Goal: Task Accomplishment & Management: Complete application form

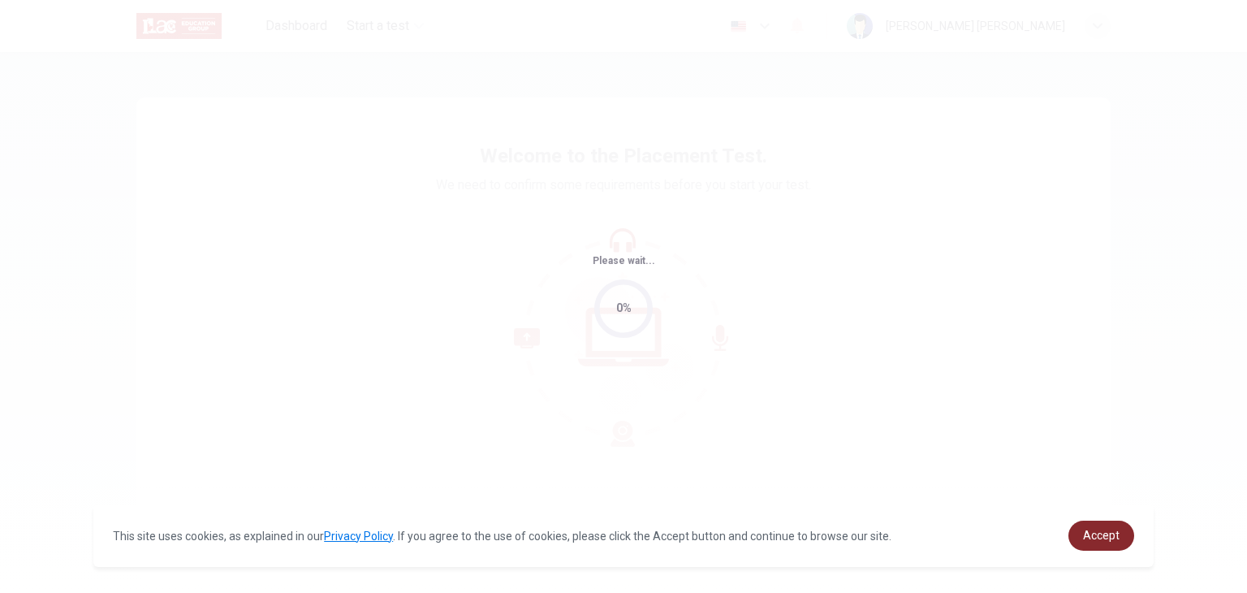
click at [1134, 534] on link "Accept" at bounding box center [1102, 536] width 66 height 30
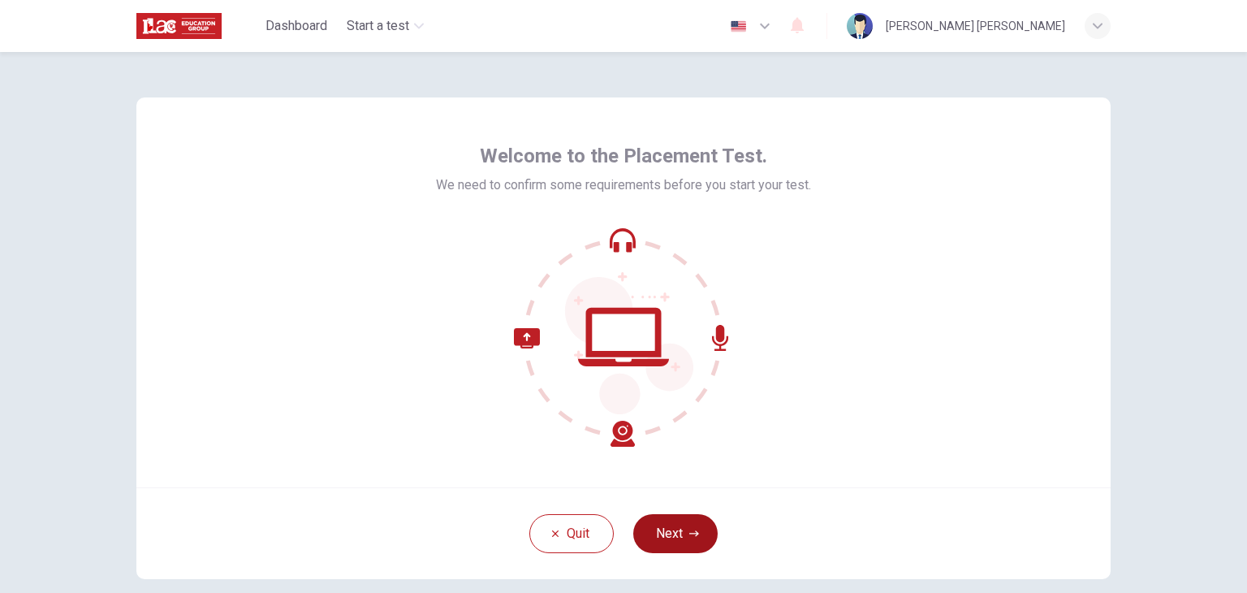
click at [642, 542] on button "Next" at bounding box center [675, 533] width 84 height 39
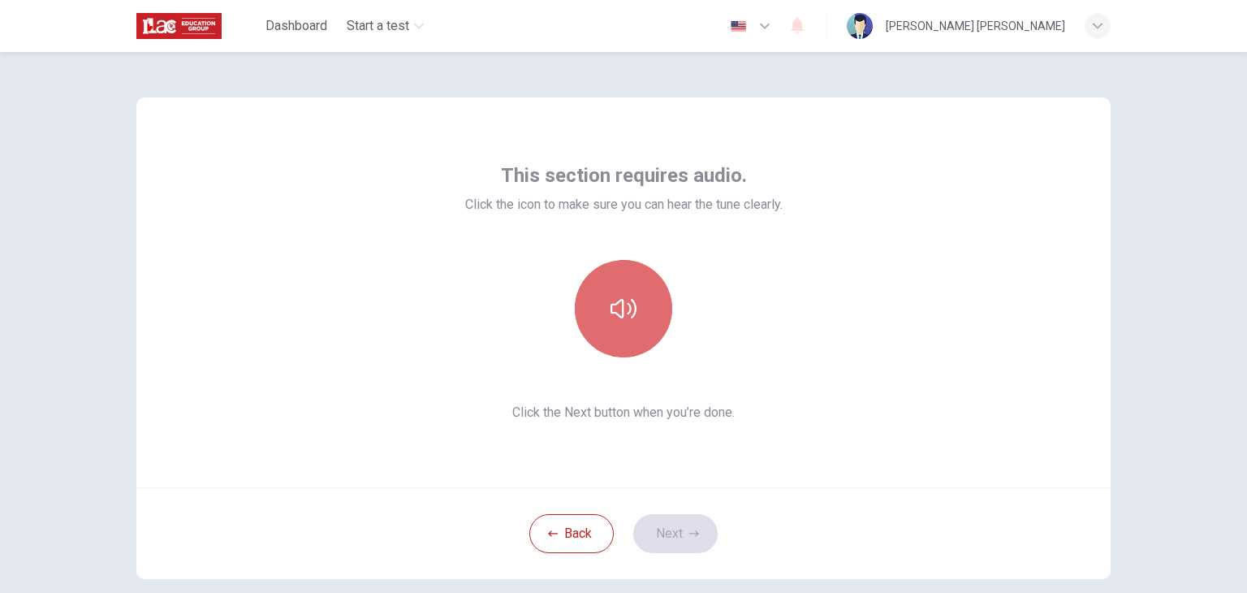
click at [603, 333] on button "button" at bounding box center [623, 308] width 97 height 97
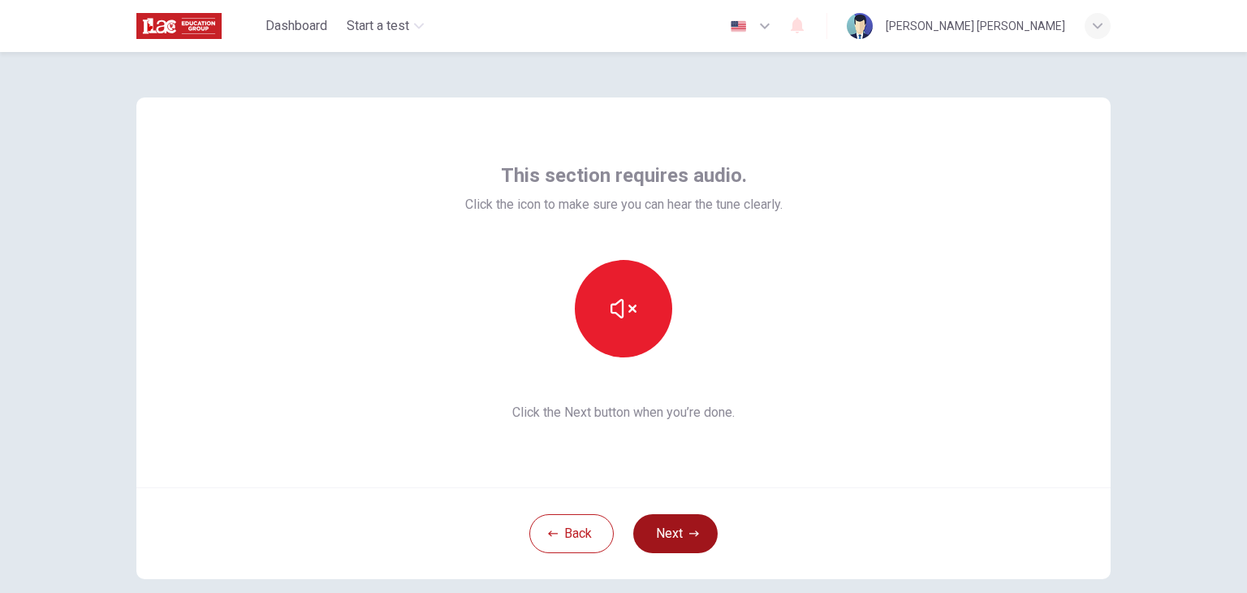
click at [689, 540] on button "Next" at bounding box center [675, 533] width 84 height 39
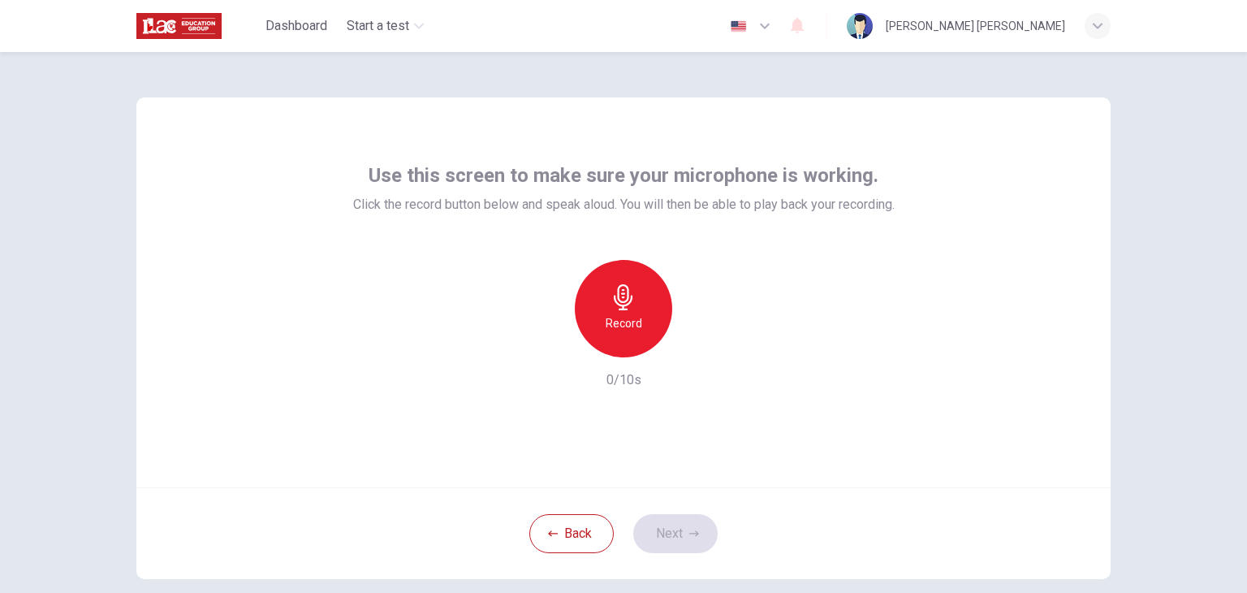
click at [614, 300] on icon "button" at bounding box center [623, 297] width 19 height 26
drag, startPoint x: 601, startPoint y: 377, endPoint x: 609, endPoint y: 410, distance: 34.3
drag, startPoint x: 609, startPoint y: 410, endPoint x: 665, endPoint y: 486, distance: 94.0
click at [665, 486] on div "Use this screen to make sure your microphone is working. Click the record butto…" at bounding box center [623, 292] width 975 height 390
click at [666, 543] on button "Next" at bounding box center [675, 533] width 84 height 39
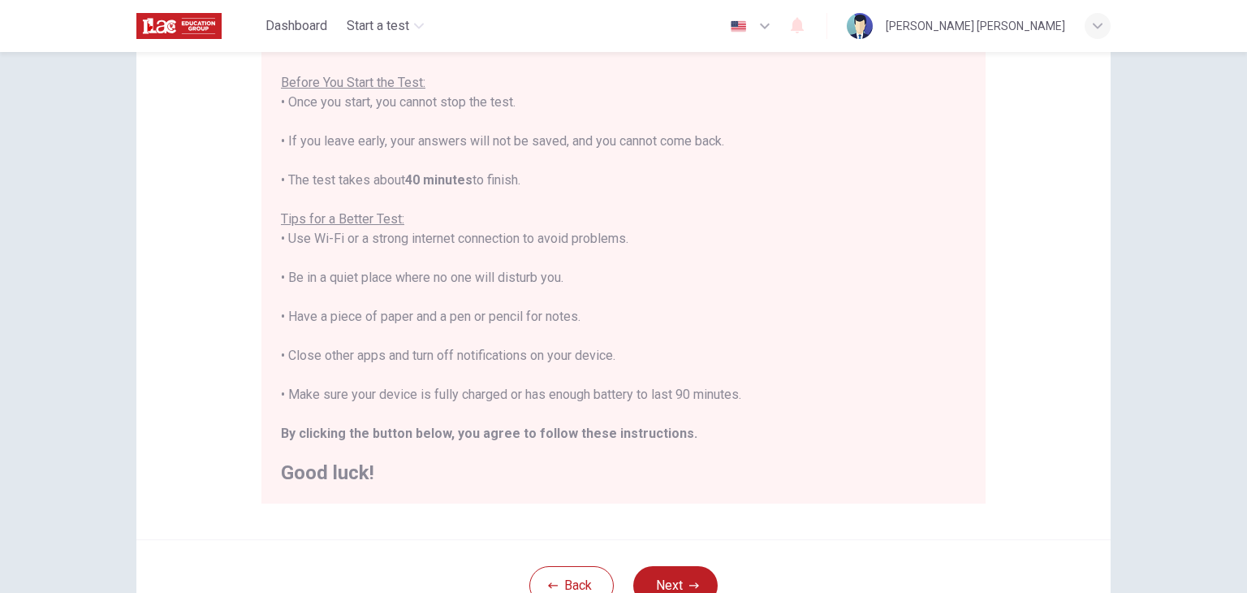
scroll to position [244, 0]
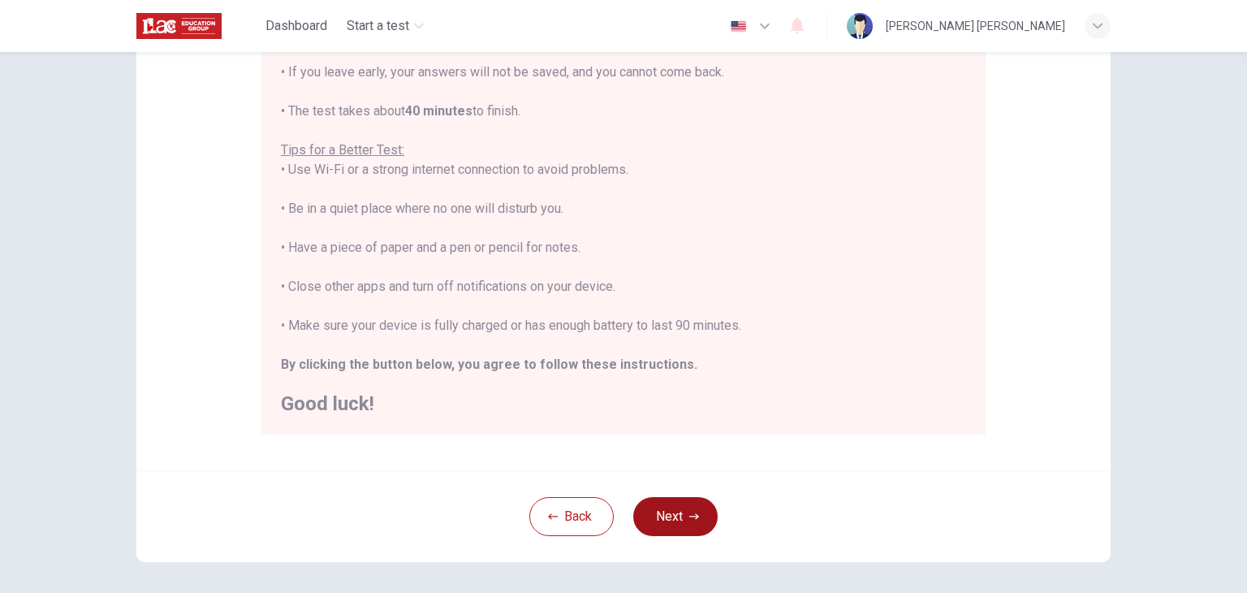
click at [686, 507] on button "Next" at bounding box center [675, 516] width 84 height 39
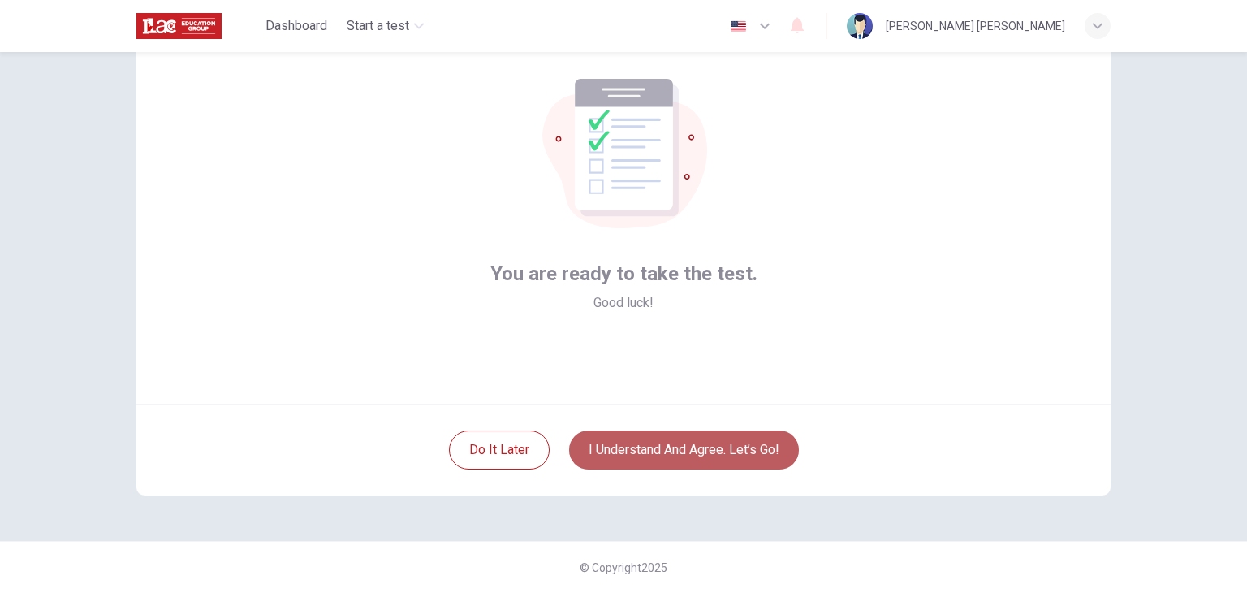
click at [656, 456] on button "I understand and agree. Let’s go!" at bounding box center [684, 449] width 230 height 39
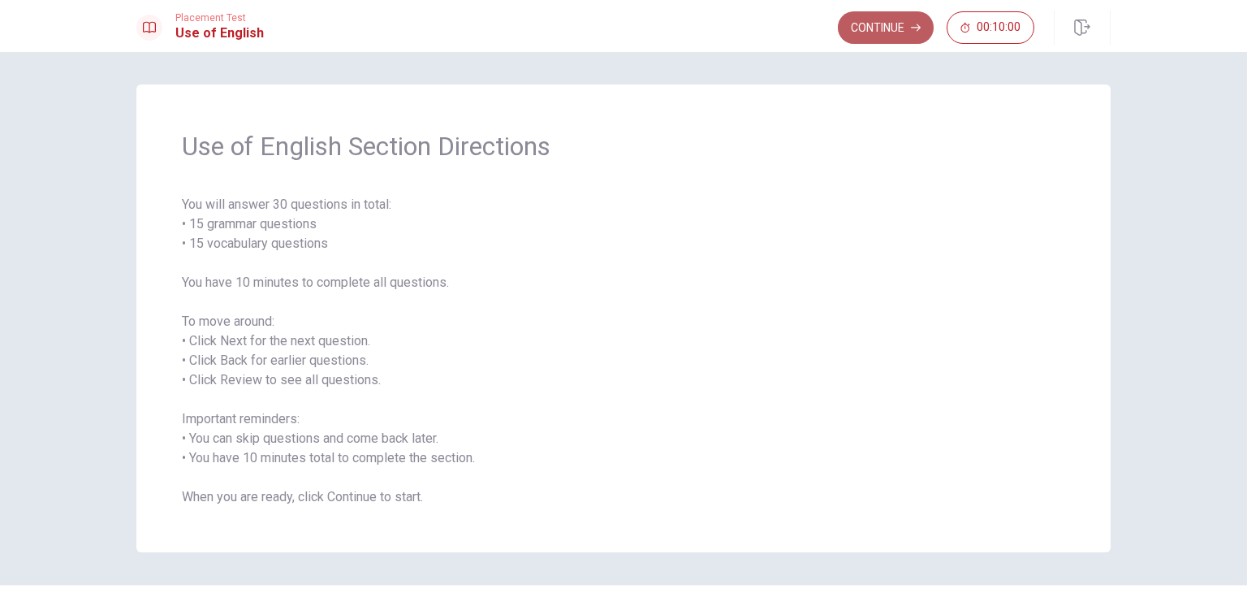
click at [880, 20] on button "Continue" at bounding box center [886, 27] width 96 height 32
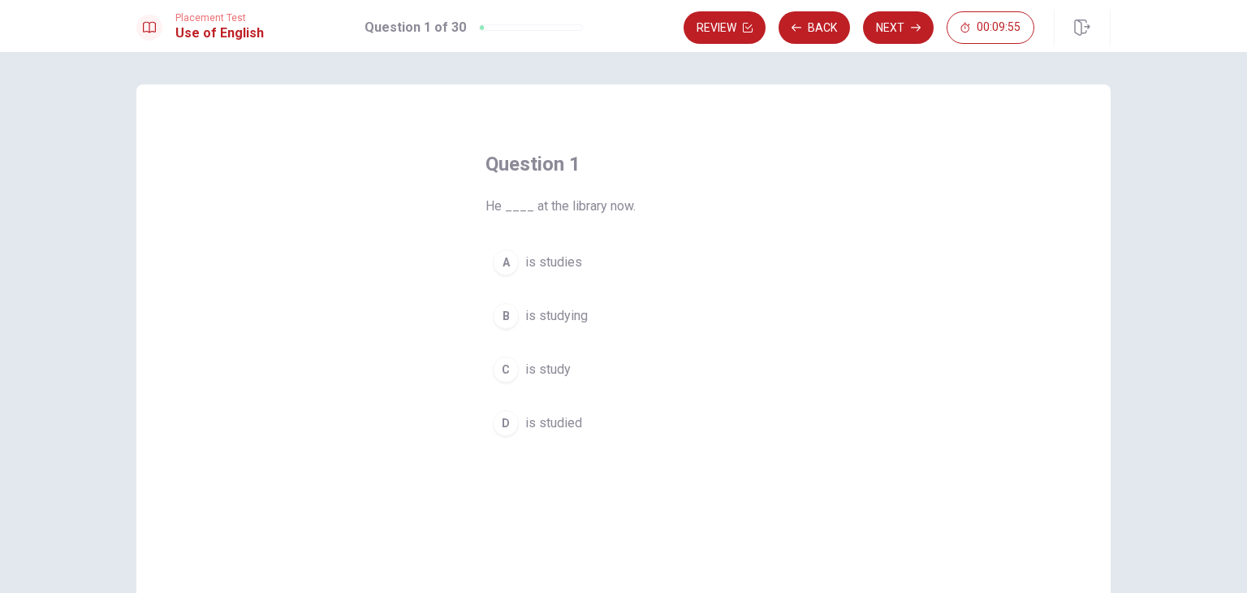
click at [513, 316] on div "B" at bounding box center [506, 316] width 26 height 26
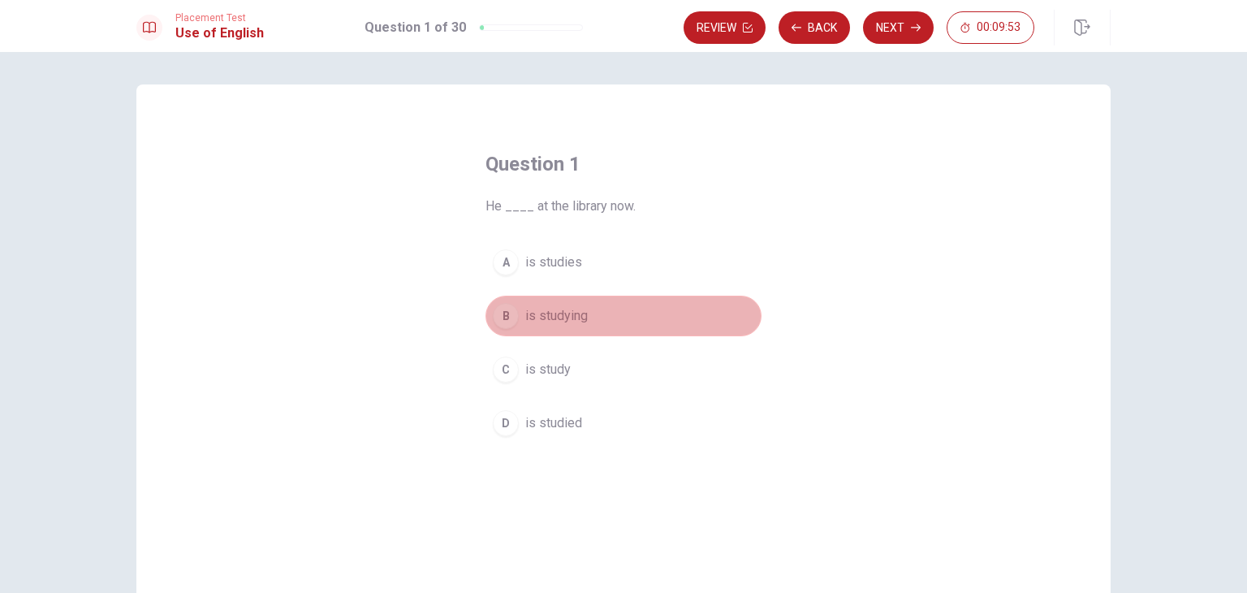
click at [536, 322] on span "is studying" at bounding box center [556, 315] width 63 height 19
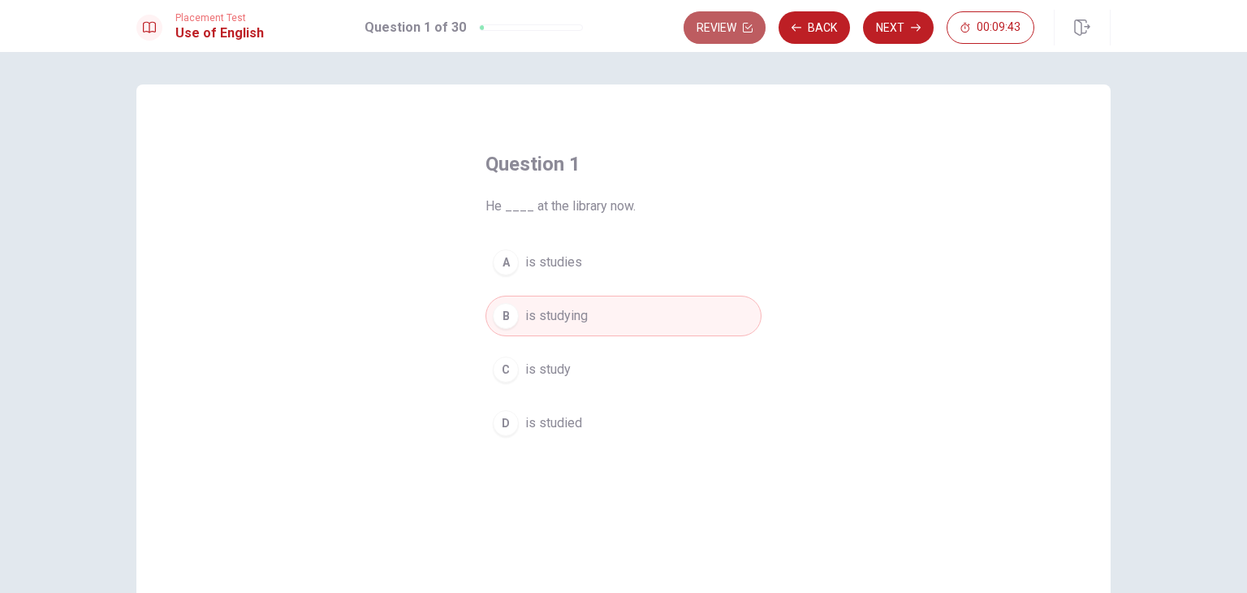
click at [745, 38] on button "Review" at bounding box center [725, 27] width 82 height 32
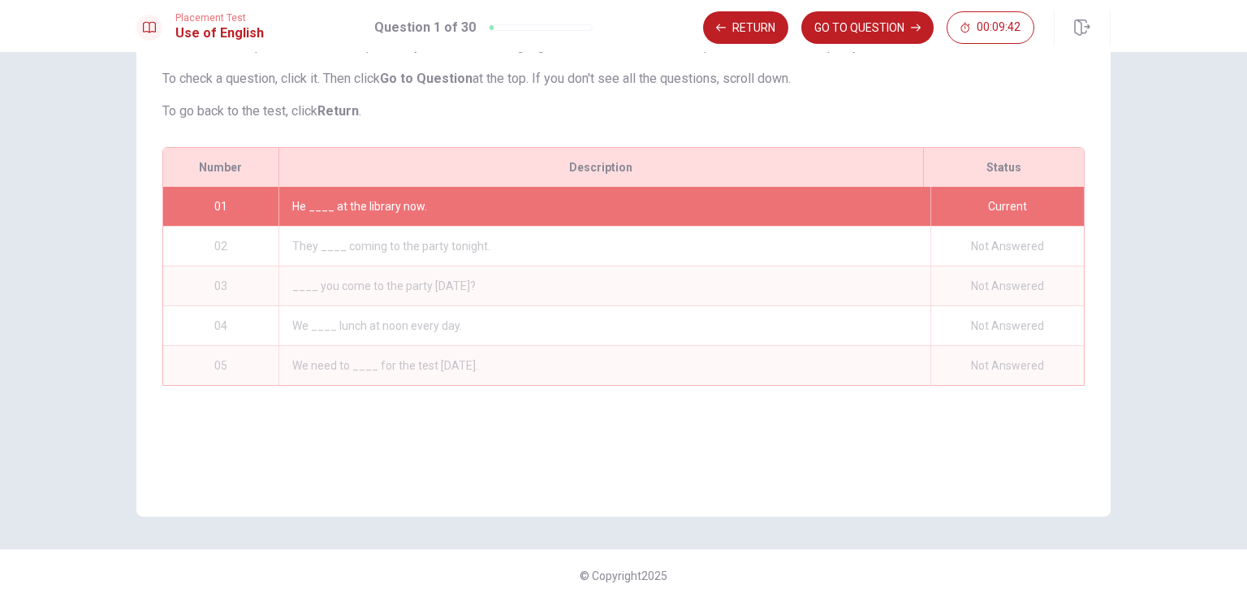
scroll to position [140, 0]
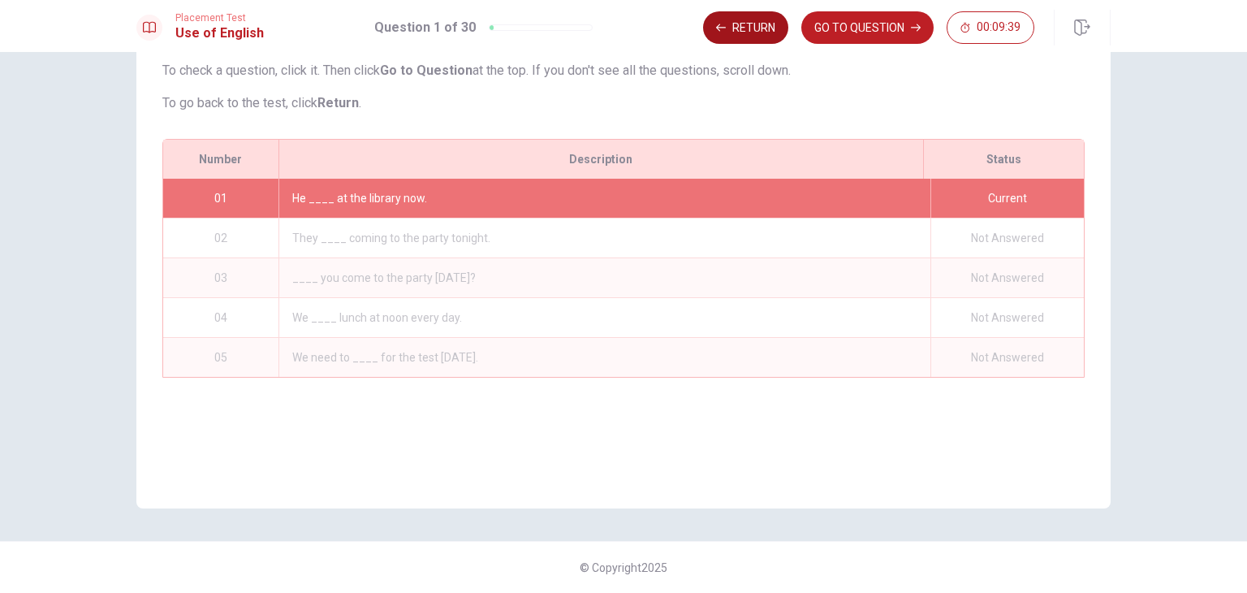
click at [747, 33] on button "Return" at bounding box center [745, 27] width 85 height 32
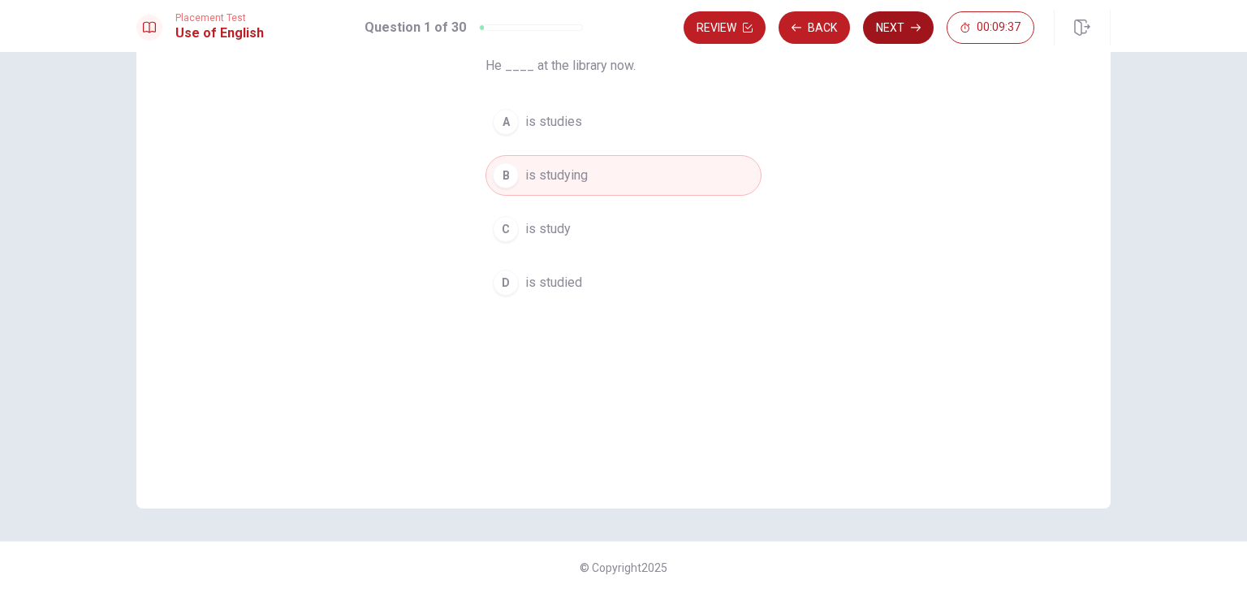
click at [895, 32] on button "Next" at bounding box center [898, 27] width 71 height 32
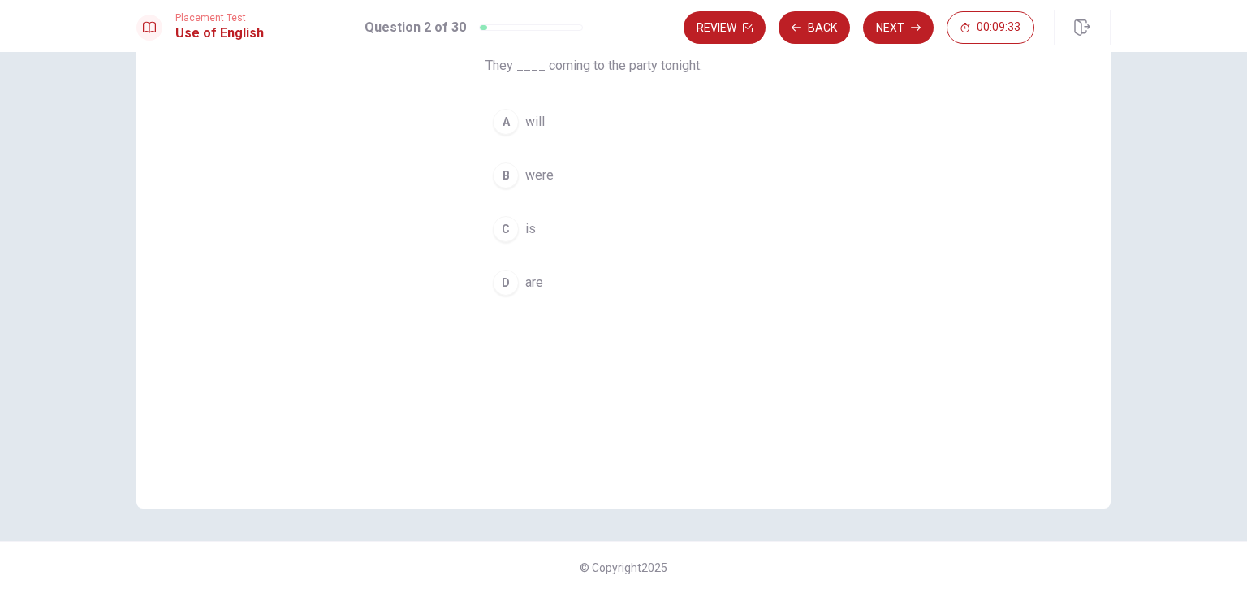
click at [540, 277] on button "D are" at bounding box center [624, 282] width 276 height 41
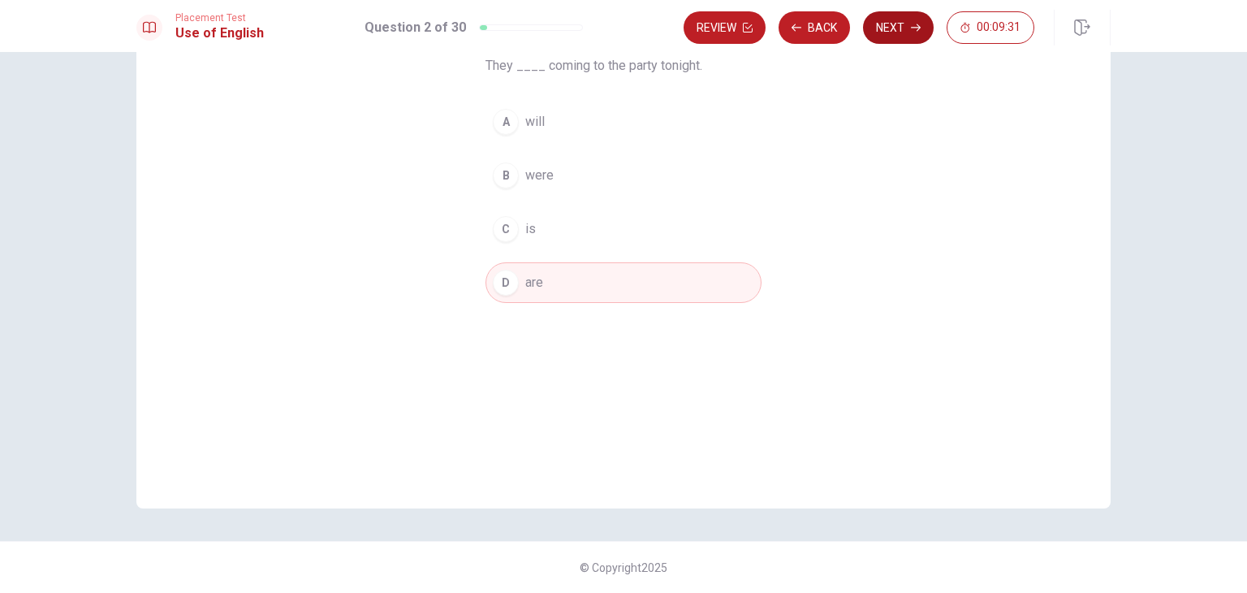
click at [884, 20] on button "Next" at bounding box center [898, 27] width 71 height 32
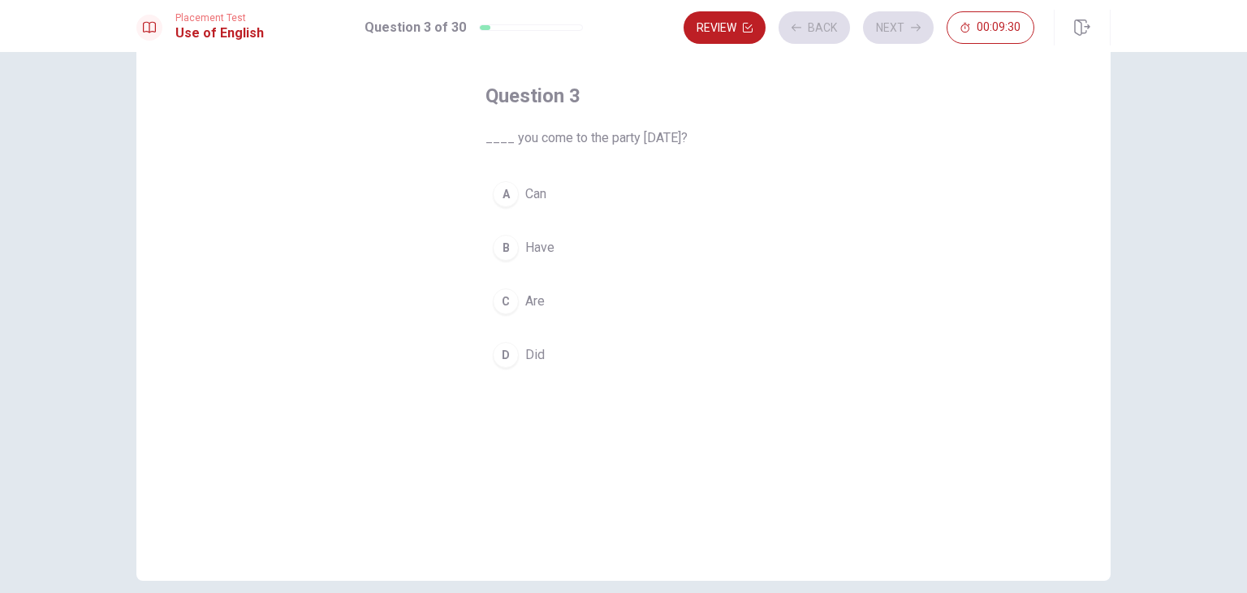
scroll to position [59, 0]
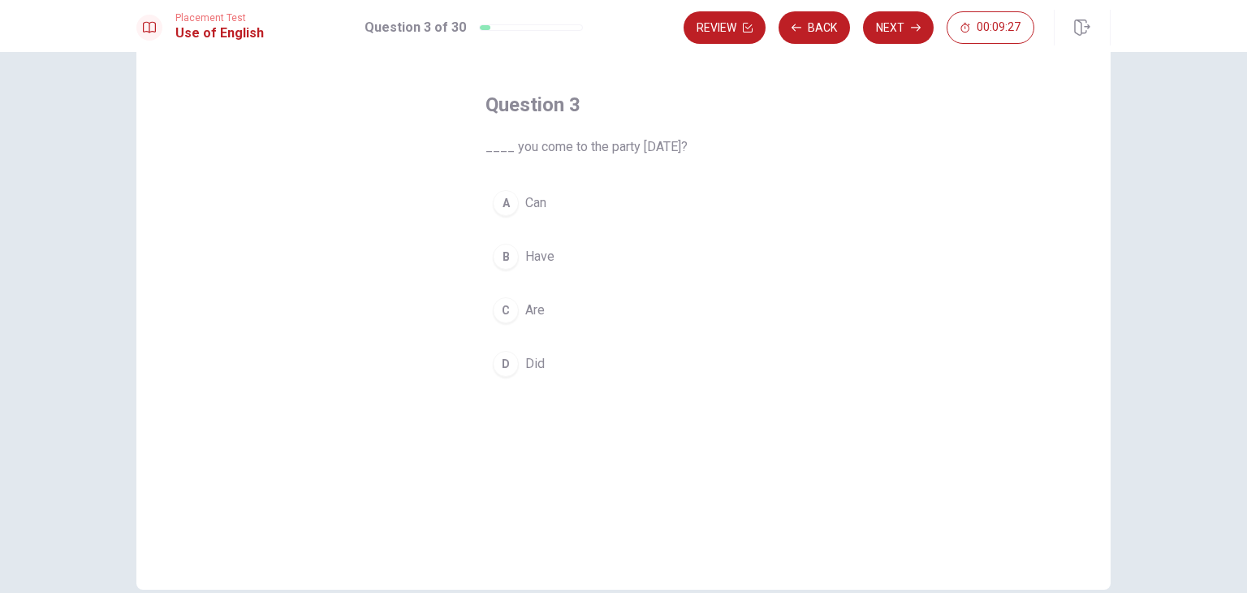
click at [538, 197] on span "Can" at bounding box center [535, 202] width 21 height 19
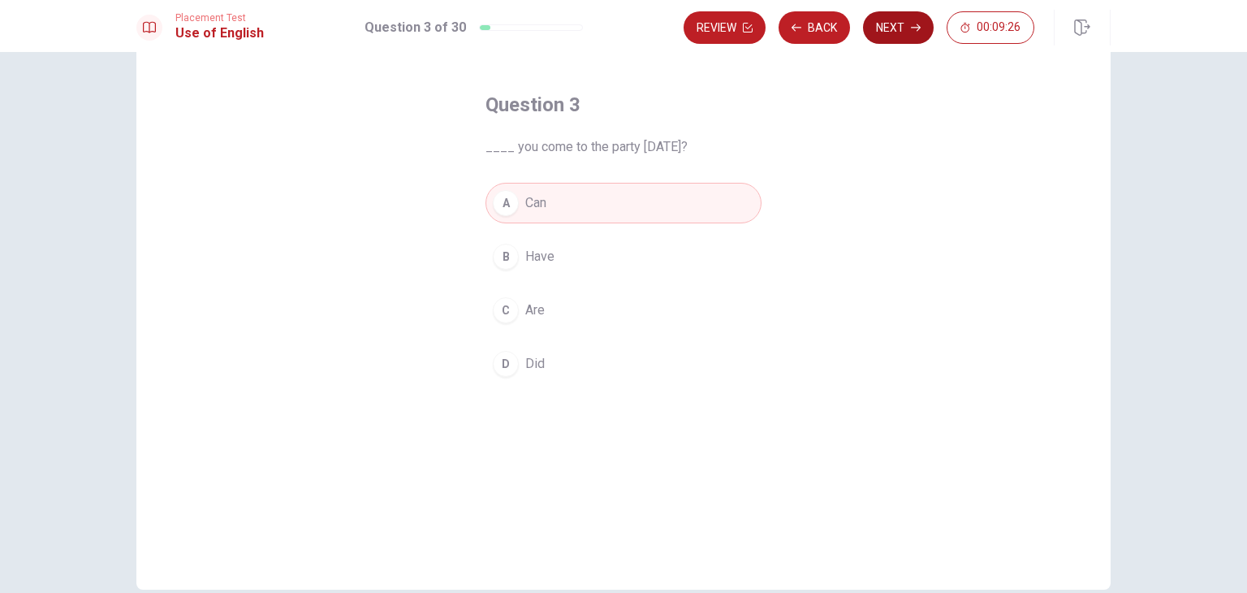
click at [896, 32] on button "Next" at bounding box center [898, 27] width 71 height 32
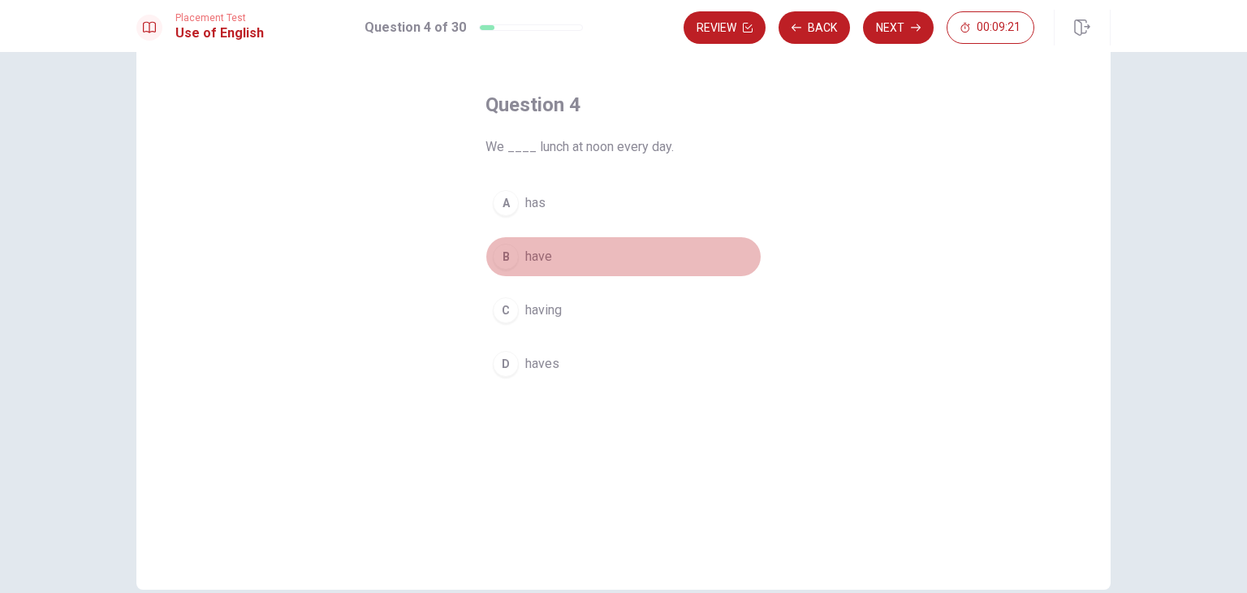
click at [536, 257] on span "have" at bounding box center [538, 256] width 27 height 19
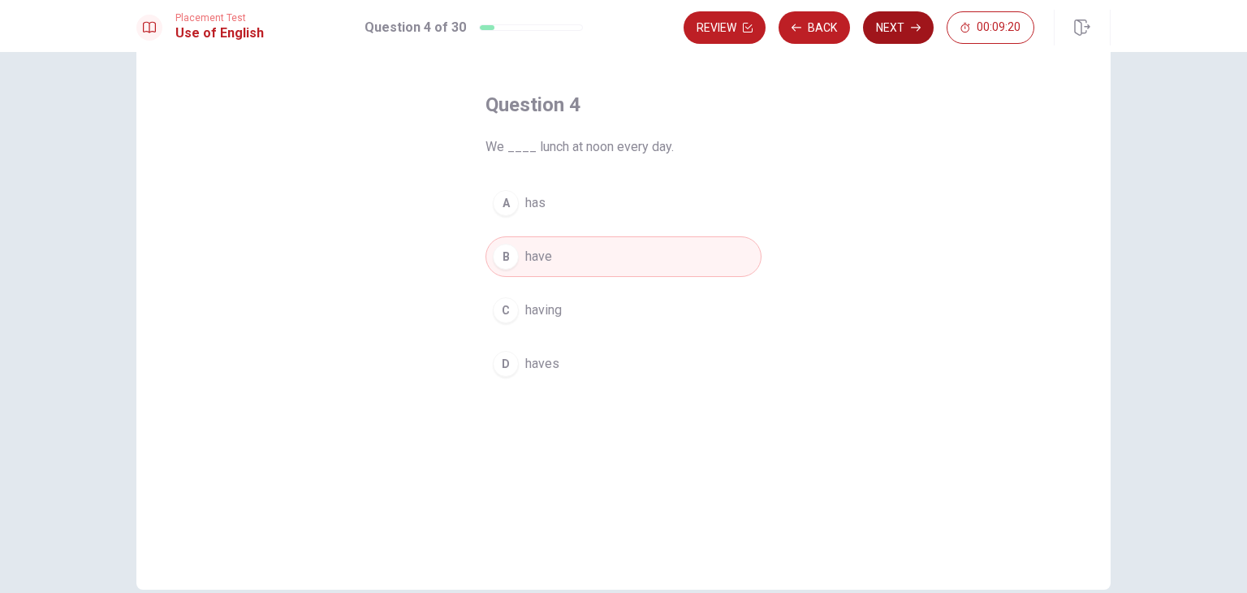
click at [914, 20] on button "Next" at bounding box center [898, 27] width 71 height 32
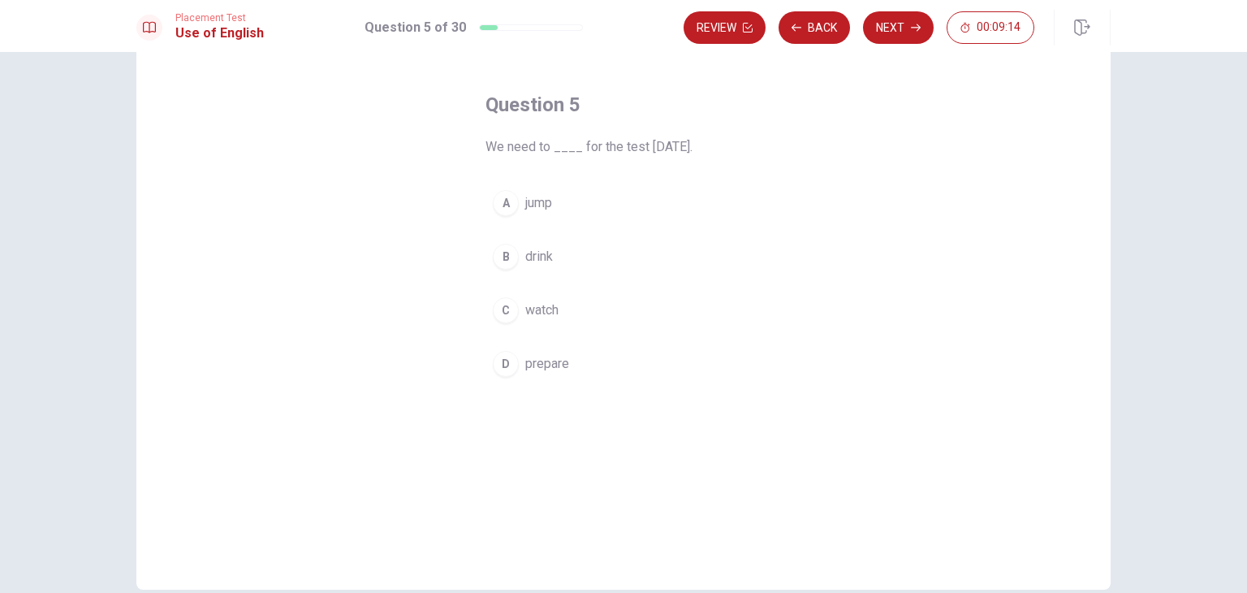
click at [542, 357] on span "prepare" at bounding box center [547, 363] width 44 height 19
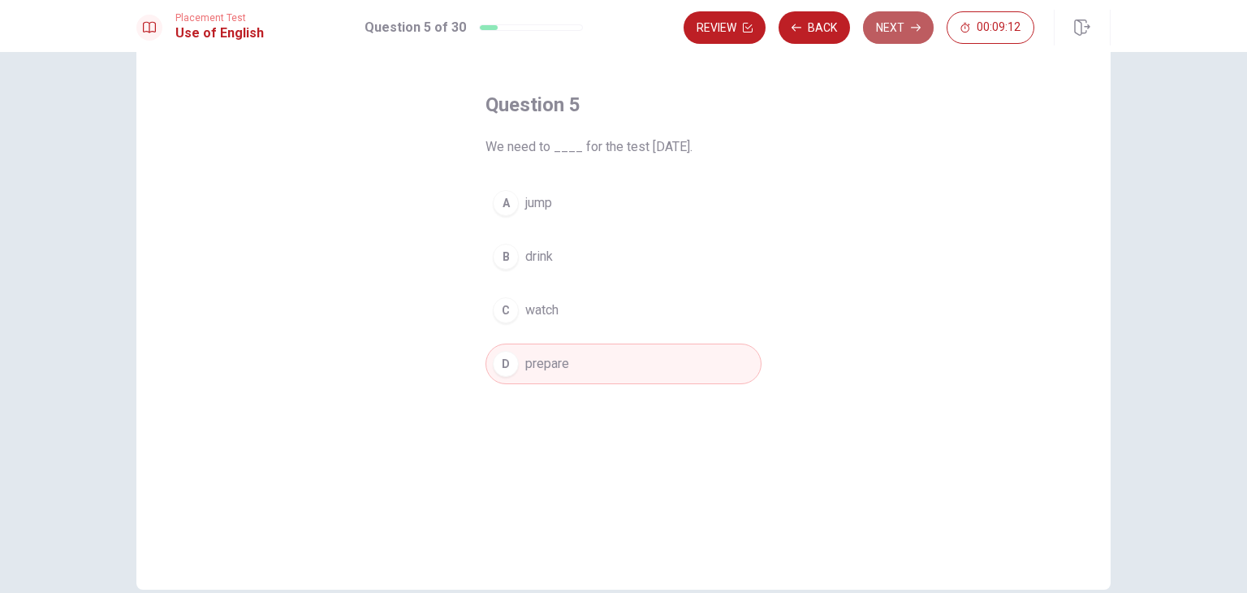
click at [886, 41] on button "Next" at bounding box center [898, 27] width 71 height 32
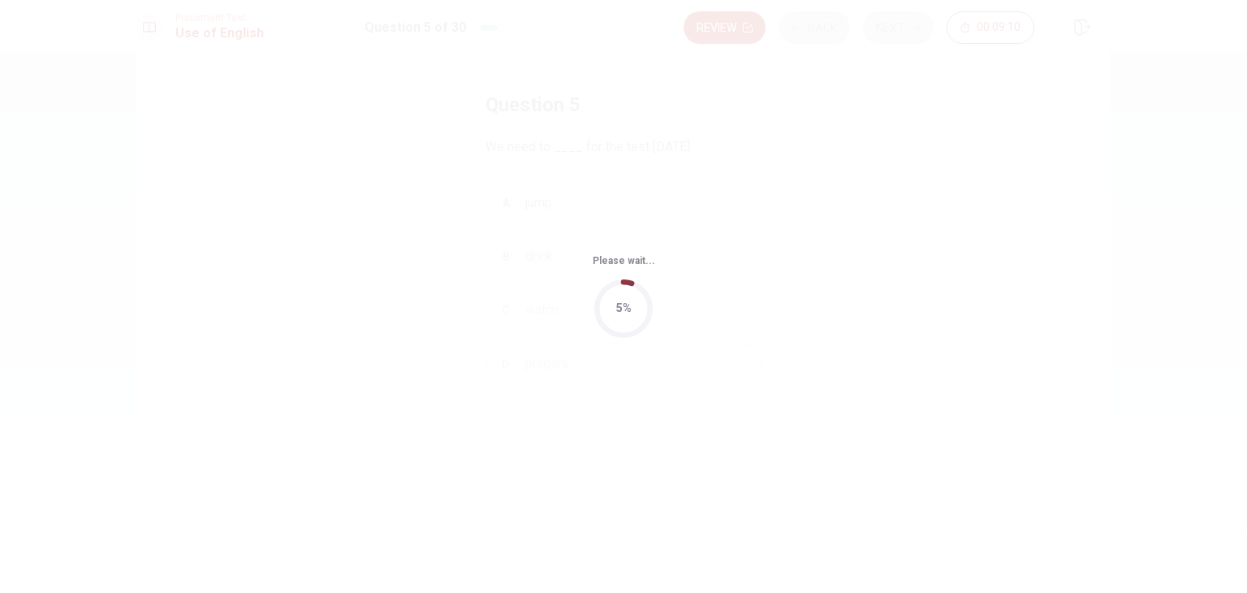
scroll to position [0, 0]
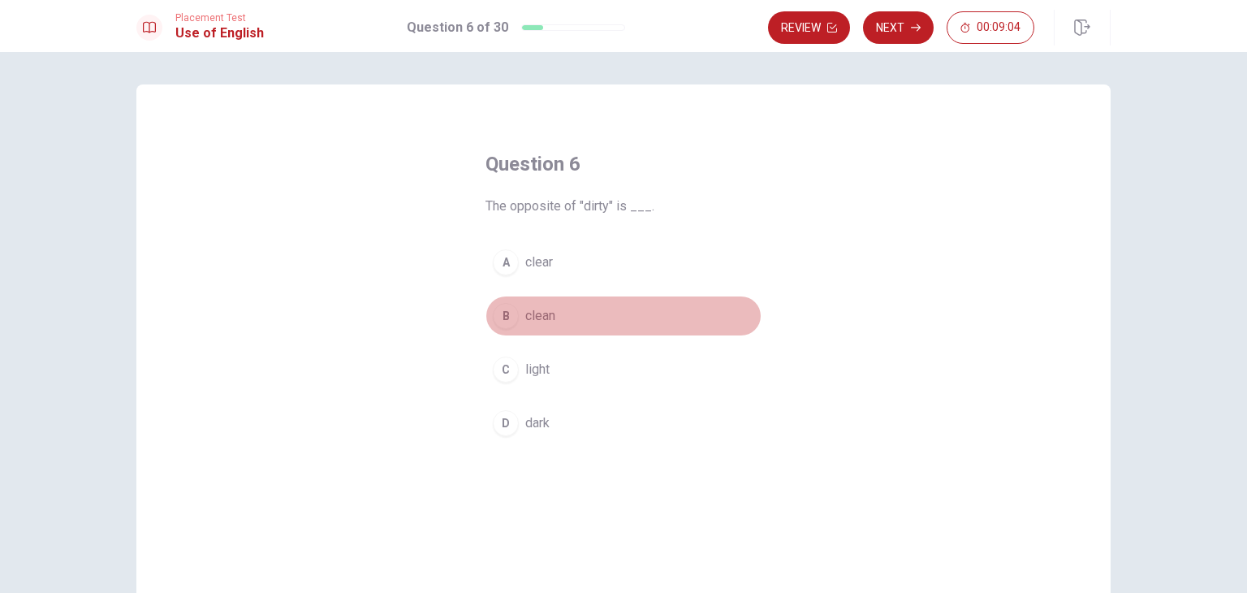
click at [514, 316] on button "B clean" at bounding box center [624, 316] width 276 height 41
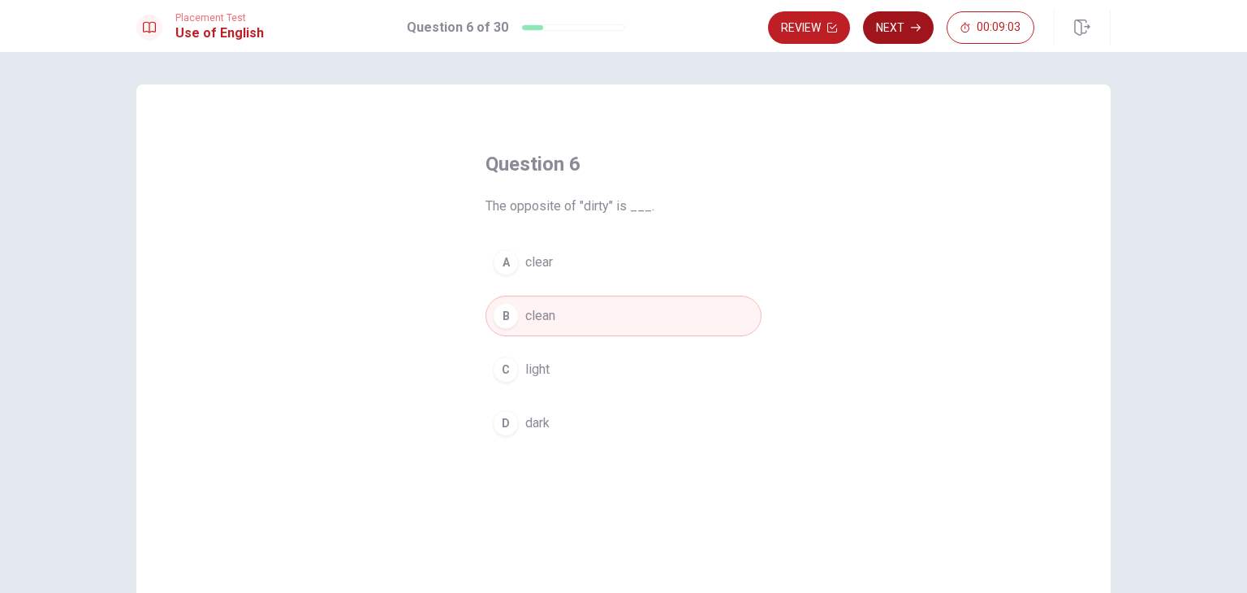
click at [910, 34] on button "Next" at bounding box center [898, 27] width 71 height 32
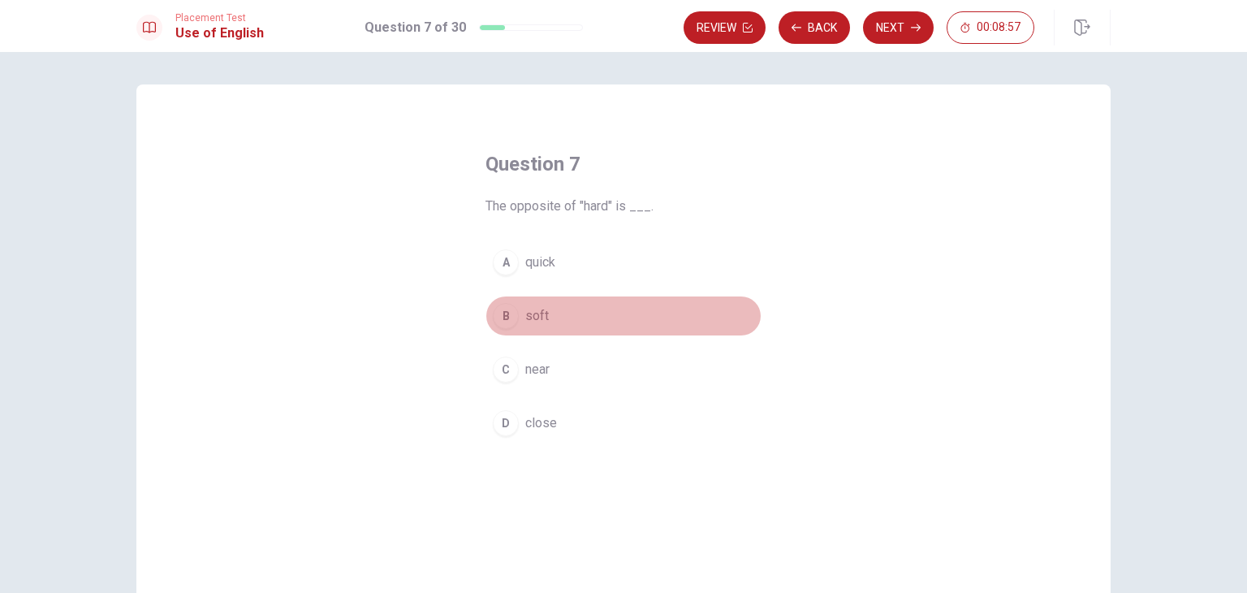
click at [526, 318] on span "soft" at bounding box center [537, 315] width 24 height 19
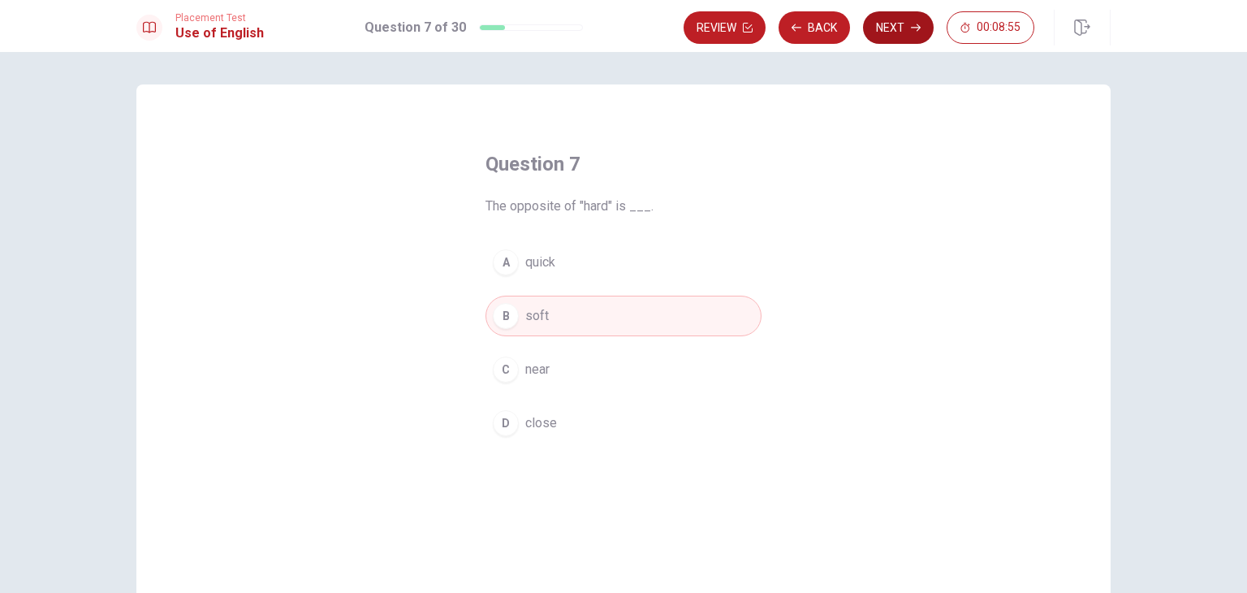
click at [910, 17] on button "Next" at bounding box center [898, 27] width 71 height 32
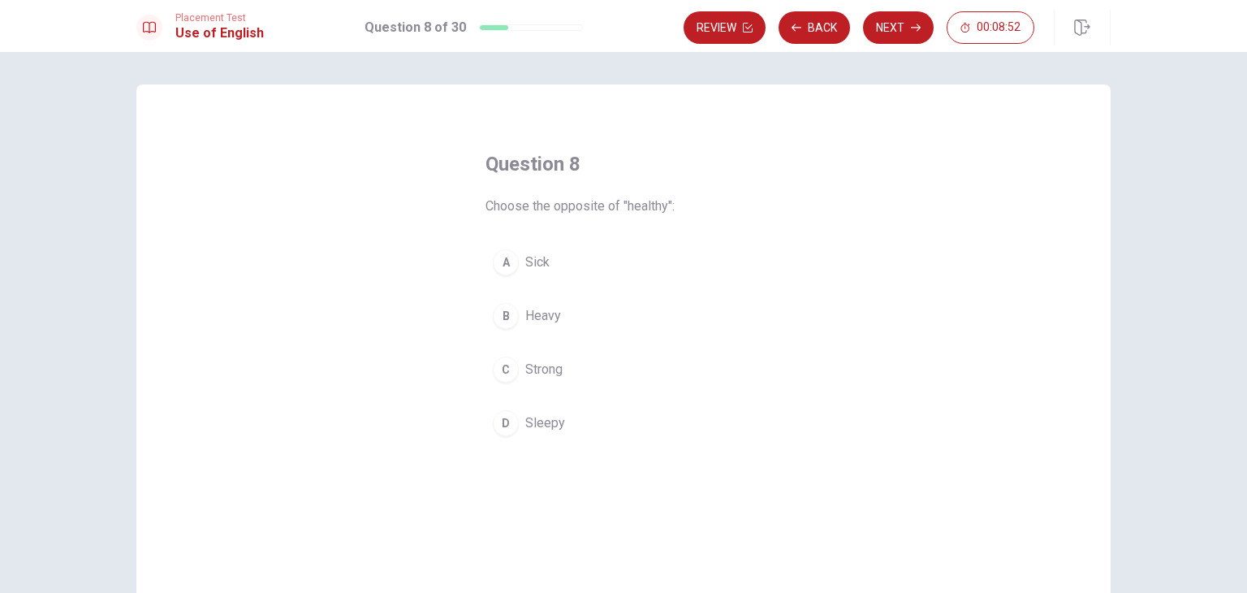
click at [555, 266] on button "A Sick" at bounding box center [624, 262] width 276 height 41
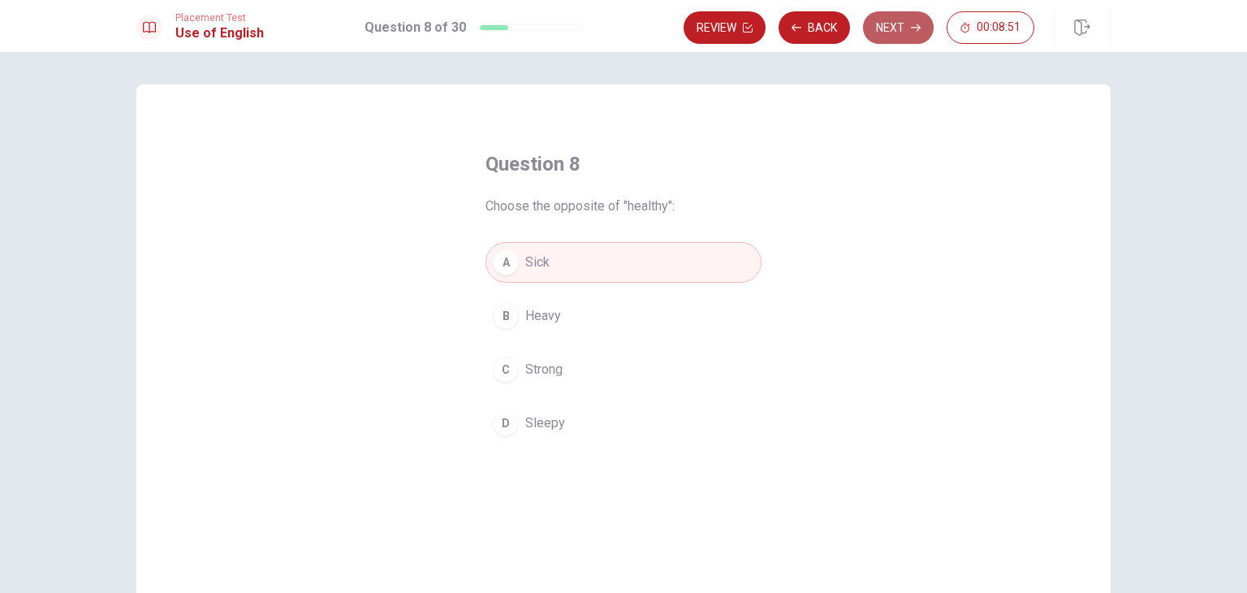
click at [903, 25] on button "Next" at bounding box center [898, 27] width 71 height 32
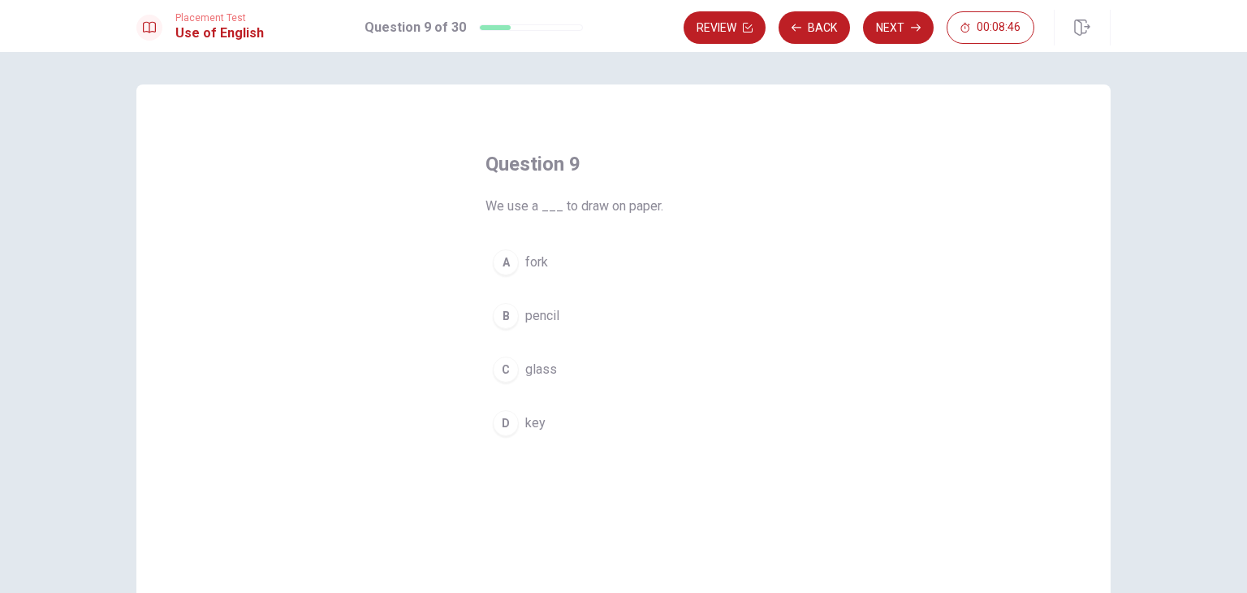
click at [560, 306] on button "B pencil" at bounding box center [624, 316] width 276 height 41
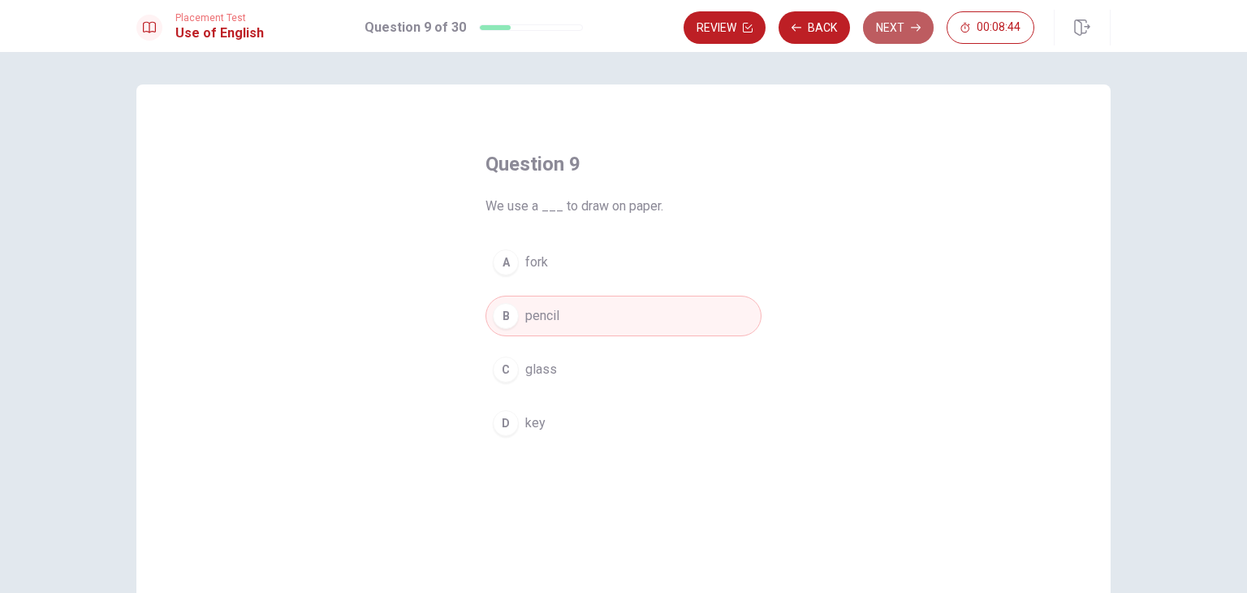
click at [875, 27] on button "Next" at bounding box center [898, 27] width 71 height 32
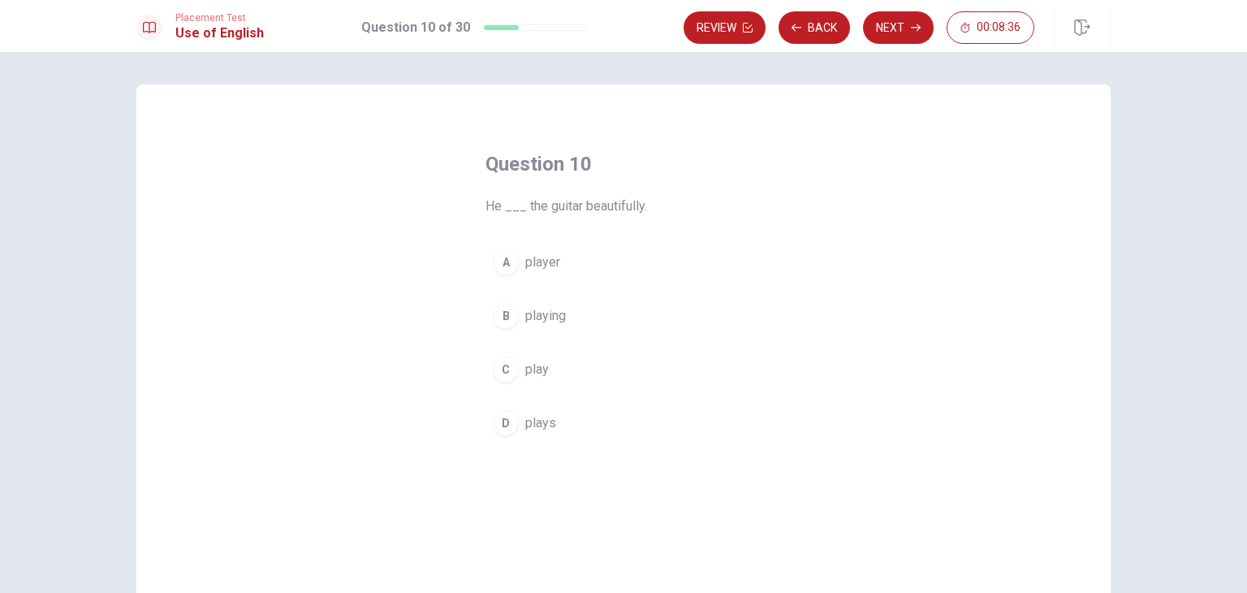
click at [527, 364] on span "play" at bounding box center [537, 369] width 24 height 19
click at [564, 417] on button "D plays" at bounding box center [624, 423] width 276 height 41
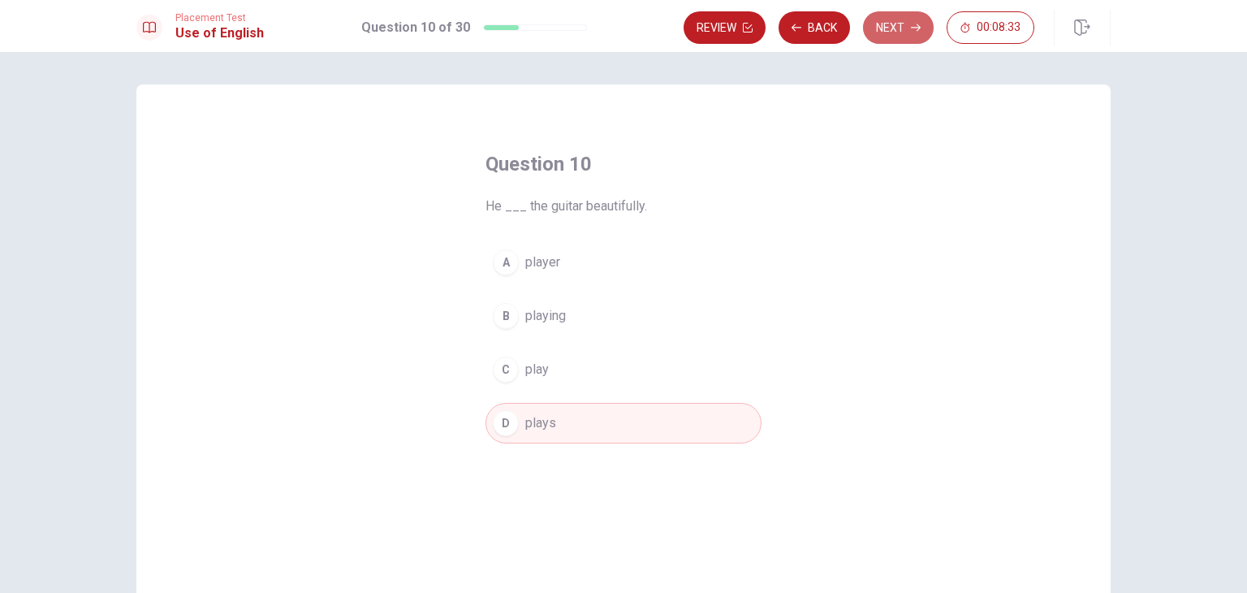
drag, startPoint x: 873, startPoint y: 37, endPoint x: 854, endPoint y: 27, distance: 21.1
click at [854, 27] on div "Review Back Next 00:08:33" at bounding box center [859, 27] width 351 height 32
click at [875, 21] on button "Next" at bounding box center [898, 27] width 71 height 32
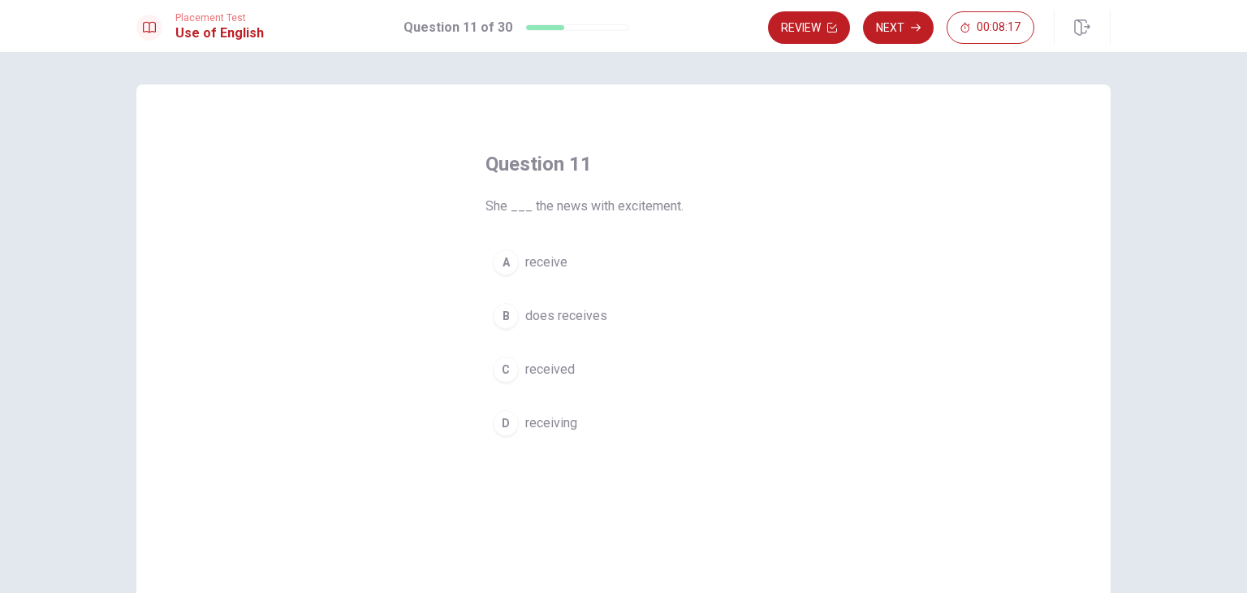
click at [541, 386] on button "C received" at bounding box center [624, 369] width 276 height 41
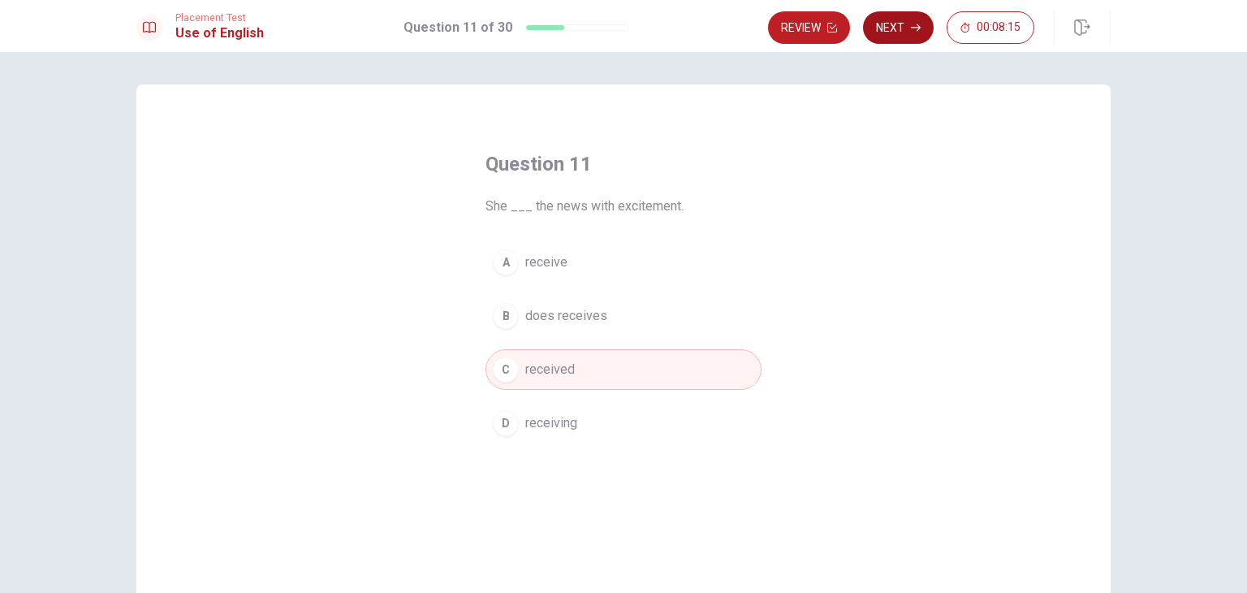
click at [907, 29] on button "Next" at bounding box center [898, 27] width 71 height 32
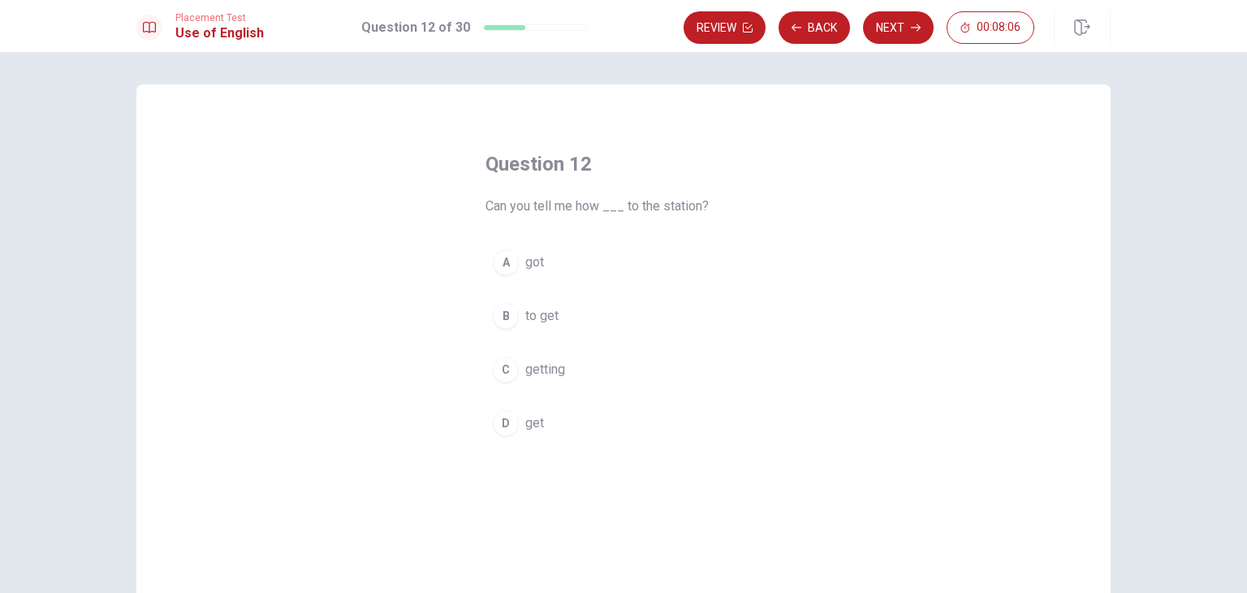
click at [542, 315] on span "to get" at bounding box center [541, 315] width 33 height 19
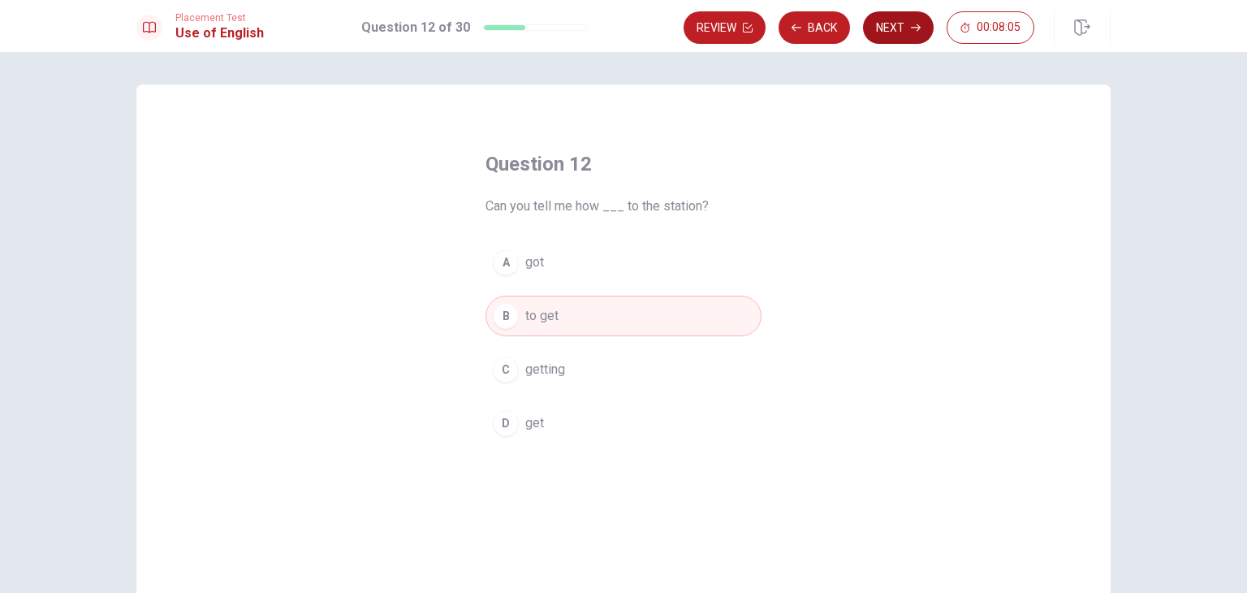
click at [901, 37] on button "Next" at bounding box center [898, 27] width 71 height 32
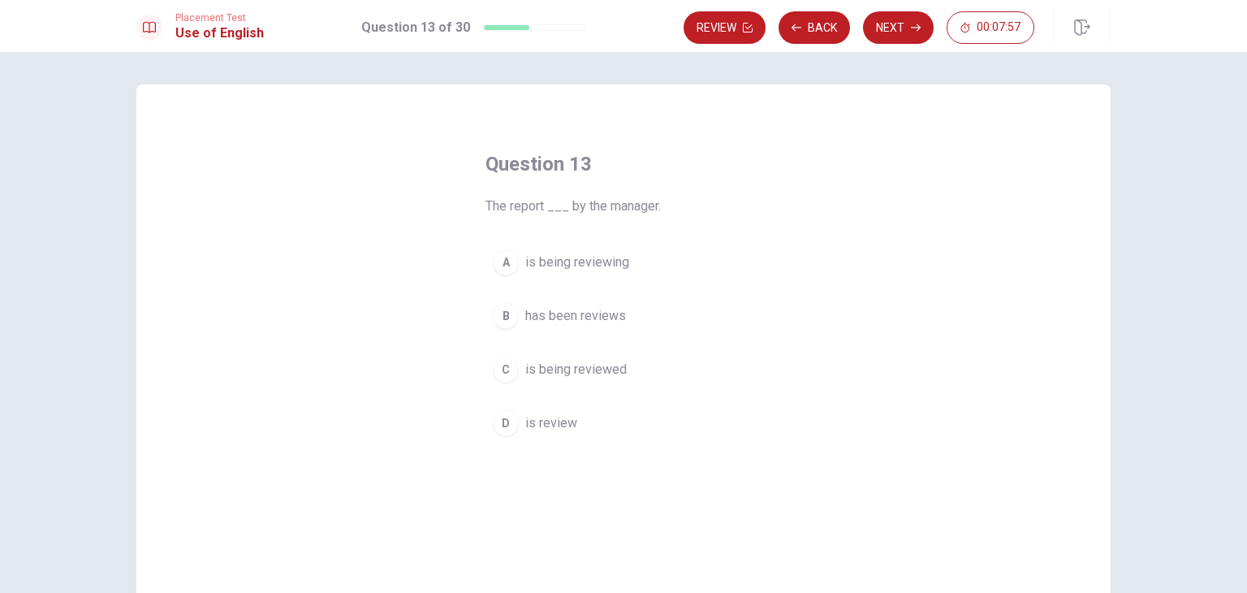
click at [597, 262] on span "is being reviewing" at bounding box center [577, 262] width 104 height 19
click at [578, 372] on span "is being reviewed" at bounding box center [576, 369] width 102 height 19
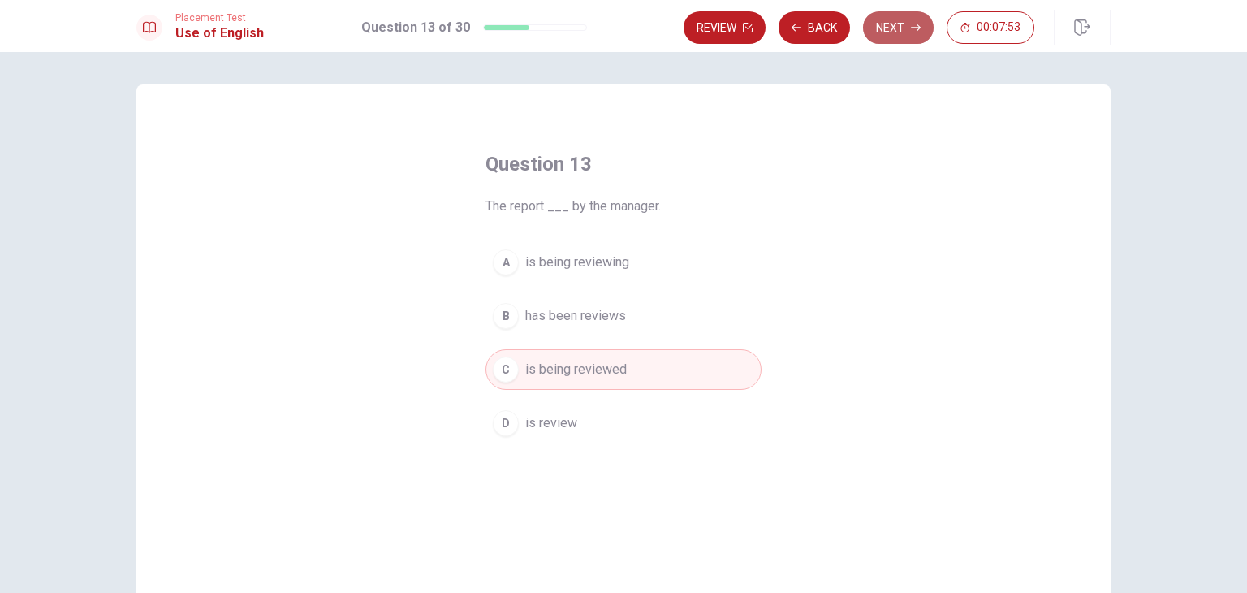
click at [917, 11] on button "Next" at bounding box center [898, 27] width 71 height 32
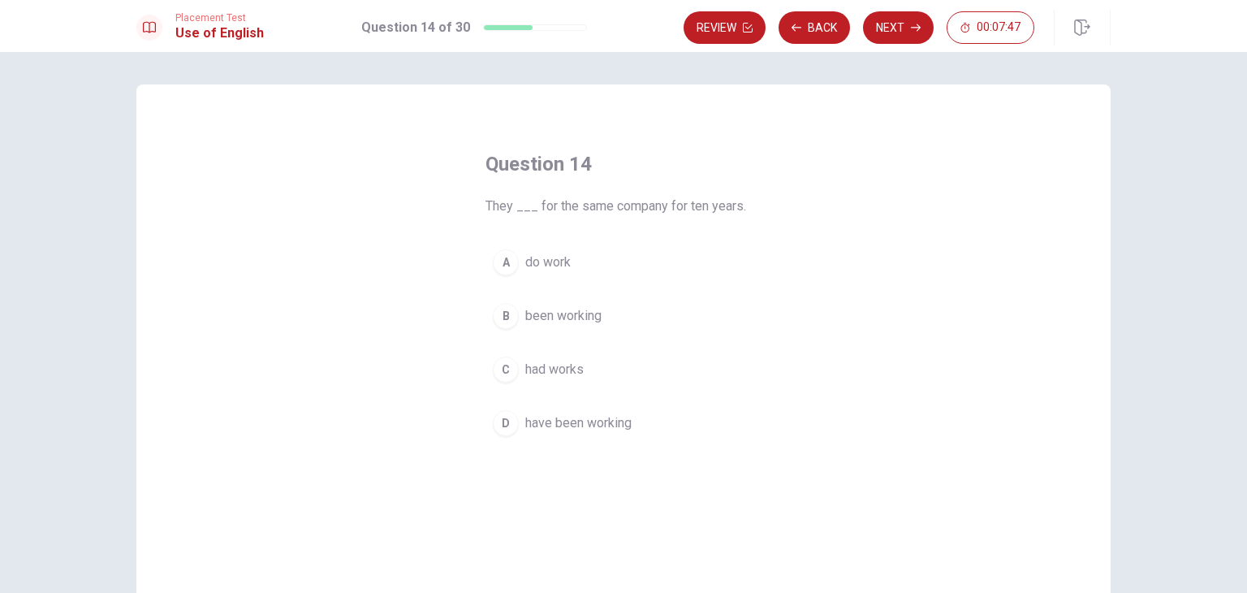
click at [542, 411] on button "D have been working" at bounding box center [624, 423] width 276 height 41
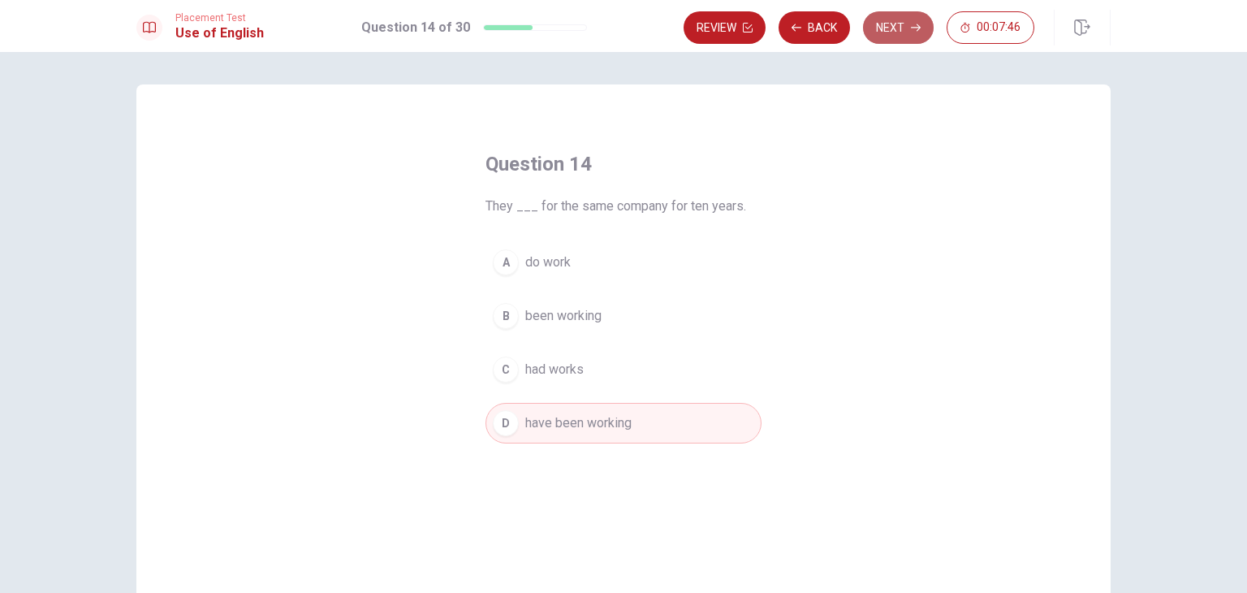
click at [905, 39] on button "Next" at bounding box center [898, 27] width 71 height 32
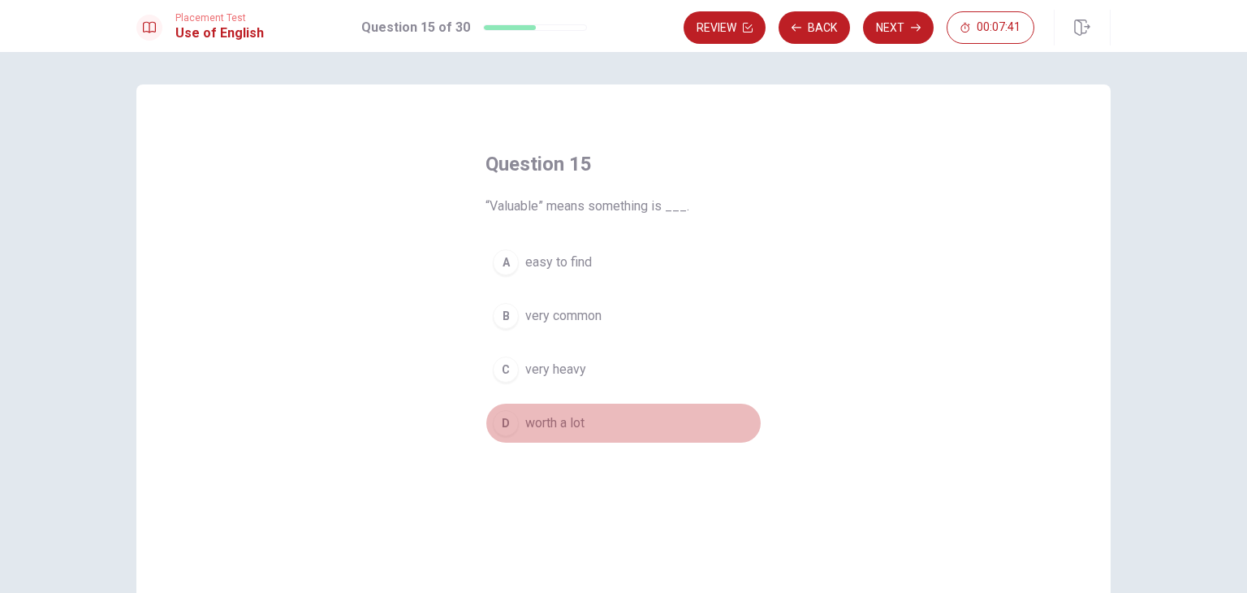
click at [569, 424] on span "worth a lot" at bounding box center [554, 422] width 59 height 19
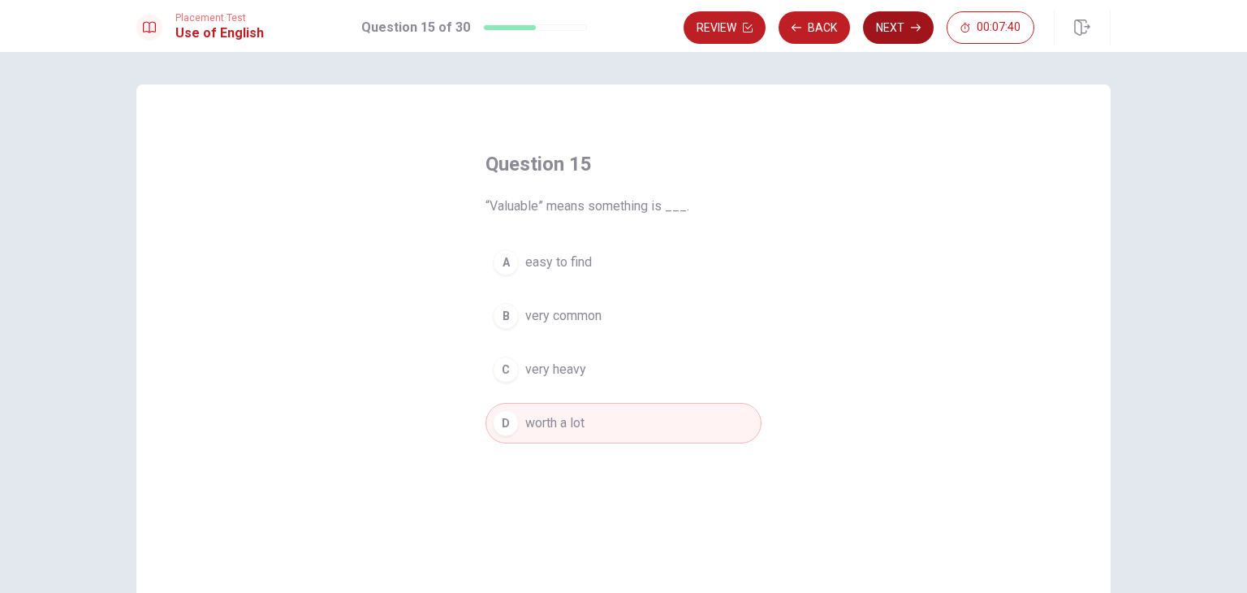
click at [897, 39] on button "Next" at bounding box center [898, 27] width 71 height 32
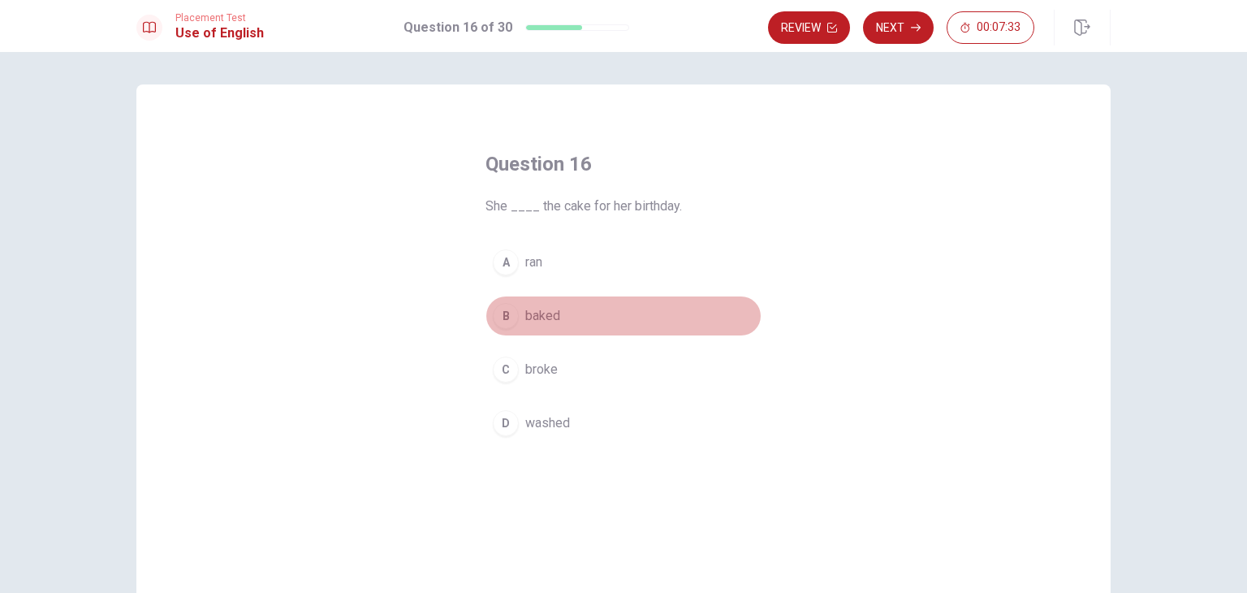
click at [525, 319] on span "baked" at bounding box center [542, 315] width 35 height 19
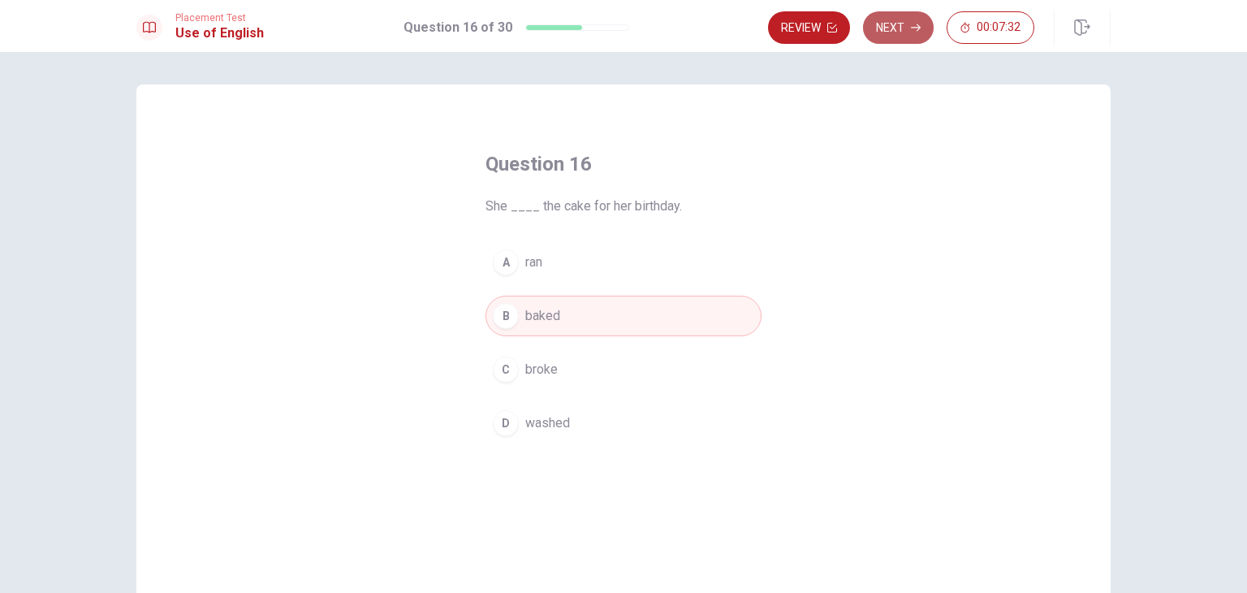
click at [885, 22] on button "Next" at bounding box center [898, 27] width 71 height 32
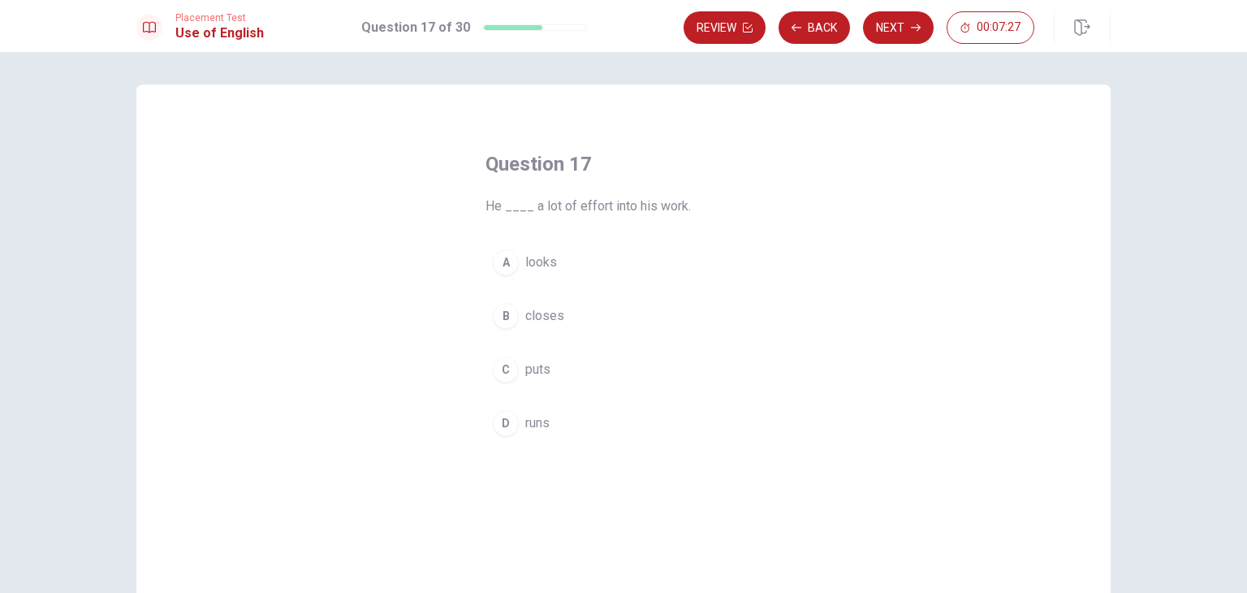
click at [535, 372] on span "puts" at bounding box center [537, 369] width 25 height 19
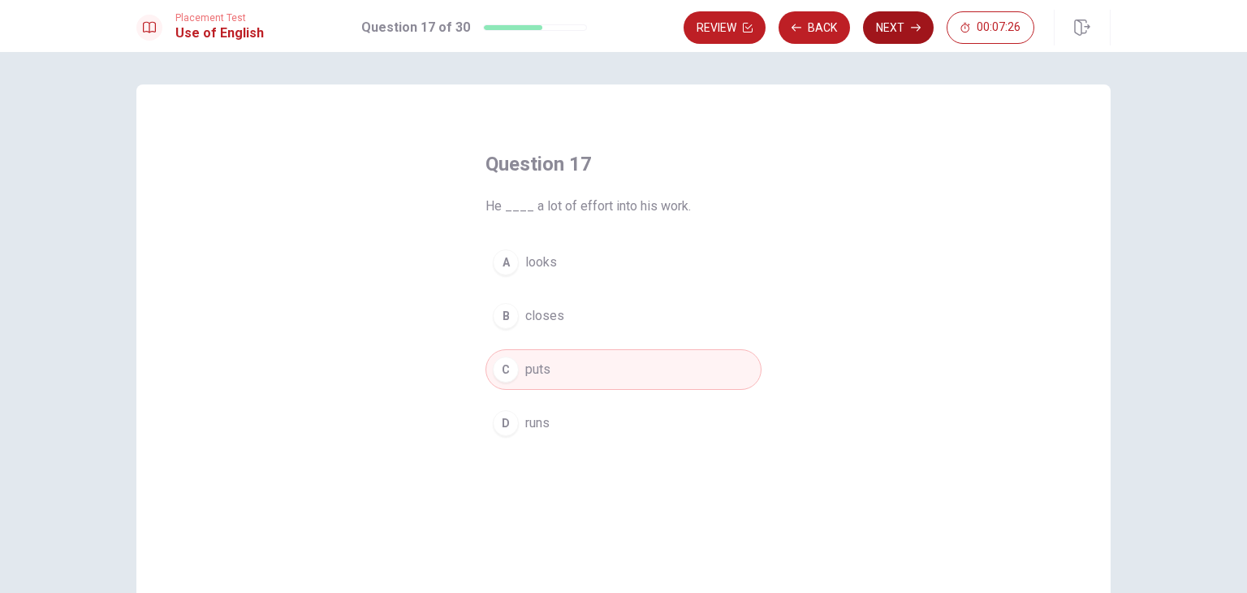
click at [898, 26] on button "Next" at bounding box center [898, 27] width 71 height 32
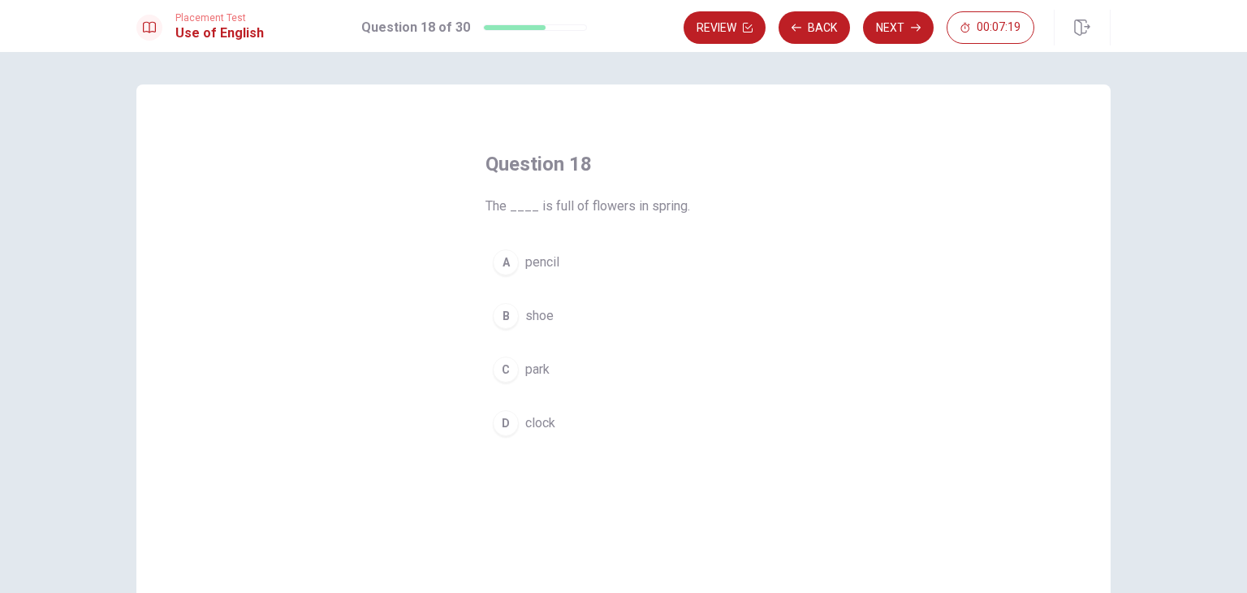
click at [542, 365] on span "park" at bounding box center [537, 369] width 24 height 19
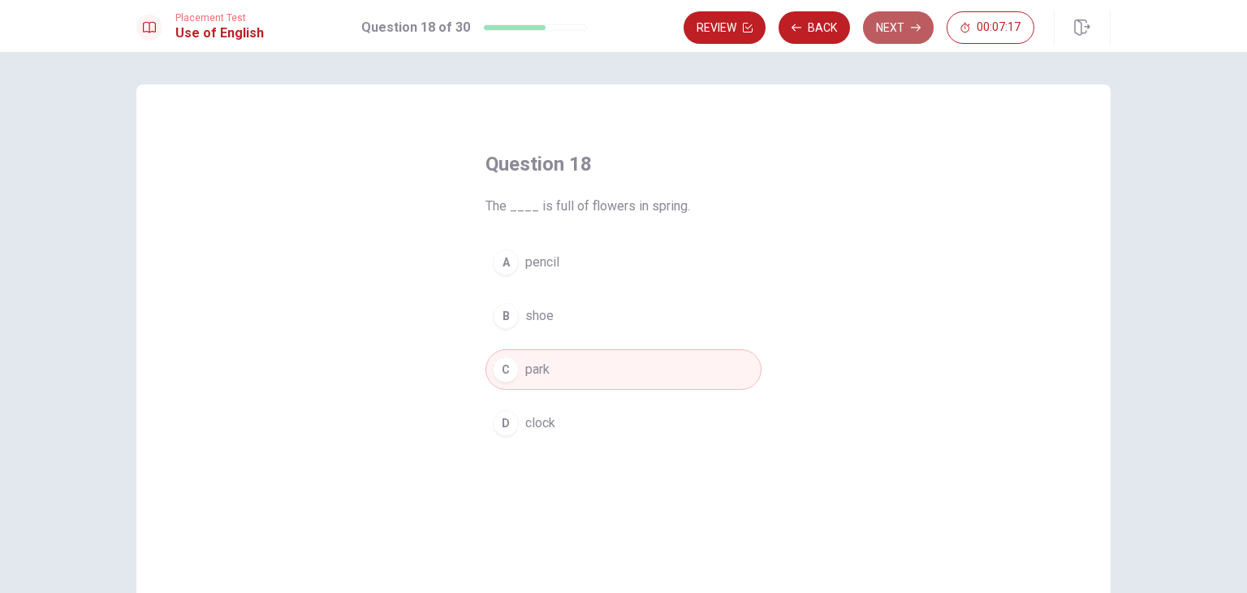
click at [881, 30] on button "Next" at bounding box center [898, 27] width 71 height 32
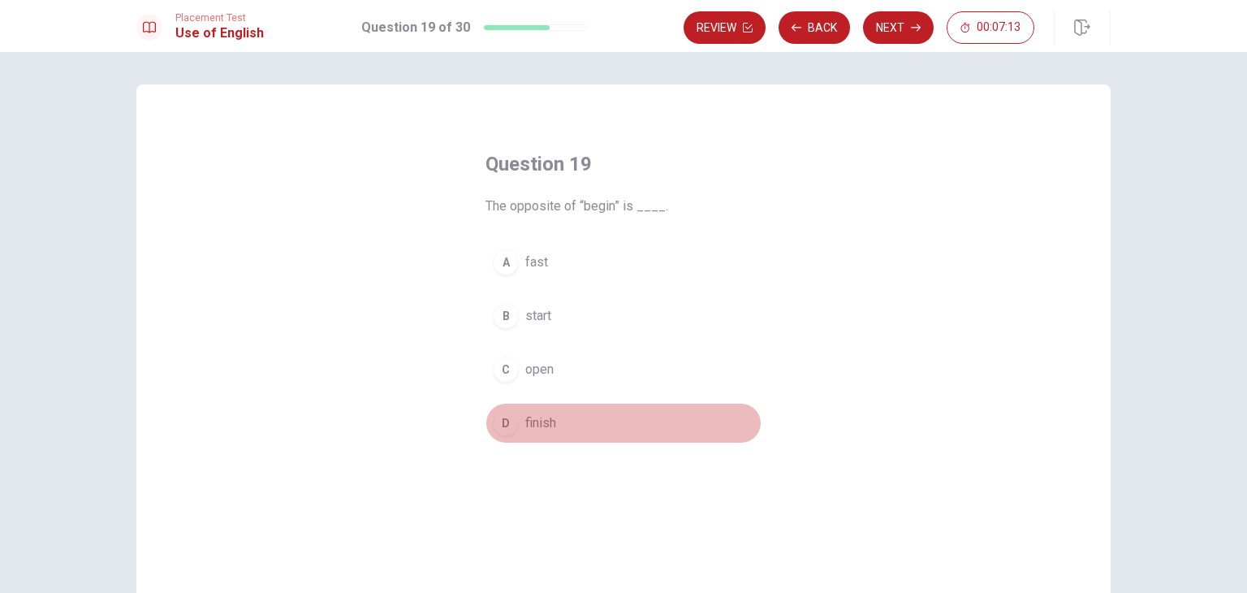
click at [519, 418] on button "D finish" at bounding box center [624, 423] width 276 height 41
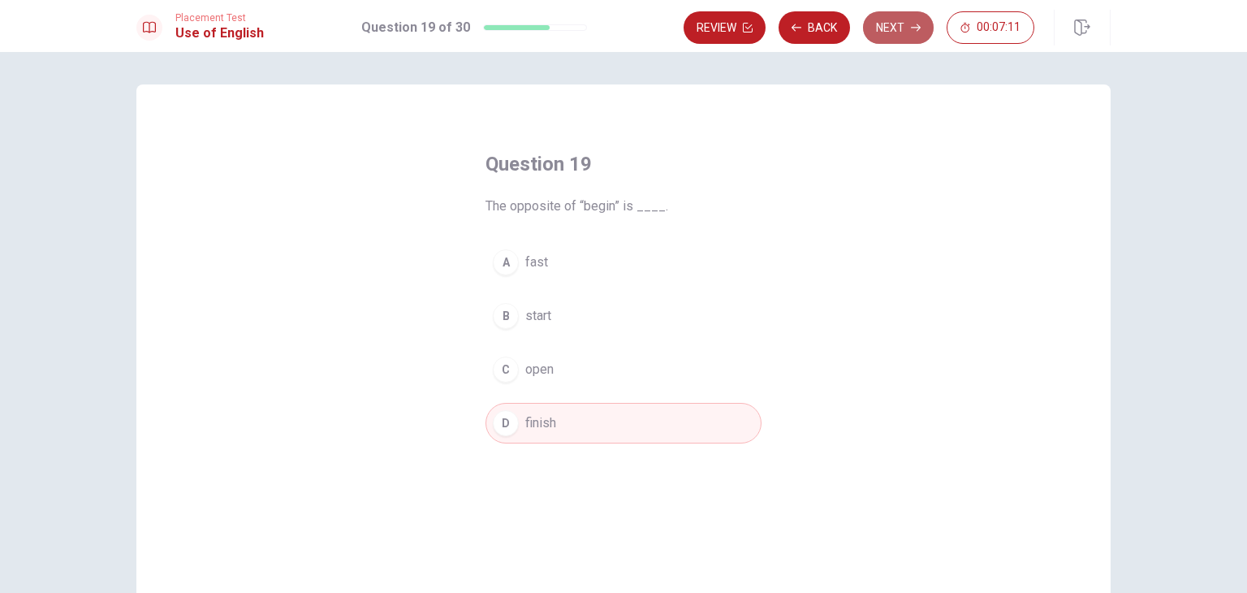
click at [874, 24] on button "Next" at bounding box center [898, 27] width 71 height 32
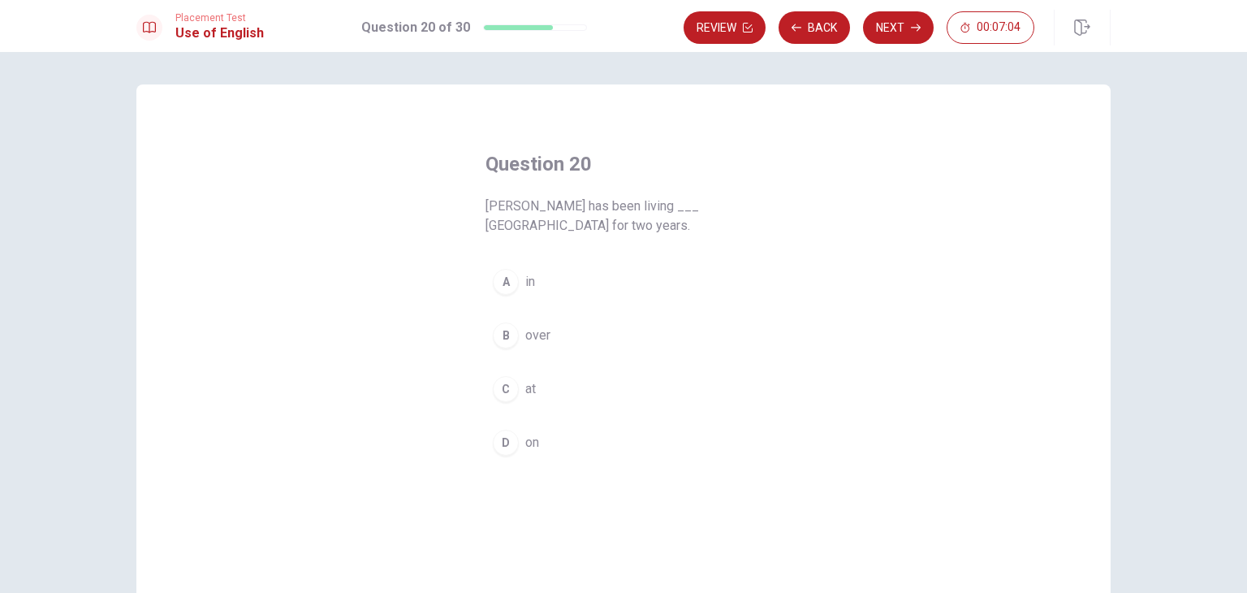
click at [525, 287] on span "in" at bounding box center [530, 281] width 10 height 19
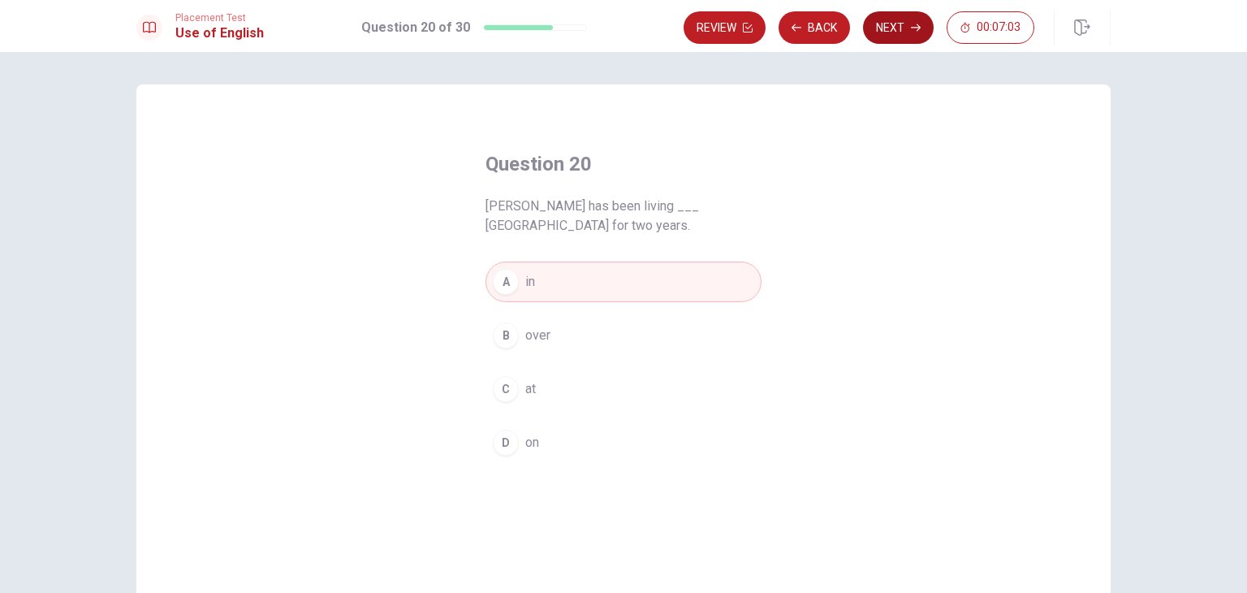
click at [897, 40] on button "Next" at bounding box center [898, 27] width 71 height 32
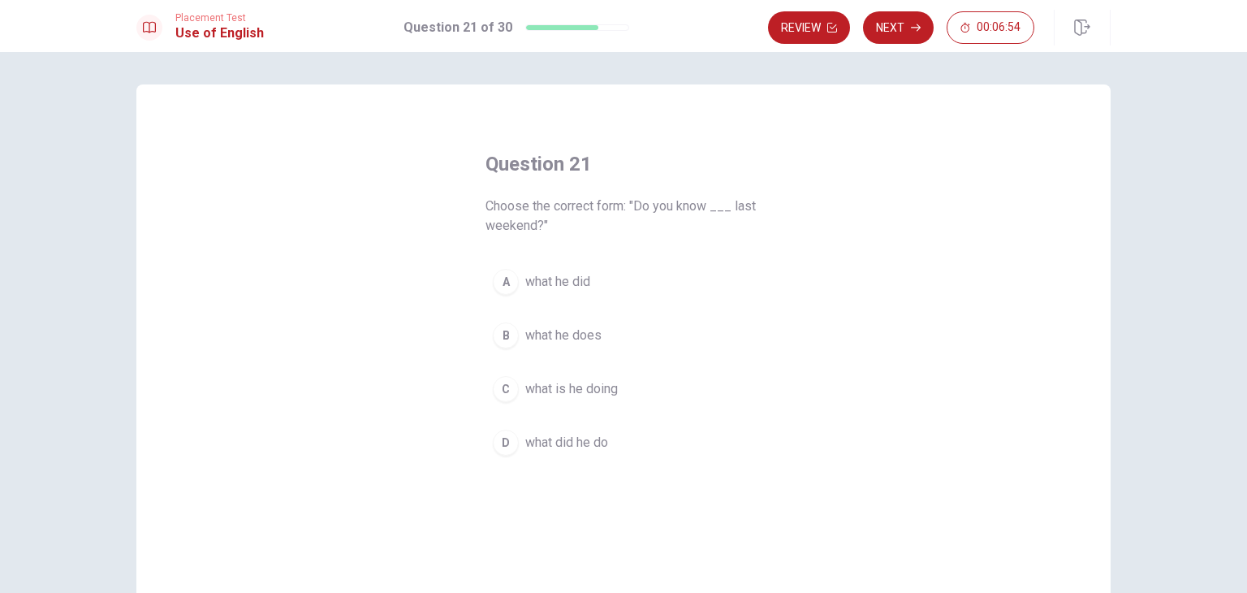
click at [540, 447] on span "what did he do" at bounding box center [566, 442] width 83 height 19
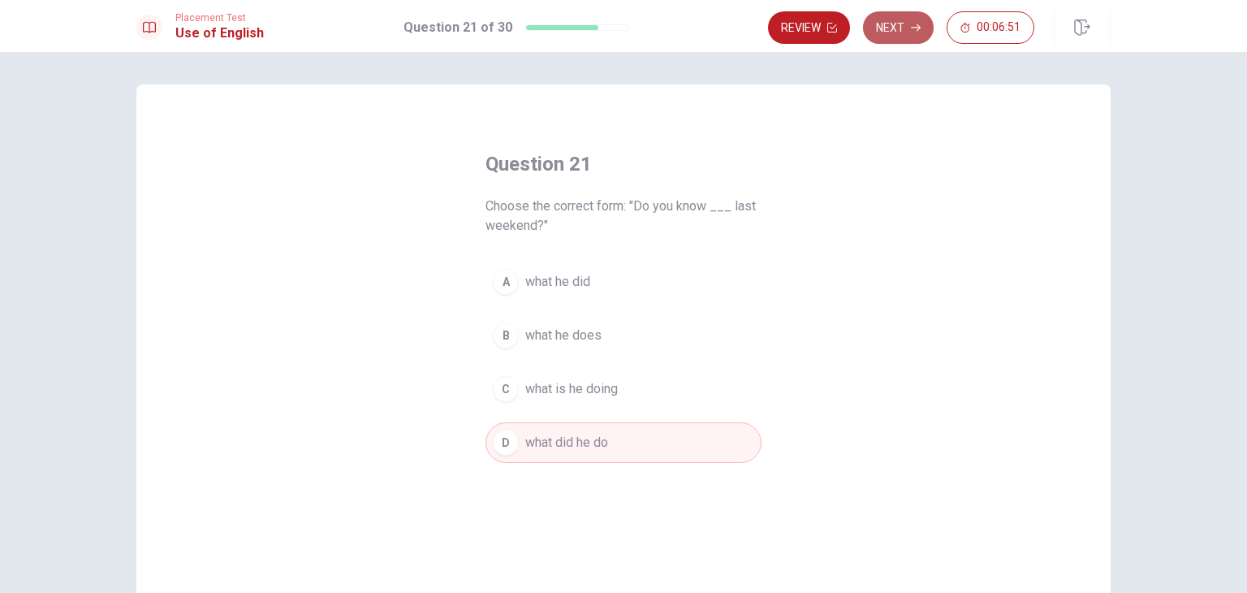
click at [915, 33] on button "Next" at bounding box center [898, 27] width 71 height 32
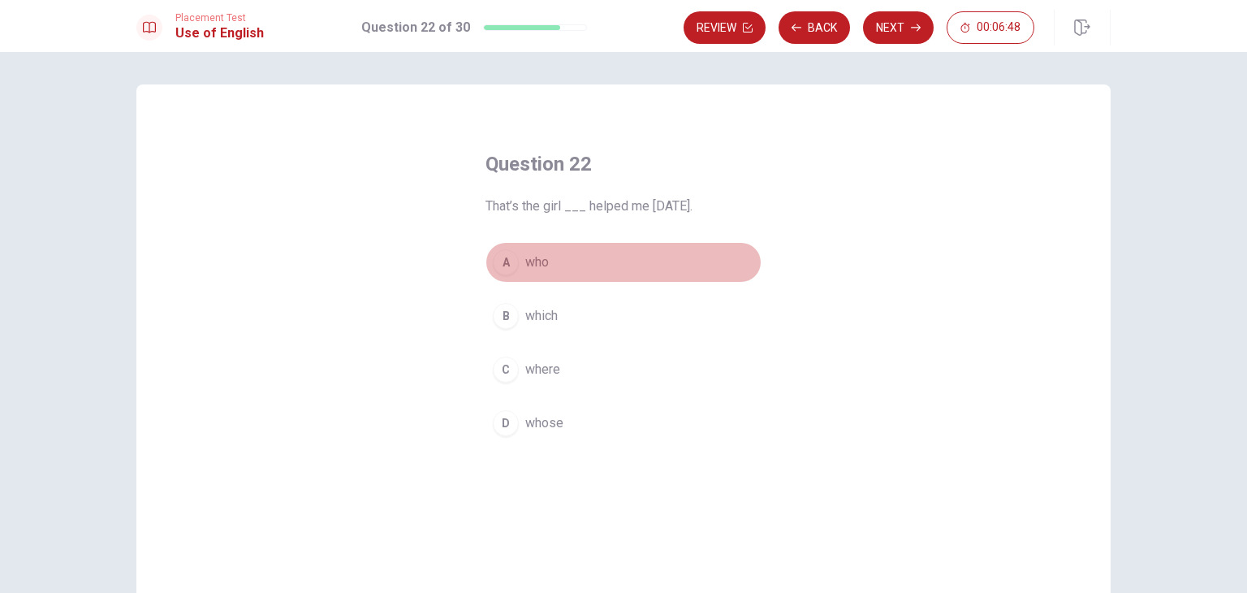
click at [526, 271] on span "who" at bounding box center [537, 262] width 24 height 19
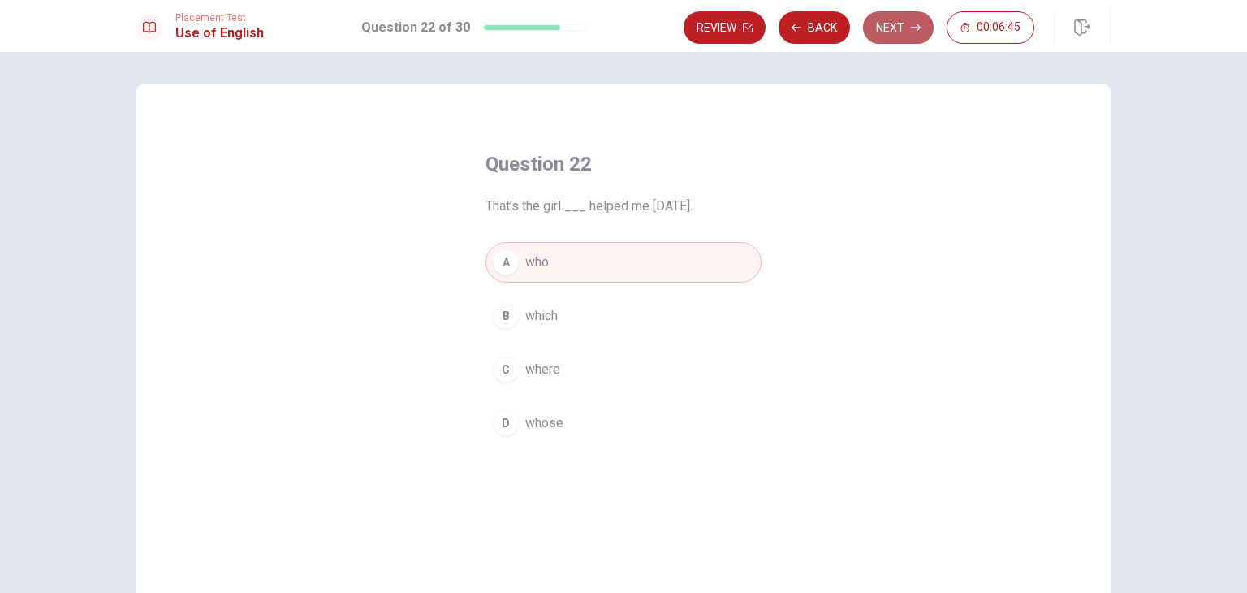
click at [881, 32] on button "Next" at bounding box center [898, 27] width 71 height 32
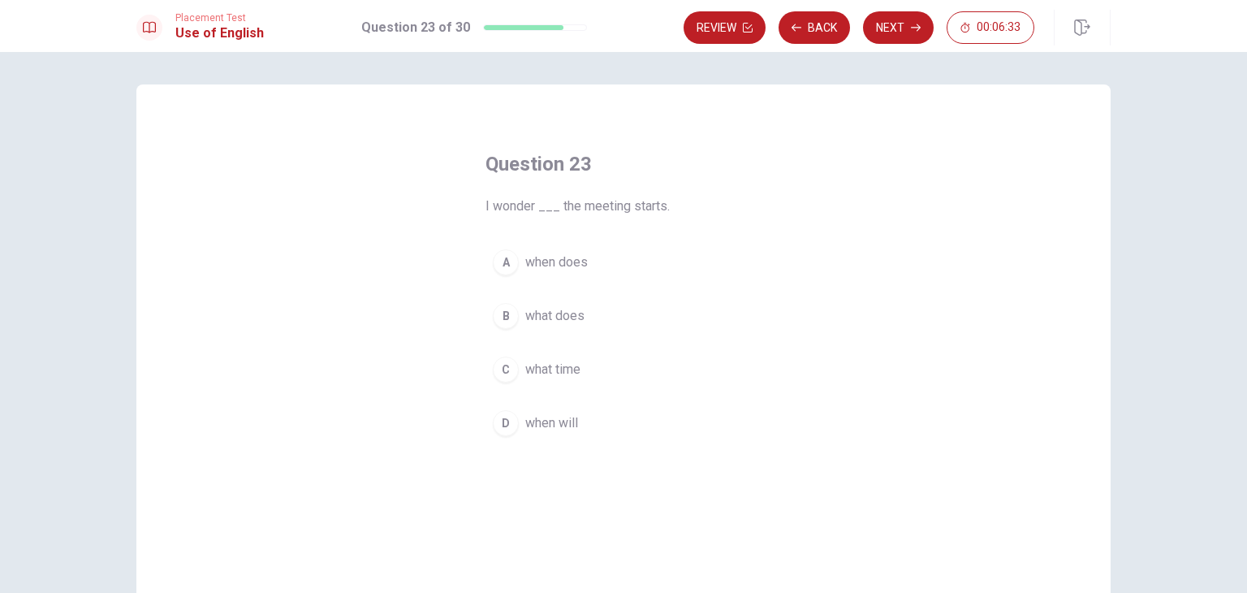
click at [510, 413] on div "D" at bounding box center [506, 423] width 26 height 26
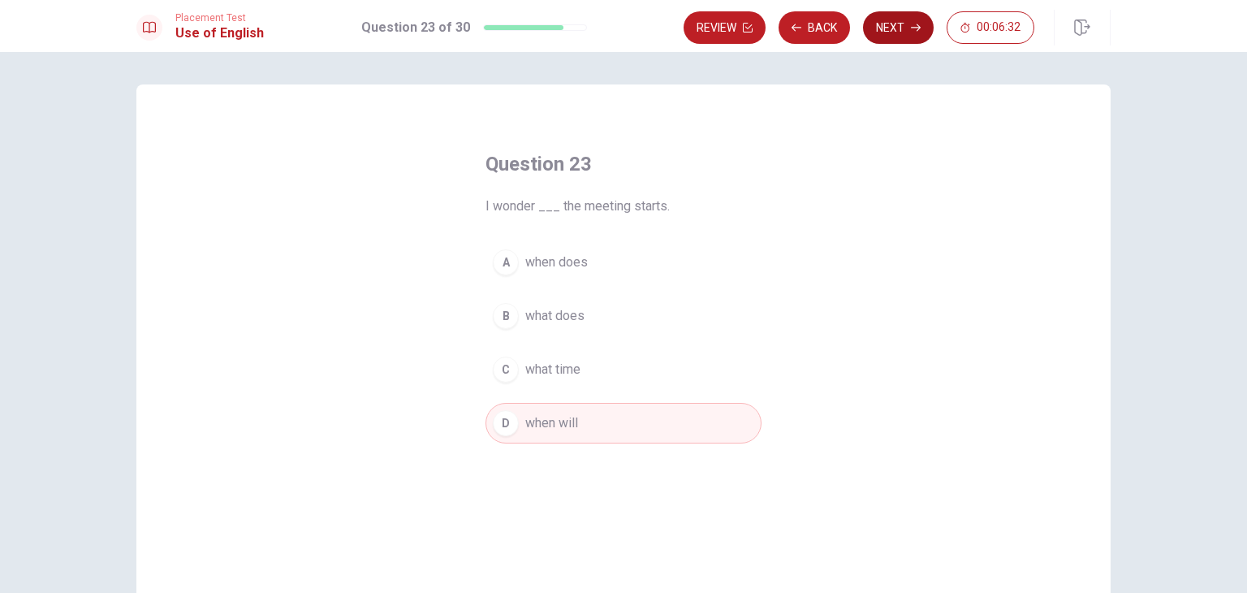
click at [893, 40] on button "Next" at bounding box center [898, 27] width 71 height 32
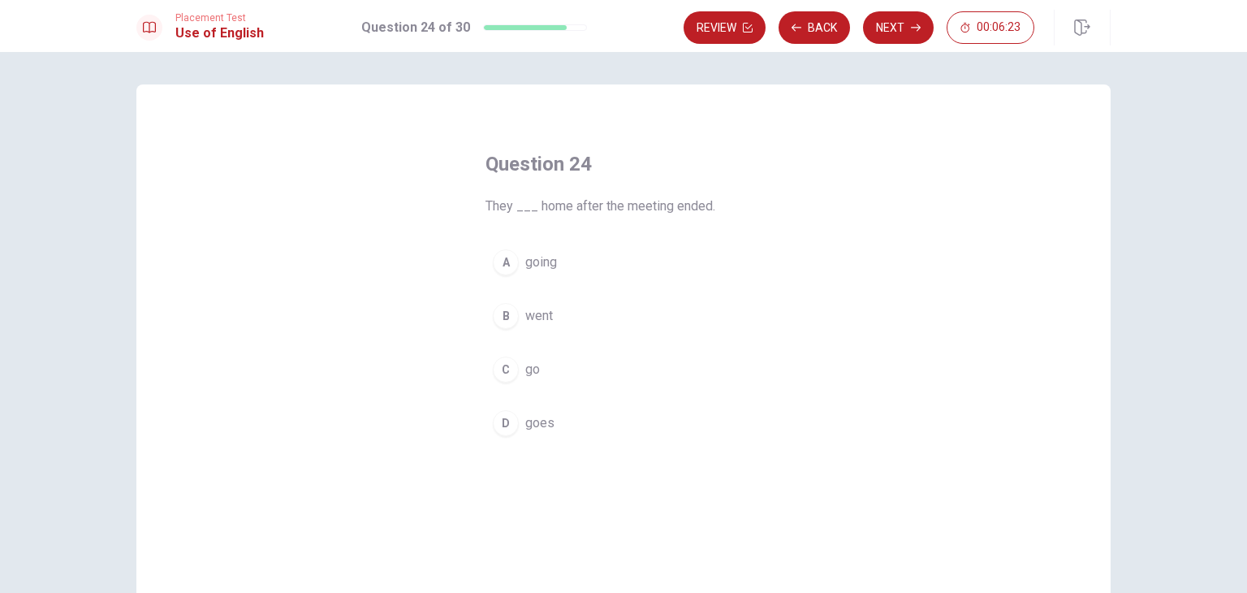
click at [525, 309] on span "went" at bounding box center [539, 315] width 28 height 19
click at [884, 7] on div "Placement Test Use of English Question 24 of 30 Review Back Next 00:06:22" at bounding box center [623, 26] width 1247 height 52
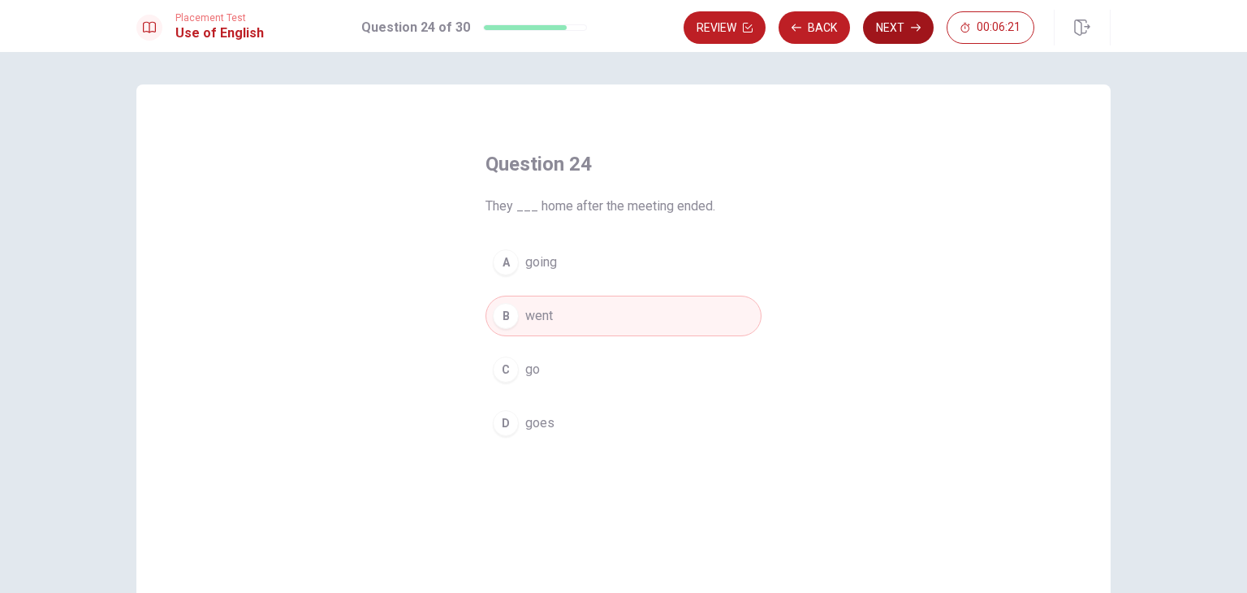
click at [893, 33] on button "Next" at bounding box center [898, 27] width 71 height 32
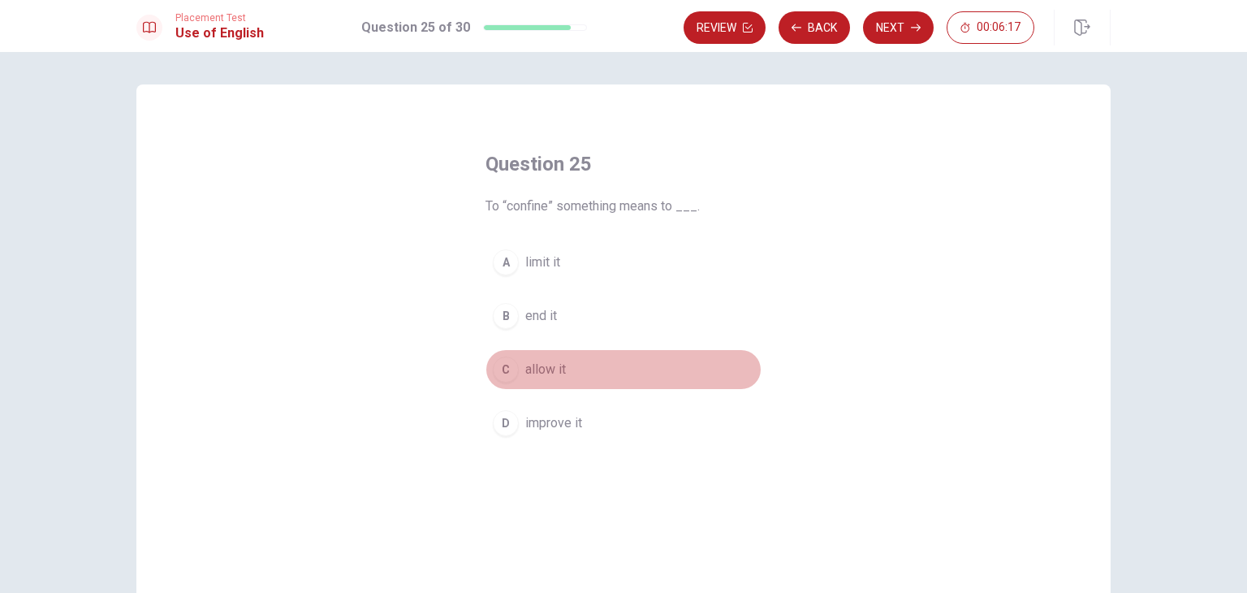
drag, startPoint x: 538, startPoint y: 381, endPoint x: 692, endPoint y: 287, distance: 180.1
click at [533, 378] on button "C allow it" at bounding box center [624, 369] width 276 height 41
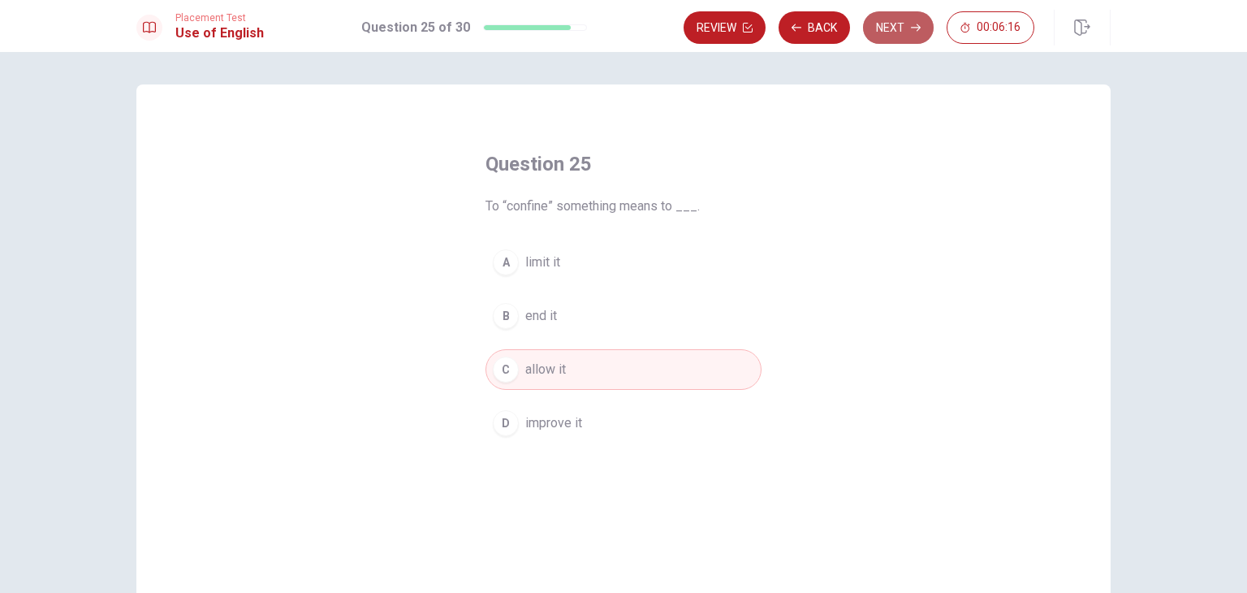
click at [901, 27] on button "Next" at bounding box center [898, 27] width 71 height 32
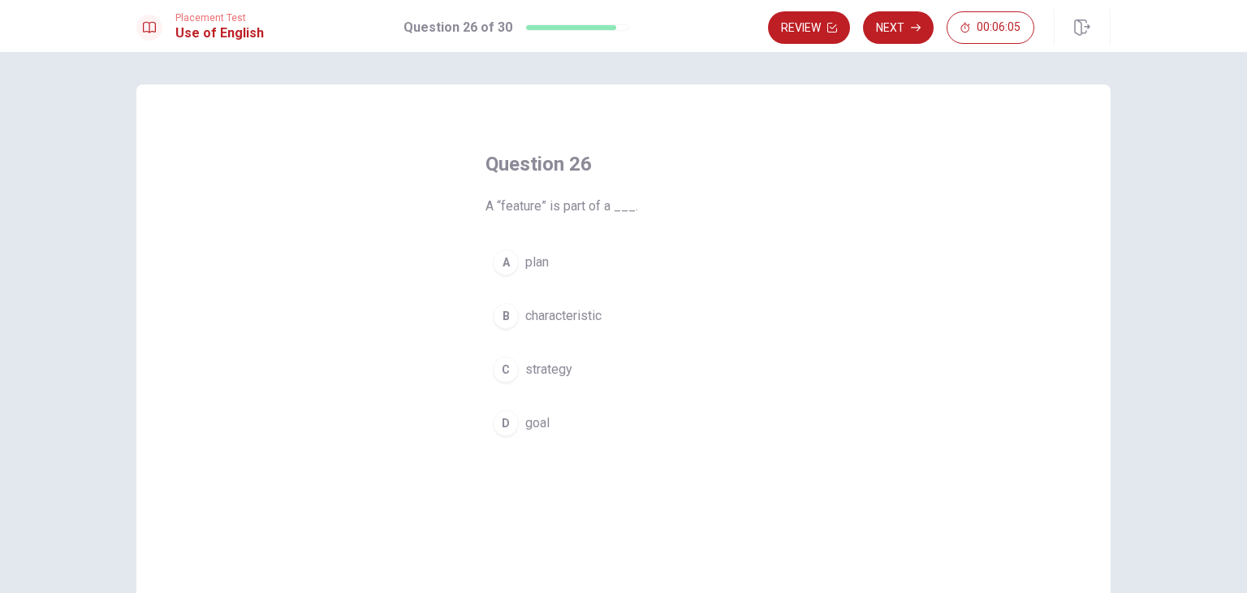
click at [531, 270] on span "plan" at bounding box center [537, 262] width 24 height 19
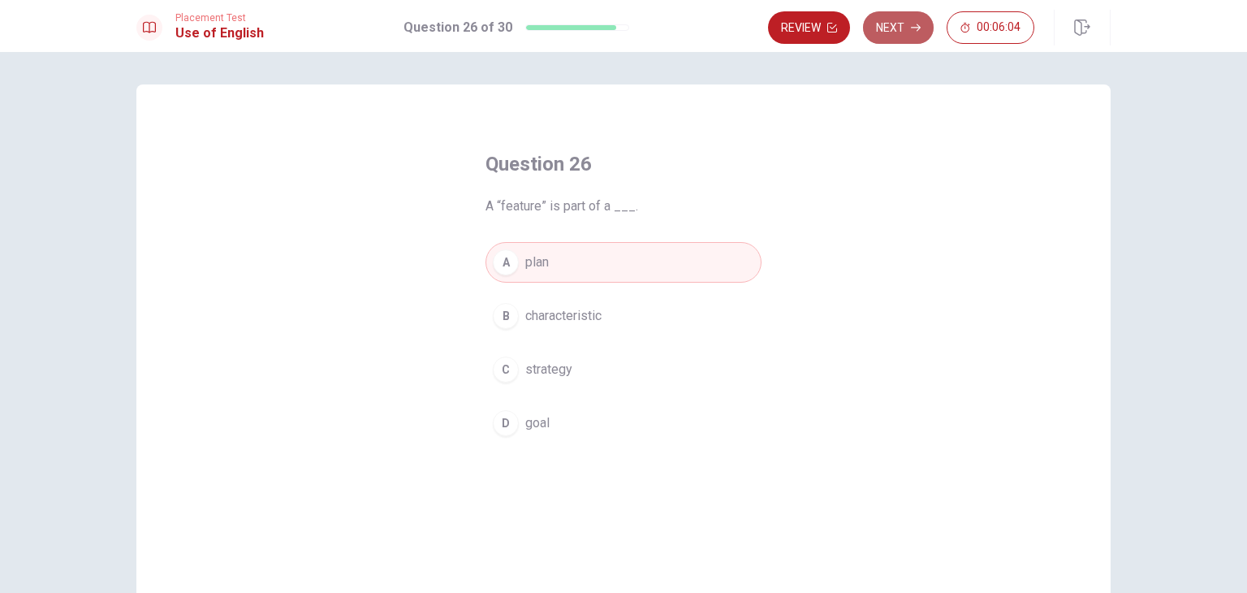
click at [922, 13] on button "Next" at bounding box center [898, 27] width 71 height 32
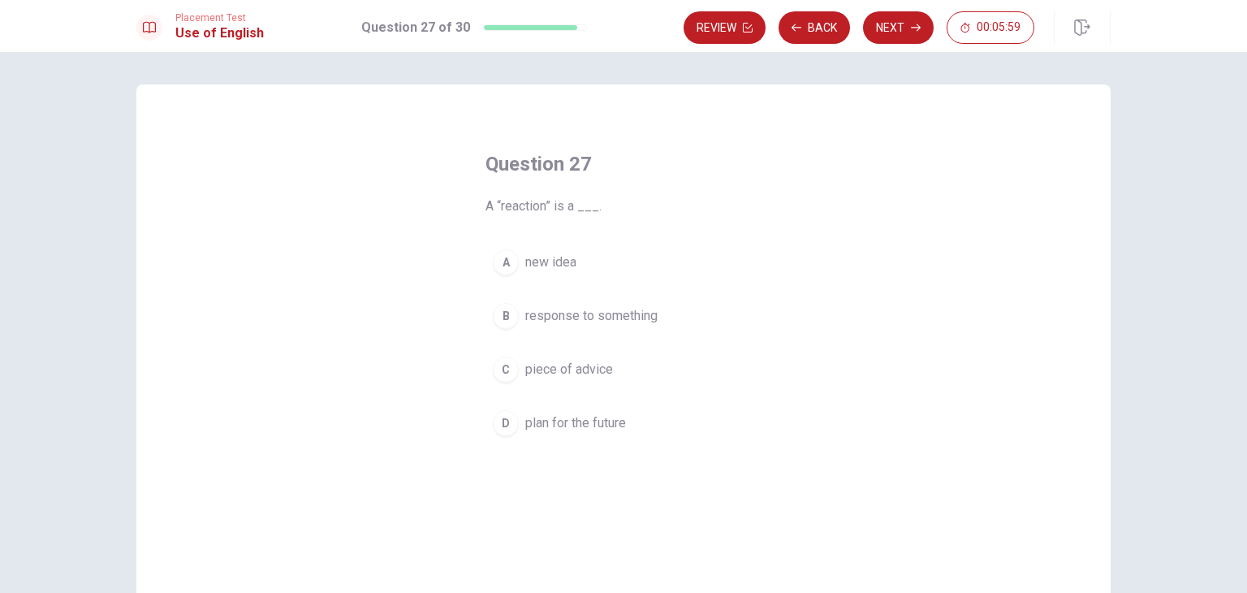
click at [607, 317] on span "response to something" at bounding box center [591, 315] width 132 height 19
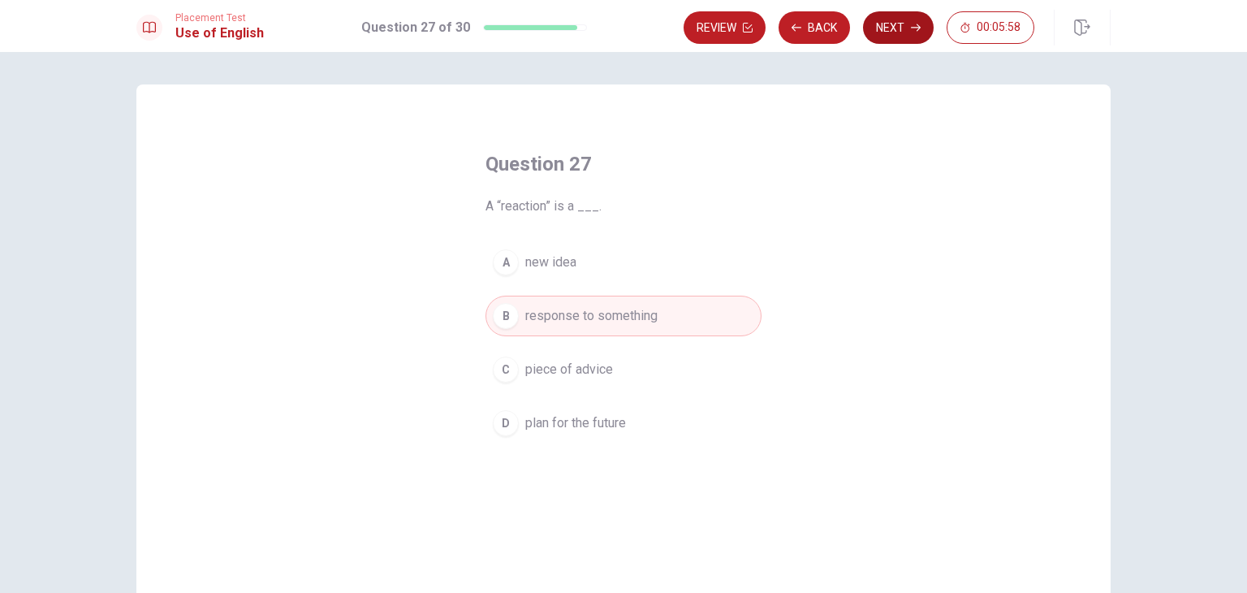
click at [922, 27] on button "Next" at bounding box center [898, 27] width 71 height 32
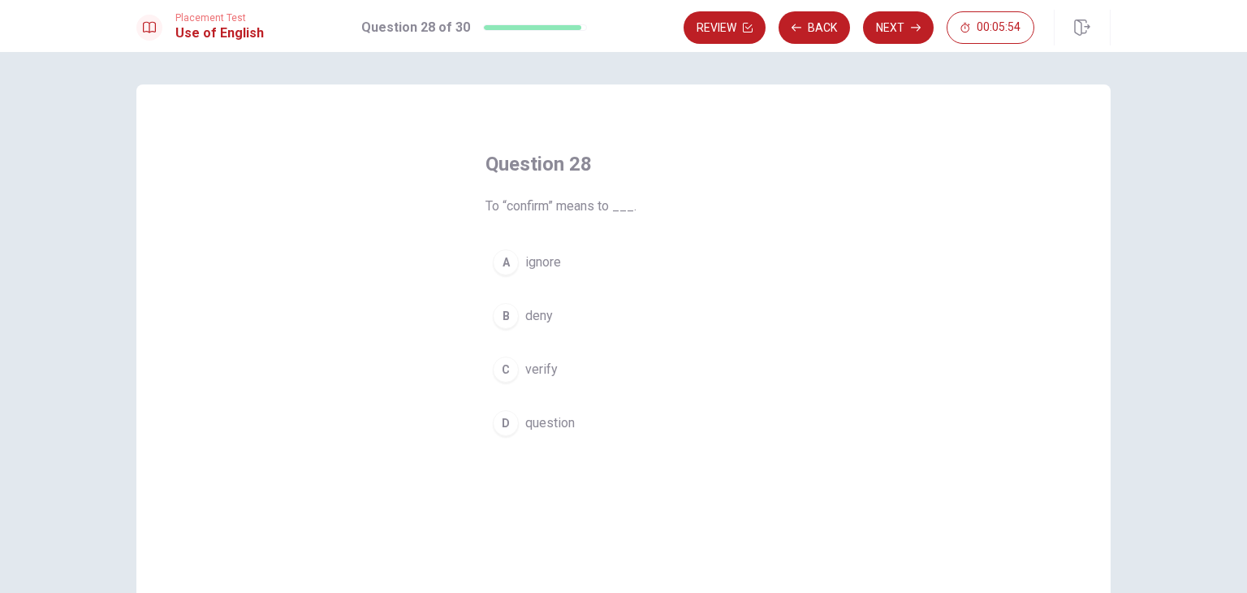
click at [538, 371] on span "verify" at bounding box center [541, 369] width 32 height 19
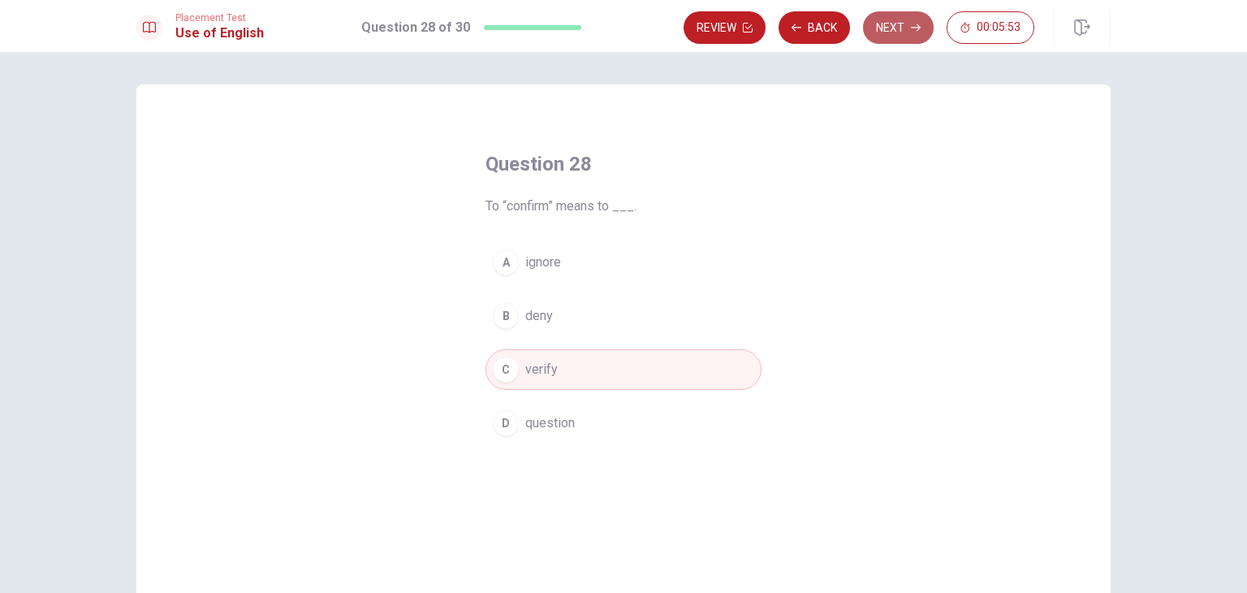
click at [923, 33] on button "Next" at bounding box center [898, 27] width 71 height 32
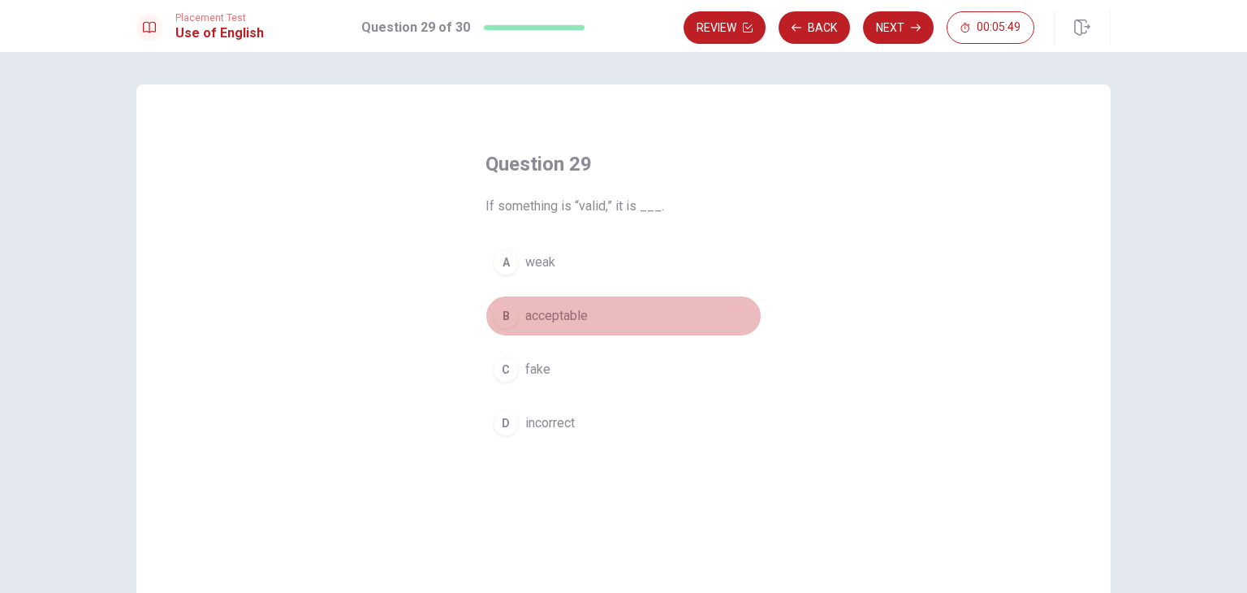
click at [546, 317] on span "acceptable" at bounding box center [556, 315] width 63 height 19
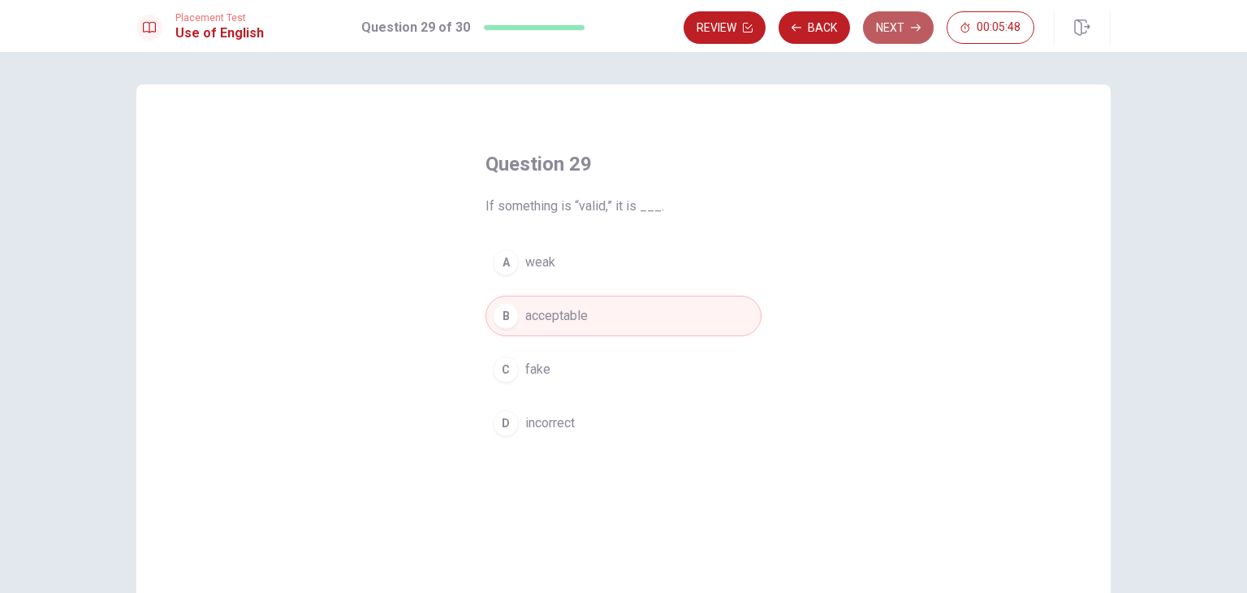
click at [898, 20] on button "Next" at bounding box center [898, 27] width 71 height 32
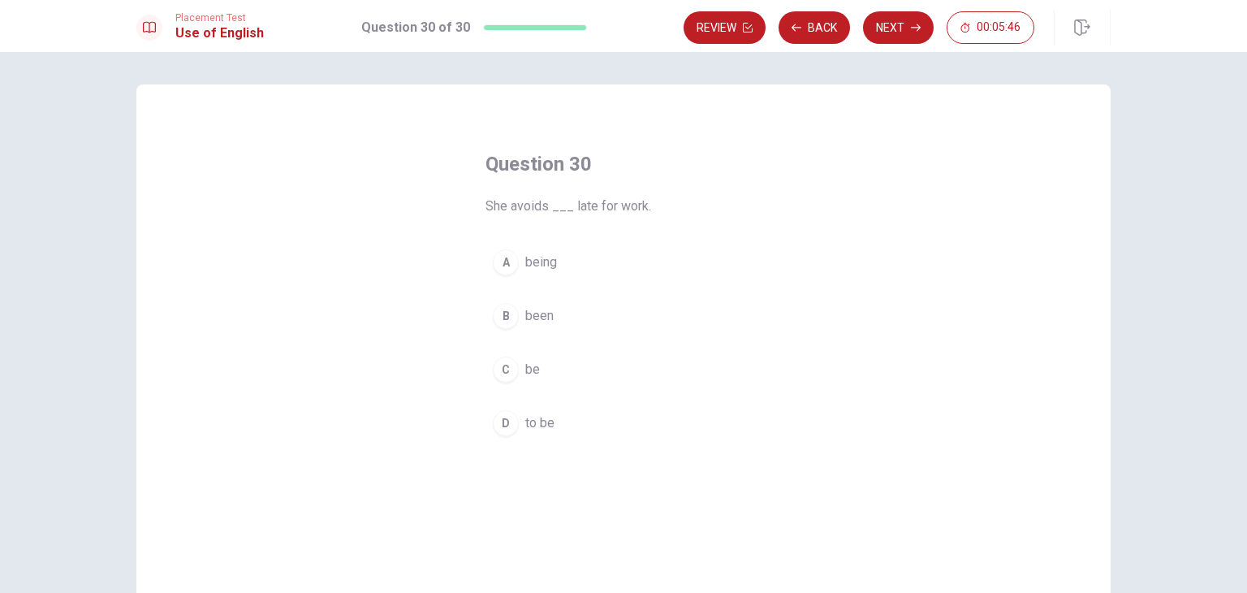
click at [542, 261] on span "being" at bounding box center [541, 262] width 32 height 19
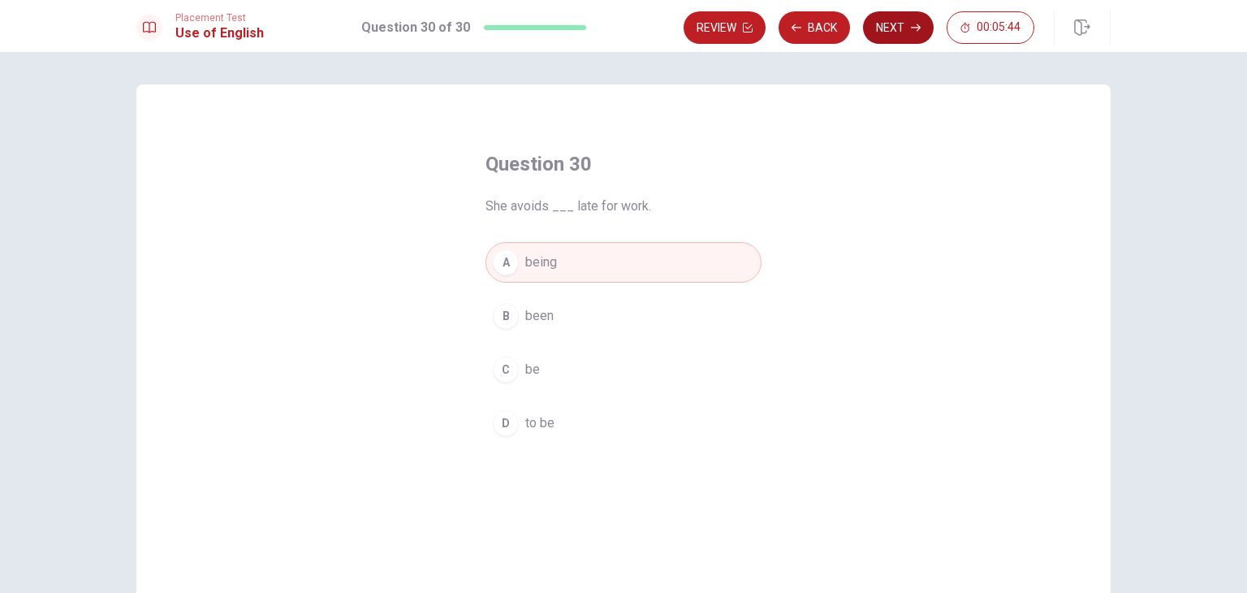
click at [886, 11] on button "Next" at bounding box center [898, 27] width 71 height 32
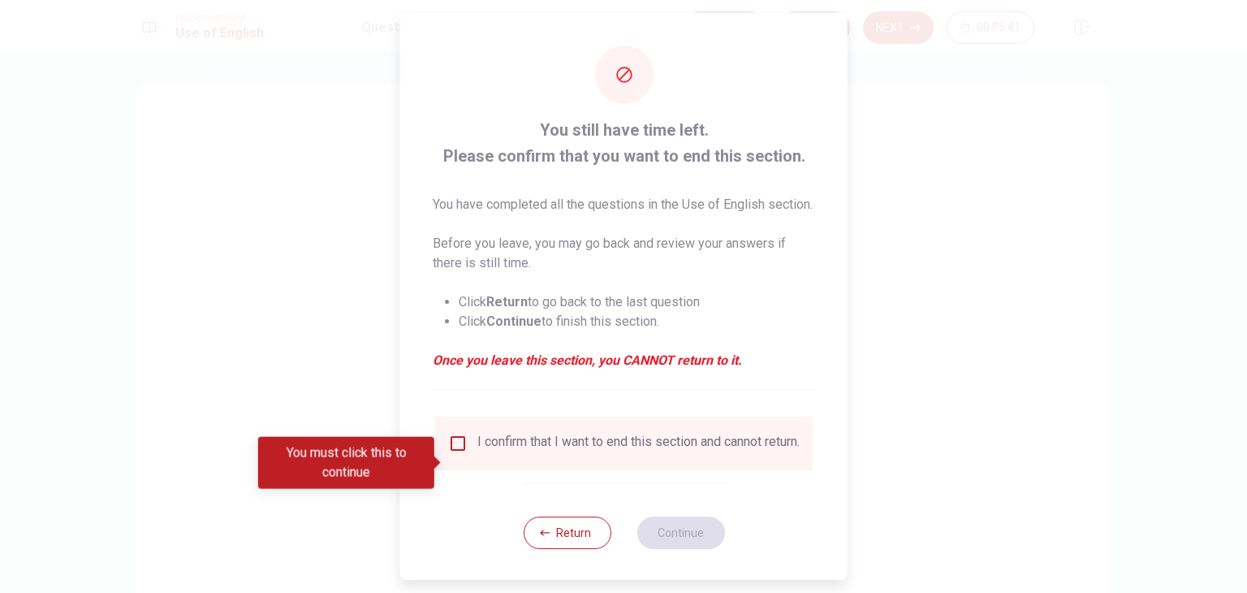
click at [473, 453] on div "I confirm that I want to end this section and cannot return." at bounding box center [624, 443] width 352 height 19
click at [569, 549] on button "Return" at bounding box center [567, 533] width 88 height 32
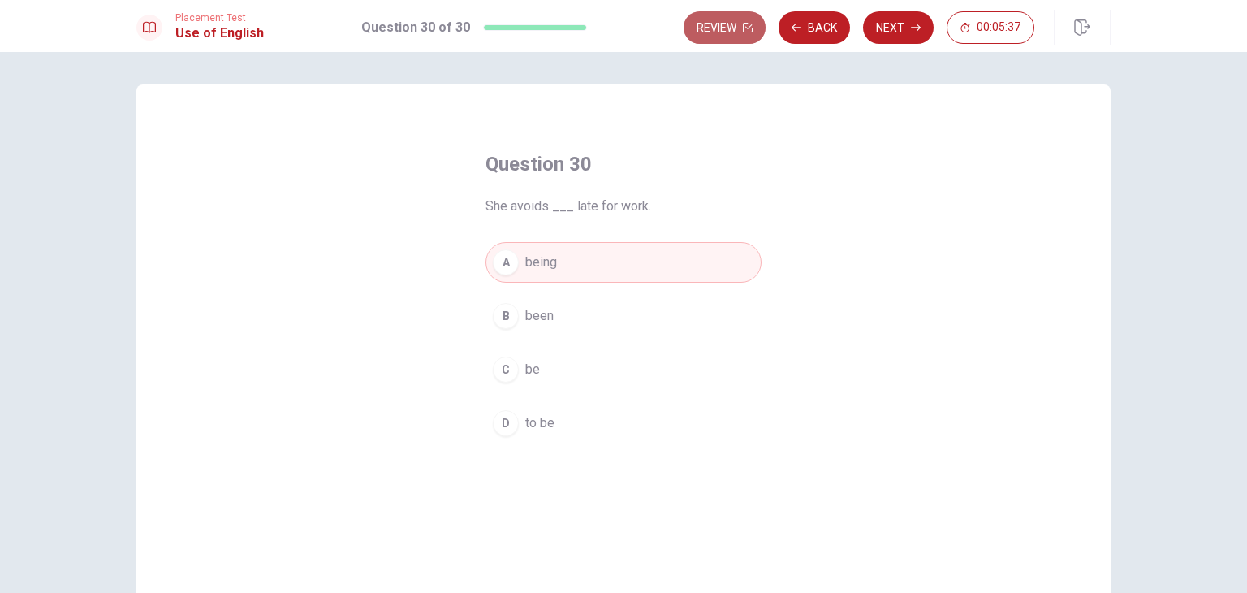
click at [748, 28] on icon "button" at bounding box center [748, 28] width 10 height 10
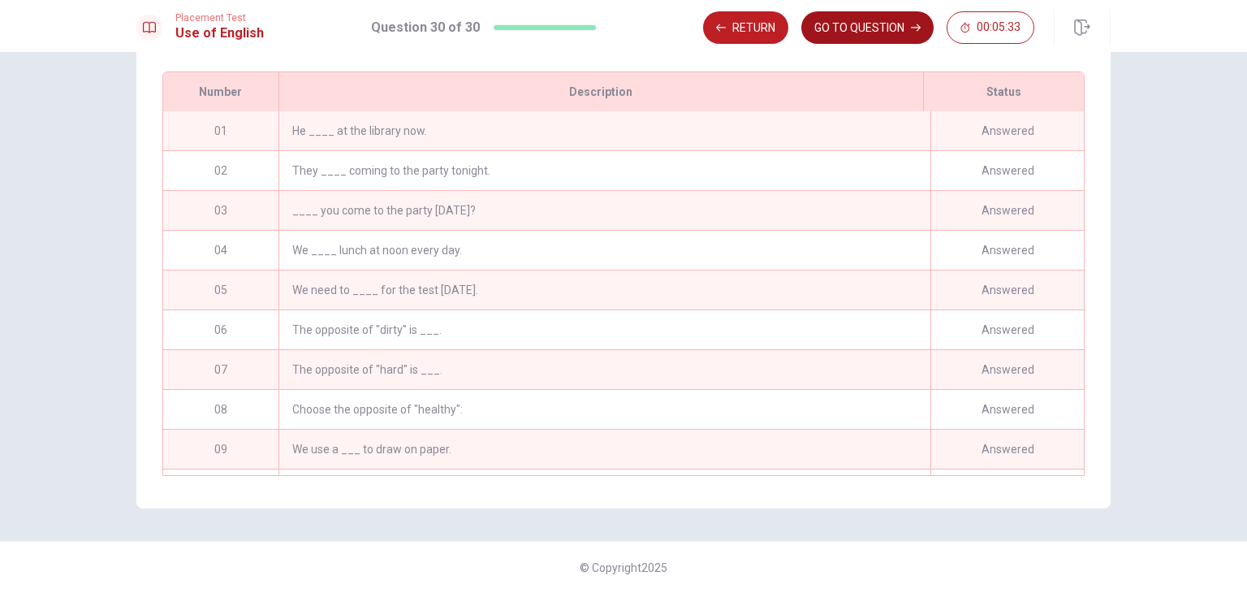
click at [856, 32] on button "GO TO QUESTION" at bounding box center [868, 27] width 132 height 32
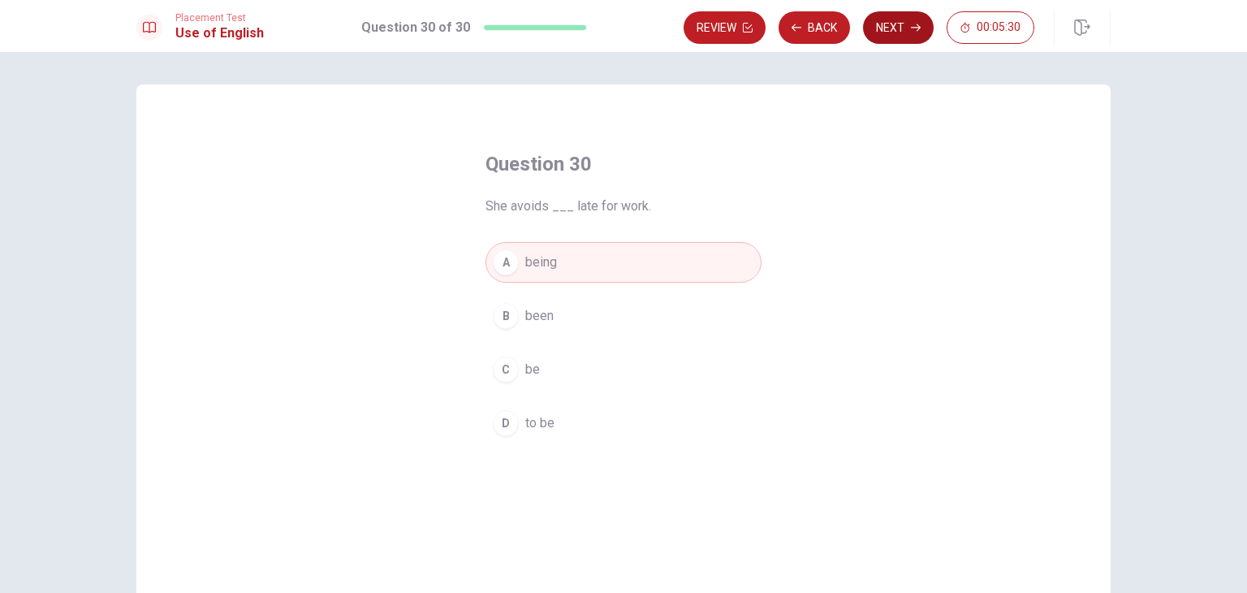
click at [909, 31] on button "Next" at bounding box center [898, 27] width 71 height 32
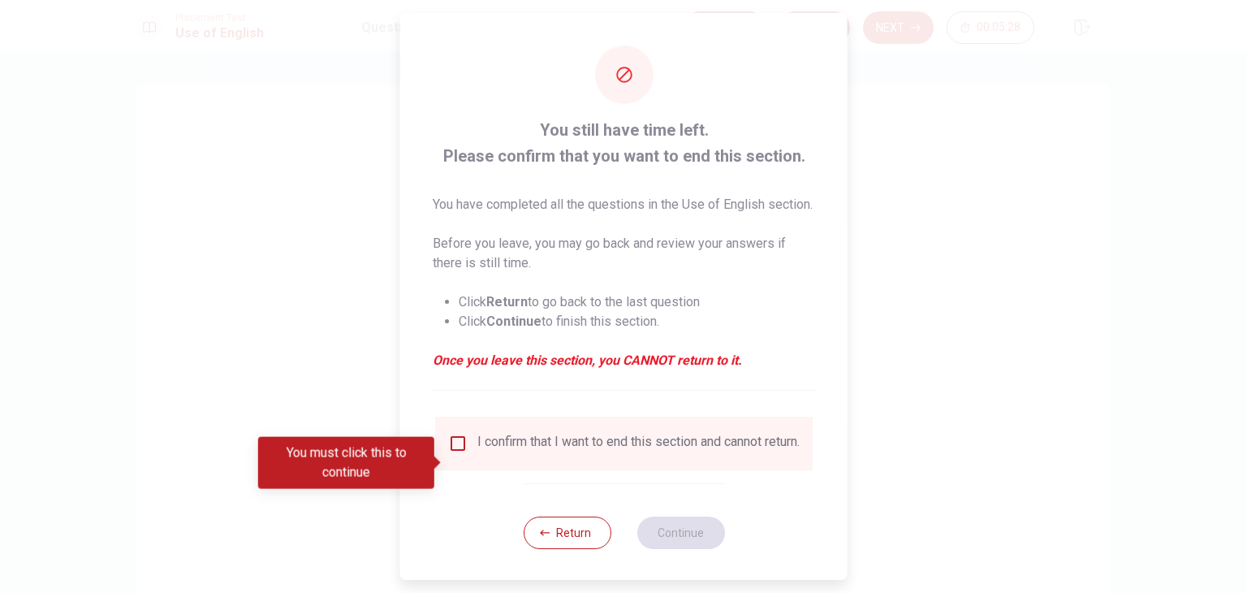
click at [464, 453] on input "You must click this to continue" at bounding box center [457, 443] width 19 height 19
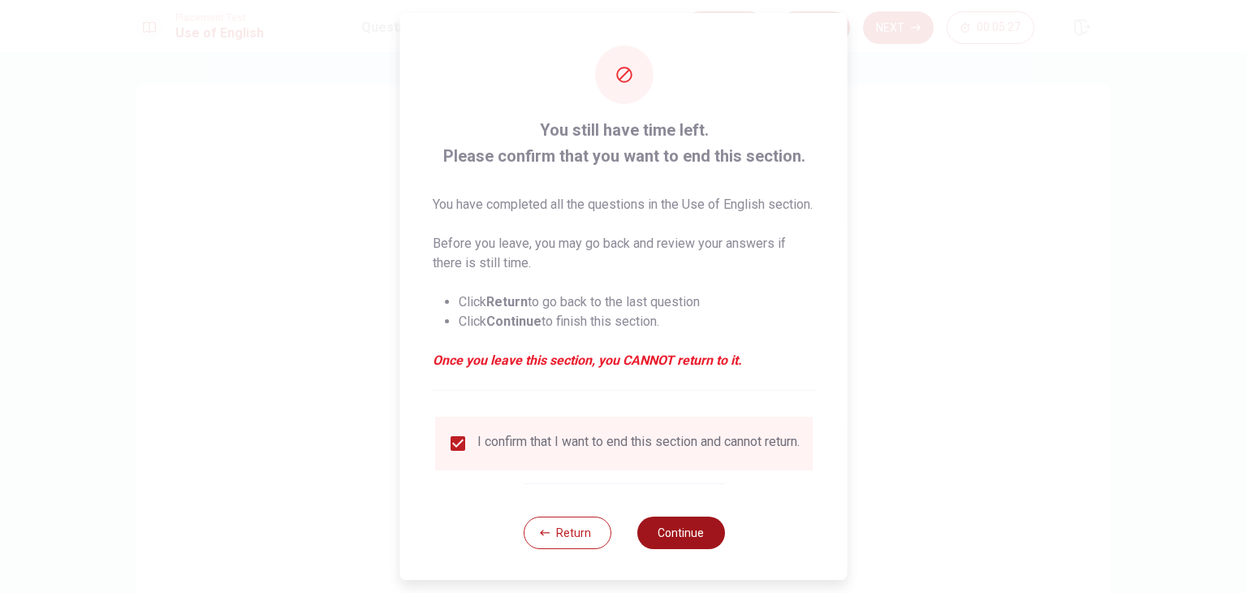
click at [638, 549] on button "Continue" at bounding box center [681, 533] width 88 height 32
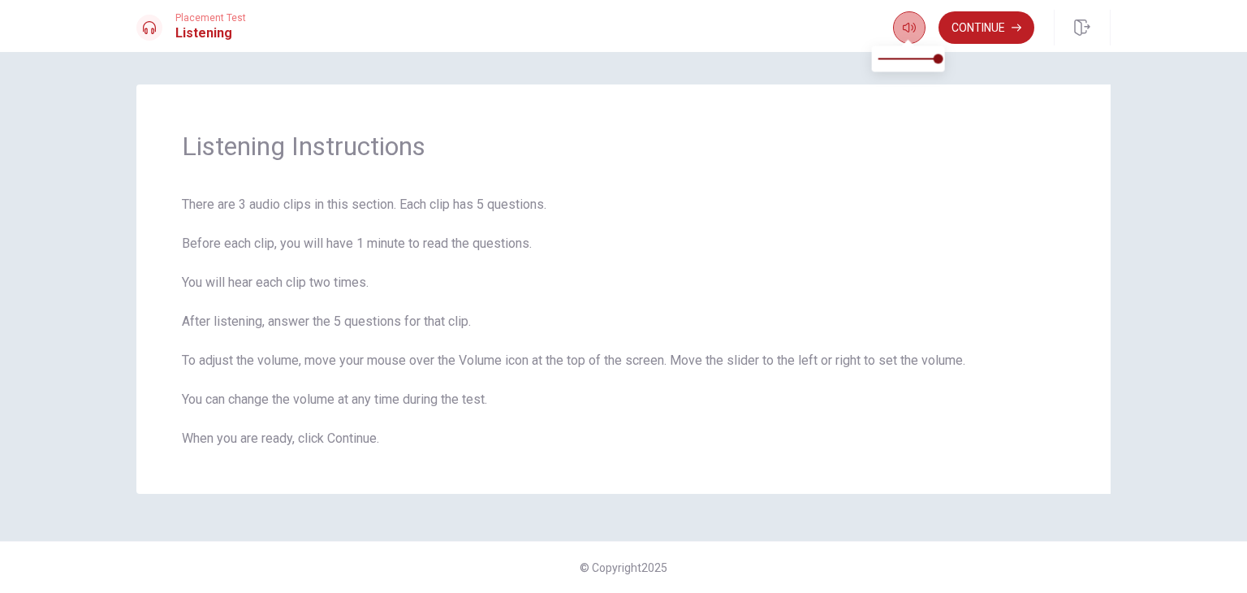
click at [905, 32] on icon "button" at bounding box center [909, 27] width 13 height 13
click at [978, 39] on button "Continue" at bounding box center [987, 27] width 96 height 32
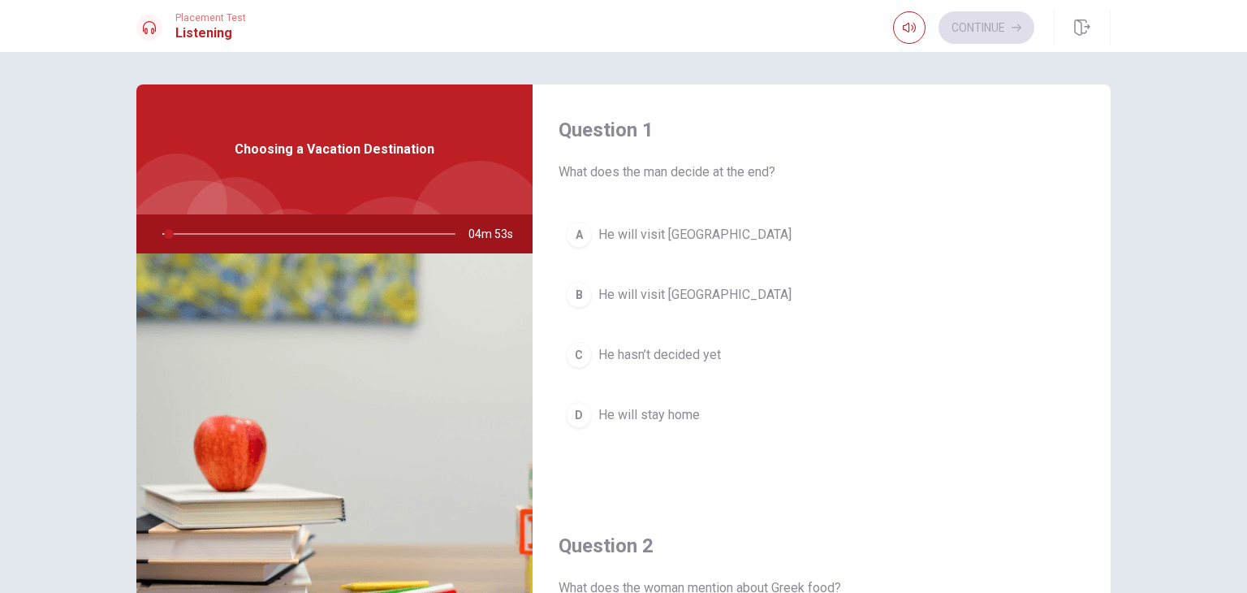
click at [475, 228] on span "04m 53s" at bounding box center [498, 233] width 58 height 39
click at [475, 228] on span "04m 50s" at bounding box center [498, 233] width 58 height 39
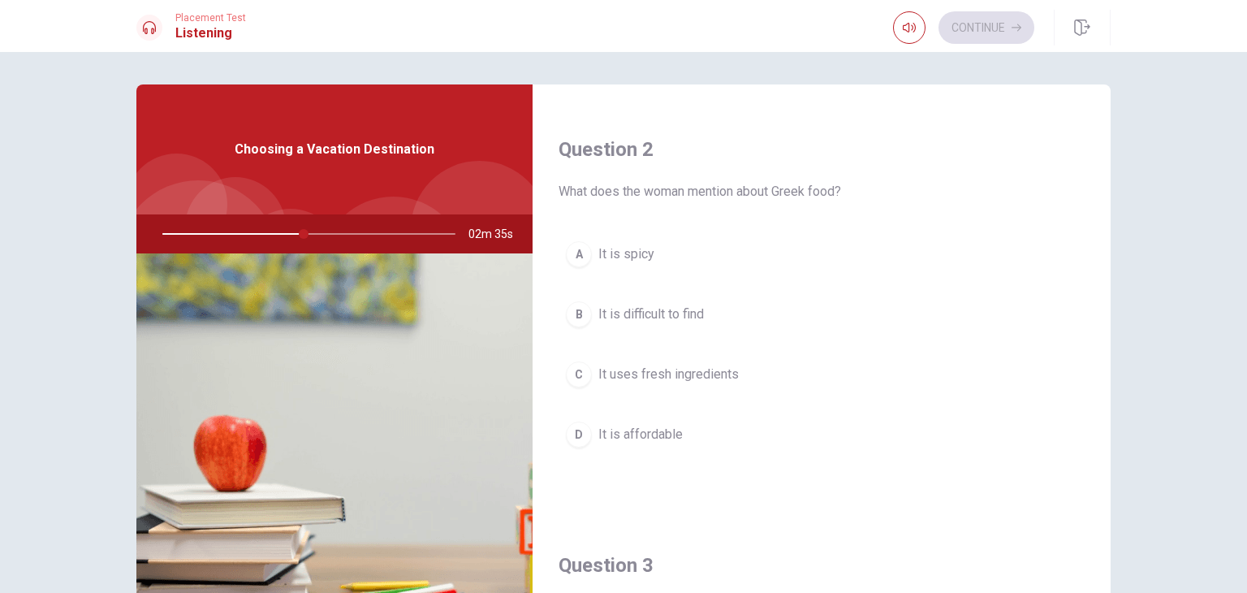
scroll to position [406, 0]
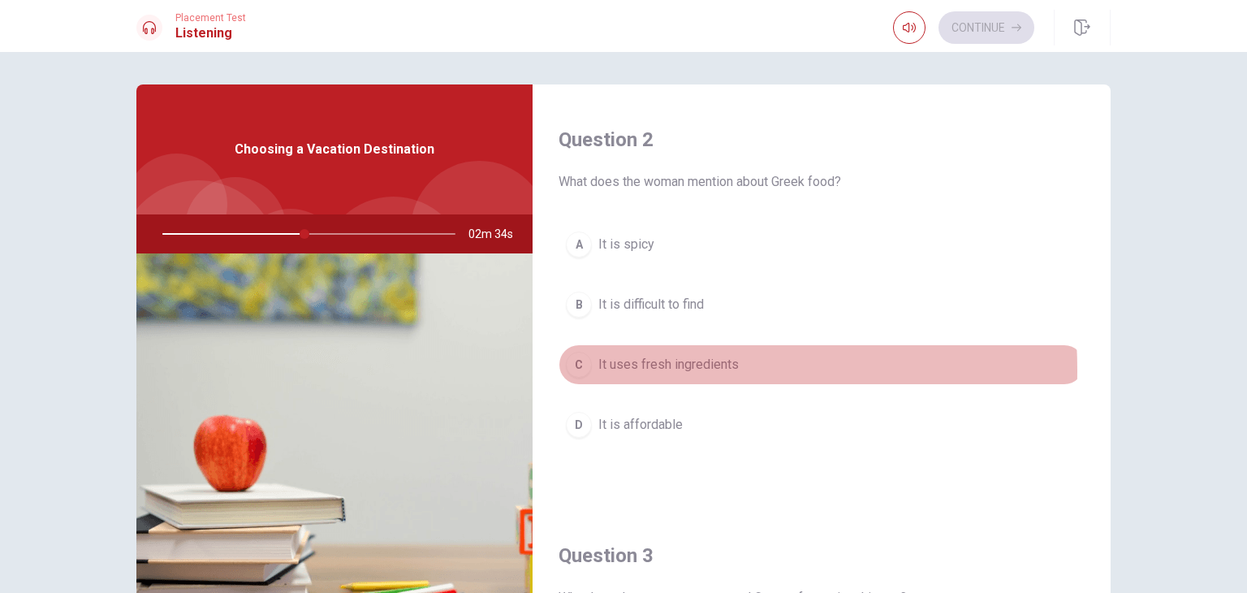
click at [621, 368] on span "It uses fresh ingredients" at bounding box center [669, 364] width 140 height 19
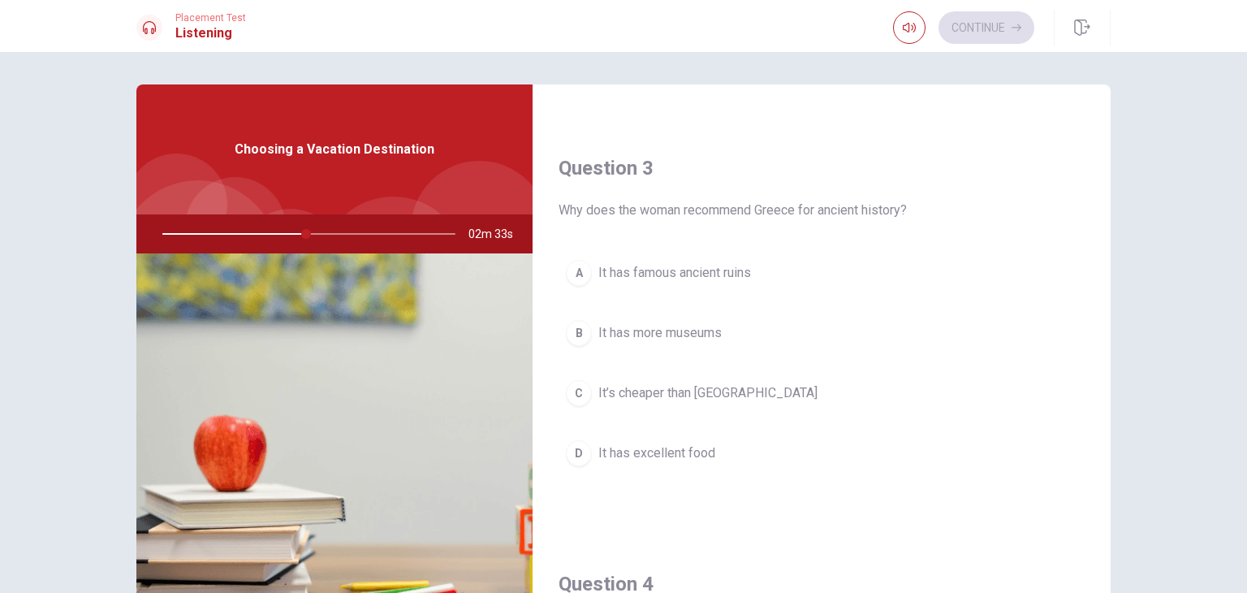
scroll to position [812, 0]
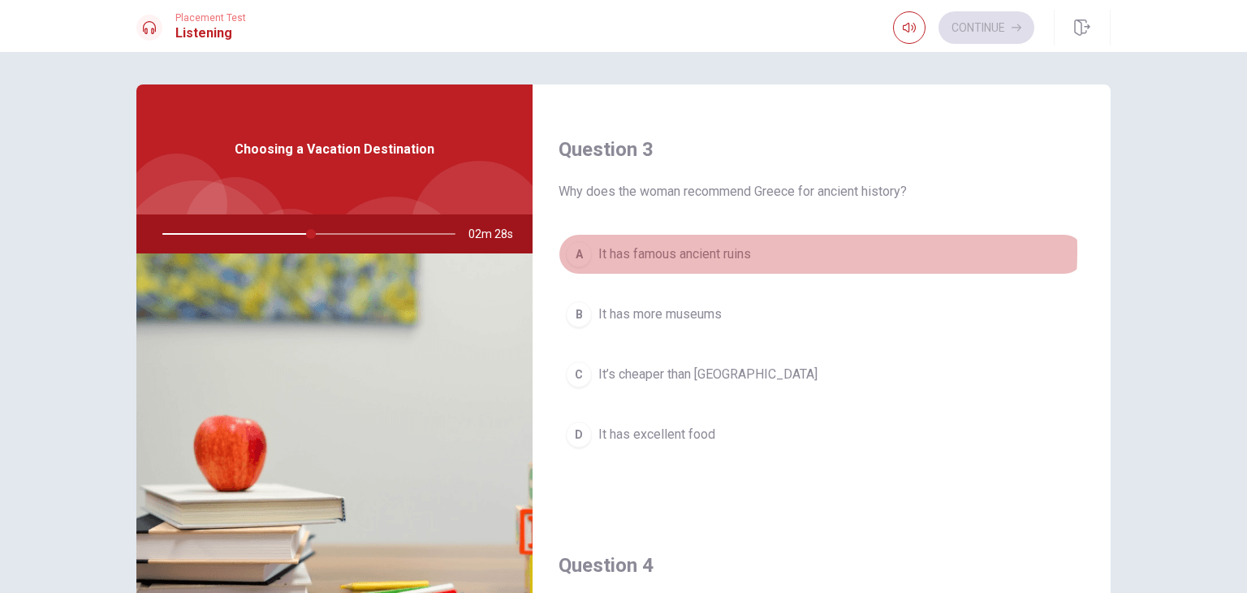
click at [731, 249] on span "It has famous ancient ruins" at bounding box center [675, 253] width 153 height 19
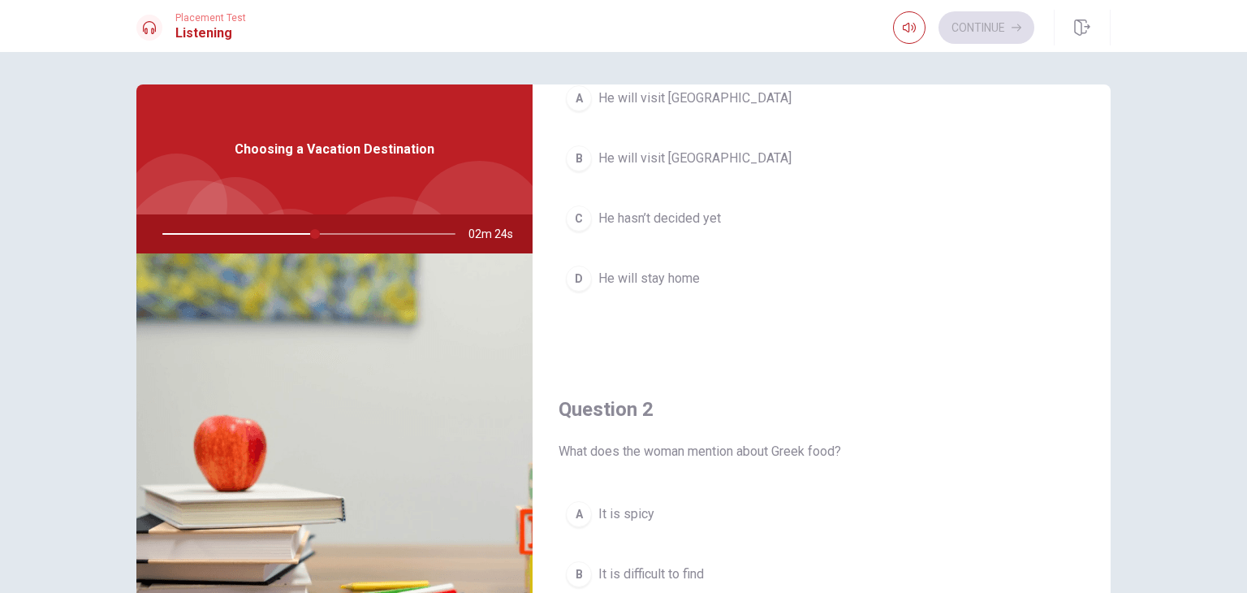
scroll to position [81, 0]
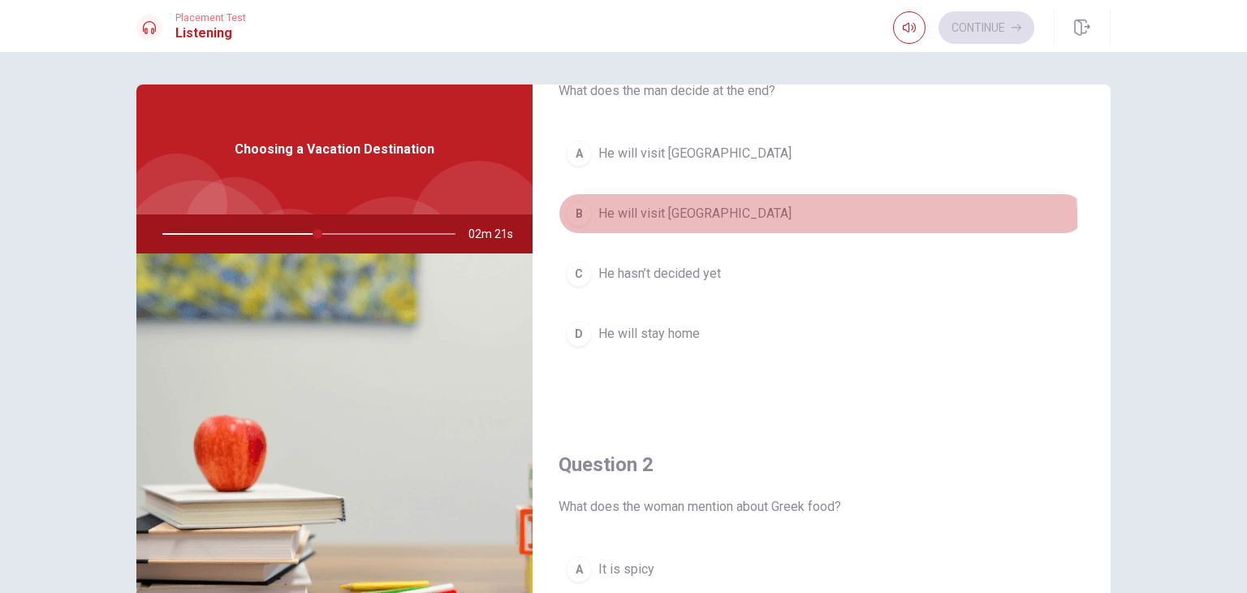
click at [682, 218] on span "He will visit [GEOGRAPHIC_DATA]" at bounding box center [695, 213] width 193 height 19
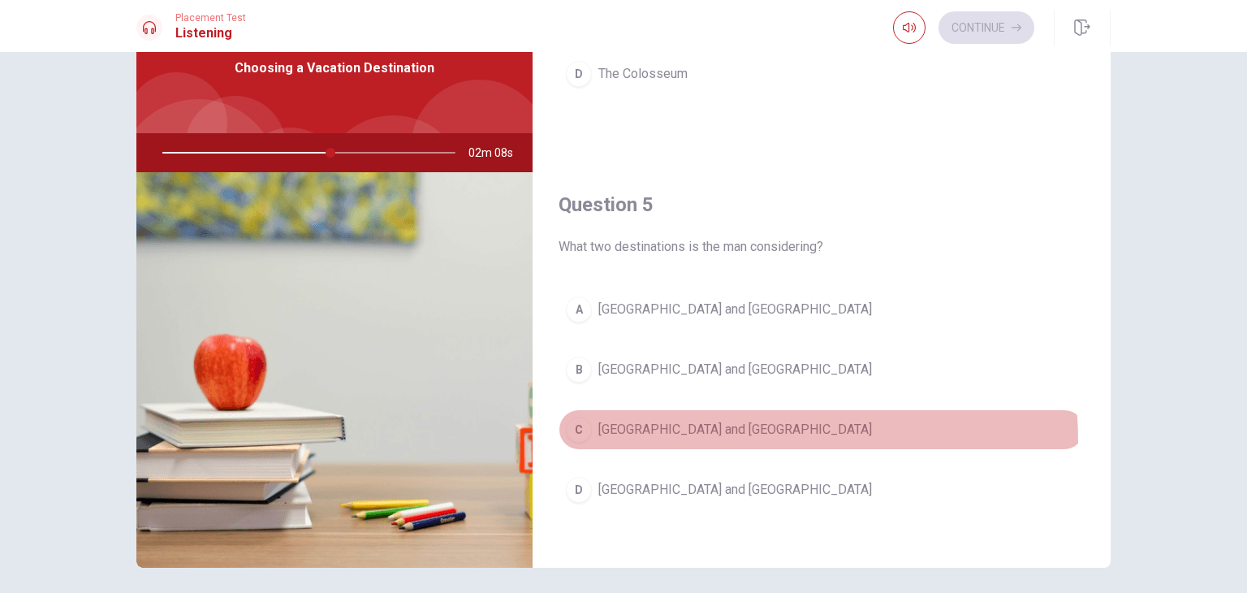
click at [624, 437] on button "C [GEOGRAPHIC_DATA] and [GEOGRAPHIC_DATA]" at bounding box center [822, 429] width 526 height 41
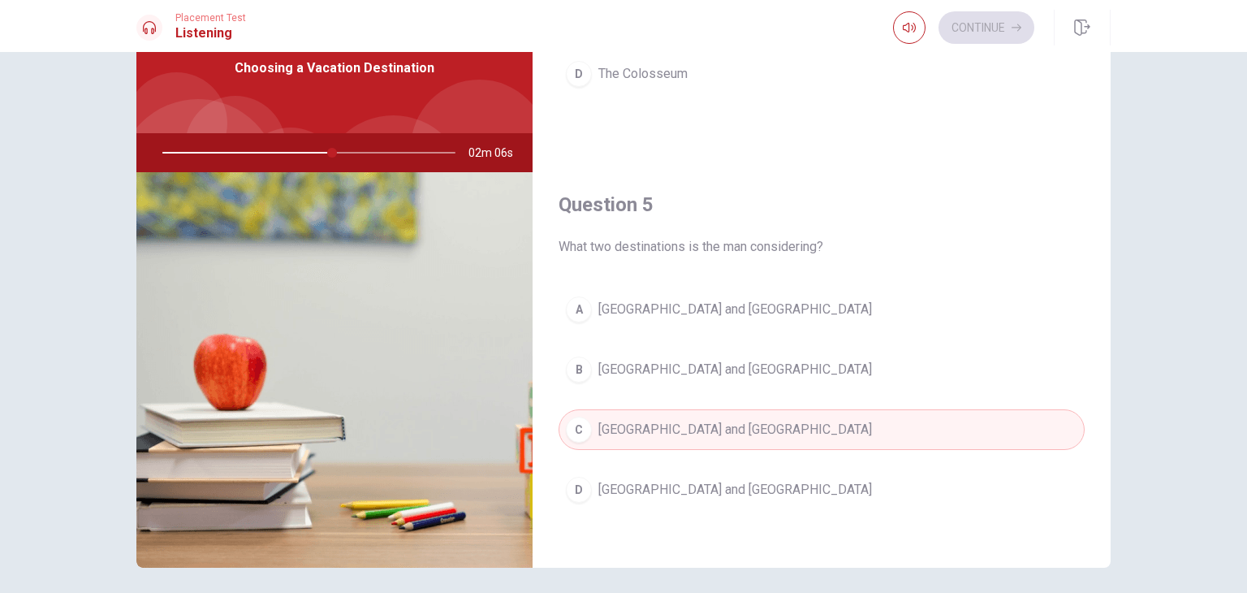
drag, startPoint x: 325, startPoint y: 153, endPoint x: 279, endPoint y: 166, distance: 47.3
click at [279, 166] on div at bounding box center [306, 152] width 326 height 39
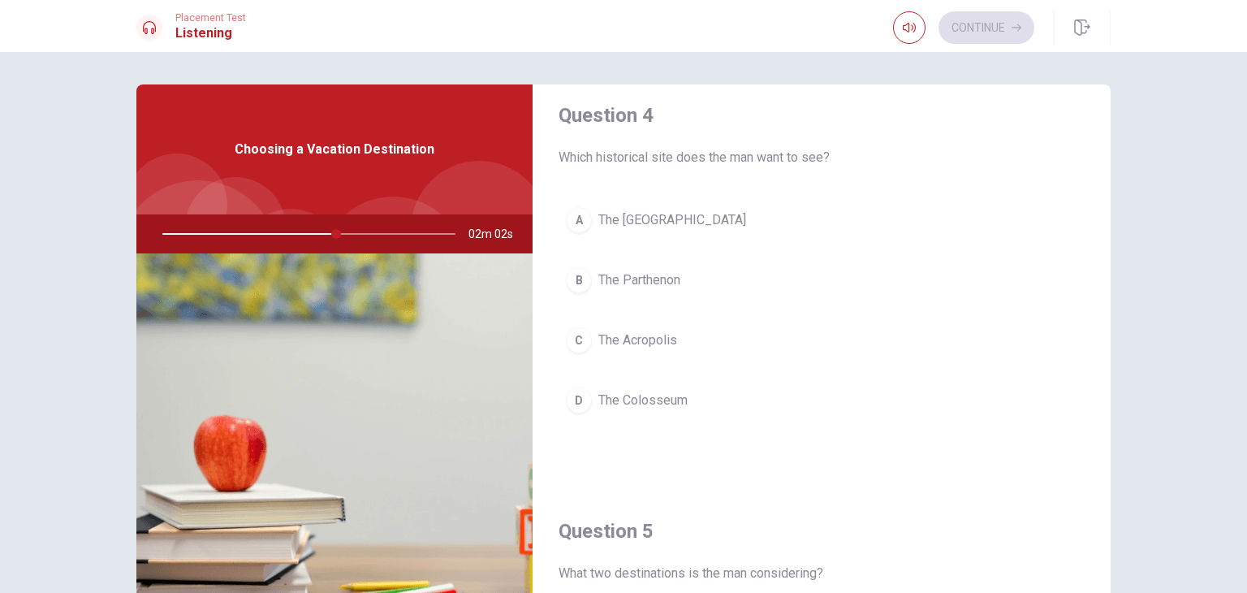
scroll to position [1264, 0]
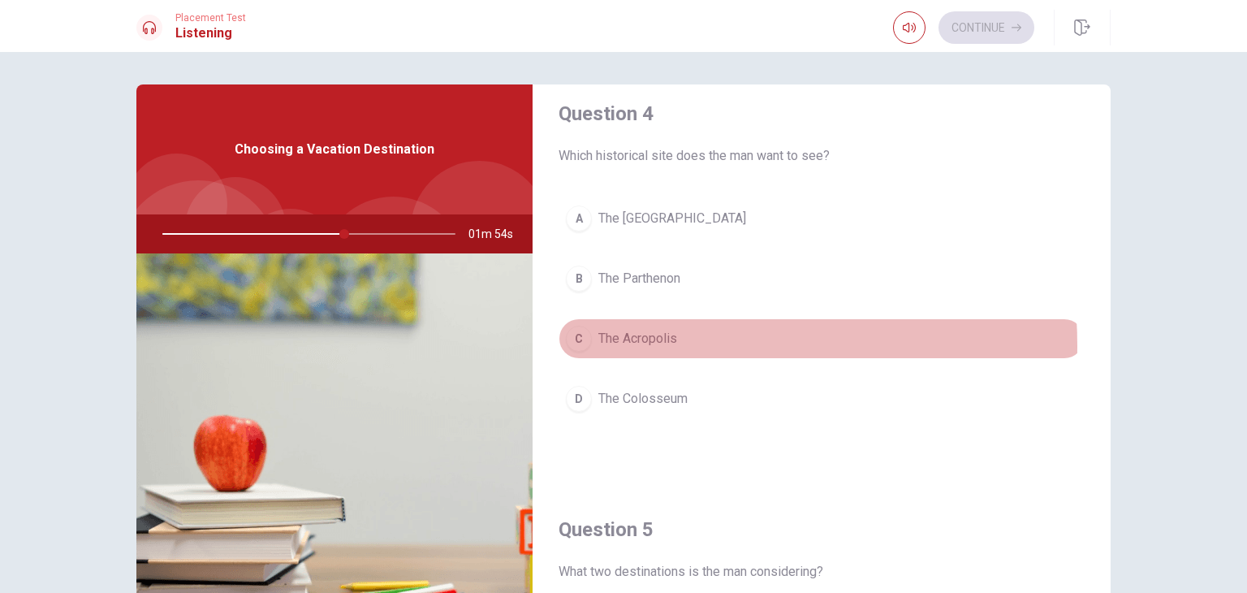
click at [616, 340] on span "The Acropolis" at bounding box center [638, 338] width 79 height 19
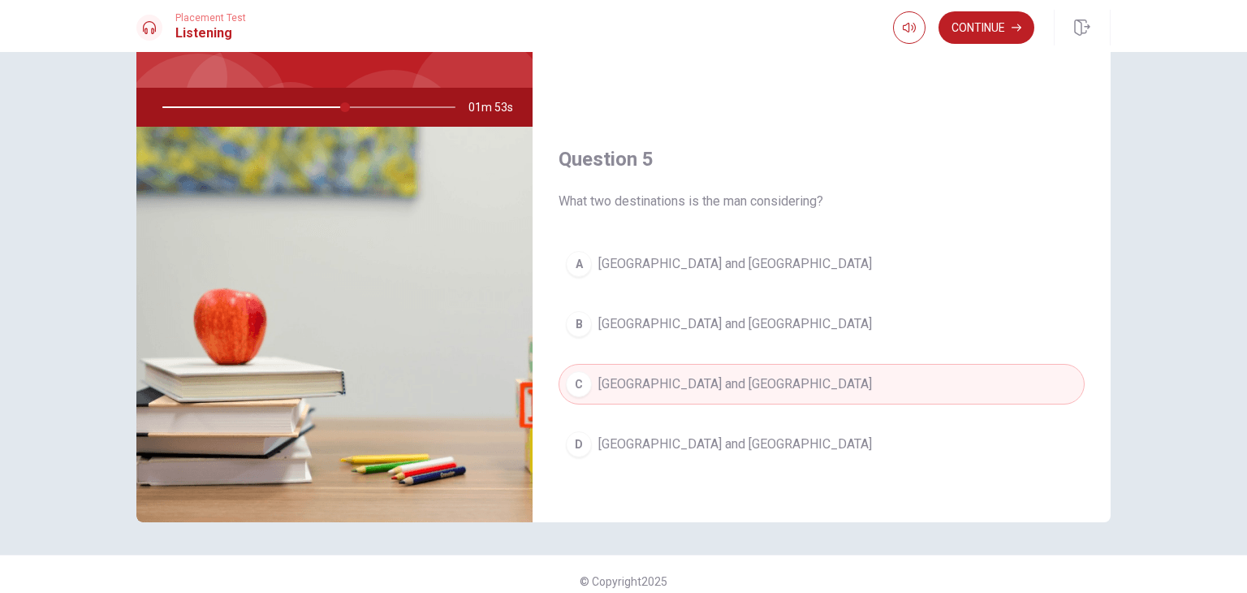
scroll to position [140, 0]
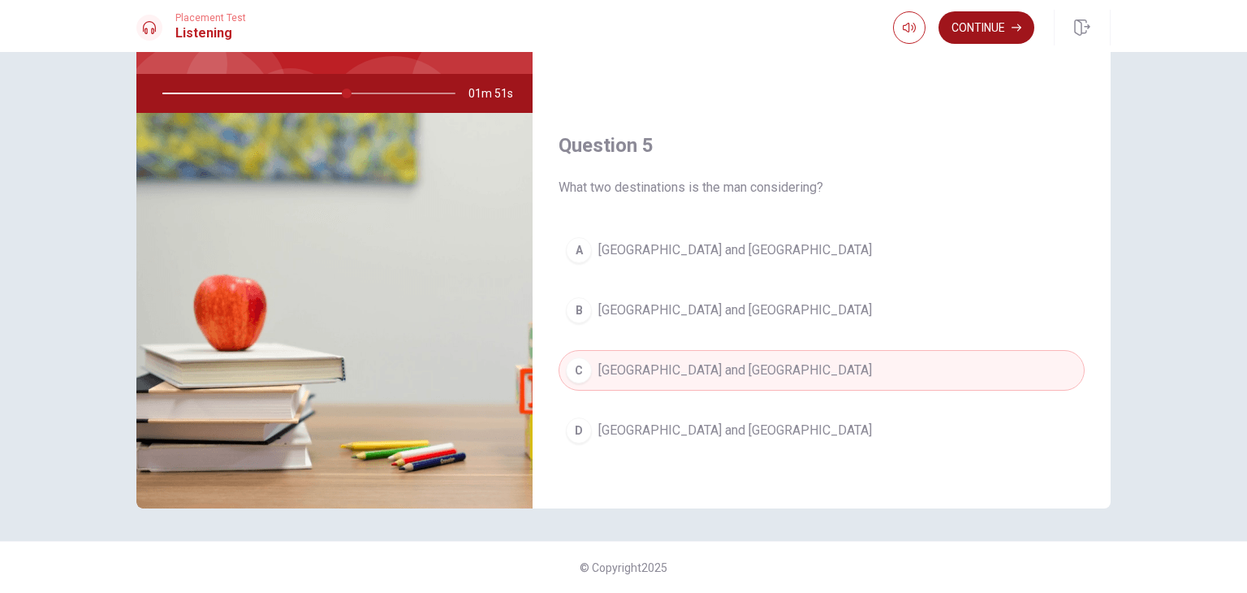
click at [1014, 24] on icon "button" at bounding box center [1017, 28] width 10 height 10
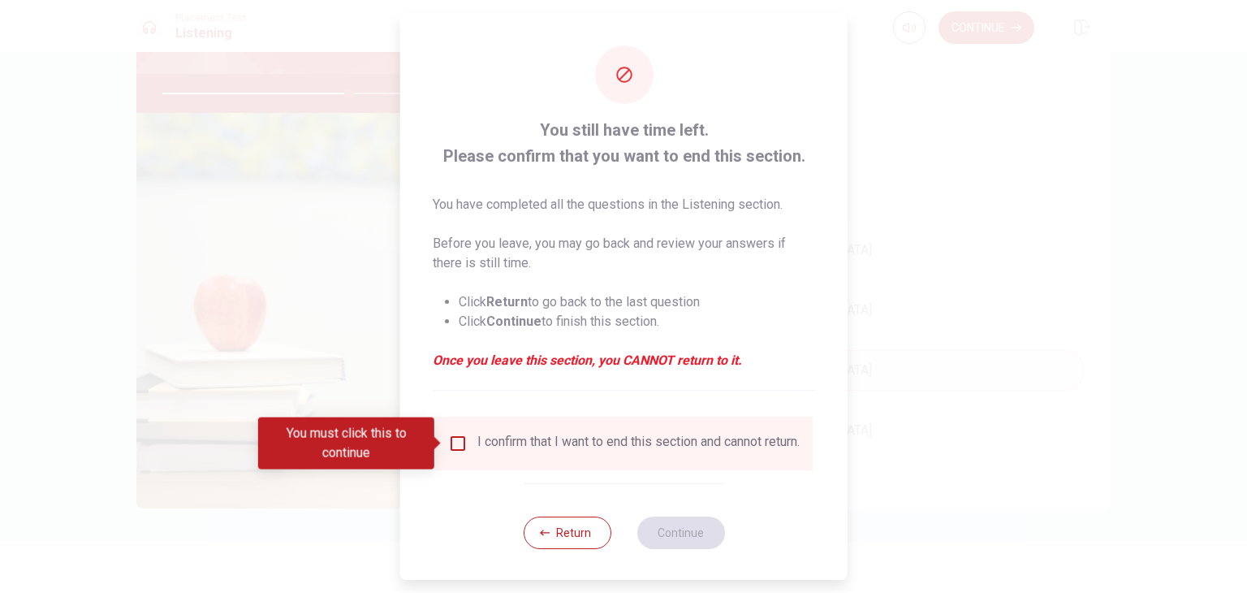
click at [467, 446] on div "I confirm that I want to end this section and cannot return." at bounding box center [624, 443] width 352 height 19
click at [461, 447] on input "You must click this to continue" at bounding box center [457, 443] width 19 height 19
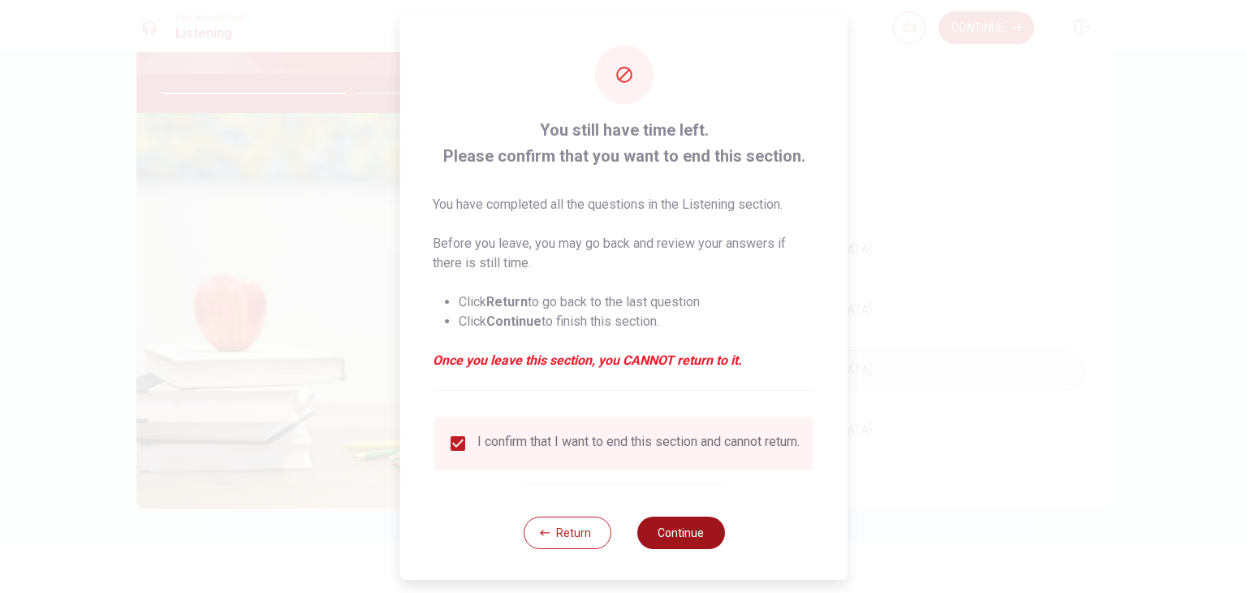
click at [689, 548] on button "Continue" at bounding box center [681, 533] width 88 height 32
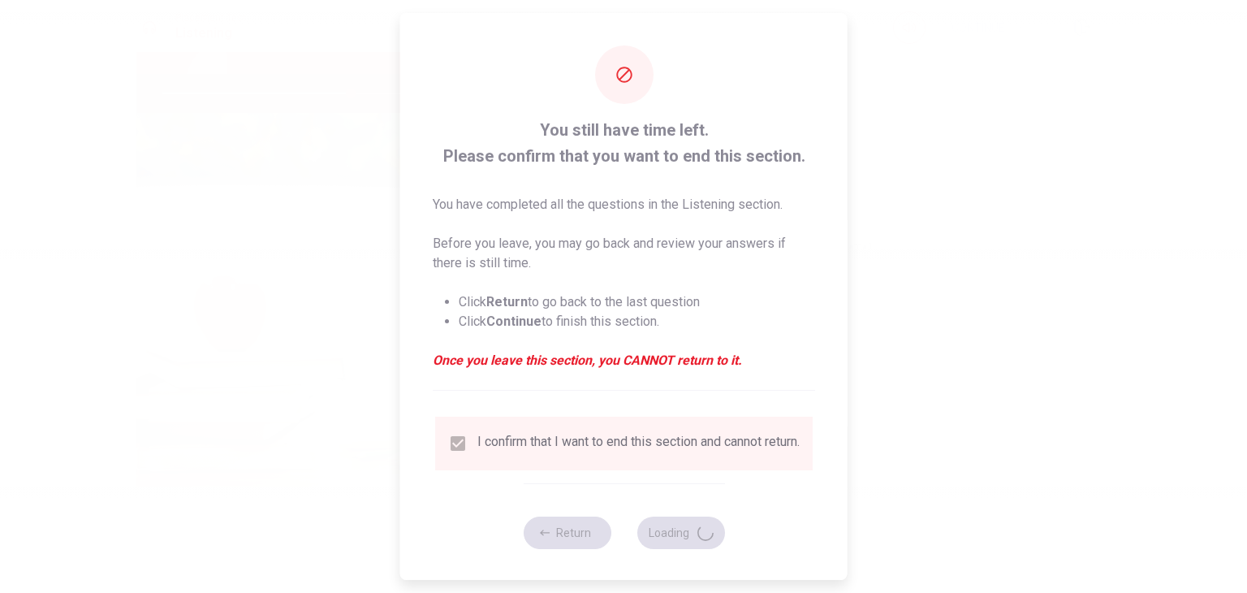
type input "65"
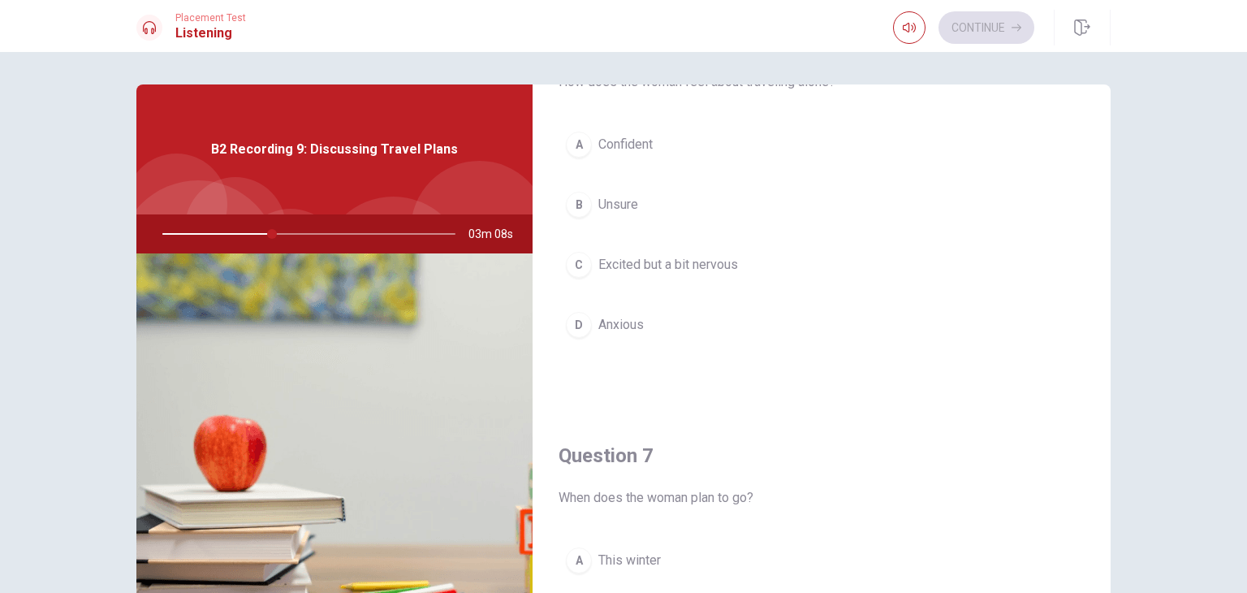
scroll to position [81, 0]
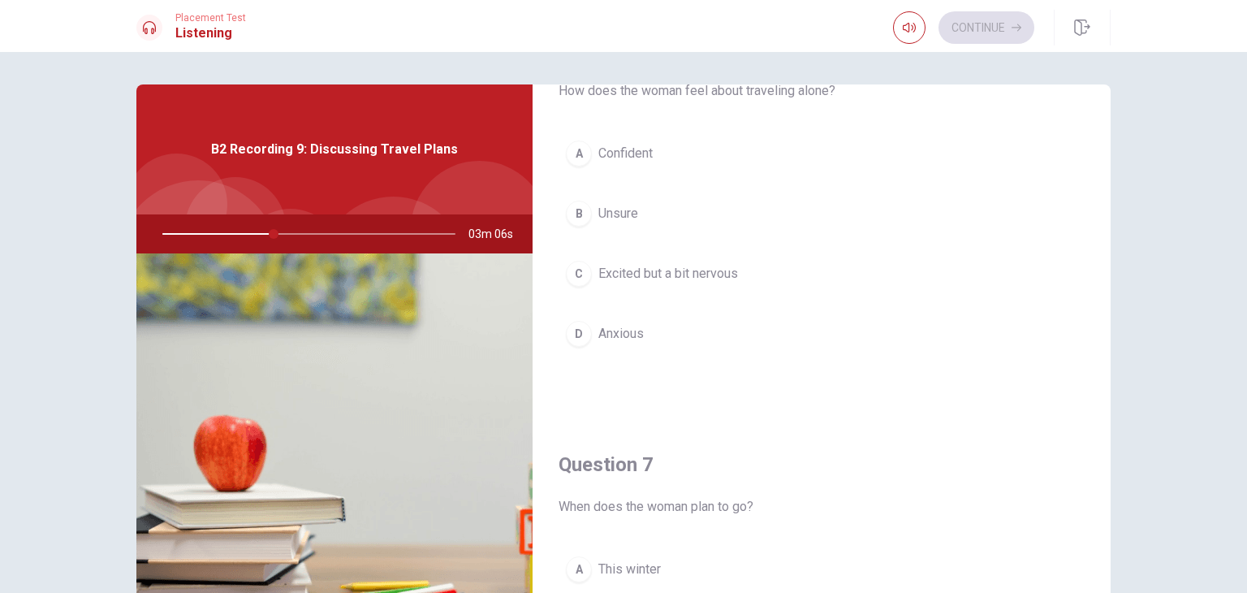
click at [642, 273] on span "Excited but a bit nervous" at bounding box center [669, 273] width 140 height 19
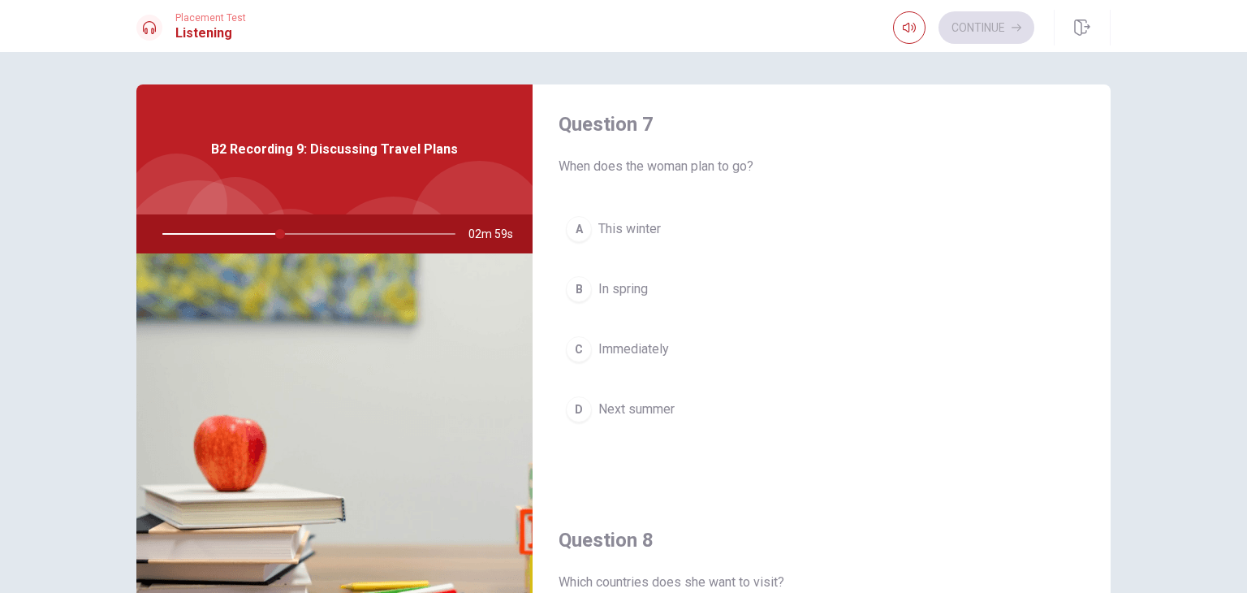
scroll to position [406, 0]
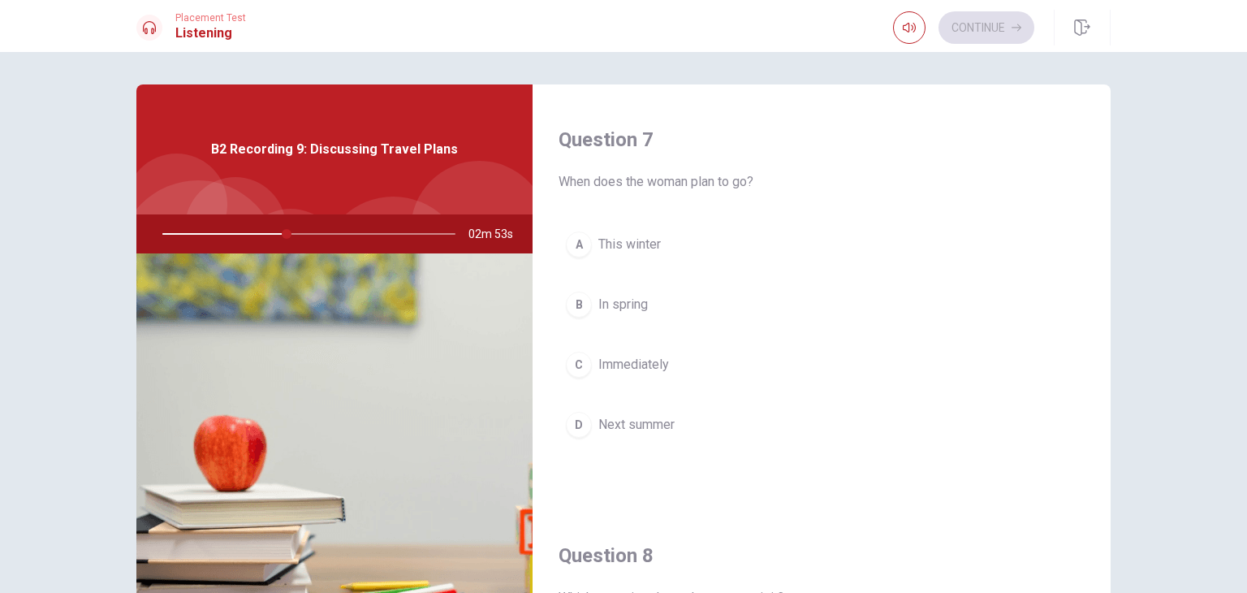
click at [632, 426] on span "Next summer" at bounding box center [637, 424] width 76 height 19
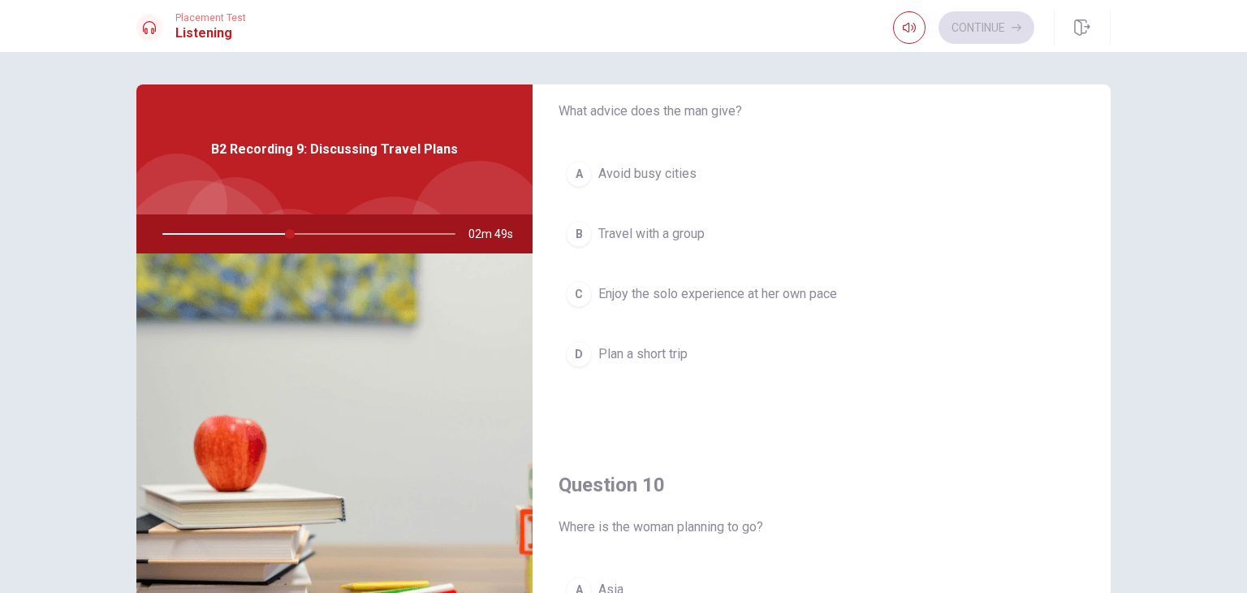
scroll to position [1299, 0]
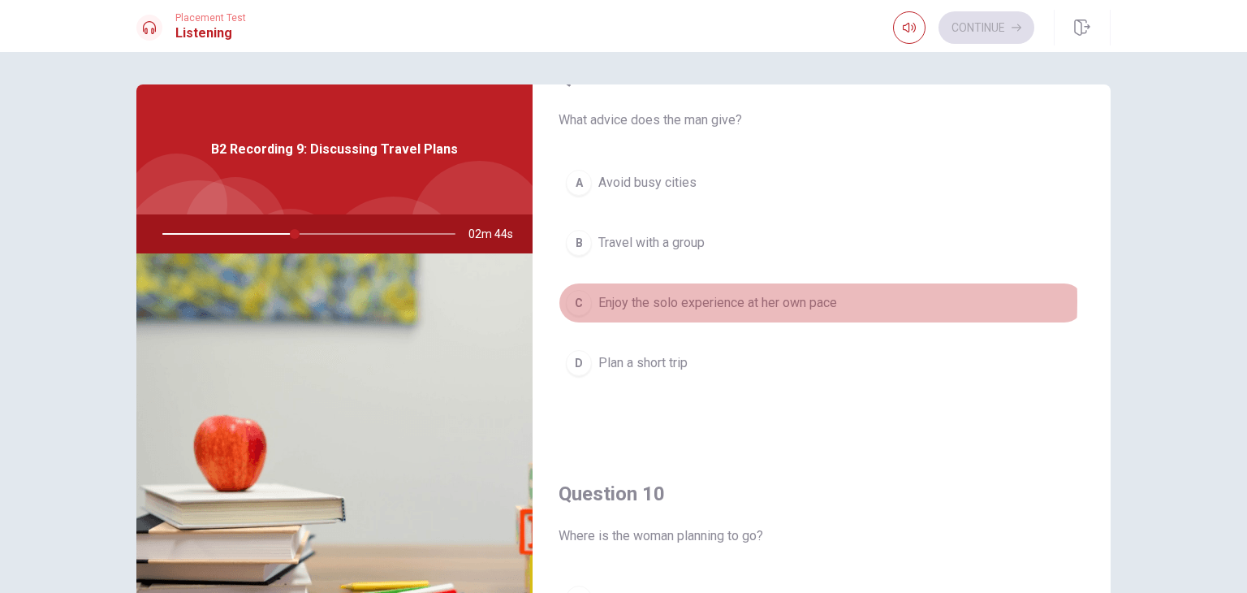
click at [689, 296] on span "Enjoy the solo experience at her own pace" at bounding box center [718, 302] width 239 height 19
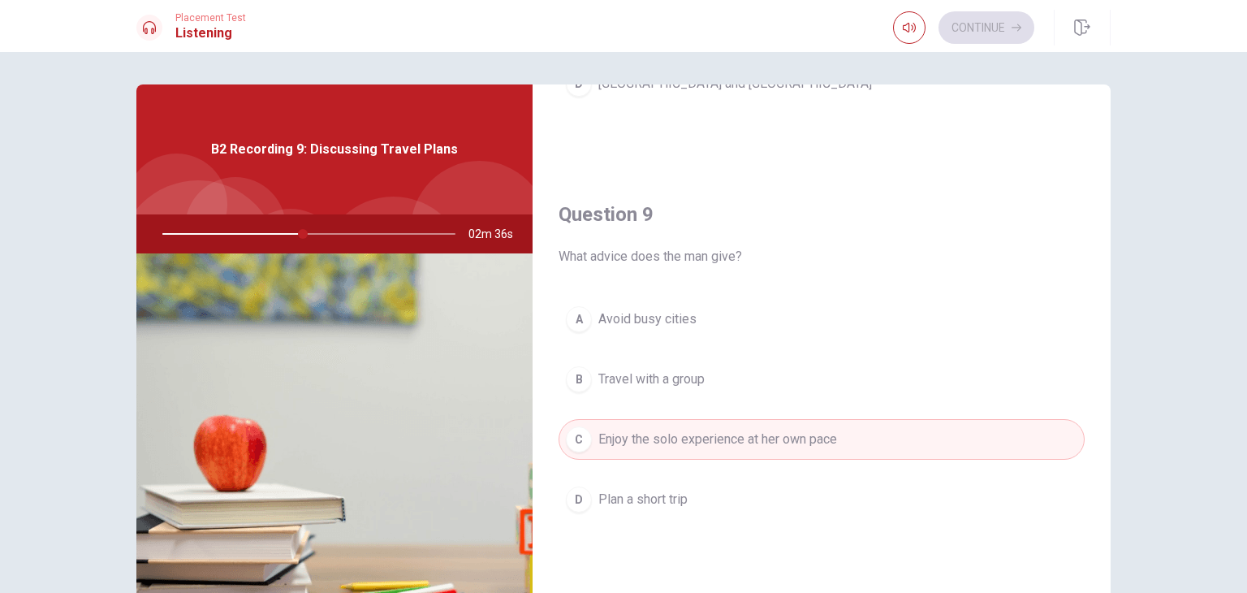
scroll to position [1507, 0]
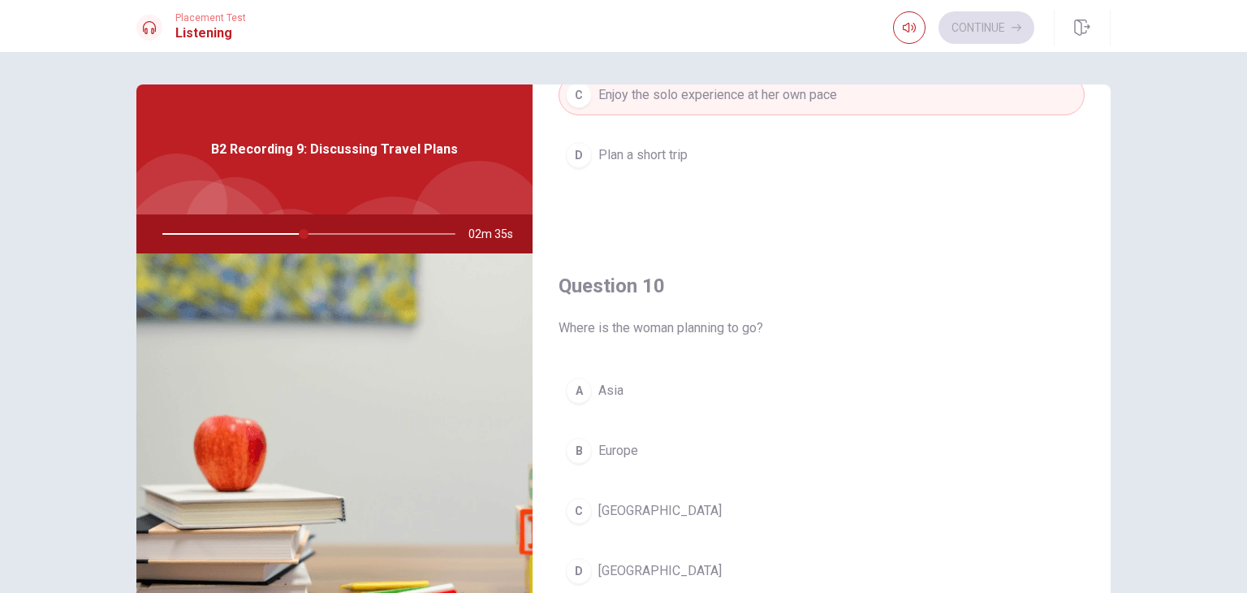
click at [654, 456] on button "B Europe" at bounding box center [822, 450] width 526 height 41
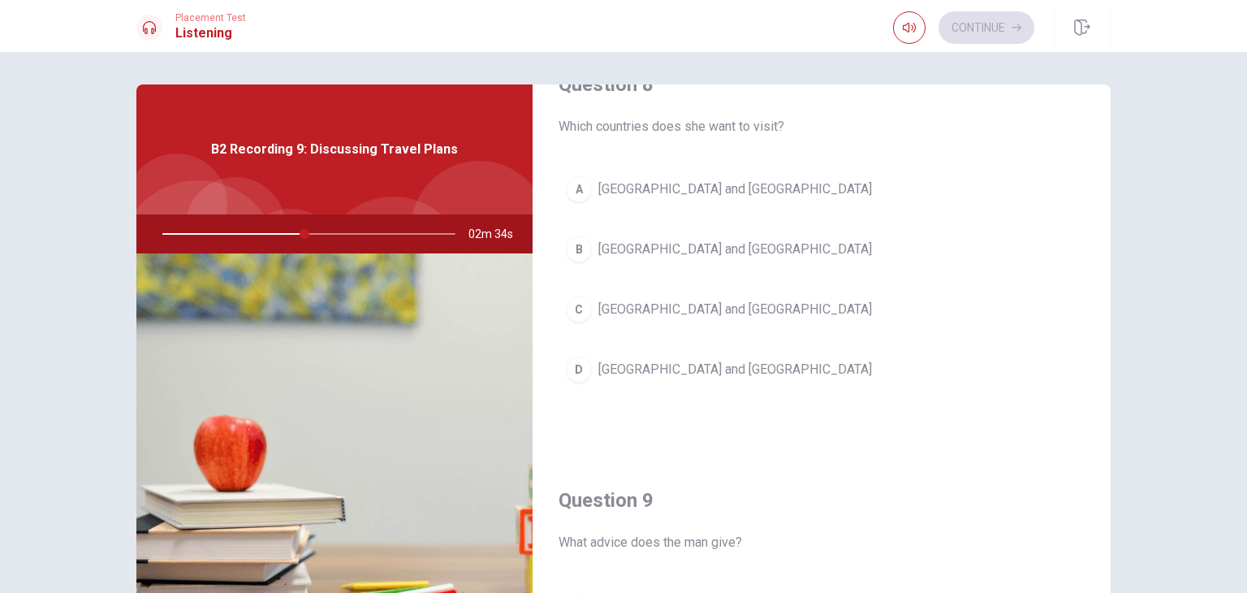
scroll to position [858, 0]
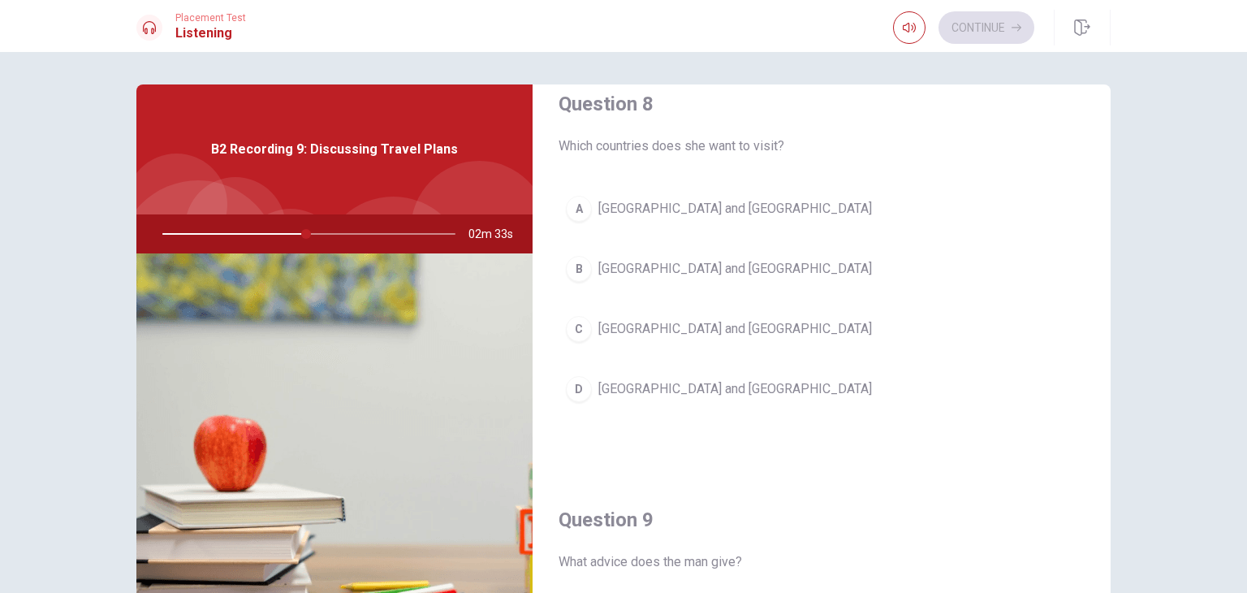
click at [664, 322] on span "[GEOGRAPHIC_DATA] and [GEOGRAPHIC_DATA]" at bounding box center [736, 328] width 274 height 19
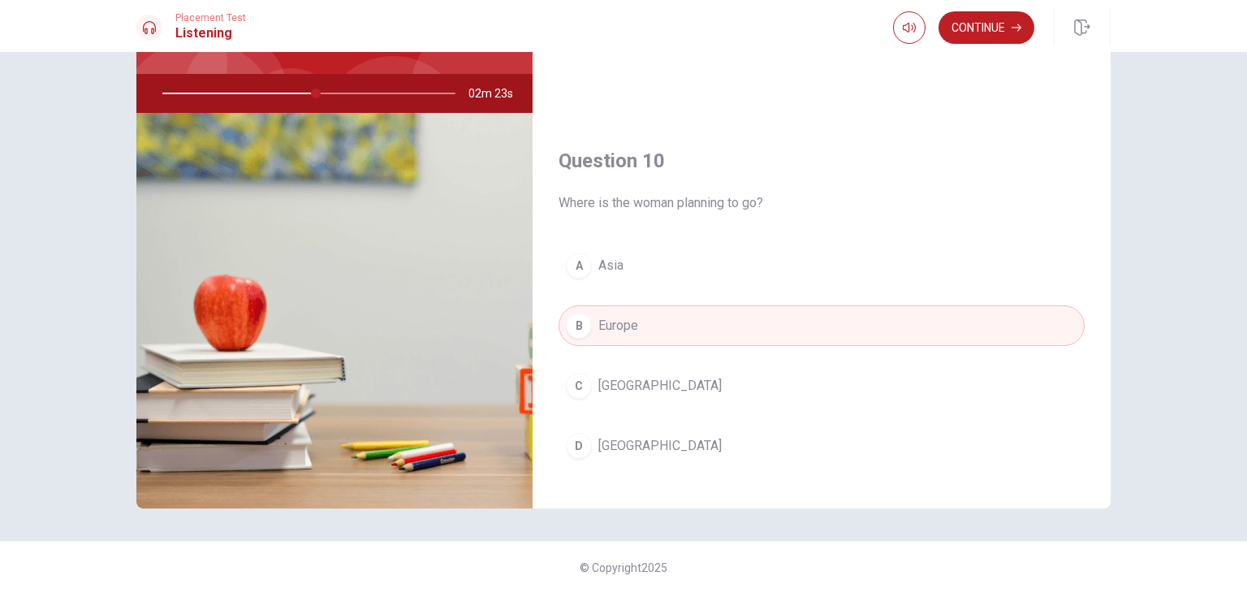
scroll to position [1507, 0]
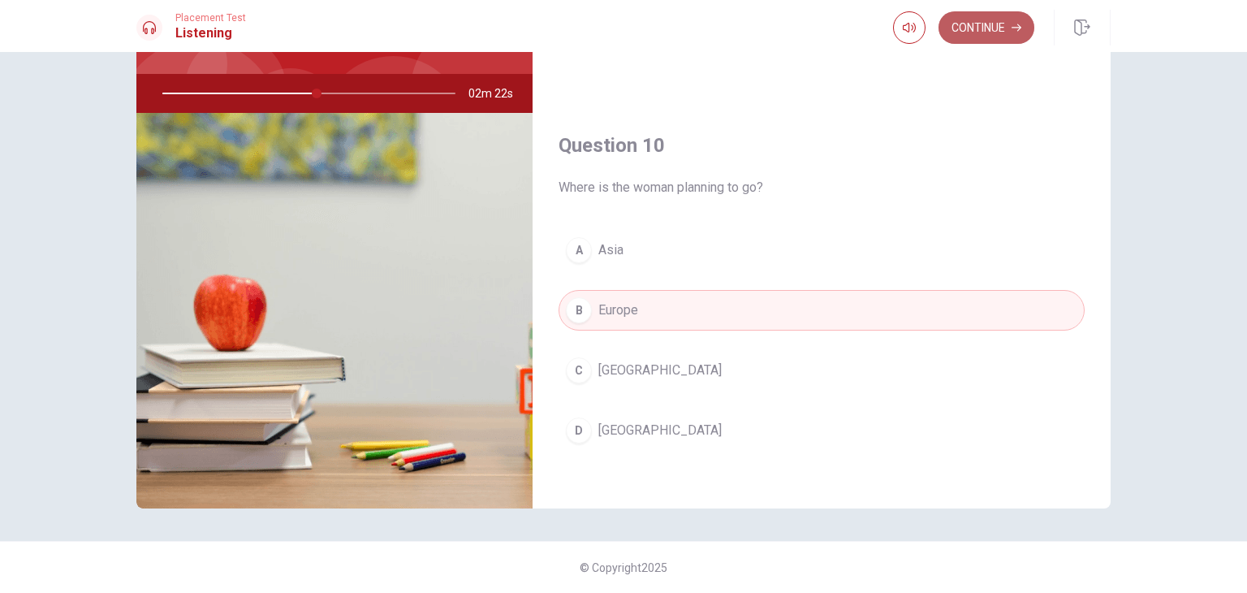
click at [1010, 37] on button "Continue" at bounding box center [987, 27] width 96 height 32
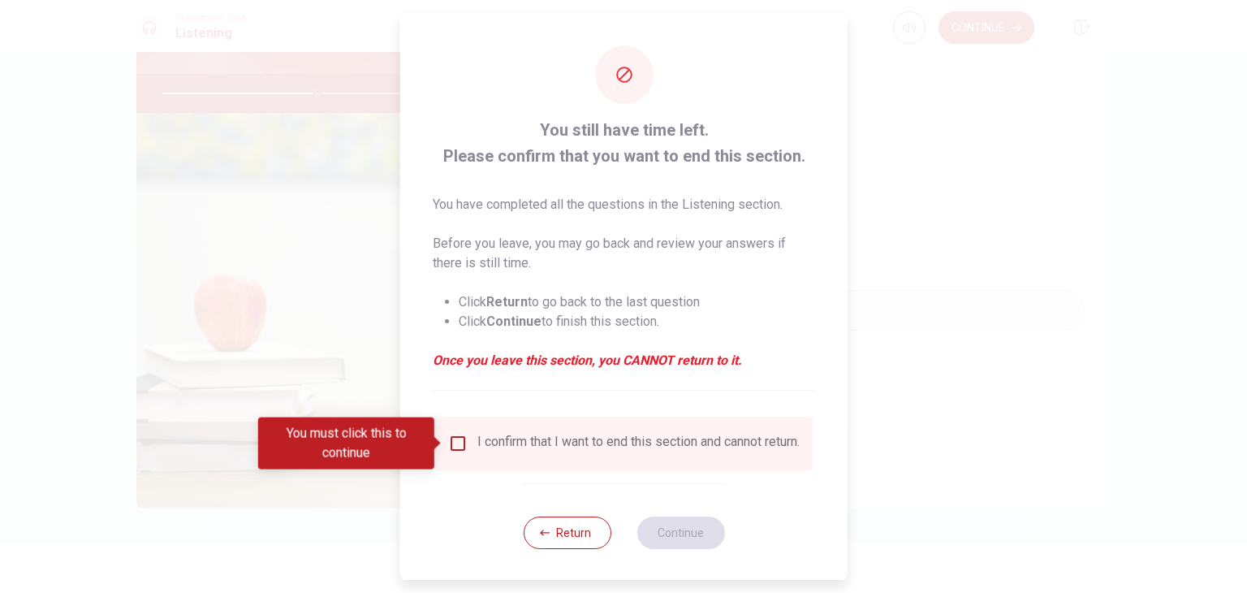
click at [472, 446] on div "I confirm that I want to end this section and cannot return." at bounding box center [624, 443] width 352 height 19
click at [456, 439] on input "You must click this to continue" at bounding box center [457, 443] width 19 height 19
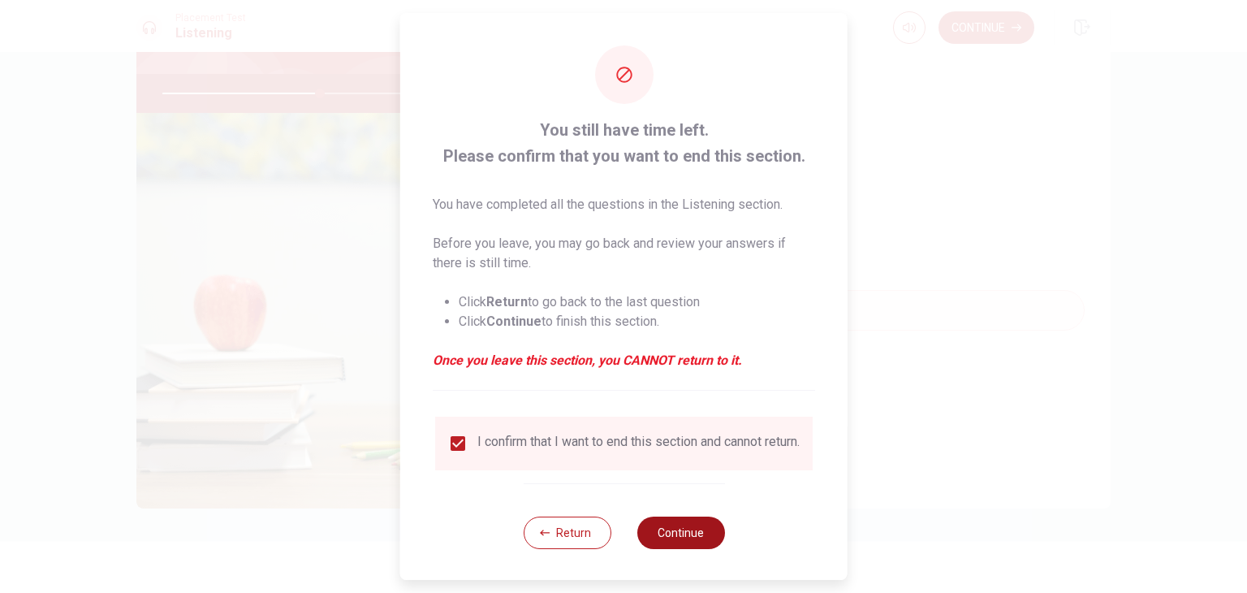
drag, startPoint x: 722, startPoint y: 534, endPoint x: 711, endPoint y: 539, distance: 12.4
click at [711, 539] on div "You still have time left. Please confirm that you want to end this section. You…" at bounding box center [623, 297] width 447 height 568
click at [711, 539] on button "Continue" at bounding box center [681, 533] width 88 height 32
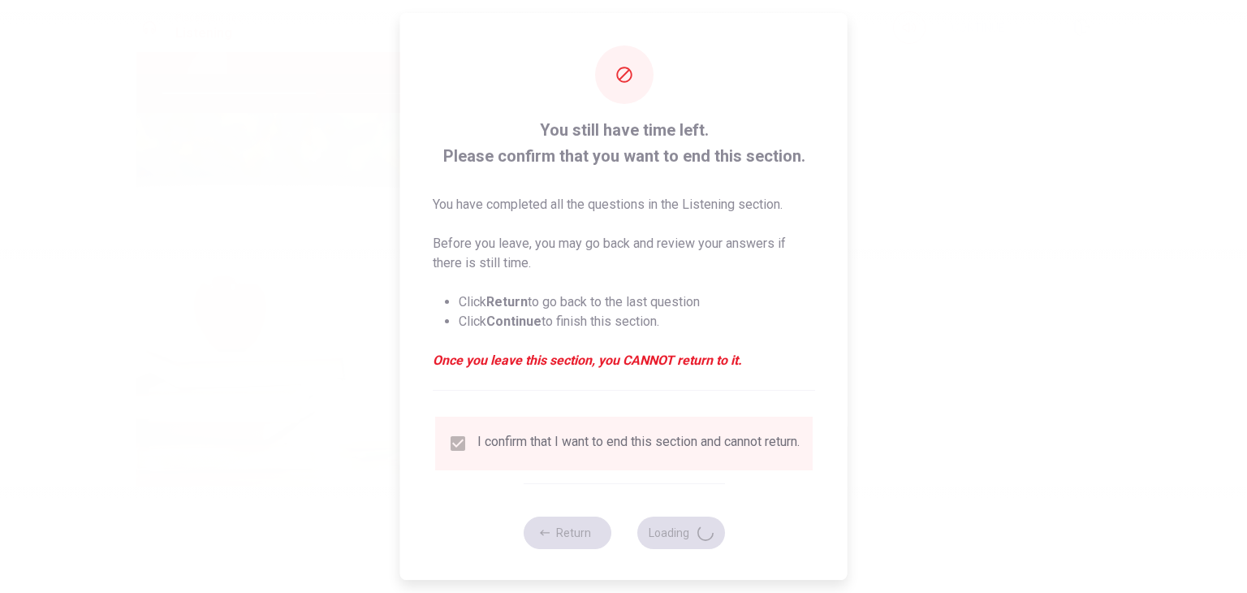
type input "54"
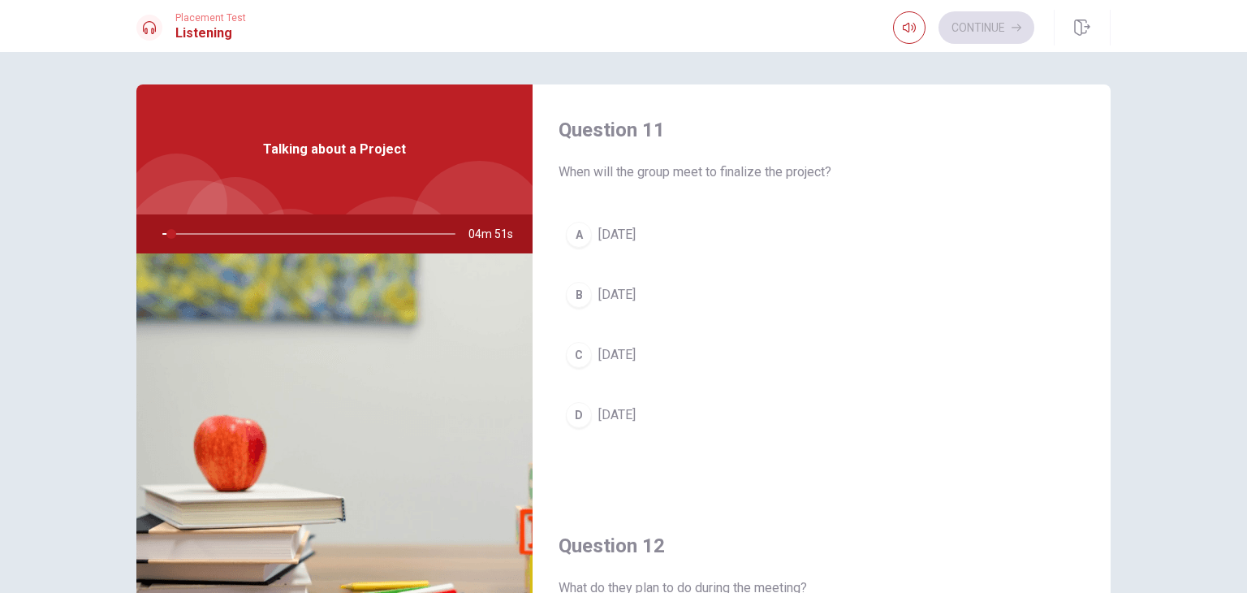
click at [192, 230] on div at bounding box center [306, 233] width 326 height 39
click at [643, 365] on button "C [DATE]" at bounding box center [822, 355] width 526 height 41
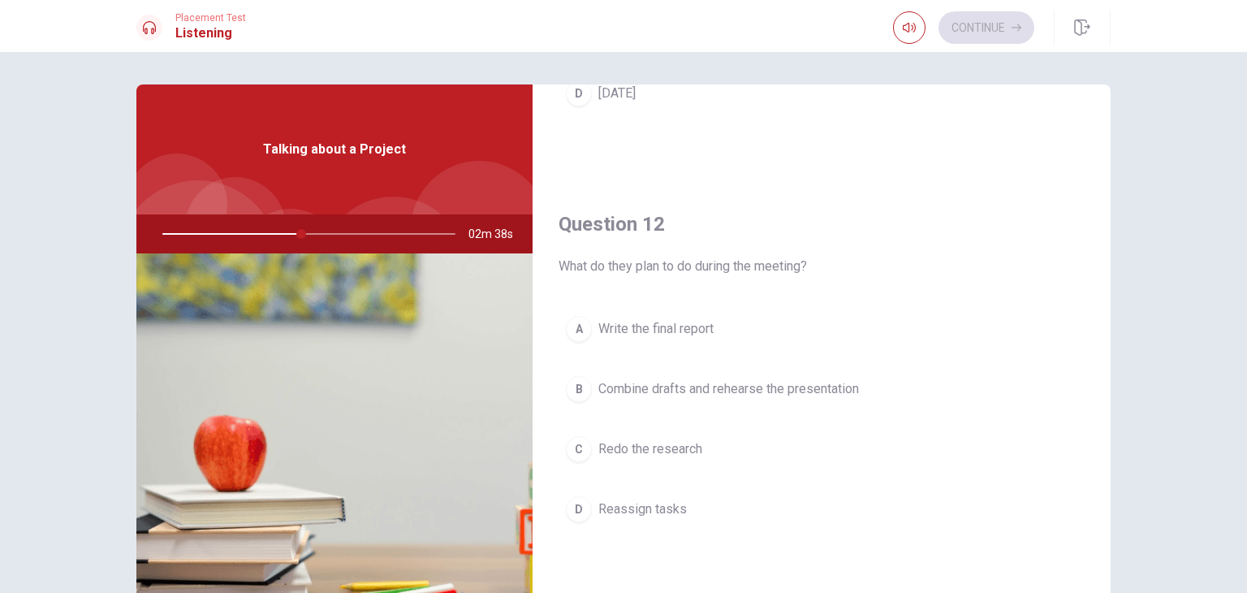
scroll to position [325, 0]
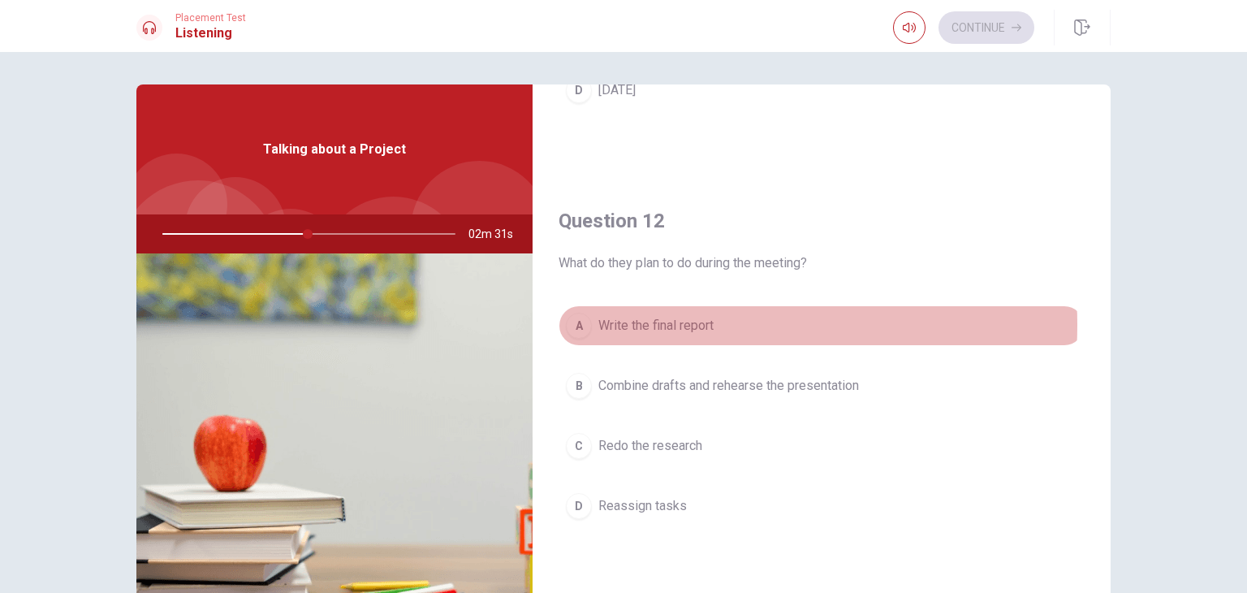
click at [672, 323] on span "Write the final report" at bounding box center [656, 325] width 115 height 19
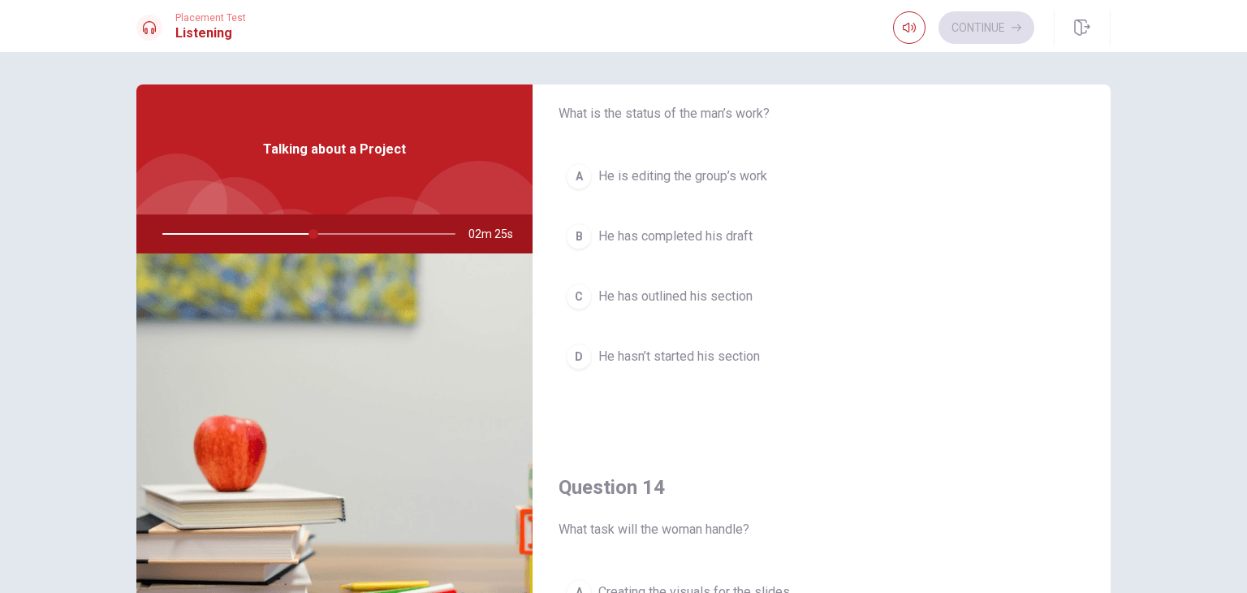
scroll to position [1056, 0]
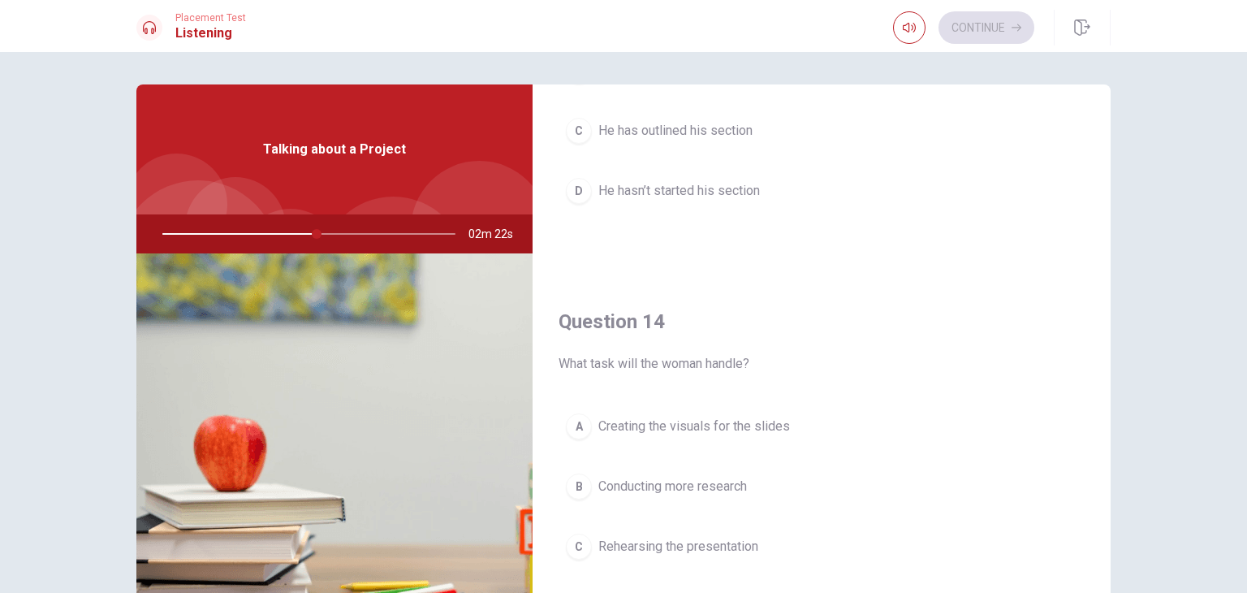
click at [610, 424] on span "Creating the visuals for the slides" at bounding box center [695, 426] width 192 height 19
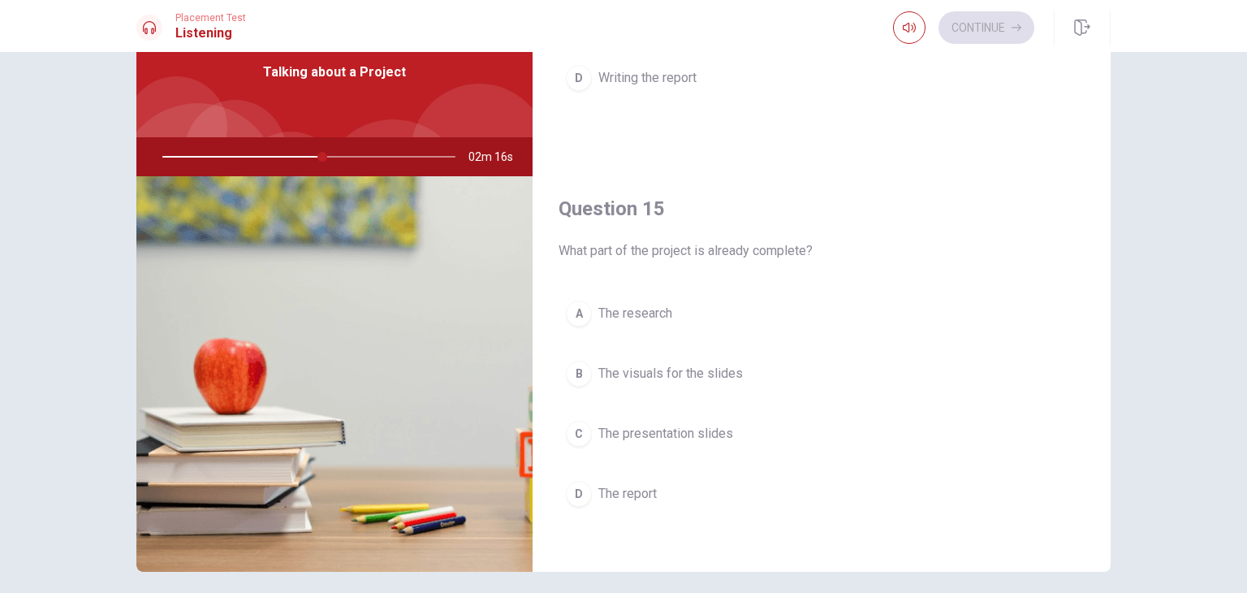
scroll to position [81, 0]
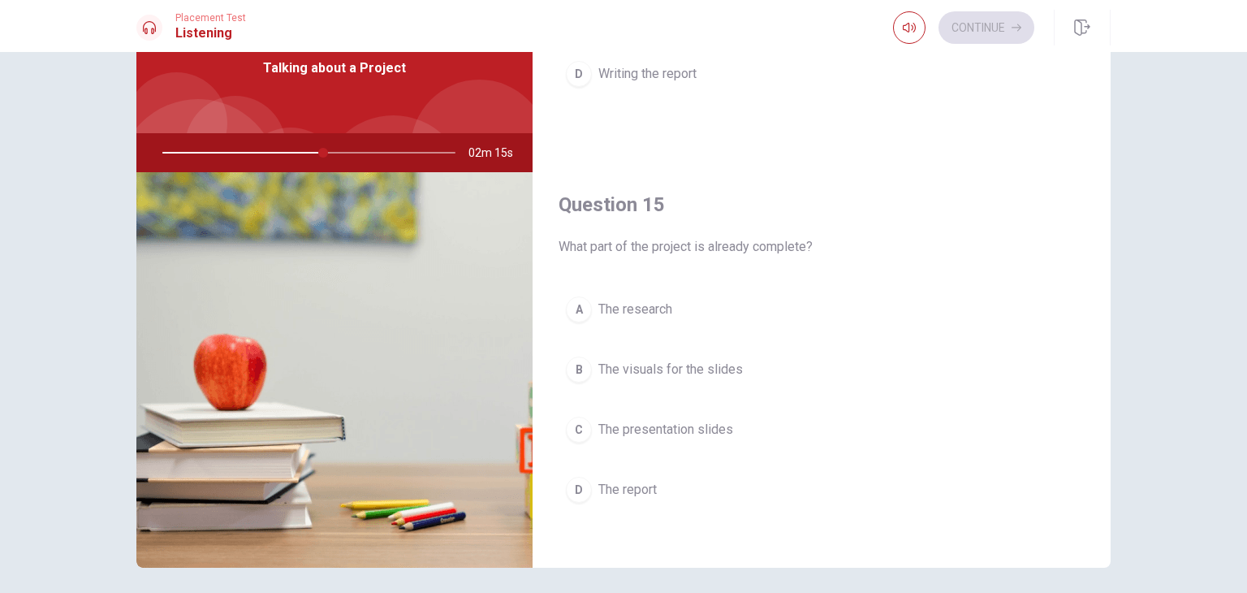
click at [609, 469] on button "D The report" at bounding box center [822, 489] width 526 height 41
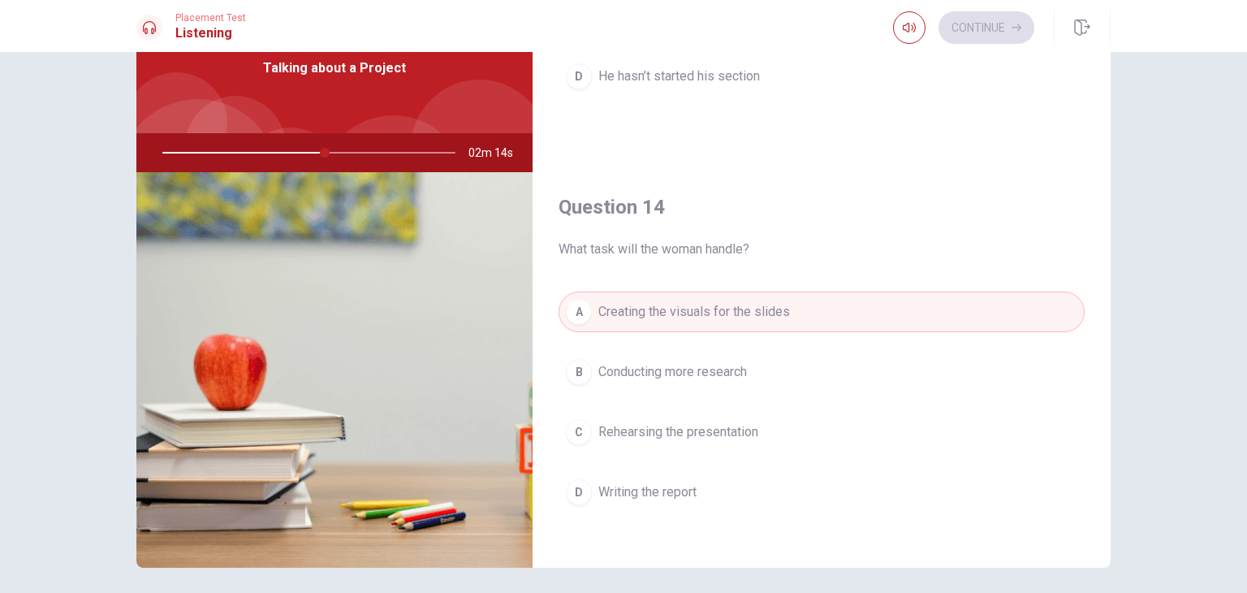
scroll to position [776, 0]
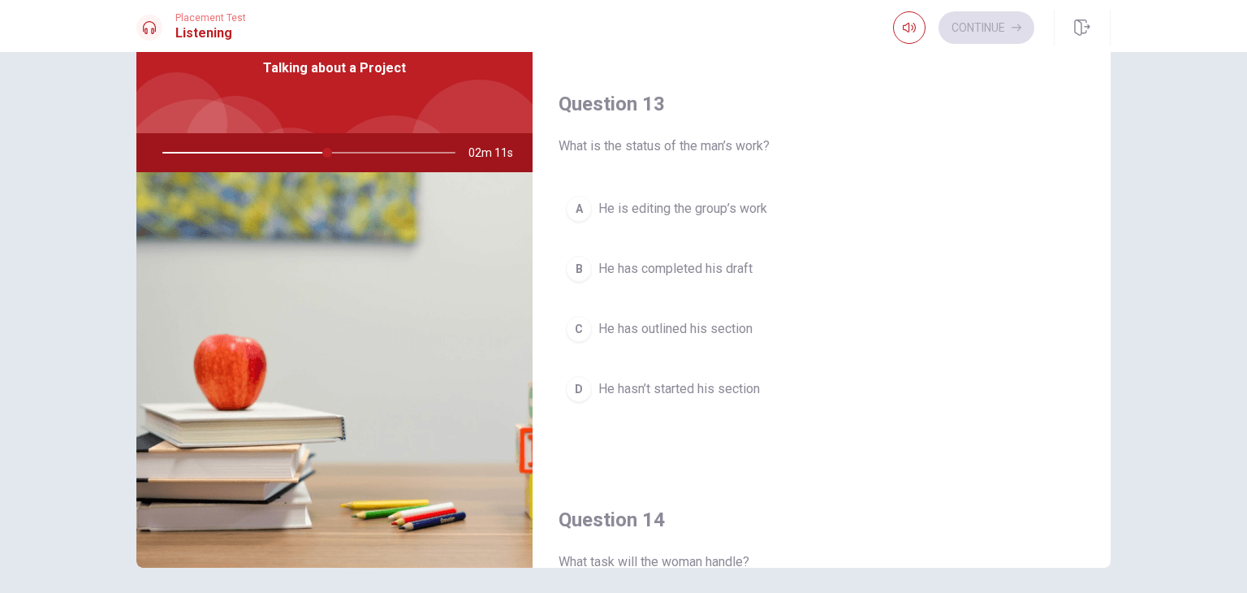
click at [665, 269] on span "He has completed his draft" at bounding box center [676, 268] width 154 height 19
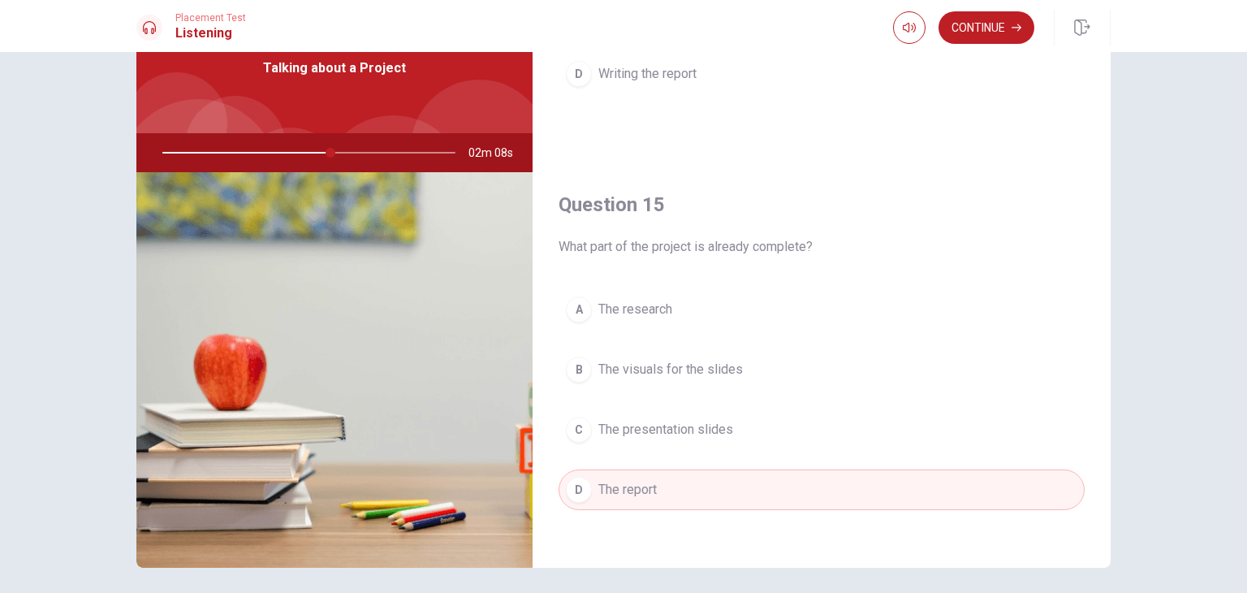
scroll to position [140, 0]
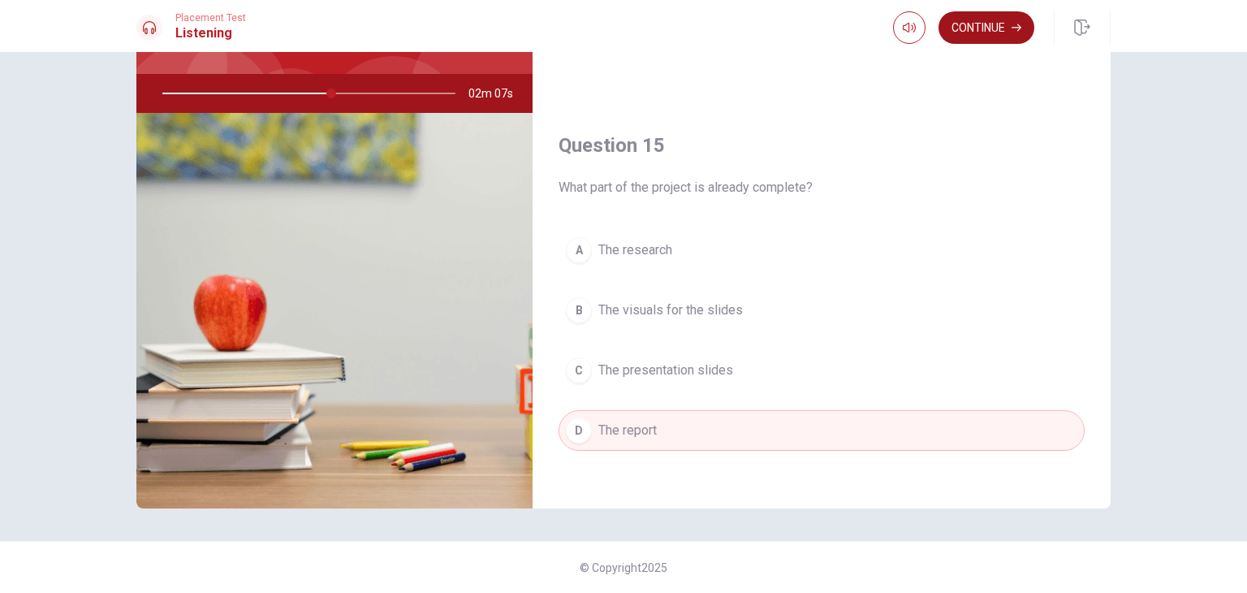
click at [998, 15] on button "Continue" at bounding box center [987, 27] width 96 height 32
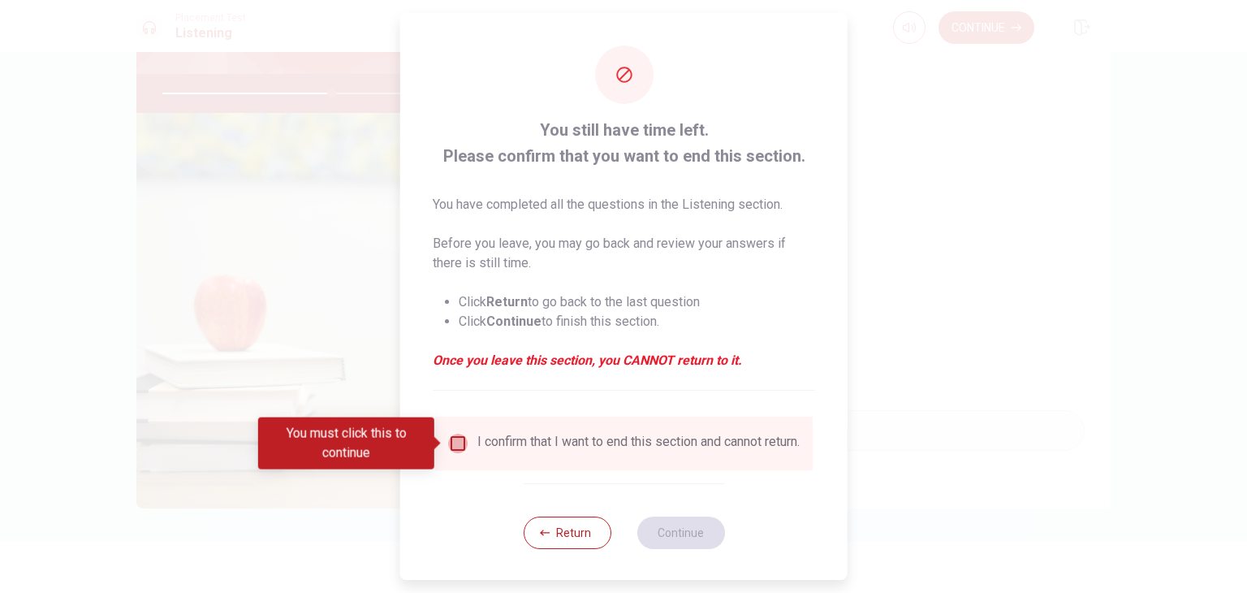
click at [460, 446] on input "You must click this to continue" at bounding box center [457, 443] width 19 height 19
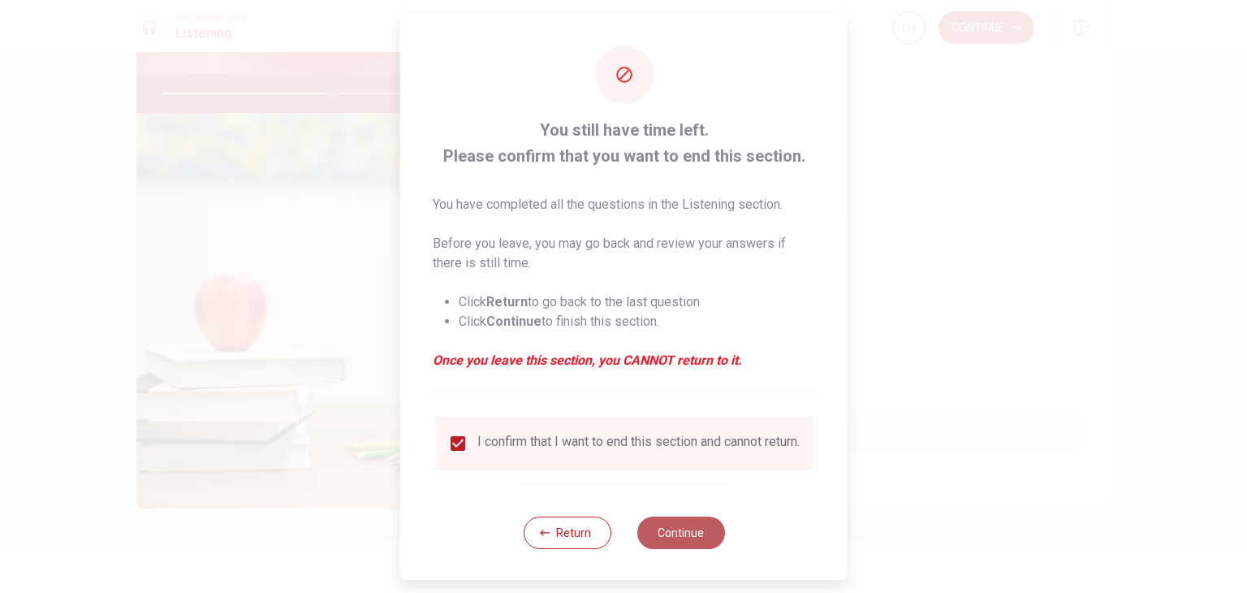
click at [667, 549] on button "Continue" at bounding box center [681, 533] width 88 height 32
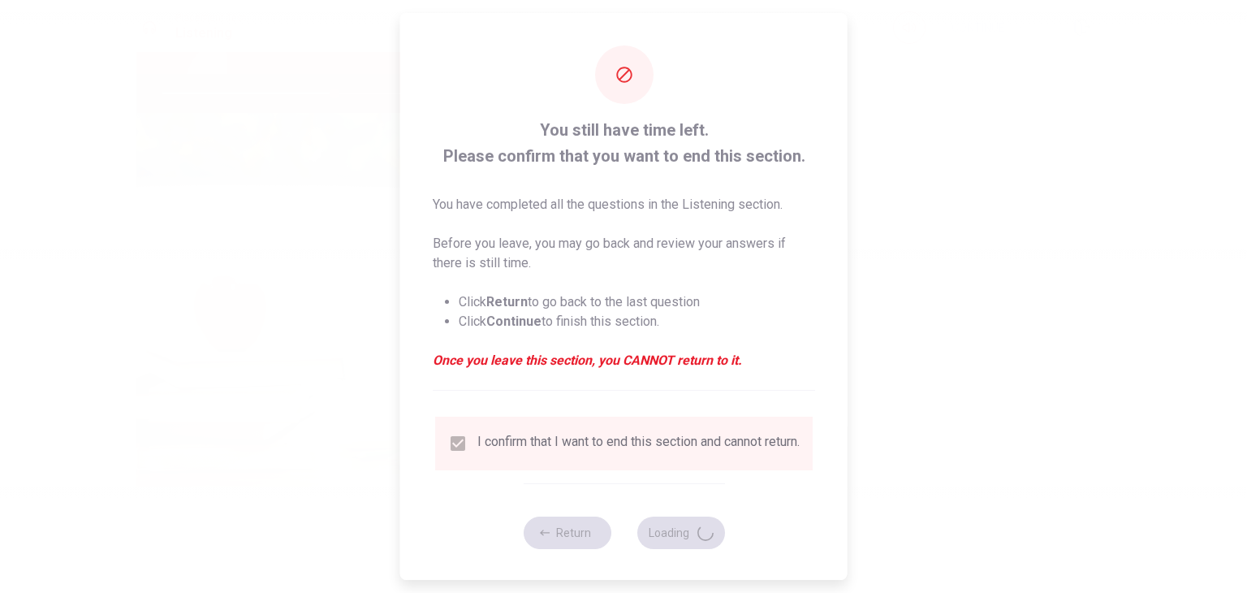
type input "59"
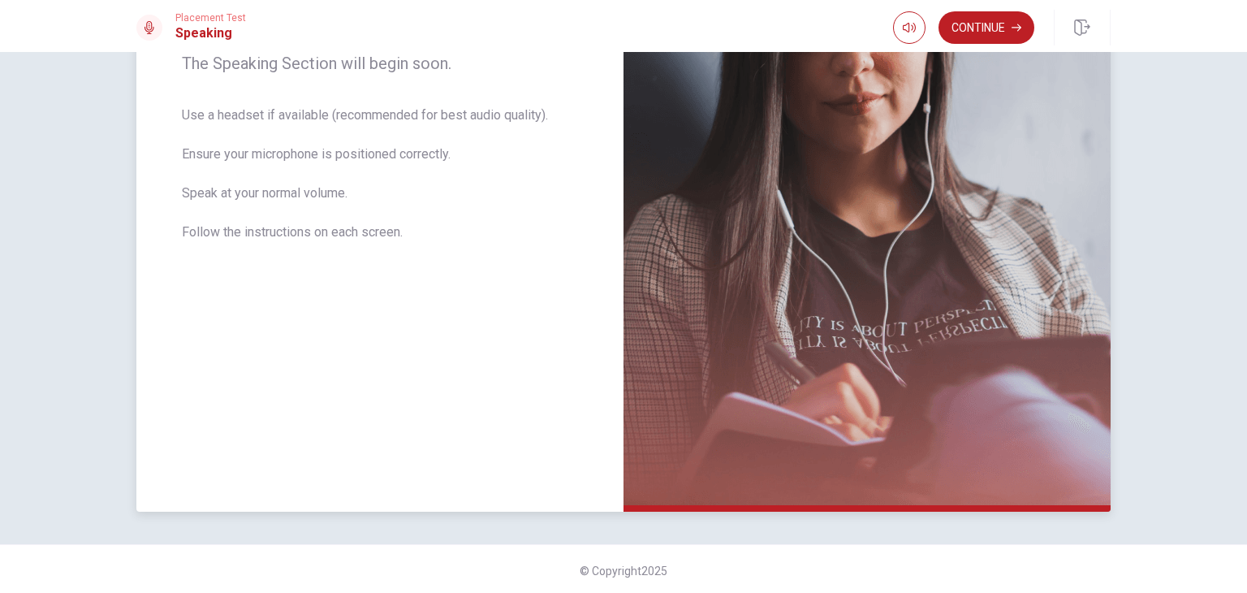
scroll to position [284, 0]
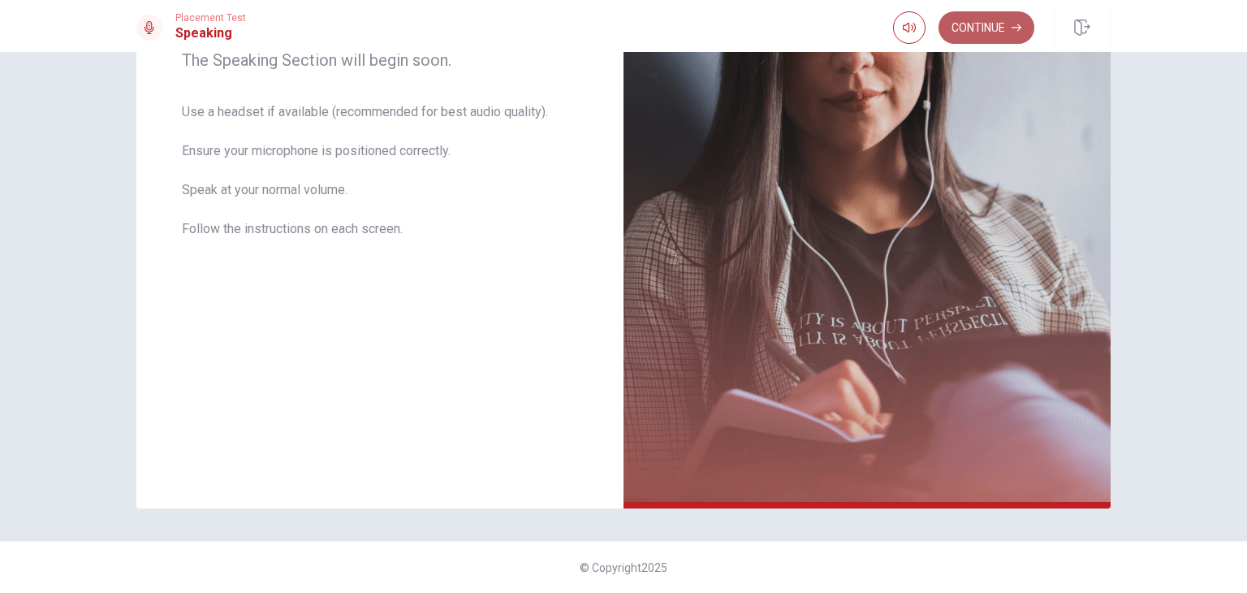
click at [1017, 31] on icon "button" at bounding box center [1017, 28] width 10 height 10
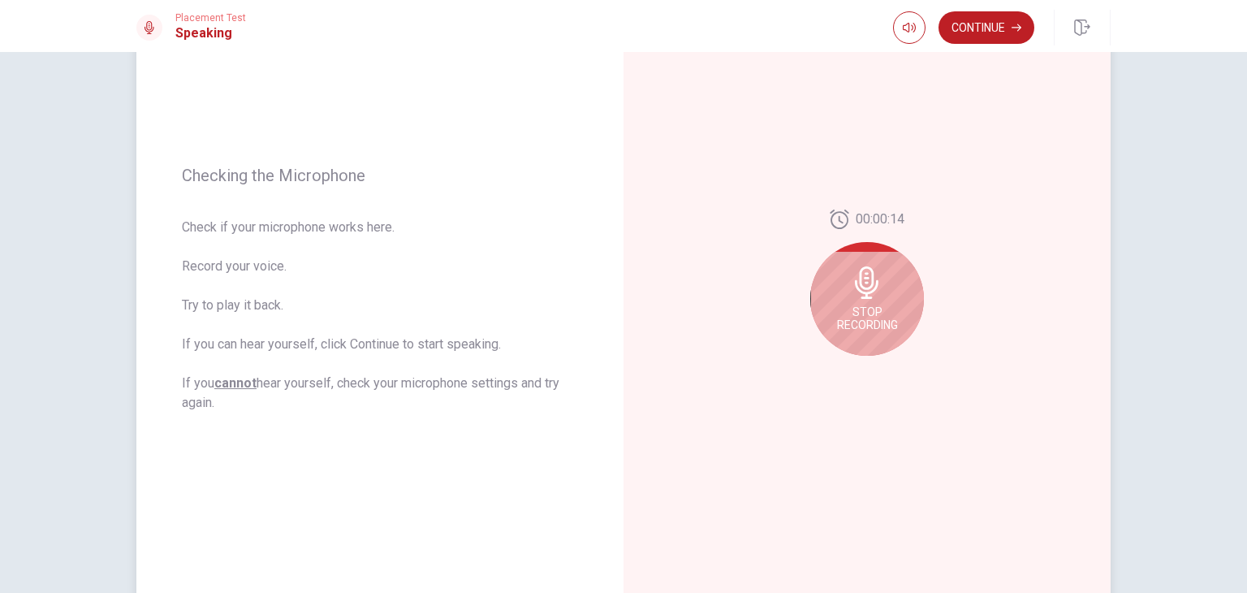
scroll to position [122, 0]
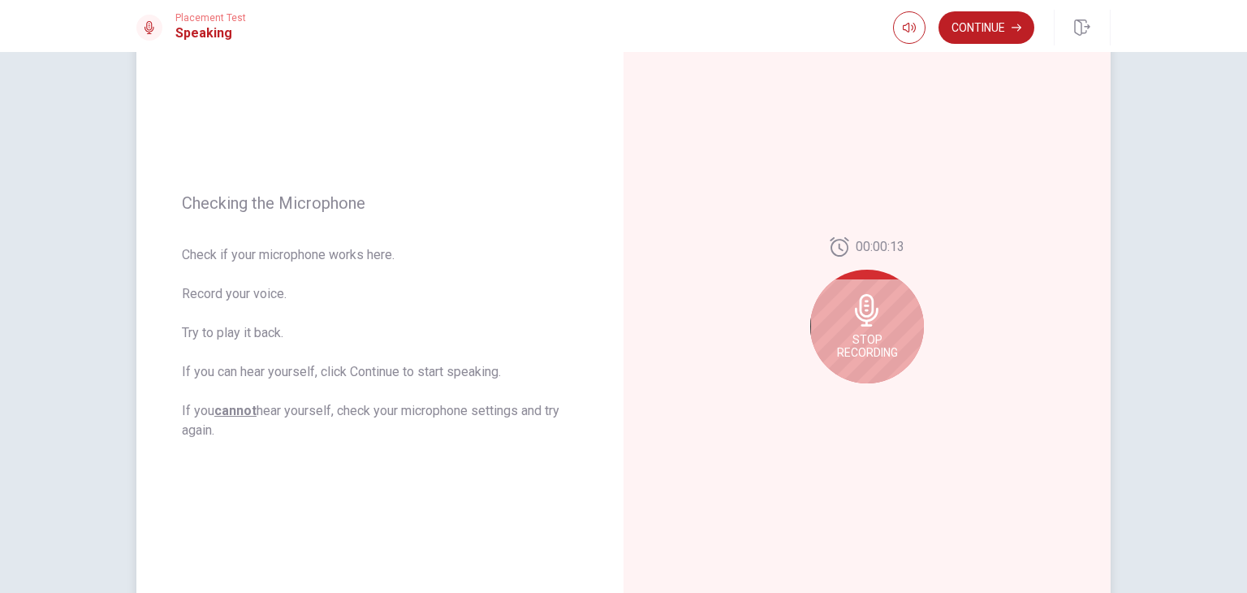
click at [837, 335] on span "Stop Recording" at bounding box center [867, 346] width 61 height 26
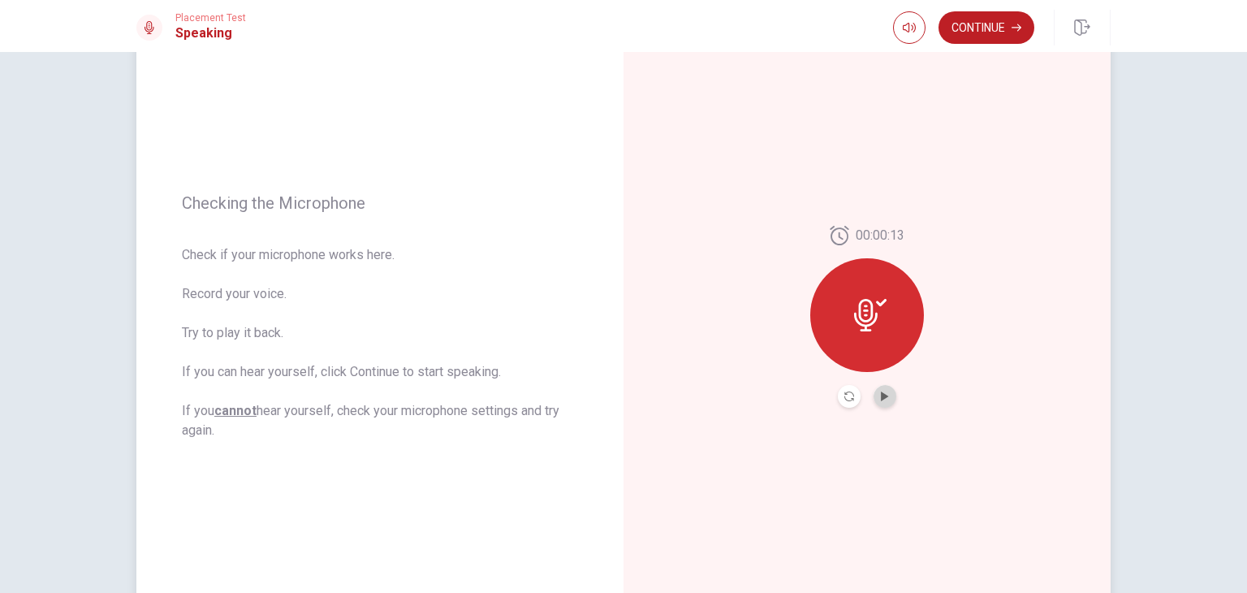
click at [874, 398] on button "Play Audio" at bounding box center [885, 396] width 23 height 23
click at [885, 397] on icon "Play Audio" at bounding box center [885, 396] width 10 height 10
click at [995, 29] on button "Continue" at bounding box center [987, 27] width 96 height 32
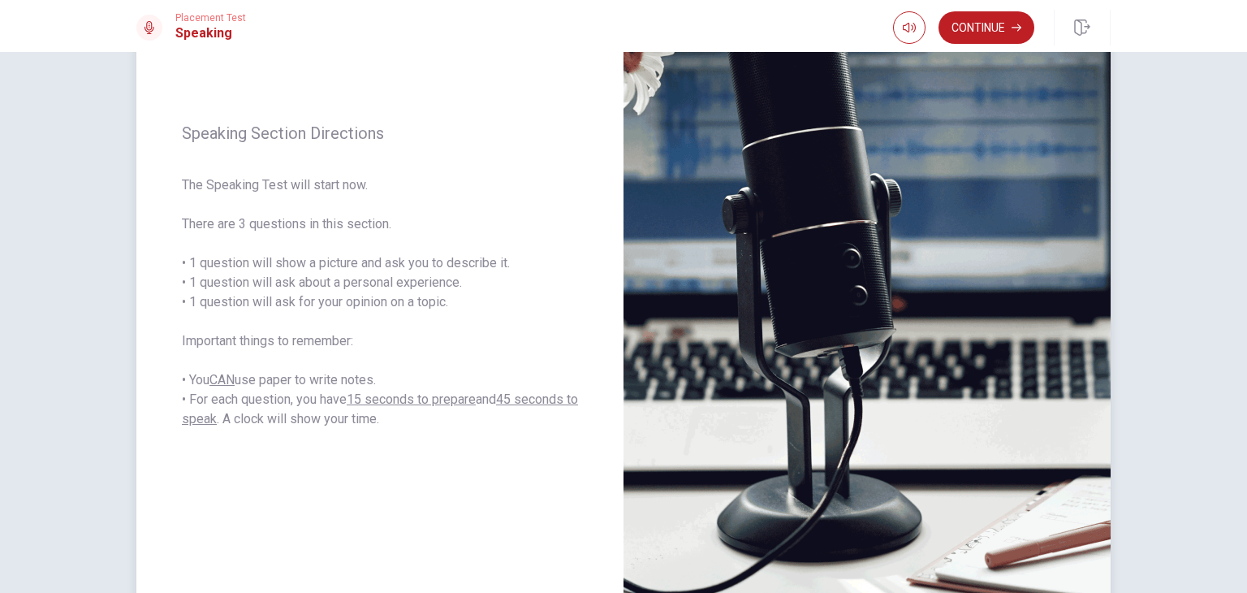
scroll to position [284, 0]
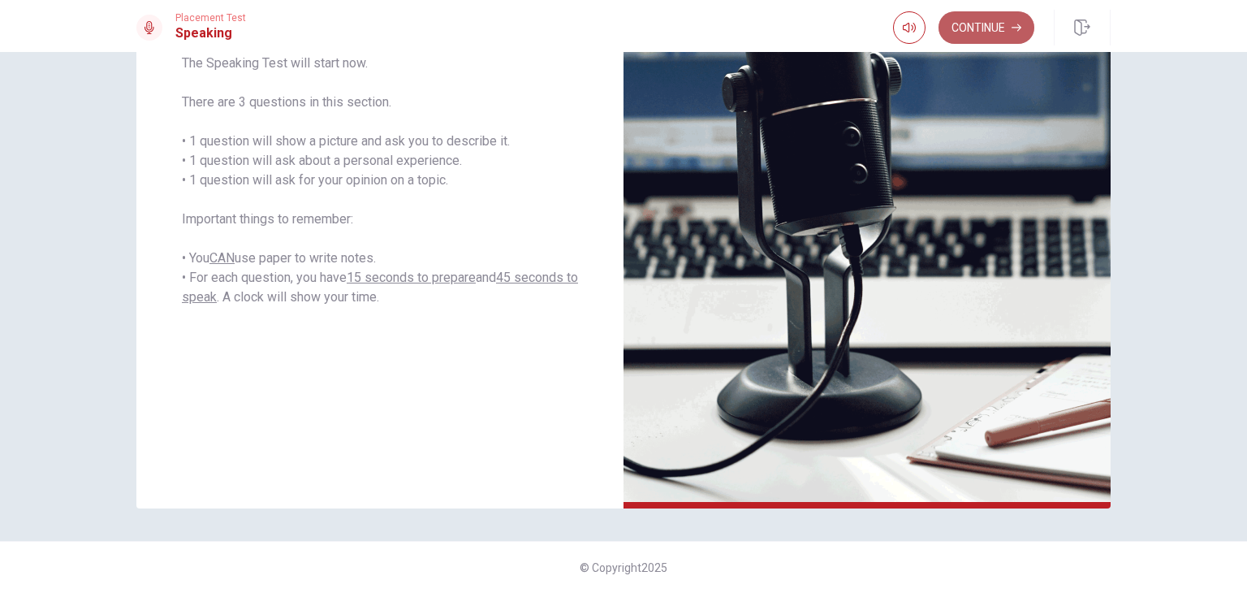
click at [1000, 37] on button "Continue" at bounding box center [987, 27] width 96 height 32
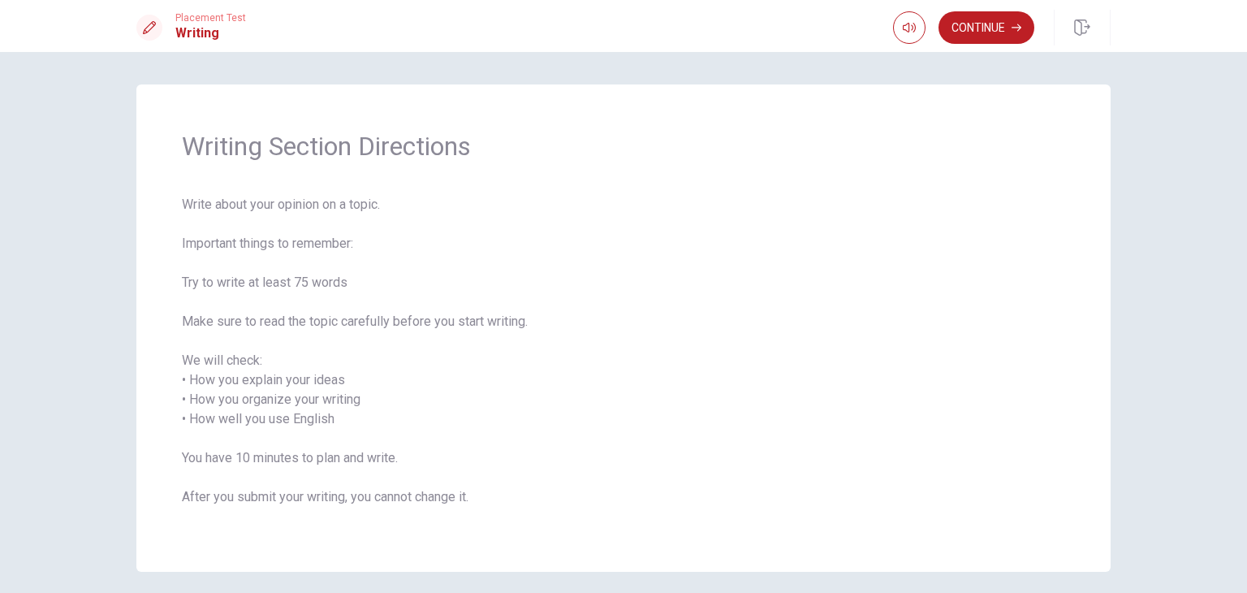
scroll to position [63, 0]
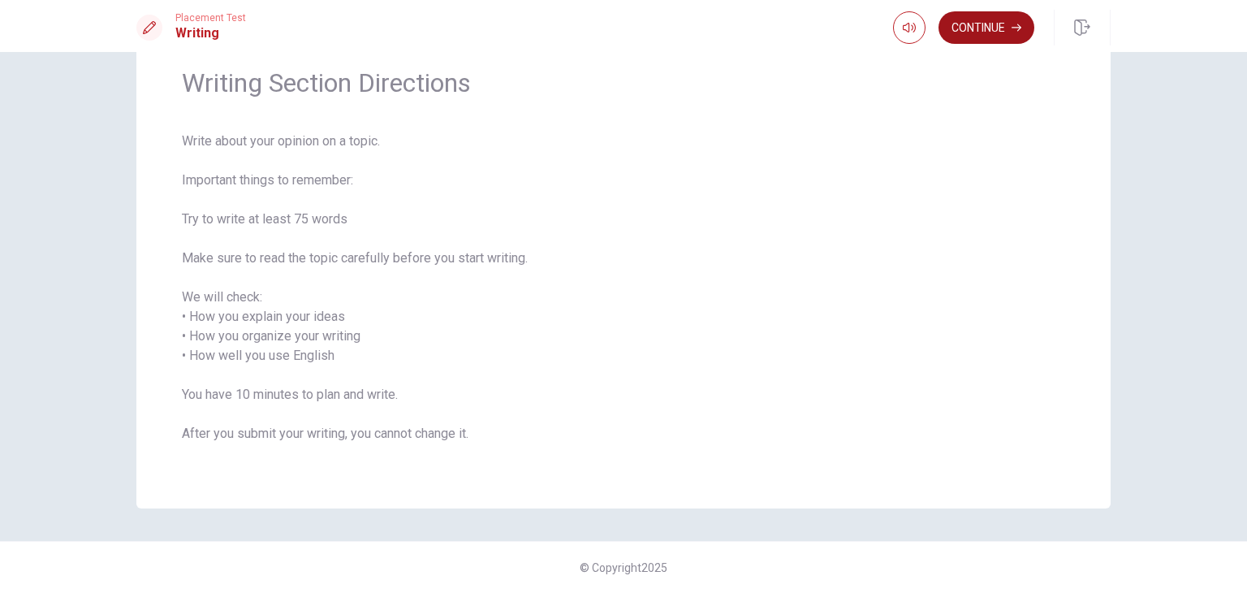
click at [975, 34] on button "Continue" at bounding box center [987, 27] width 96 height 32
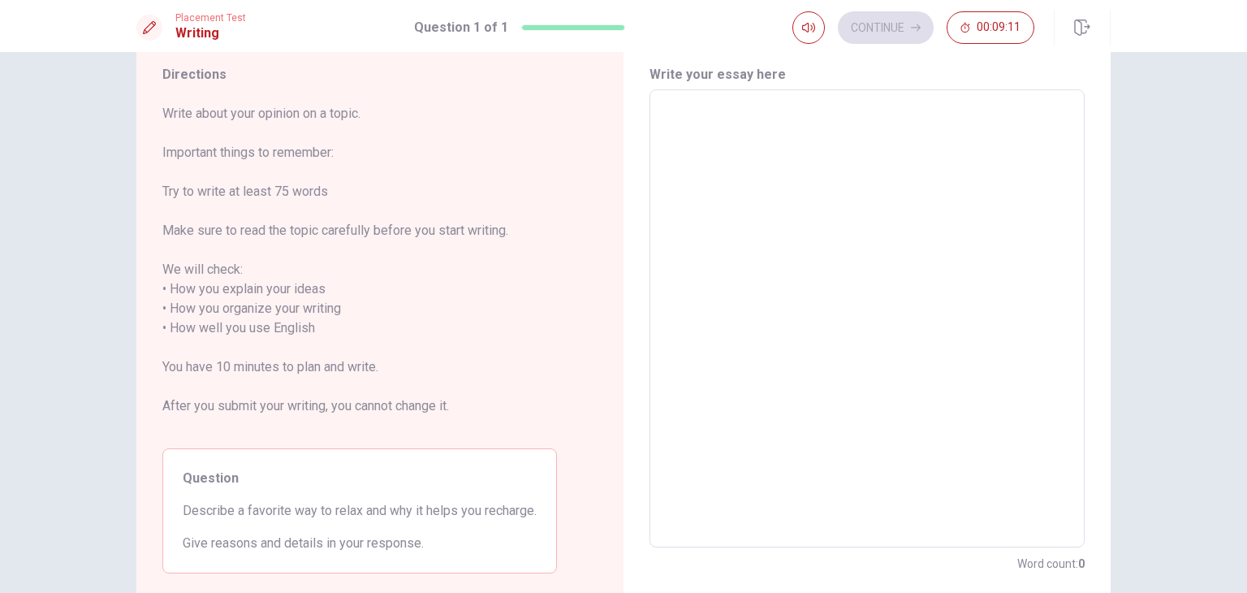
scroll to position [0, 0]
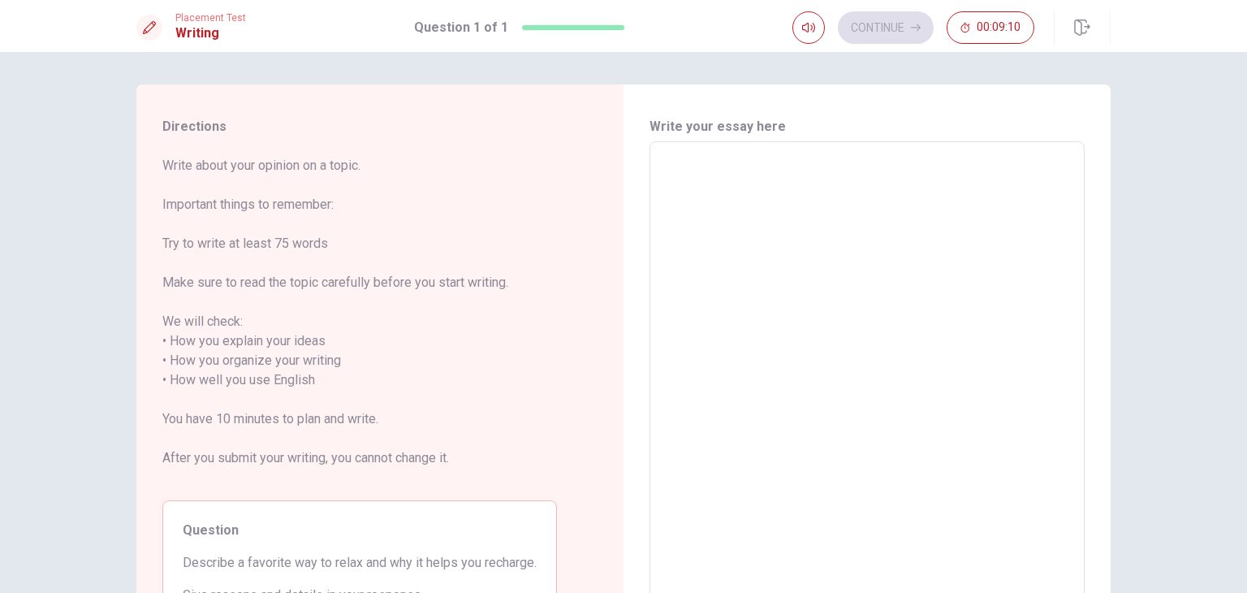
click at [767, 204] on textarea at bounding box center [867, 370] width 413 height 431
type textarea "M"
type textarea "x"
type textarea "My"
type textarea "x"
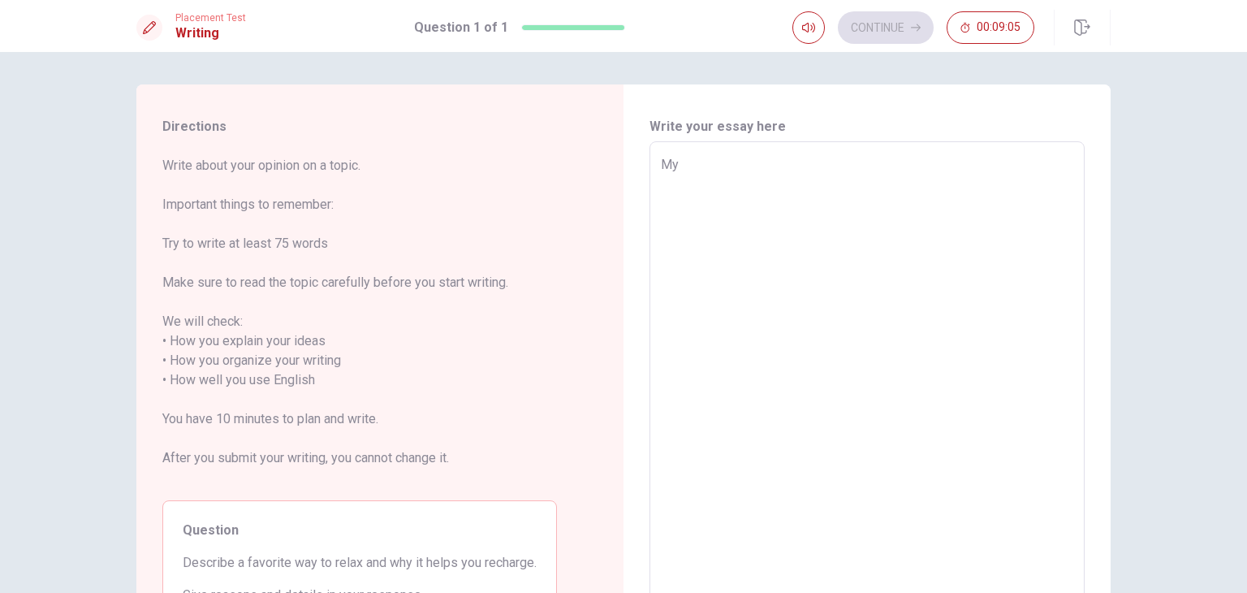
type textarea "My"
type textarea "x"
type textarea "My f"
type textarea "x"
type textarea "My fa"
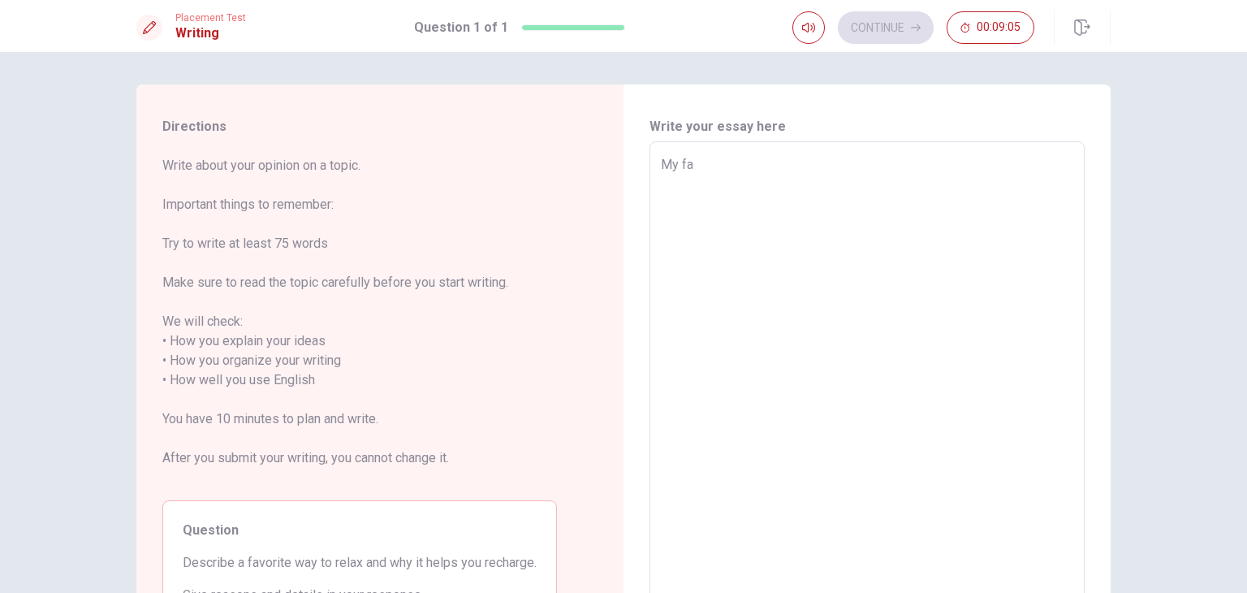
type textarea "x"
type textarea "My fac"
type textarea "x"
type textarea "My facv"
type textarea "x"
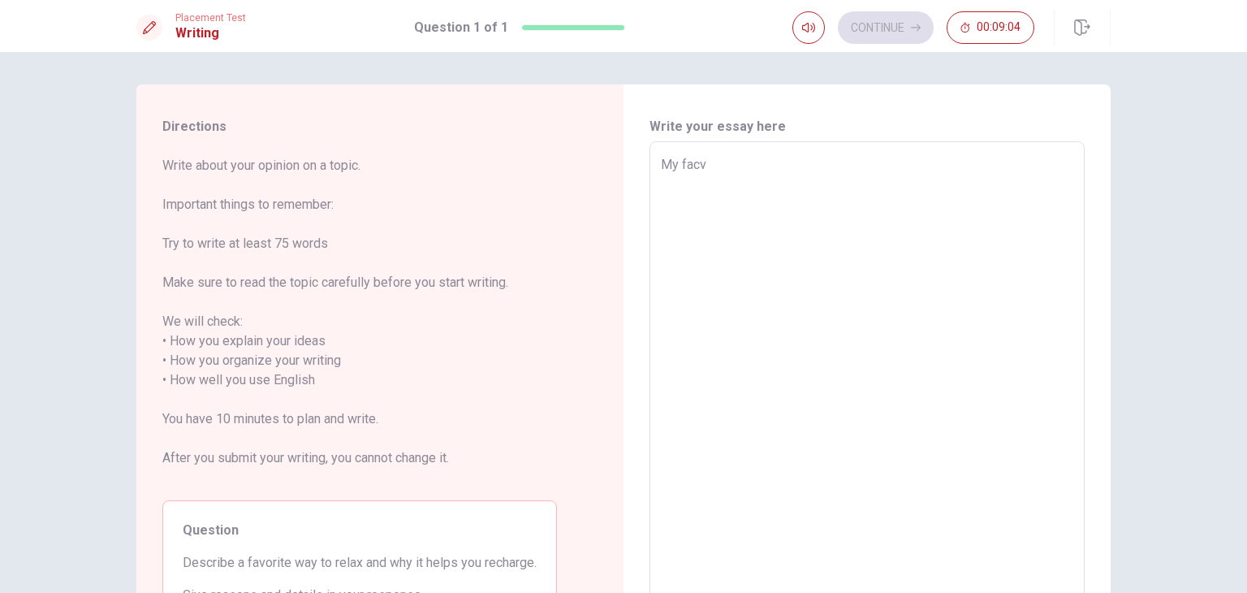
type textarea "My fac"
type textarea "x"
type textarea "My fa"
type textarea "x"
type textarea "My fav"
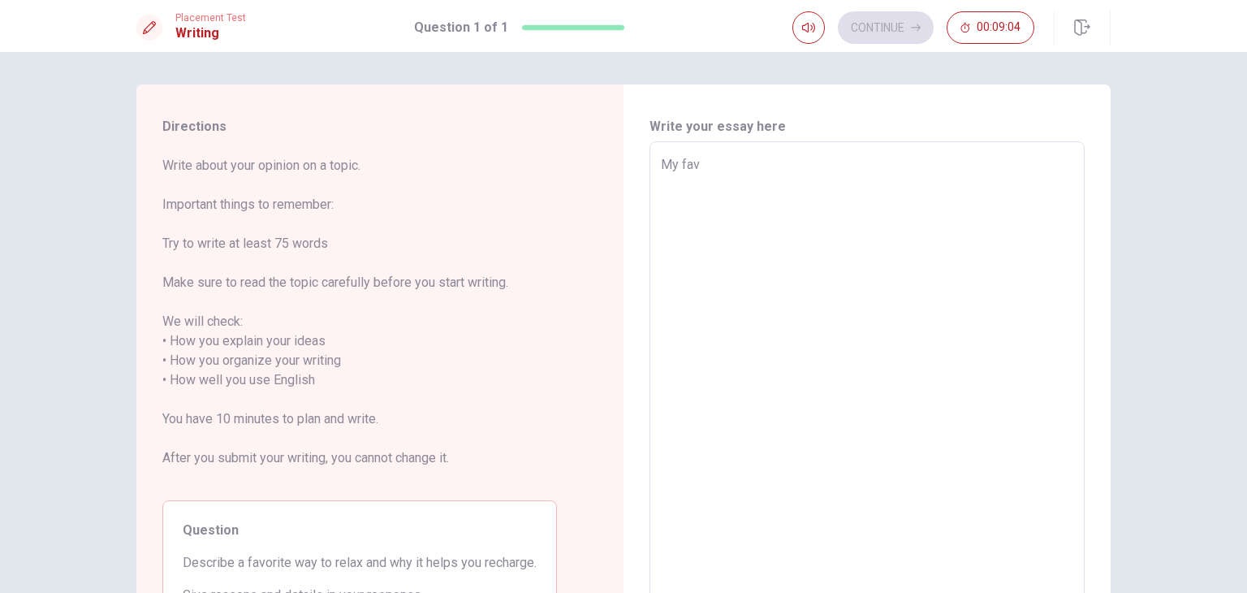
type textarea "x"
type textarea "My favo"
type textarea "x"
type textarea "My favor"
type textarea "x"
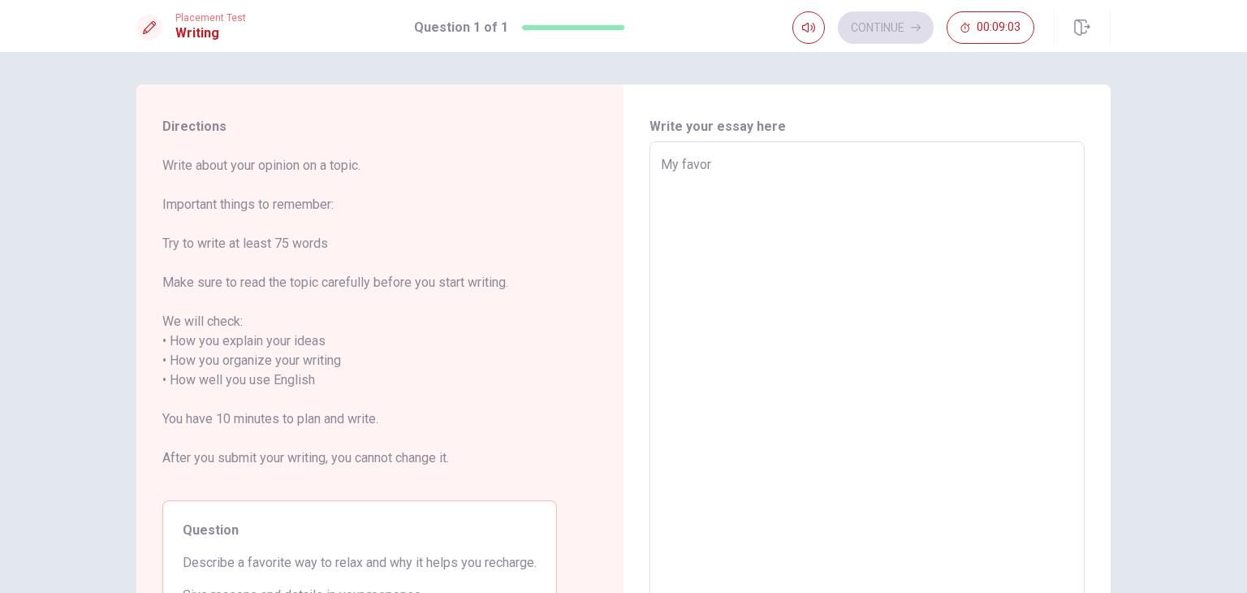
type textarea "My favori"
type textarea "x"
type textarea "My favorit"
type textarea "x"
type textarea "My favorite"
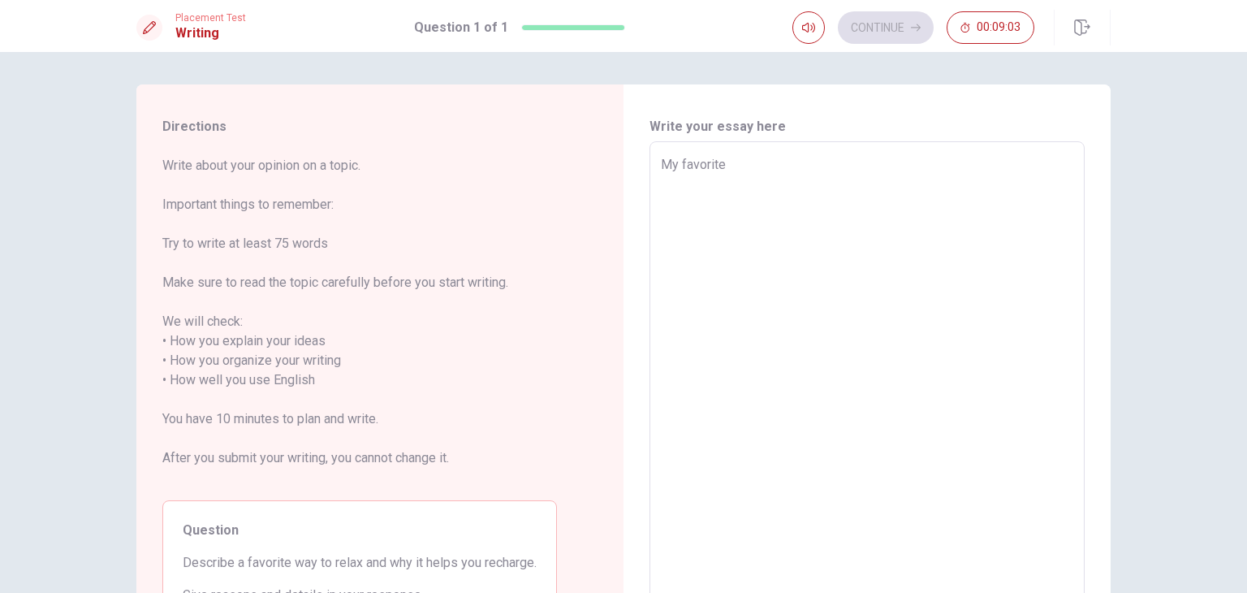
type textarea "x"
type textarea "My favorite"
type textarea "x"
type textarea "My favorite w"
type textarea "x"
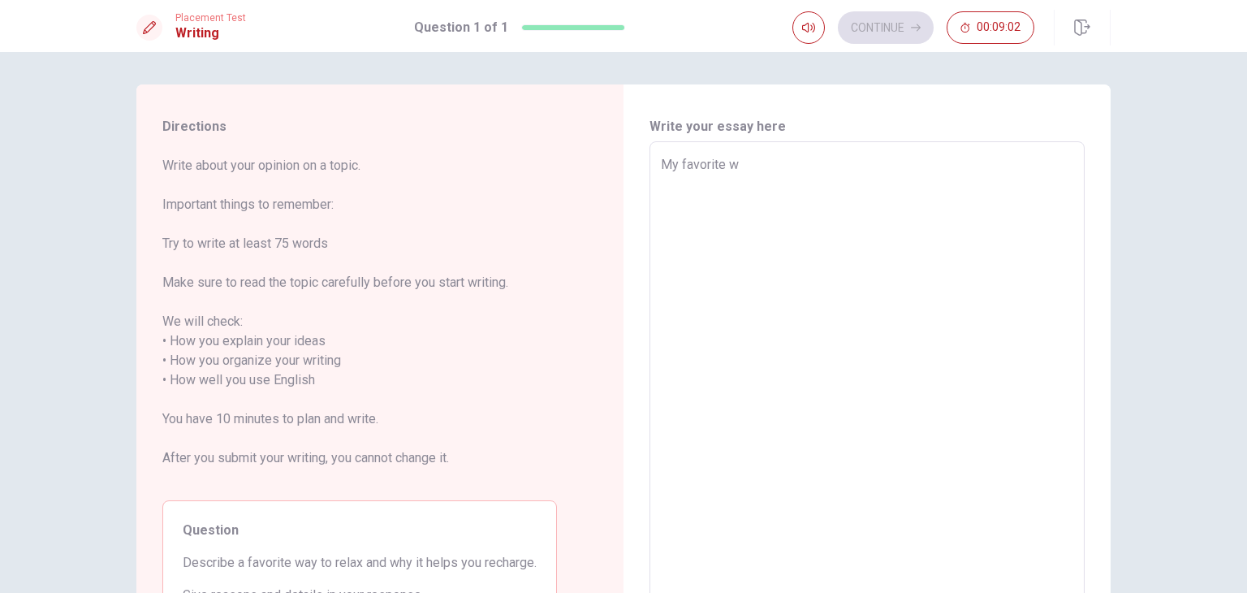
type textarea "My favorite wa"
type textarea "x"
type textarea "My favorite way"
type textarea "x"
type textarea "My favorite way"
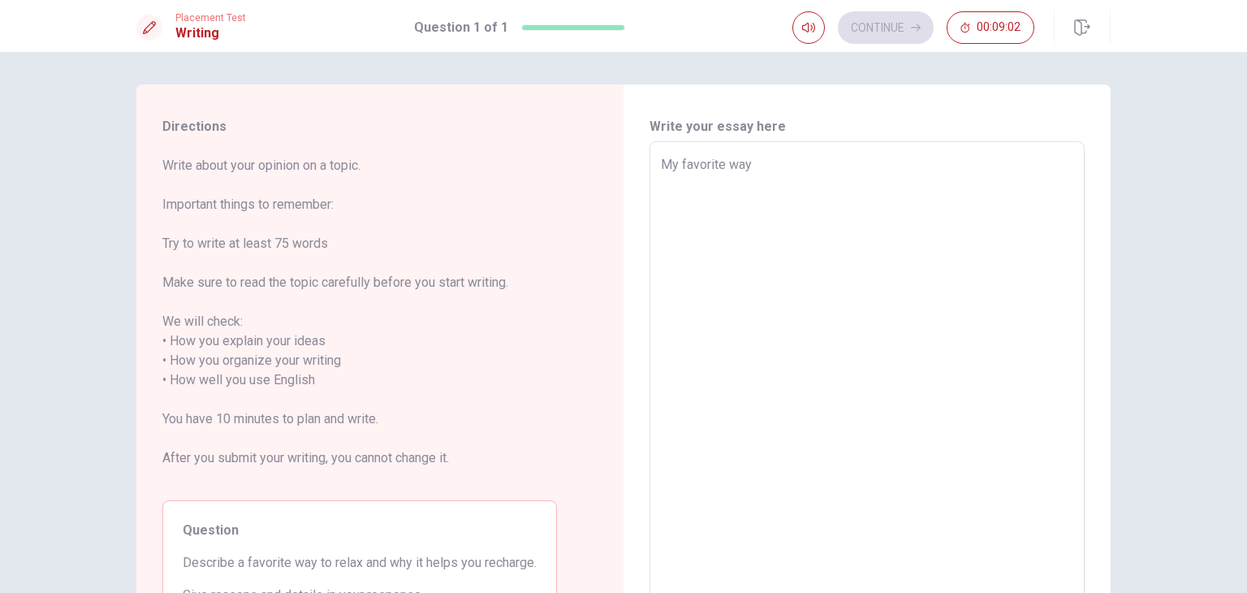
type textarea "x"
type textarea "My favorite way t"
type textarea "x"
type textarea "My favorite way to"
type textarea "x"
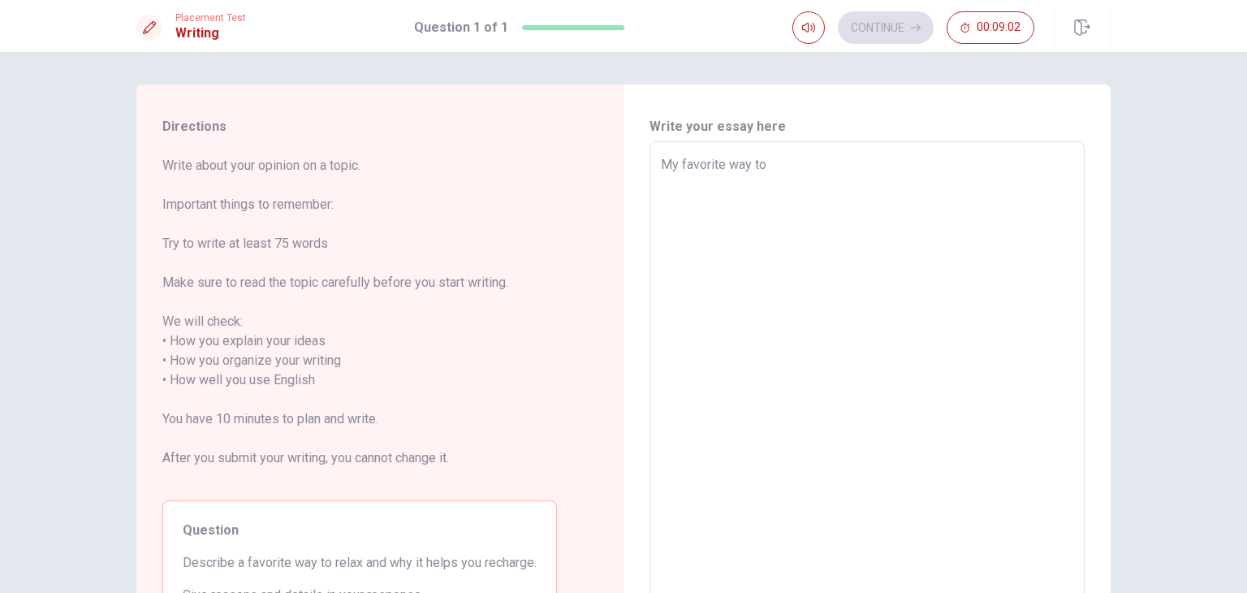
type textarea "My favorite way to"
type textarea "x"
type textarea "My favorite way to r"
type textarea "x"
type textarea "My favorite way to re"
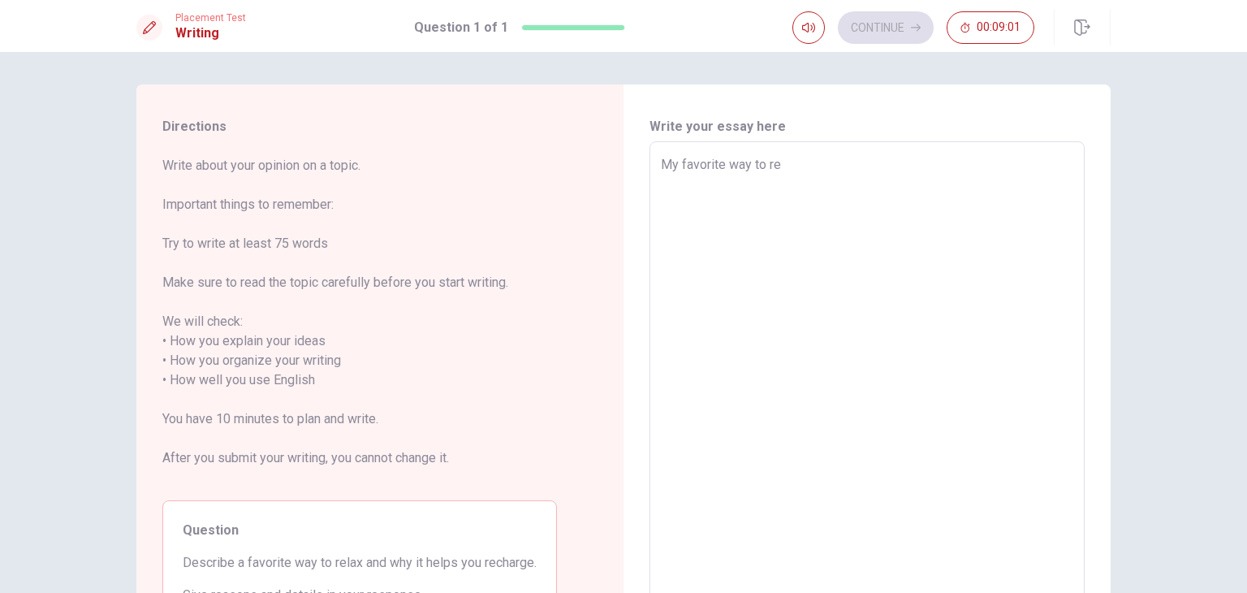
type textarea "x"
type textarea "My favorite way to rea"
type textarea "x"
type textarea "My favorite way to real"
type textarea "x"
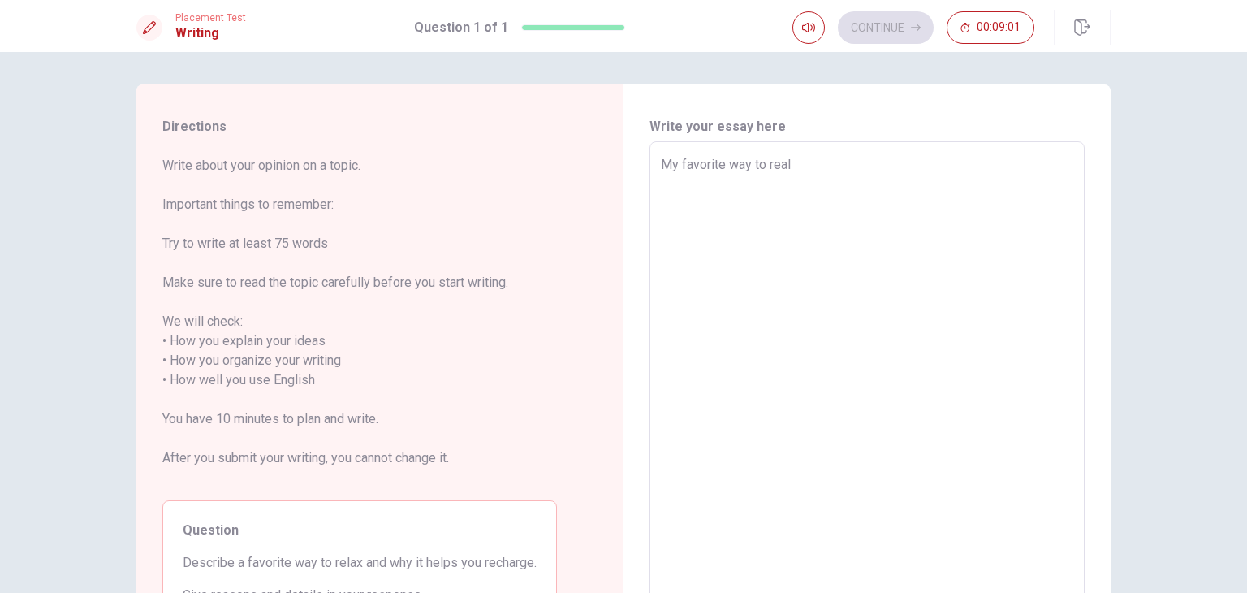
type textarea "My favorite way to realy"
type textarea "x"
type textarea "My favorite way to realys"
type textarea "x"
type textarea "My favorite way to realys"
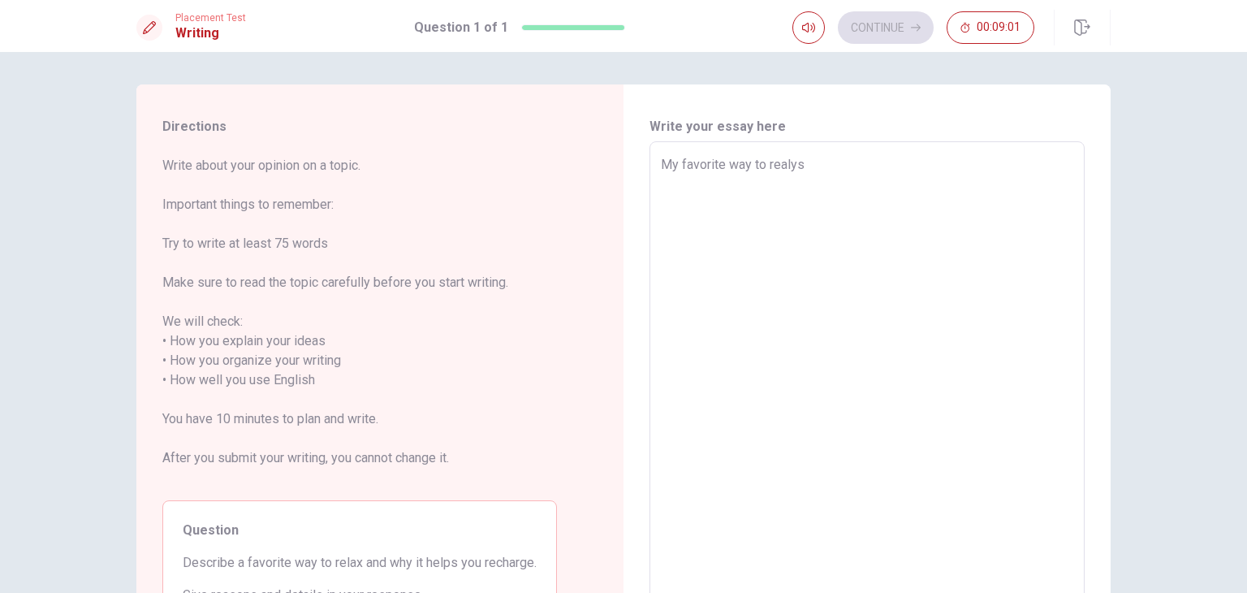
type textarea "x"
type textarea "My favorite way to realys i"
type textarea "x"
type textarea "My favorite way to realys is"
type textarea "x"
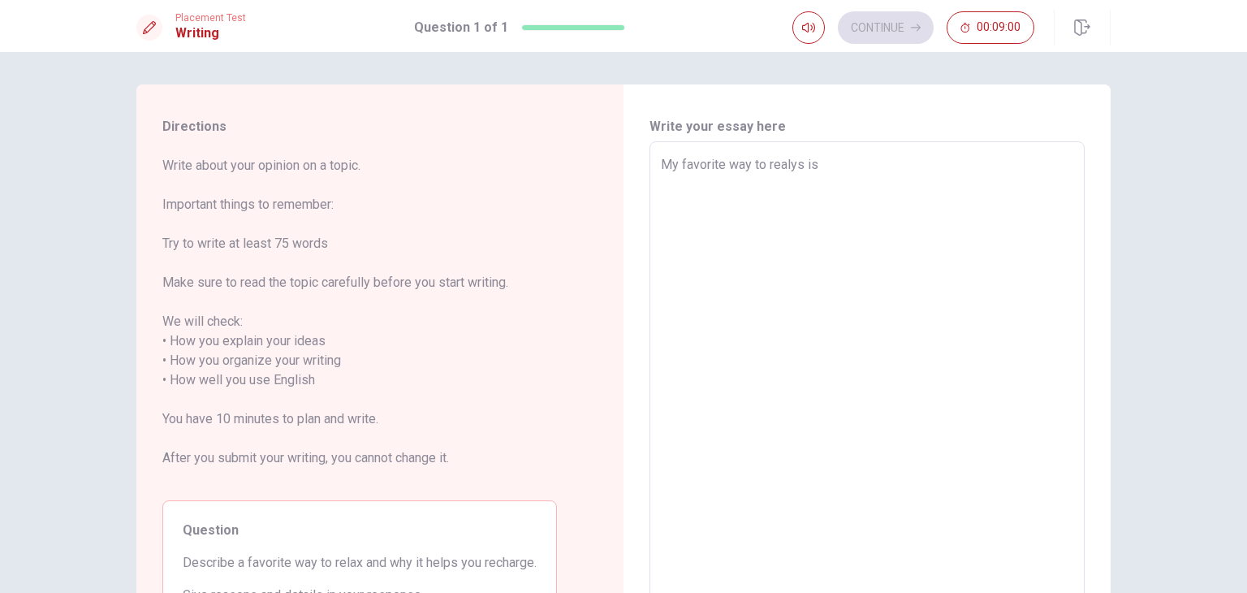
type textarea "My favorite way to realys is"
type textarea "x"
type textarea "My favorite way to realys is b"
type textarea "x"
type textarea "My favorite way to realys is by"
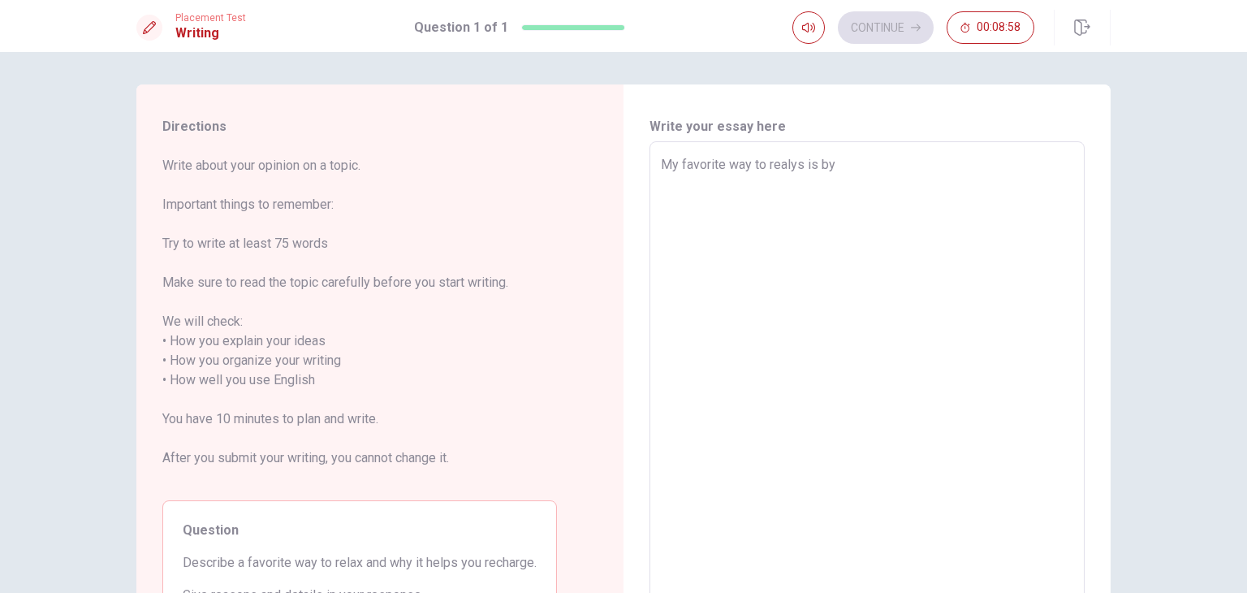
type textarea "x"
type textarea "My favorite way to realys is by"
type textarea "x"
type textarea "My favorite way to realys is by l"
type textarea "x"
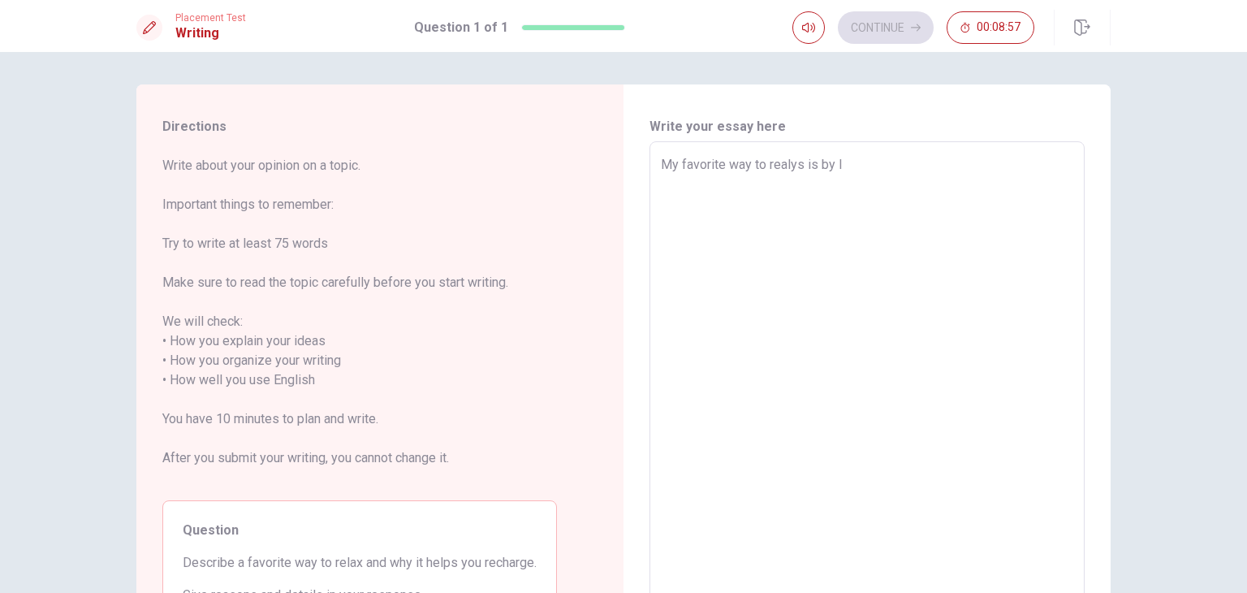
type textarea "My favorite way to realys is by li"
type textarea "x"
type textarea "My favorite way to realys is by lis"
type textarea "x"
type textarea "My favorite way to realys is by list"
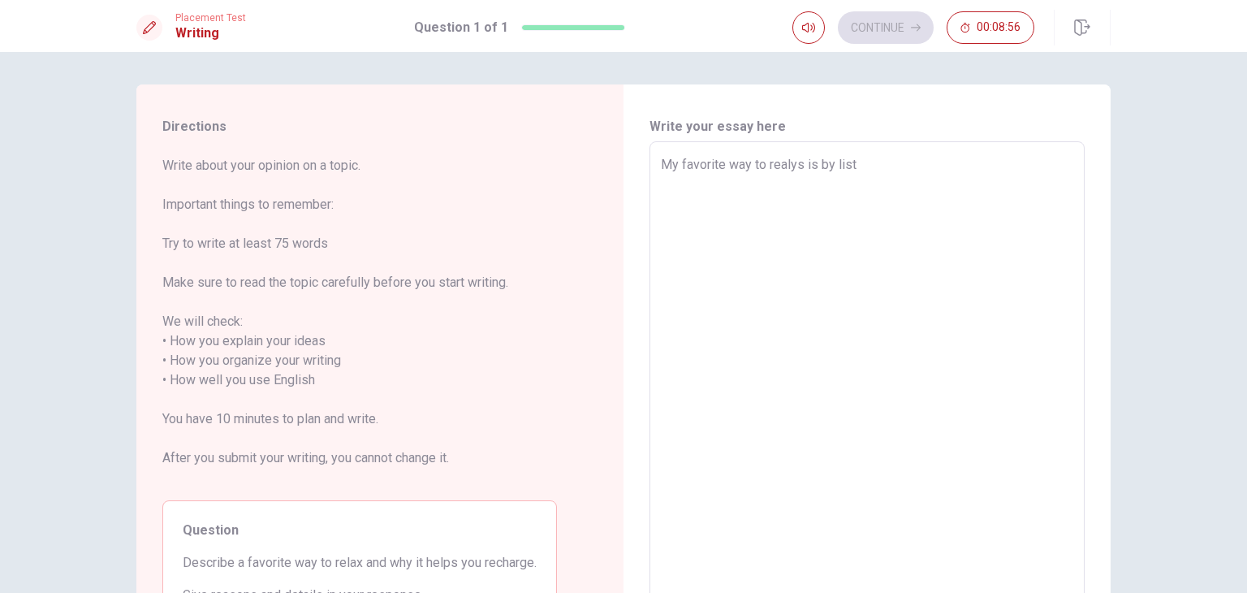
type textarea "x"
type textarea "My favorite way to realys is by liste"
type textarea "x"
type textarea "My favorite way to realys is by listen"
type textarea "x"
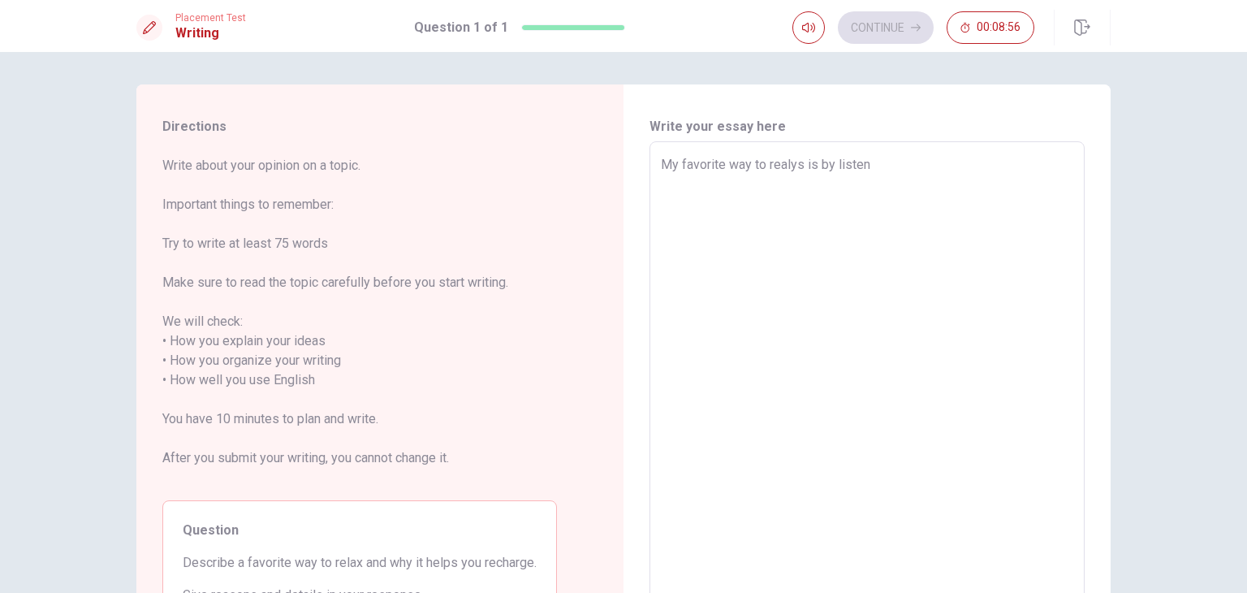
type textarea "My favorite way to realys is by listeni"
type textarea "x"
type textarea "My favorite way to realys is by listenin"
type textarea "x"
type textarea "My favorite way to realys is by listeningi"
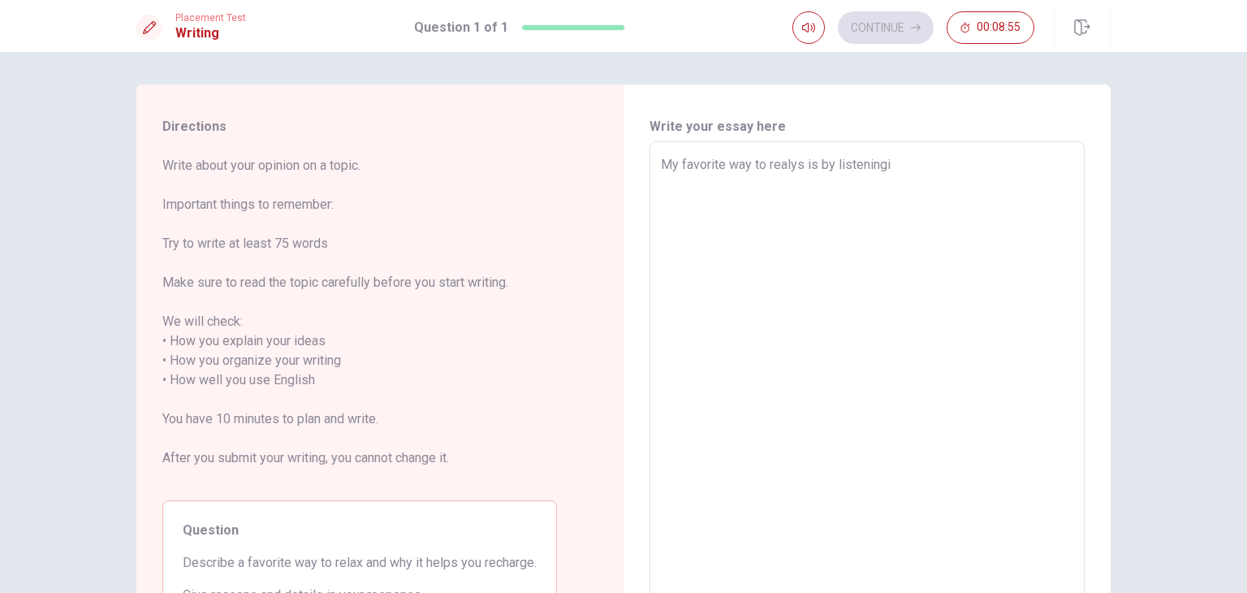
type textarea "x"
type textarea "My favorite way to realys is by listeningi"
type textarea "x"
type textarea "My favorite way to realys is by listeningi"
type textarea "x"
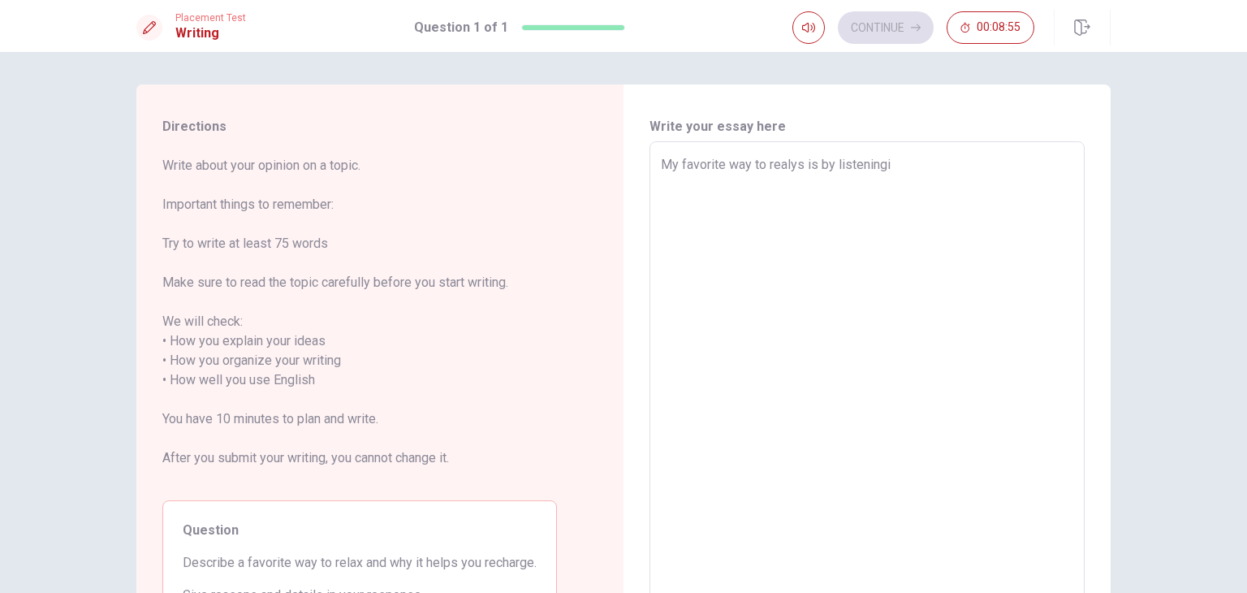
type textarea "My favorite way to realys is by listening"
type textarea "x"
type textarea "My favorite way to realys is by listening"
type textarea "x"
type textarea "My favorite way to realys is by listening o"
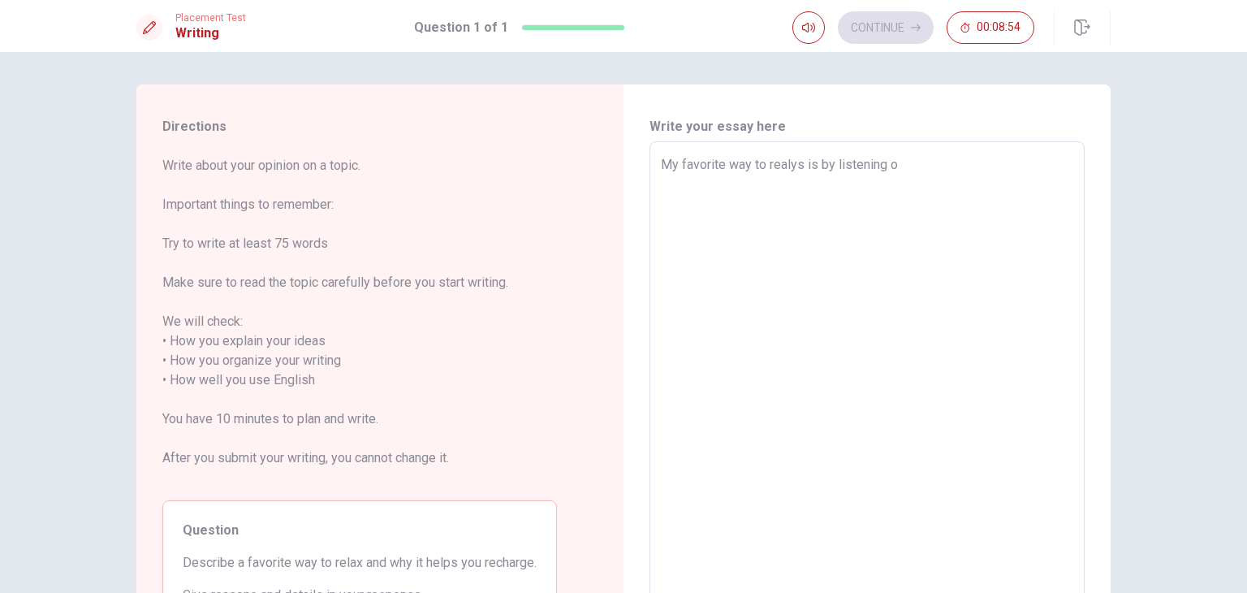
type textarea "x"
type textarea "My favorite way to realys is by listening ot"
type textarea "x"
type textarea "My favorite way to realys is by listening o"
type textarea "x"
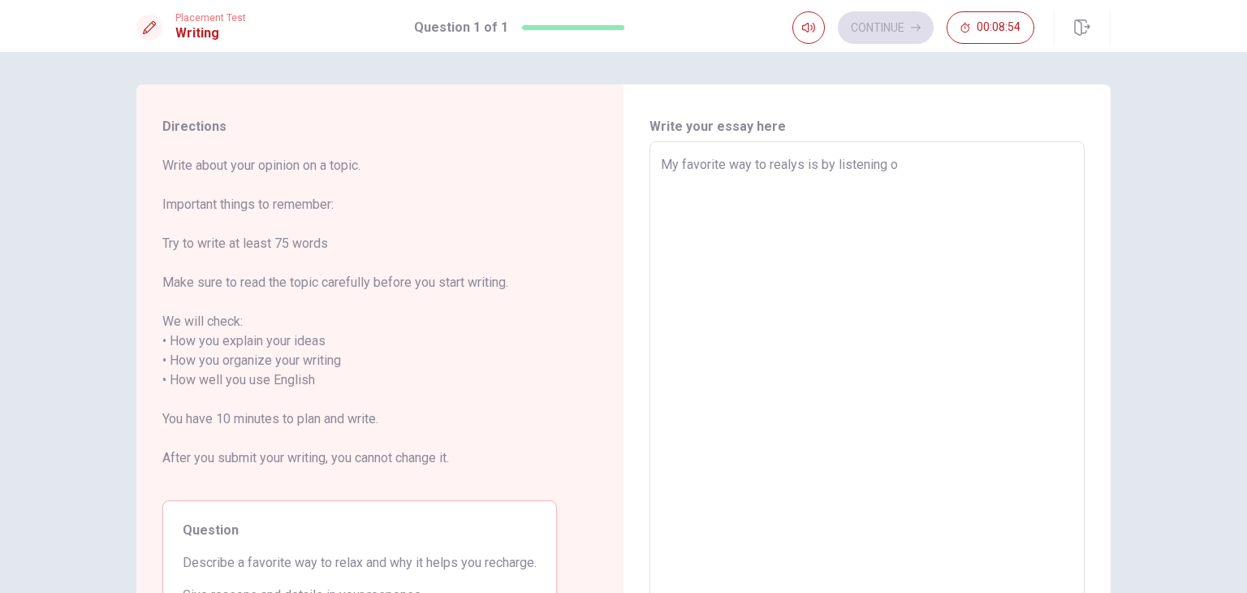
type textarea "My favorite way to realys is by listening"
type textarea "x"
type textarea "My favorite way to realys is by listening t"
type textarea "x"
type textarea "My favorite way to realys is by listening to"
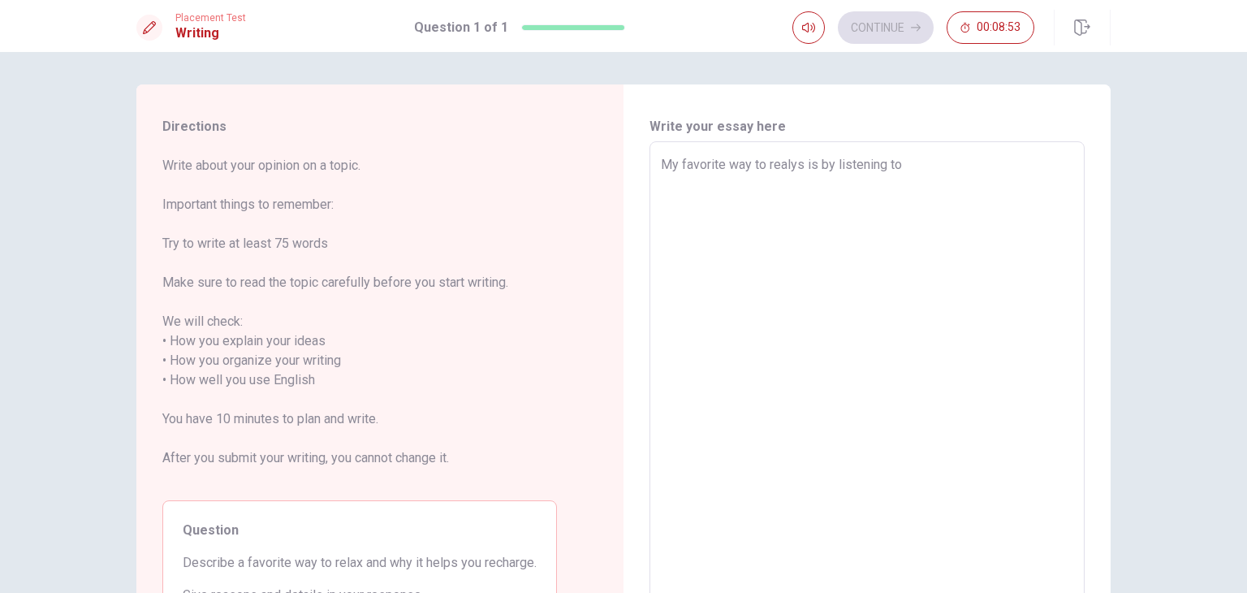
type textarea "x"
type textarea "My favorite way to realys is by listening to"
type textarea "x"
type textarea "My favorite way to realys is by listening to t"
type textarea "x"
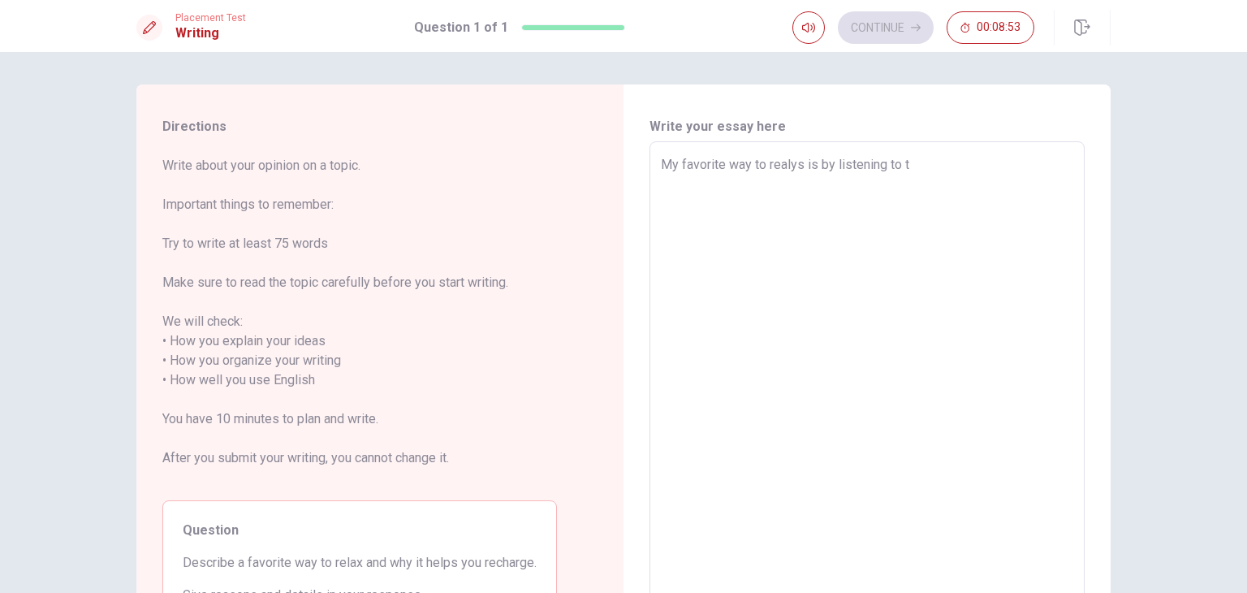
type textarea "My favorite way to realys is by listening to th"
type textarea "x"
type textarea "My favorite way to realys is by listening to the"
type textarea "x"
type textarea "My favorite way to realys is by listening to the"
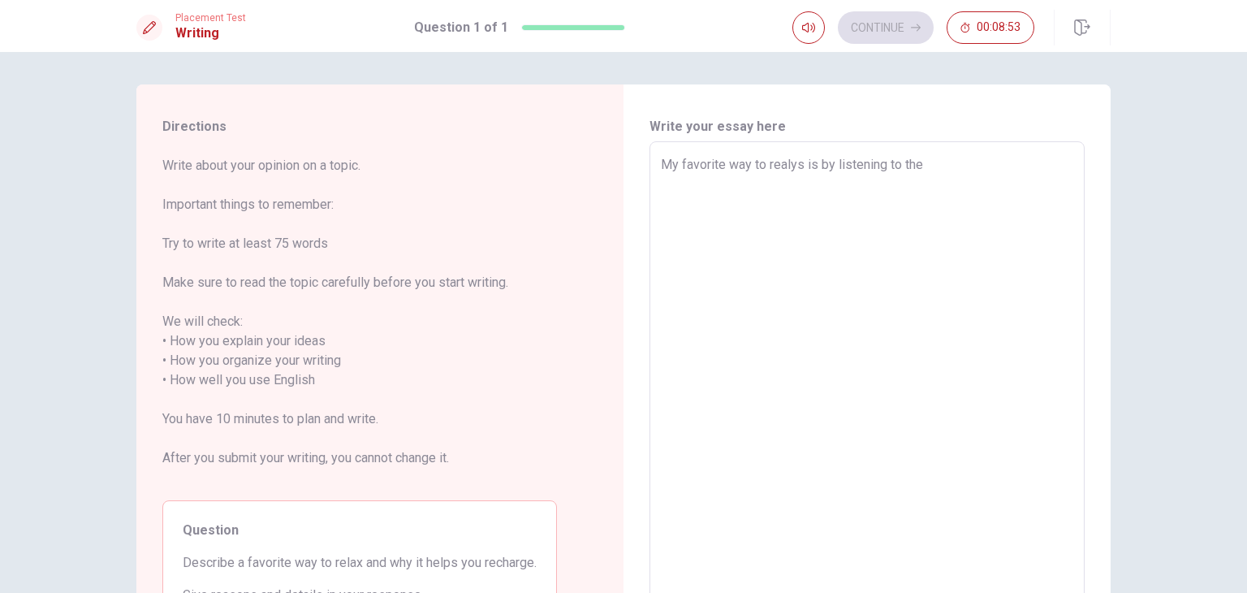
type textarea "x"
type textarea "My favorite way to realys is by listening to the m"
type textarea "x"
type textarea "My favorite way to realys is by listening to the mu"
type textarea "x"
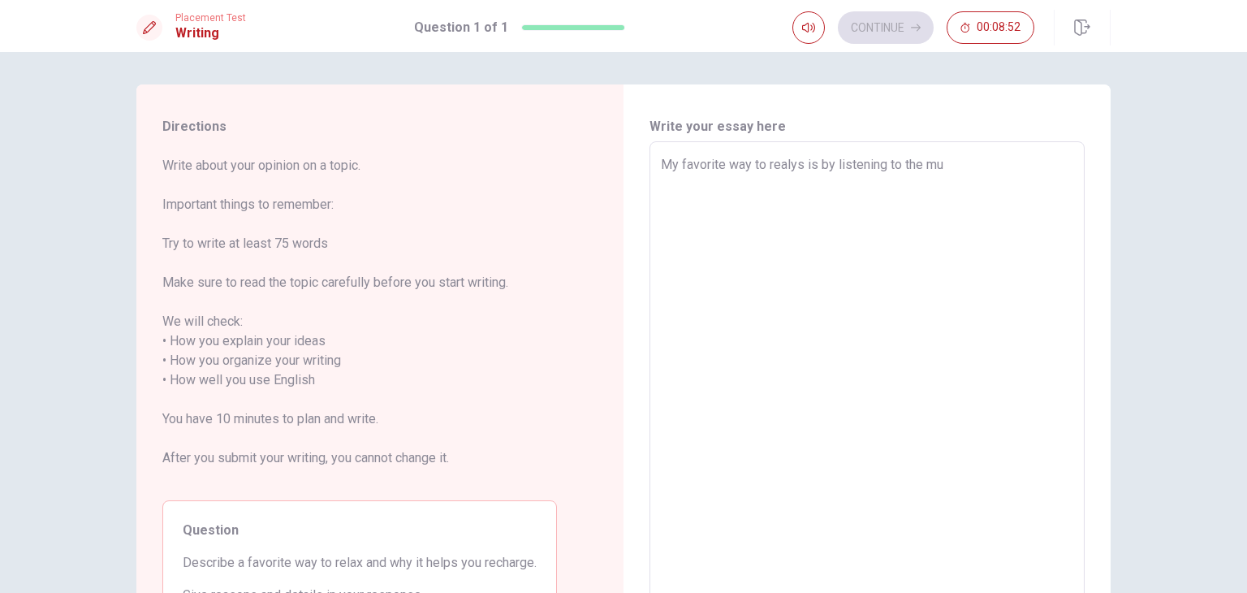
type textarea "My favorite way to realys is by listening to the mus"
type textarea "x"
type textarea "My favorite way to realys is by listening to the musi"
type textarea "x"
type textarea "My favorite way to realys is by listening to the music"
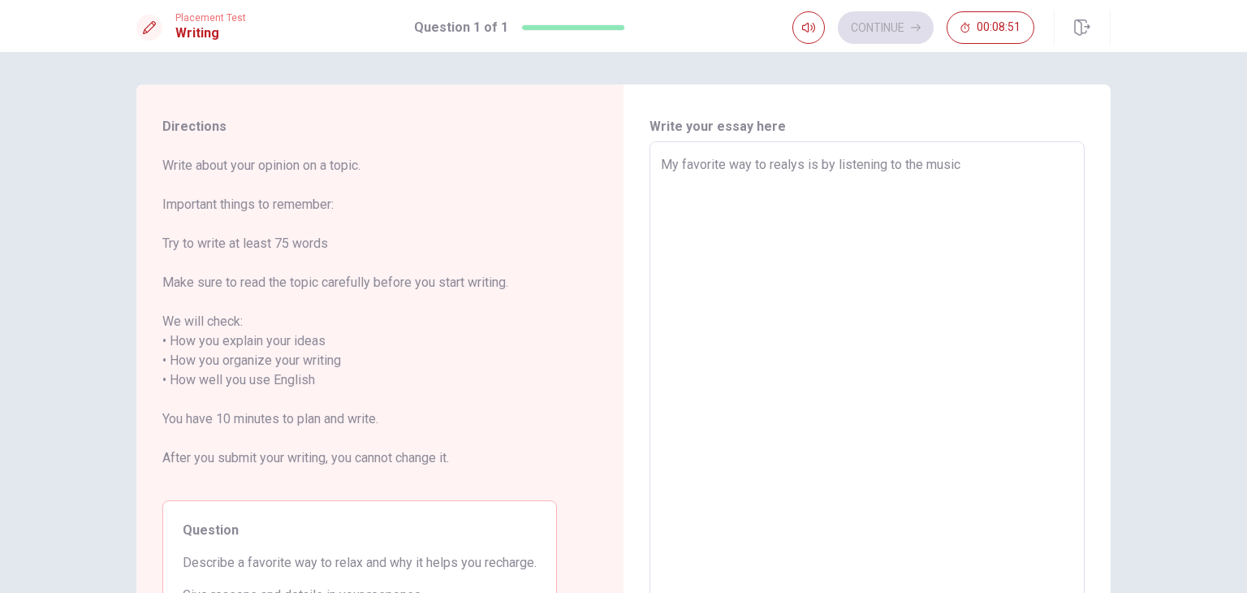
type textarea "x"
type textarea "My favorite way to realys is by listening to the music"
type textarea "x"
type textarea "My favorite way to realys is by listening to the music o"
type textarea "x"
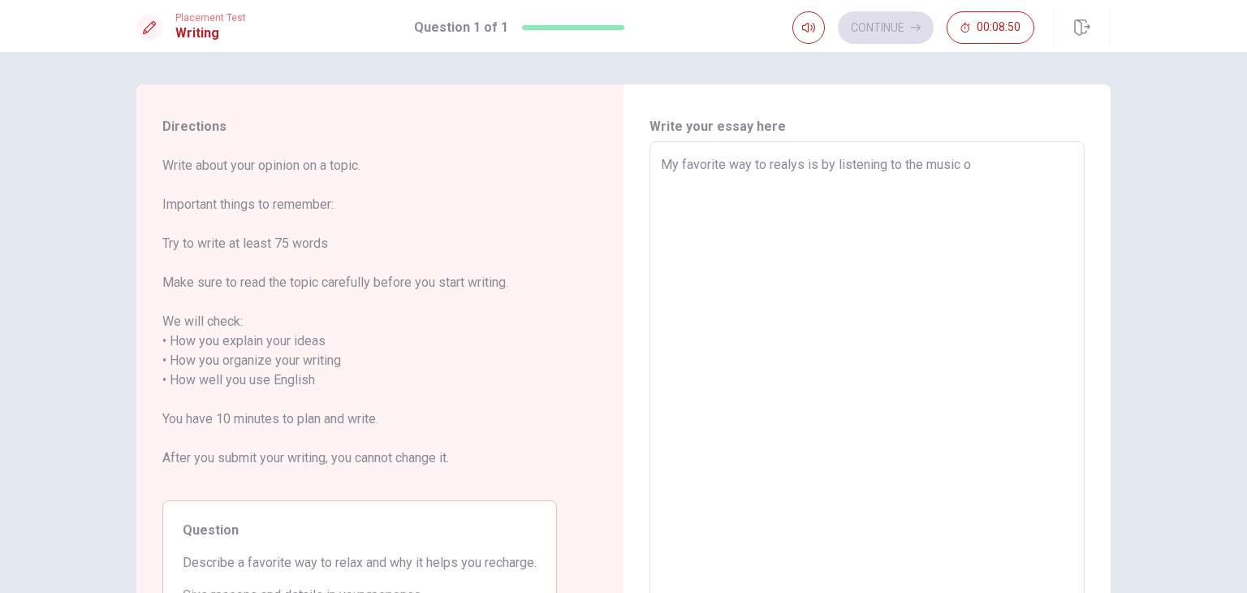
type textarea "My favorite way to realys is by listening to the music or"
type textarea "x"
type textarea "My favorite way to realys is by listening to the music or"
type textarea "x"
type textarea "My favorite way to realys is by listening to the music or s"
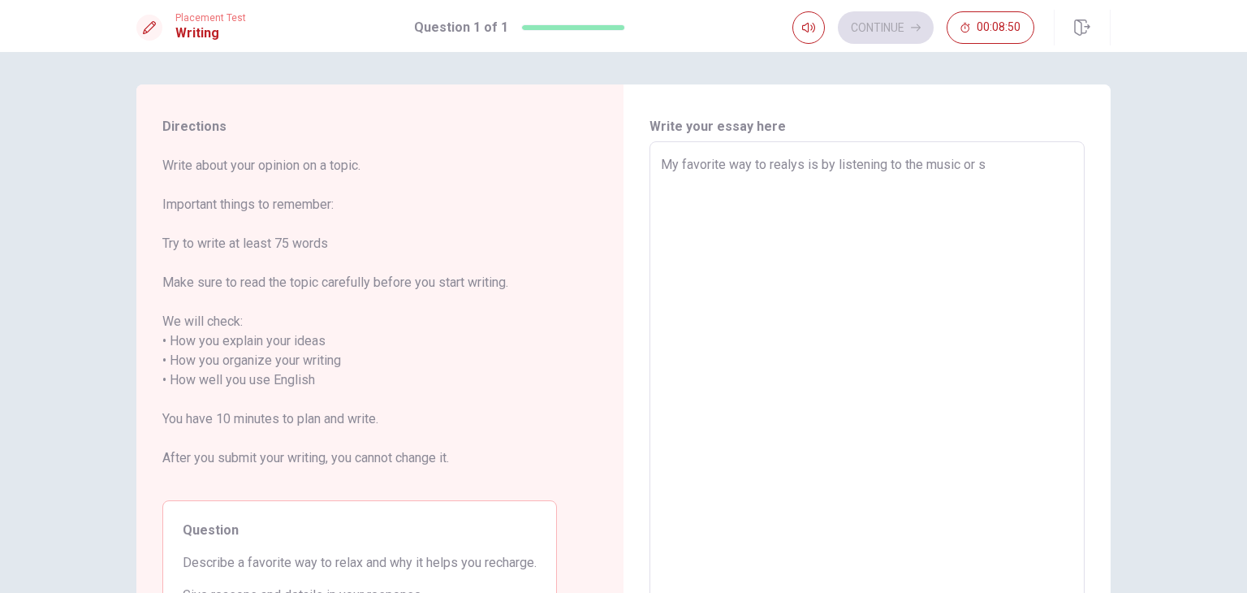
type textarea "x"
type textarea "My favorite way to realys is by listening to the music or so"
type textarea "x"
type textarea "My favorite way to realys is by listening to the music or som"
type textarea "x"
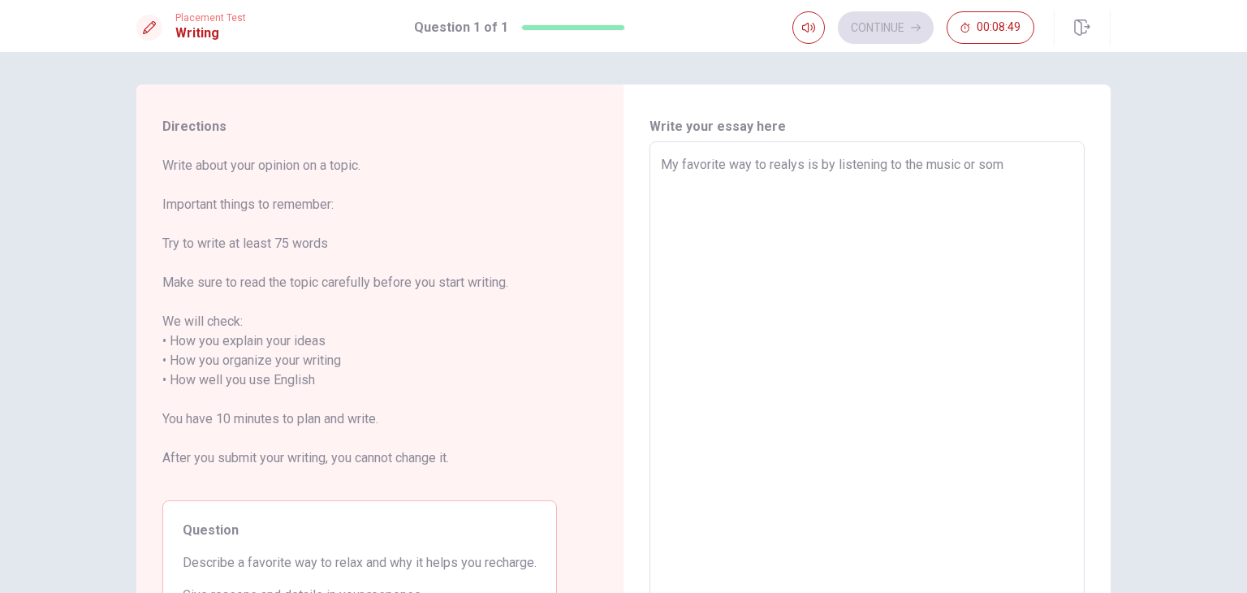
type textarea "My favorite way to realys is by listening to the music or some"
type textarea "x"
type textarea "My favorite way to realys is by listening to the music or some"
type textarea "x"
type textarea "My favorite way to realys is by listening to the music or some"
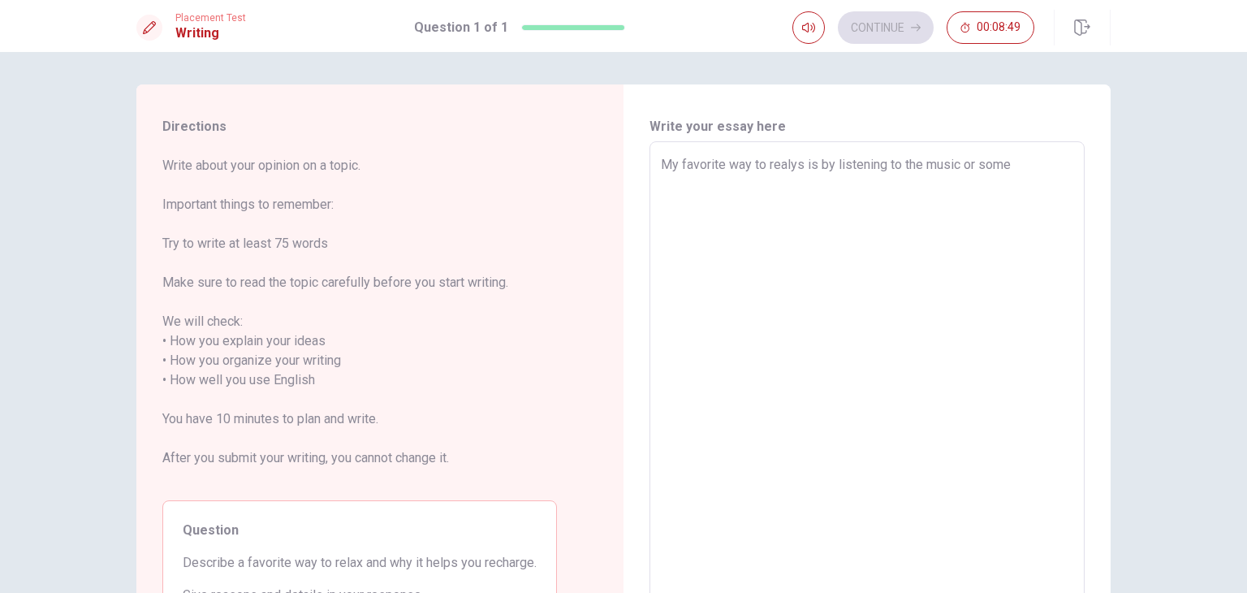
type textarea "x"
type textarea "My favorite way to realys is by listening to the music or somet"
type textarea "x"
type textarea "My favorite way to realys is by listening to the music or someti"
type textarea "x"
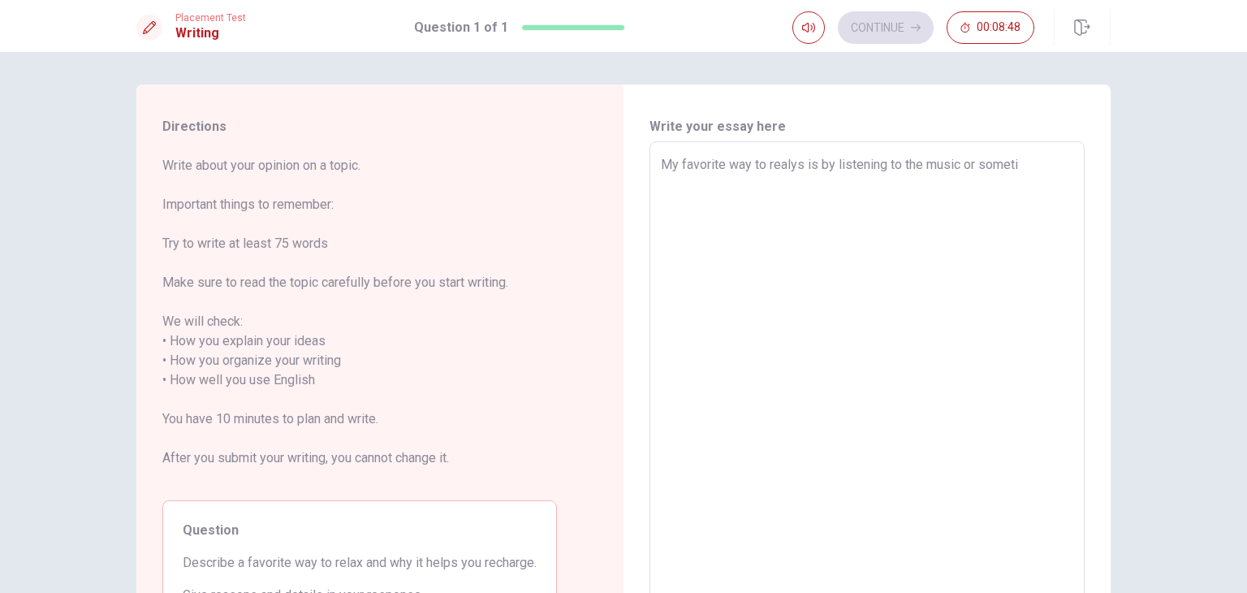
type textarea "My favorite way to realys is by listening to the music or sometim"
type textarea "x"
type textarea "My favorite way to realys is by listening to the music or sometime"
type textarea "x"
type textarea "My favorite way to realys is by listening to the music or sometimes"
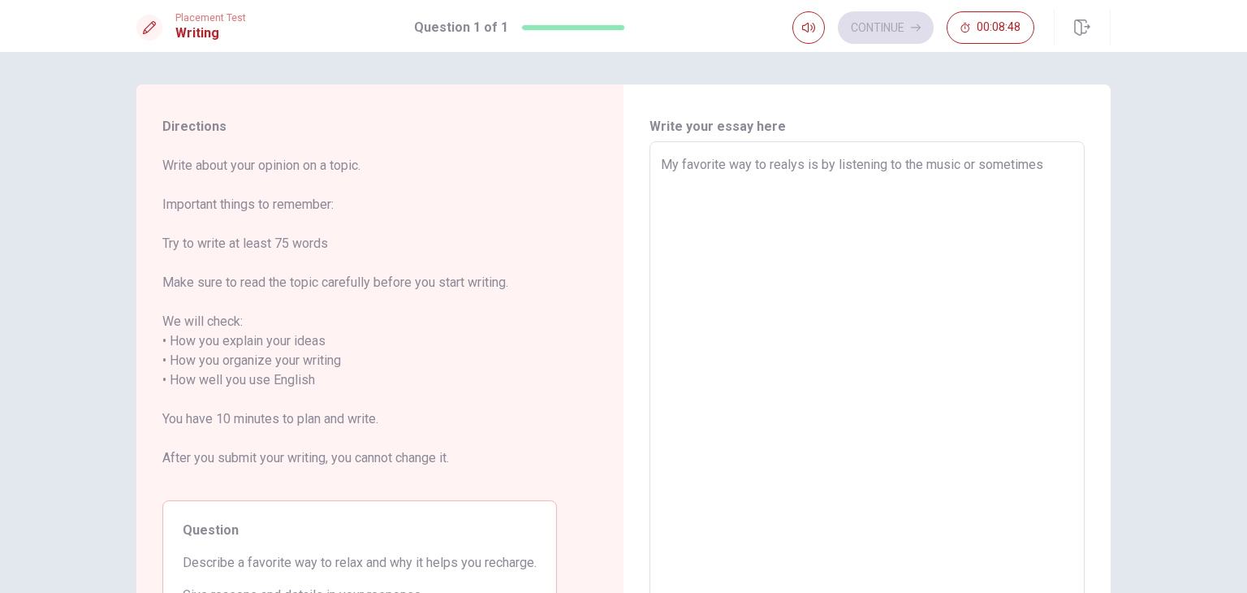
type textarea "x"
type textarea "My favorite way to realys is by listening to the music or sometimes"
type textarea "x"
type textarea "My favorite way to realys is by listening to the music or sometimes i"
type textarea "x"
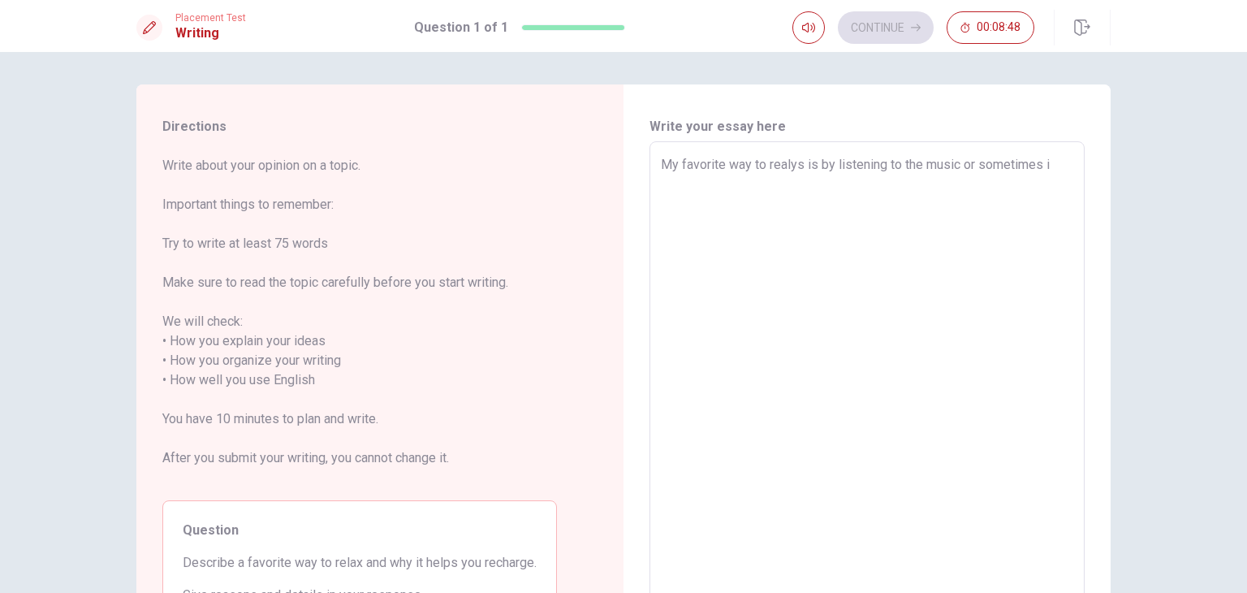
type textarea "My favorite way to realys is by listening to the music or sometimes i"
type textarea "x"
type textarea "My favorite way to realys is by listening to the music or sometimes i p"
type textarea "x"
type textarea "My favorite way to realys is by listening to the music or sometimes i pl"
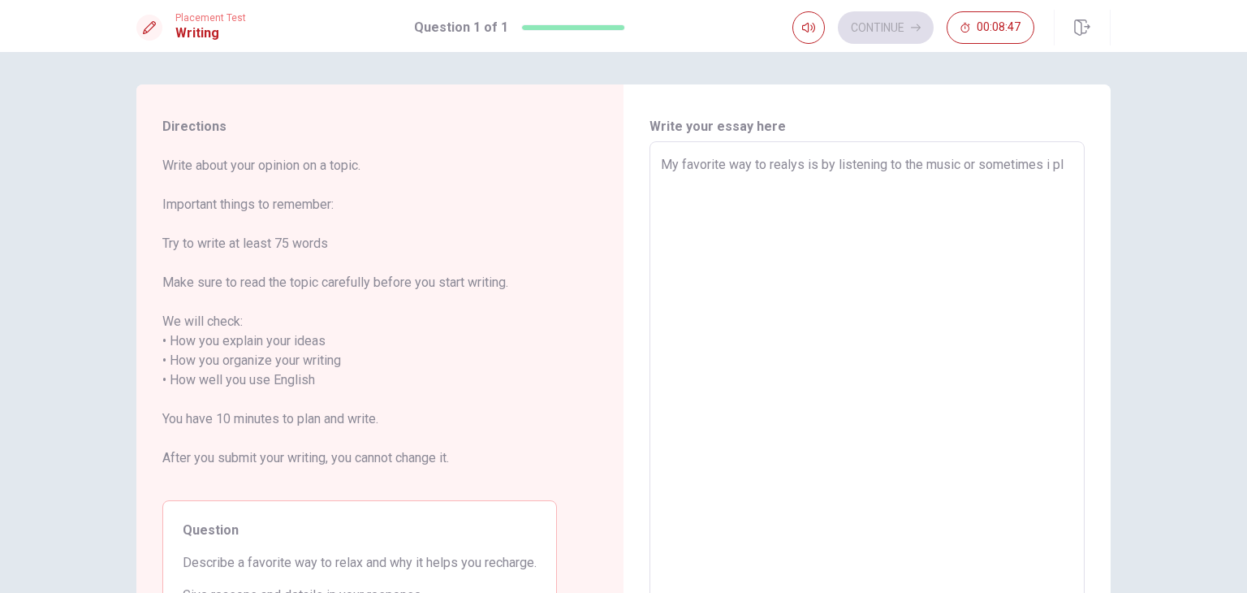
type textarea "x"
type textarea "My favorite way to realys is by listening to the music or sometimes i ply"
type textarea "x"
type textarea "My favorite way to realys is by listening to the music or sometimes i pl"
type textarea "x"
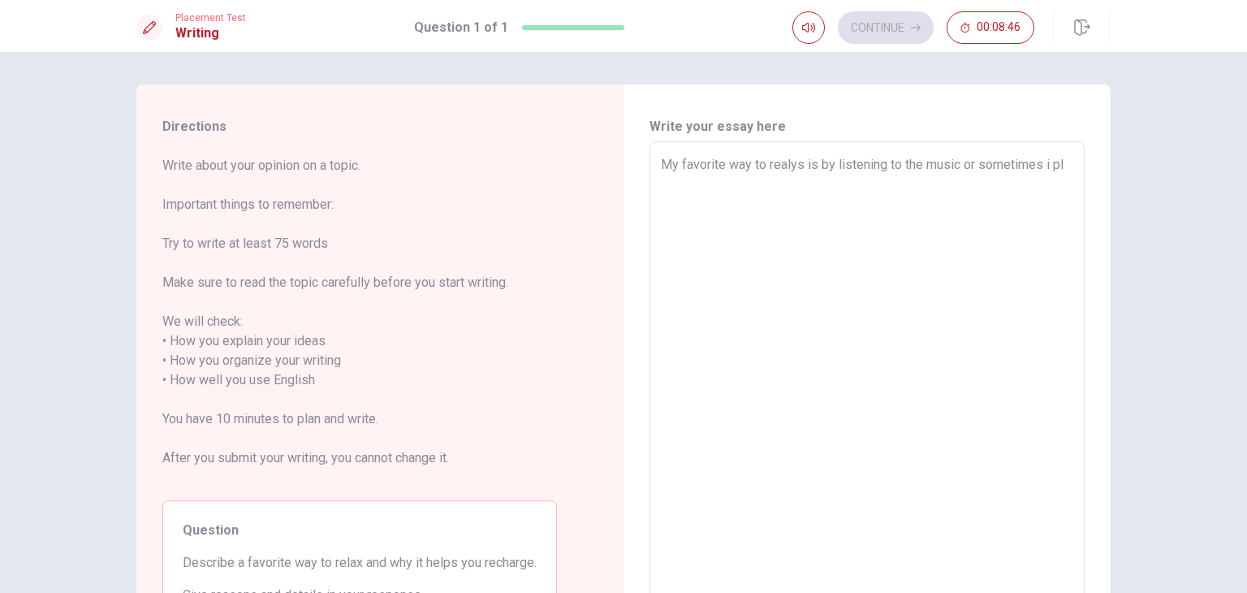
type textarea "My favorite way to realys is by listening to the music or sometimes i p"
type textarea "x"
type textarea "My favorite way to realys is by listening to the music or sometimes i pl"
type textarea "x"
type textarea "My favorite way to realys is by listening to the music or sometimes i pll"
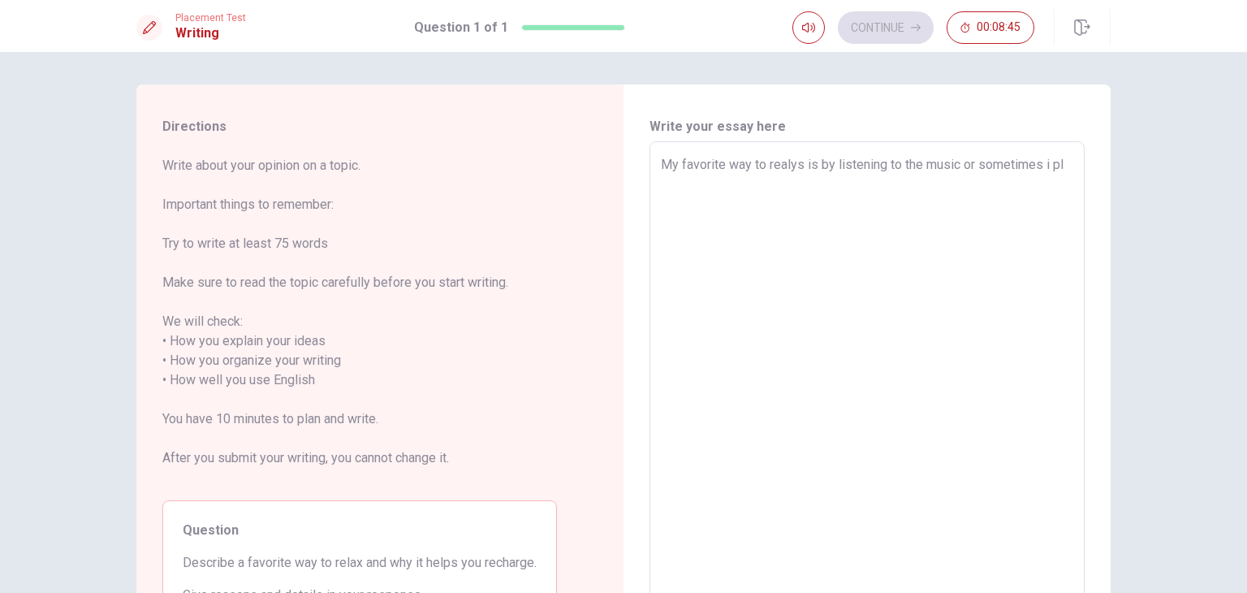
type textarea "x"
type textarea "My favorite way to realys is by listening to the music or sometimes i plla"
type textarea "x"
type textarea "My favorite way to realys is by listening to the music or sometimes i pll"
type textarea "x"
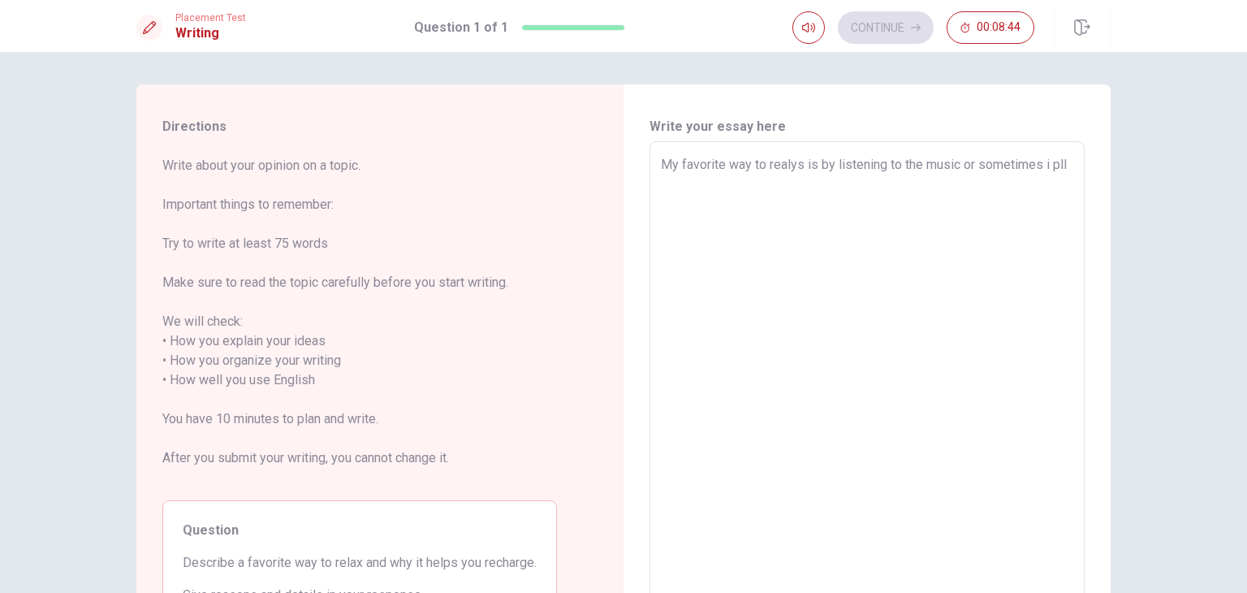
type textarea "My favorite way to realys is by listening to the music or sometimes i pl"
type textarea "x"
type textarea "My favorite way to realys is by listening to the music or sometimes i pla"
type textarea "x"
type textarea "My favorite way to realys is by listening to the music or sometimes i play"
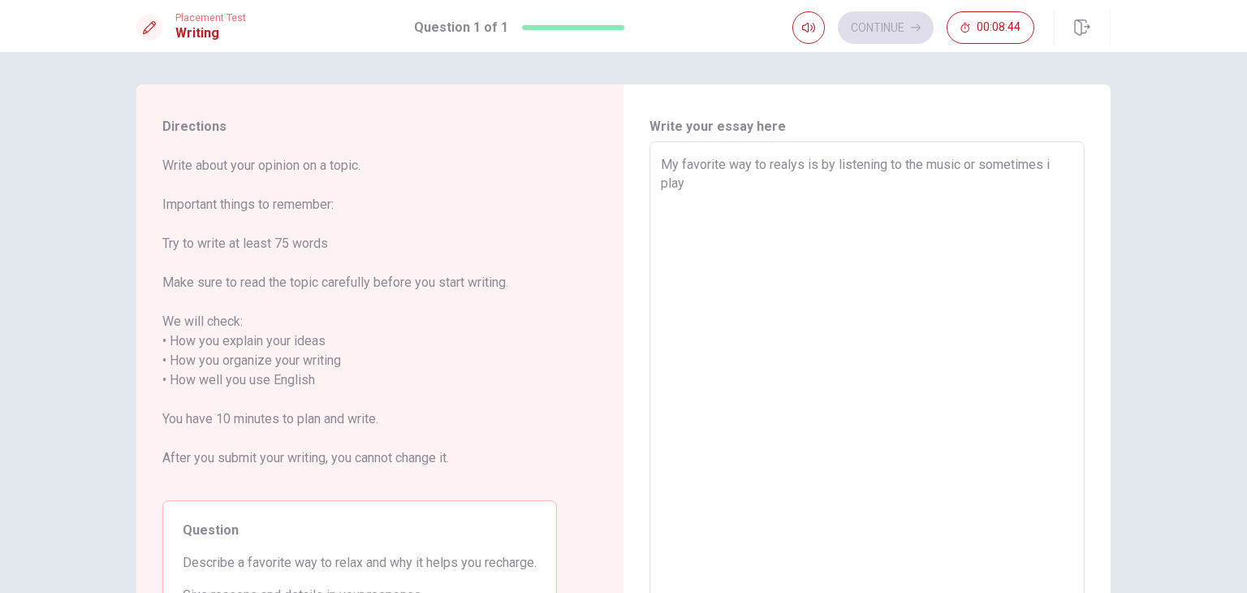
type textarea "x"
type textarea "My favorite way to realys is by listening to the music or sometimes i play"
type textarea "x"
type textarea "My favorite way to realys is by listening to the music or sometimes i play m"
type textarea "x"
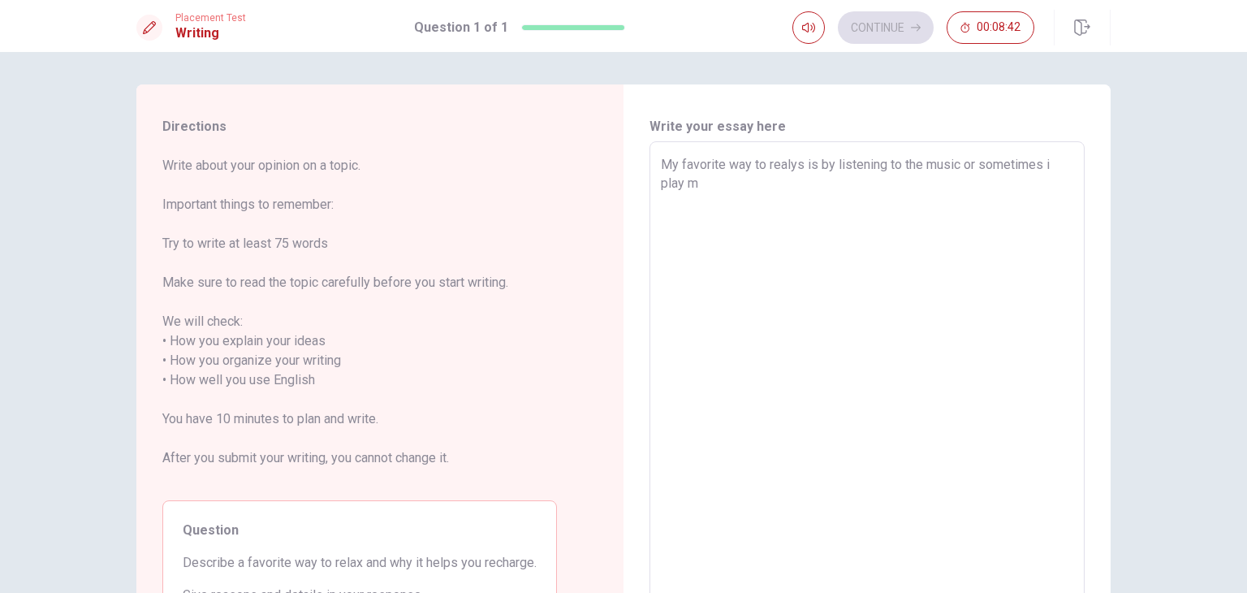
type textarea "My favorite way to realys is by listening to the music or sometimes i play mu"
type textarea "x"
type textarea "My favorite way to realys is by listening to the music or sometimes i play mus"
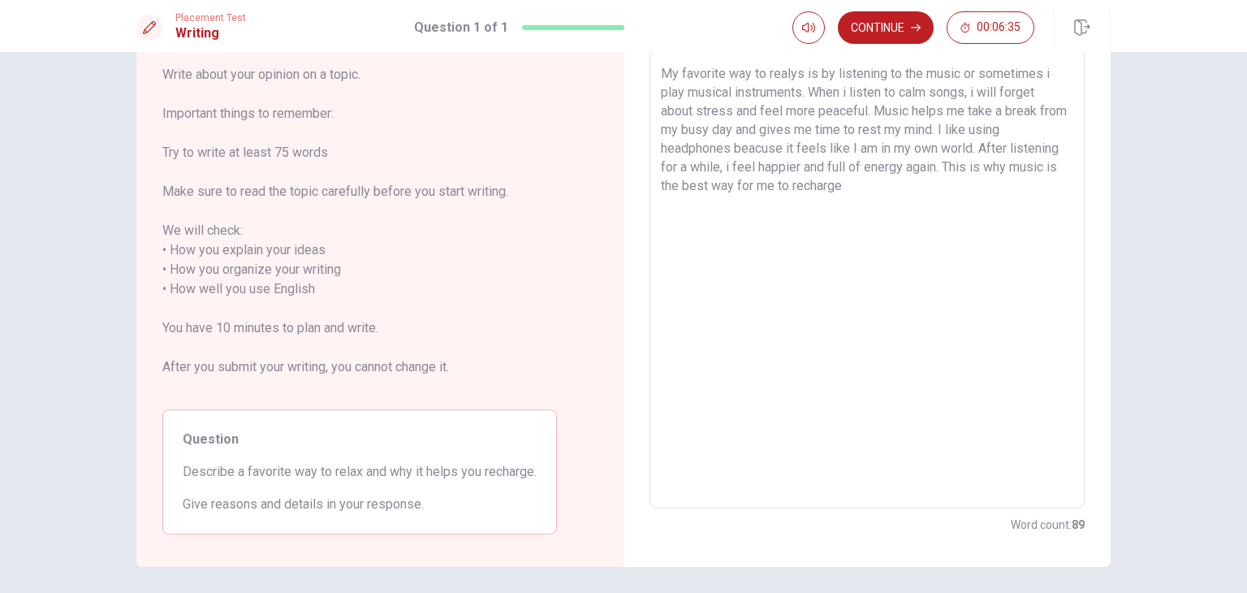
scroll to position [149, 0]
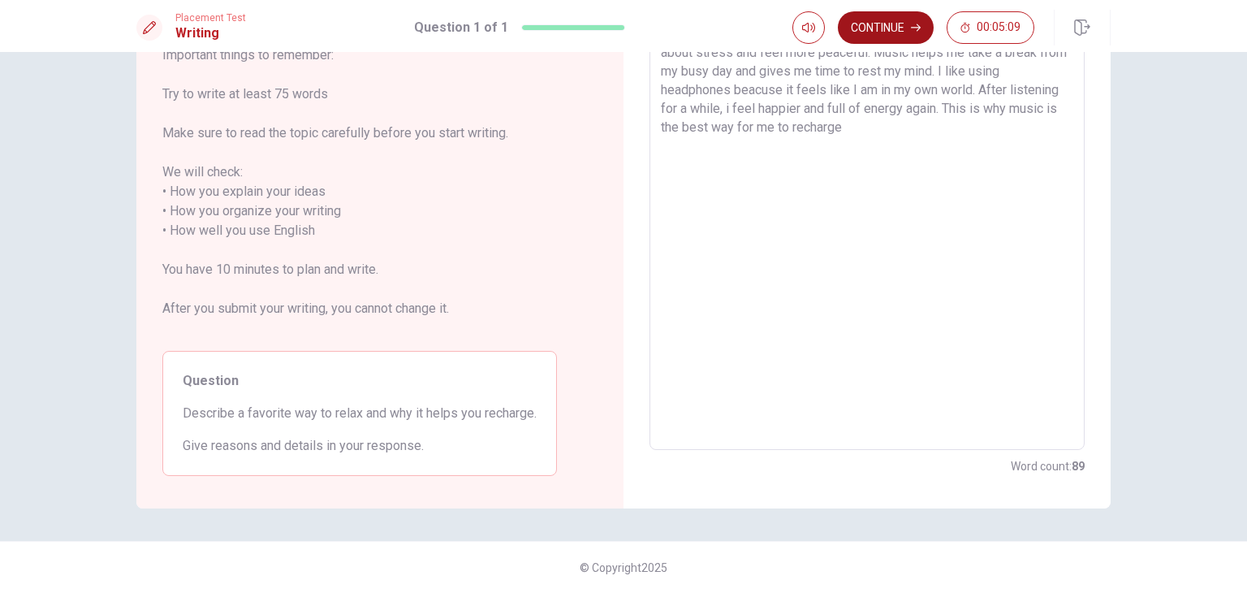
click at [903, 12] on button "Continue" at bounding box center [886, 27] width 96 height 32
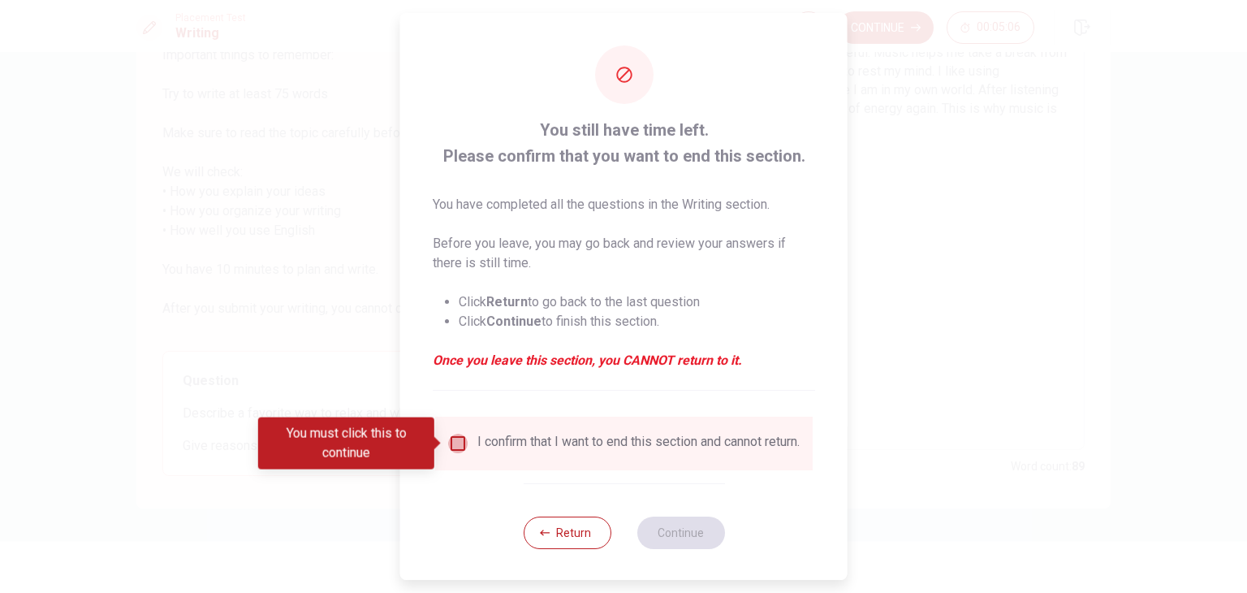
click at [455, 439] on input "You must click this to continue" at bounding box center [457, 443] width 19 height 19
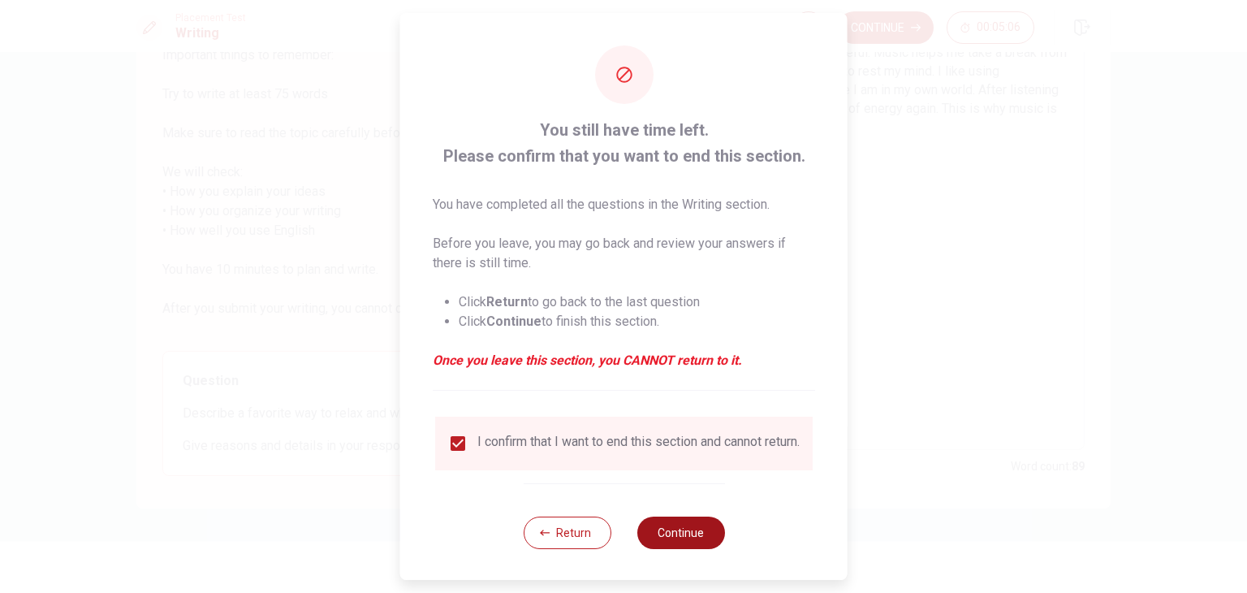
click at [680, 549] on button "Continue" at bounding box center [681, 533] width 88 height 32
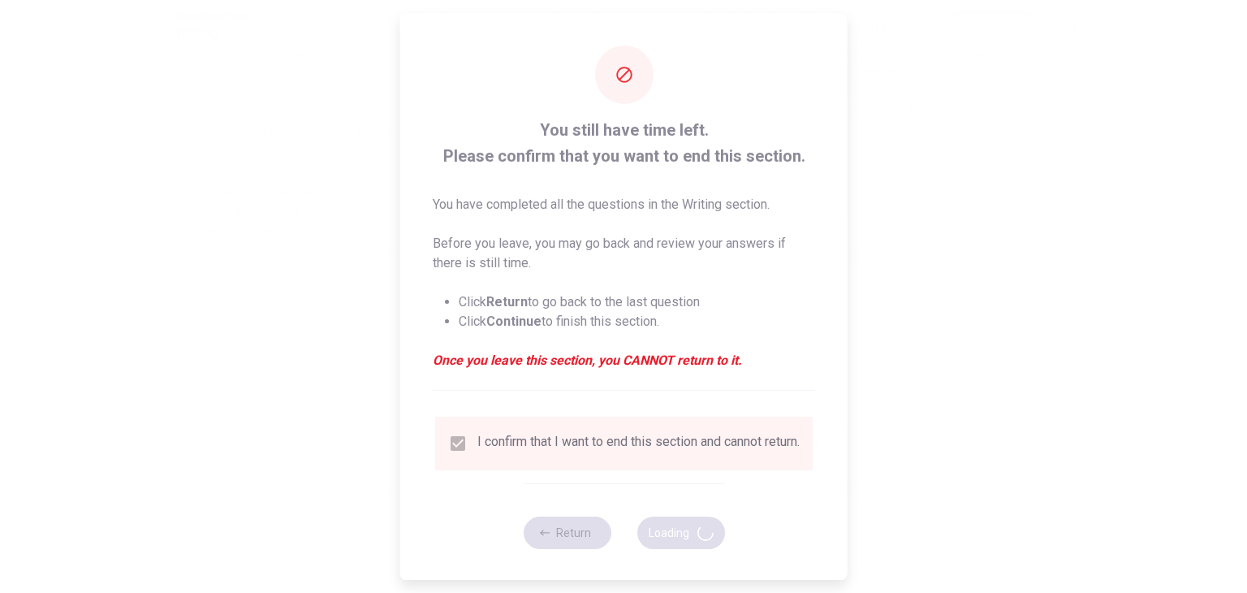
scroll to position [0, 0]
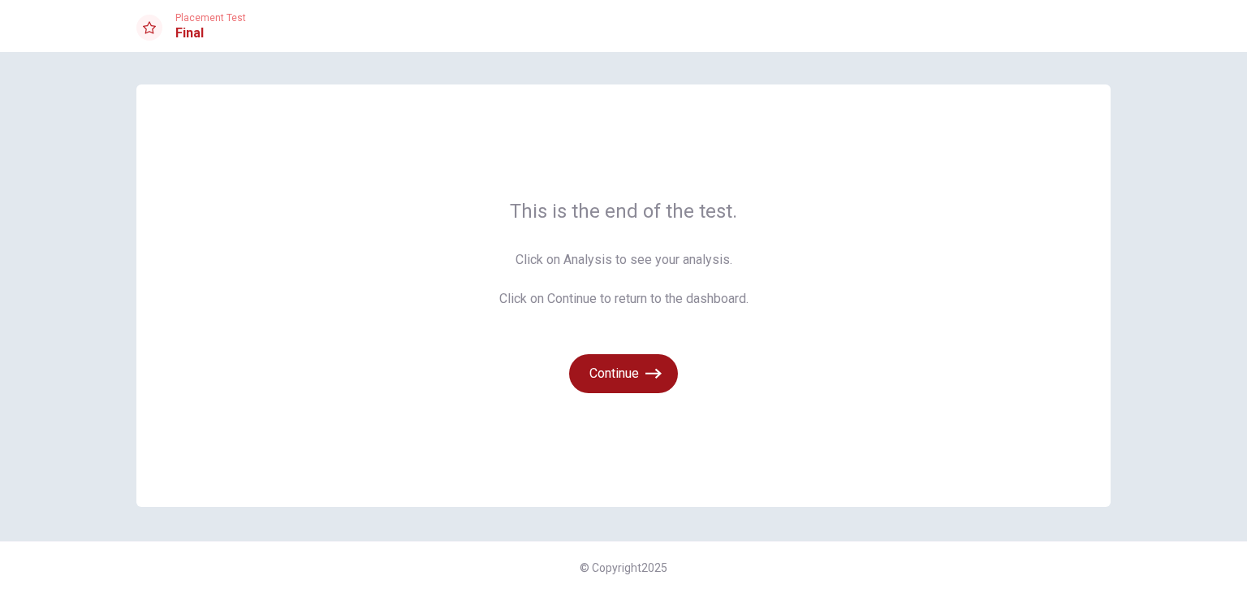
click at [633, 381] on button "Continue" at bounding box center [623, 373] width 109 height 39
